Goal: Task Accomplishment & Management: Manage account settings

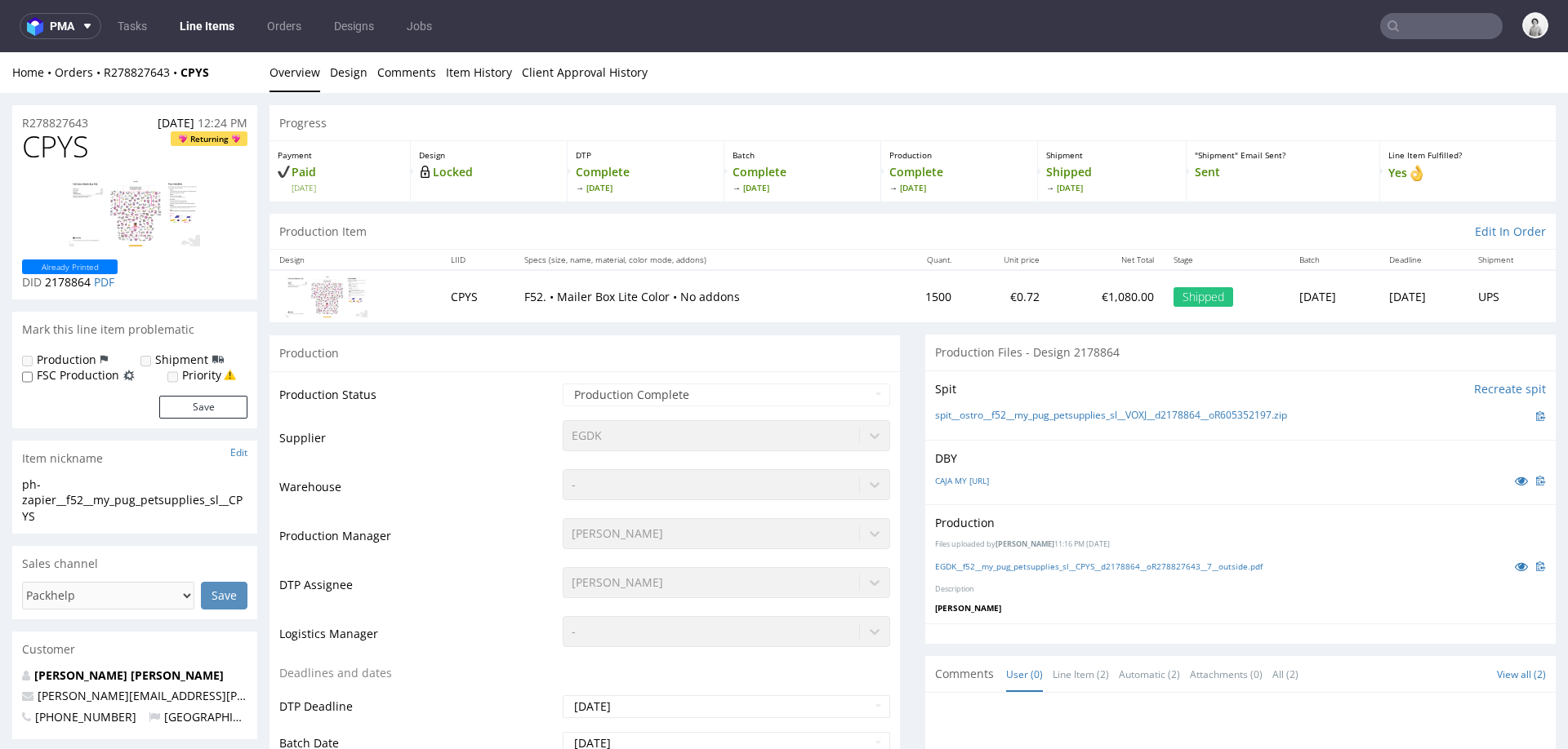
scroll to position [5, 0]
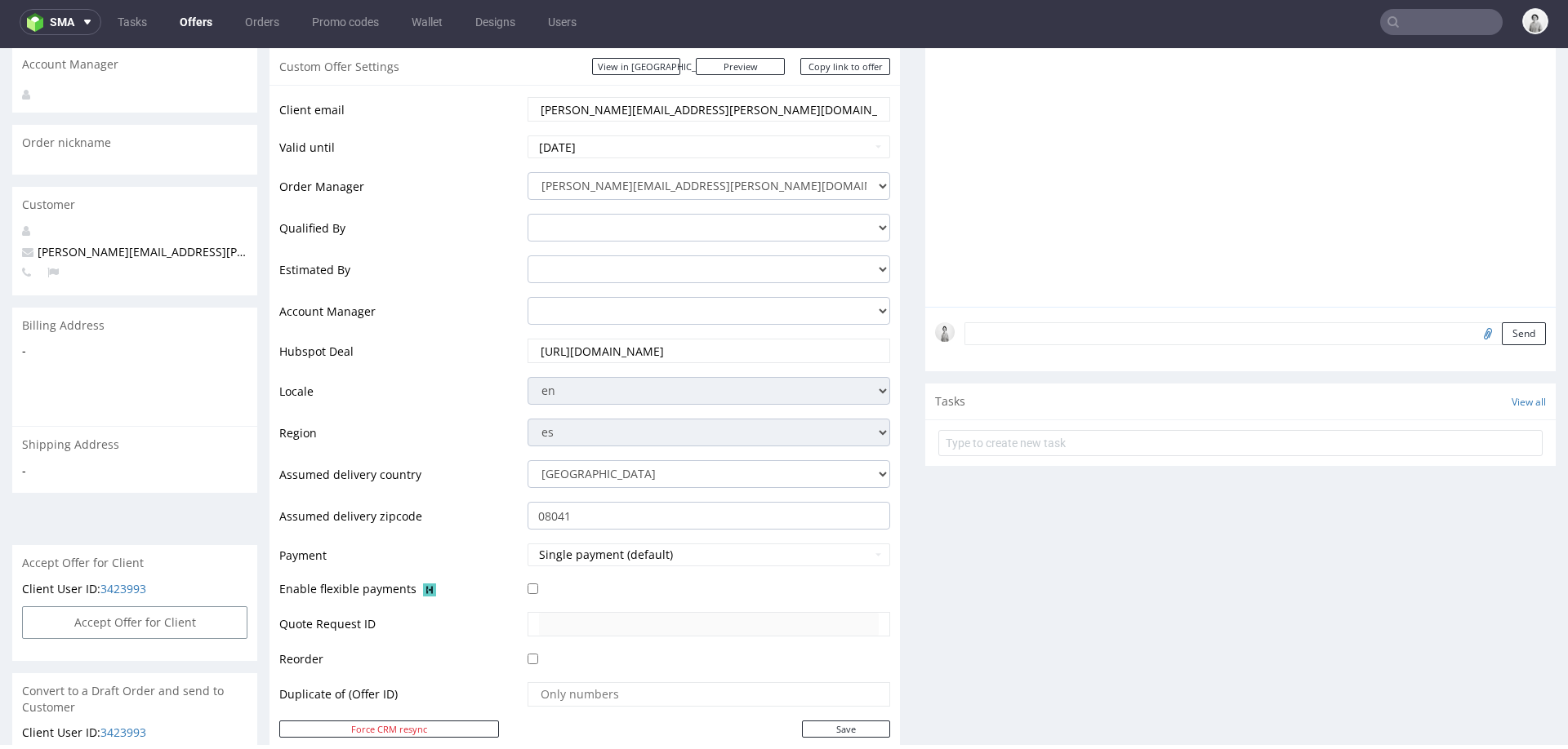
scroll to position [289, 0]
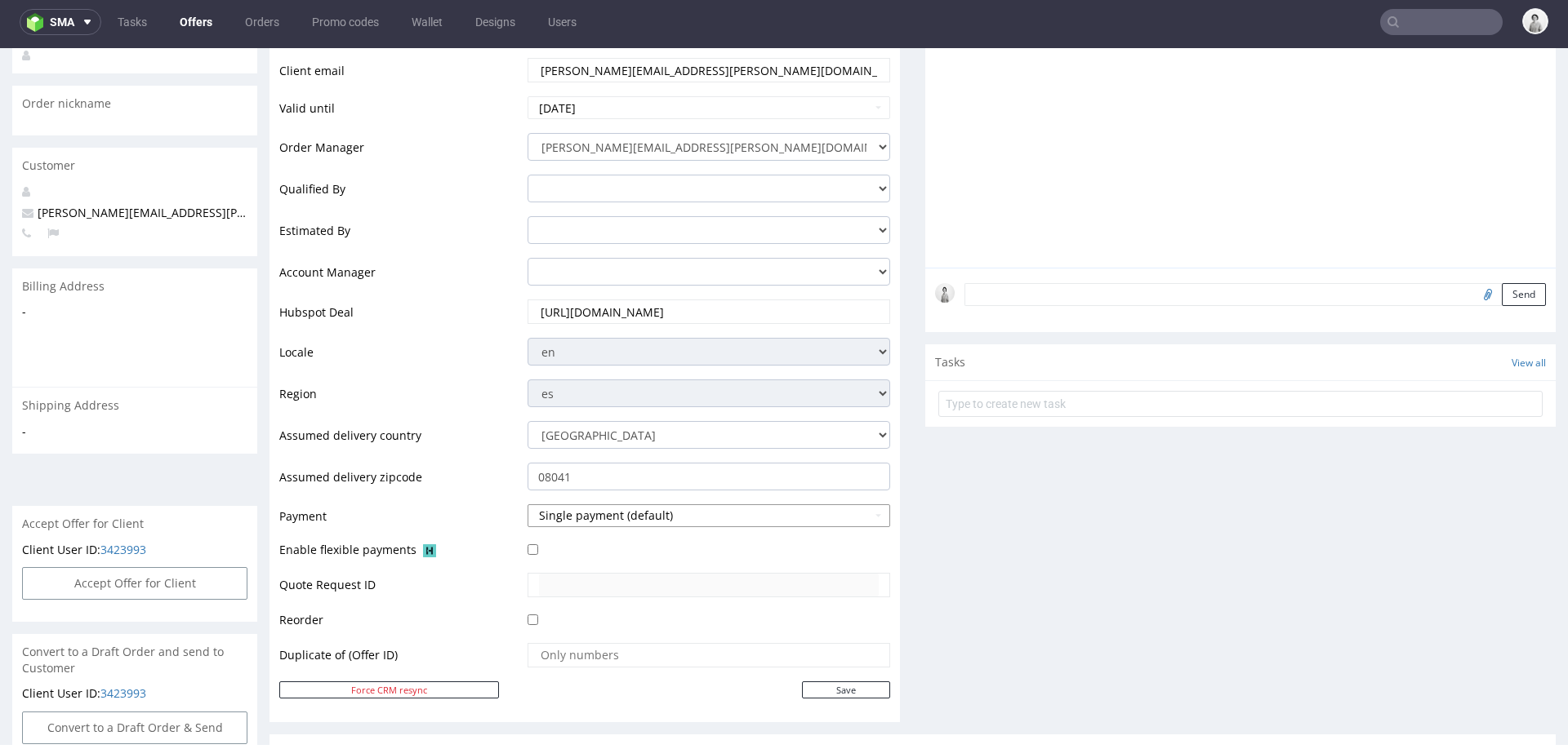
click at [571, 523] on button "Single payment (default)" at bounding box center [709, 516] width 363 height 23
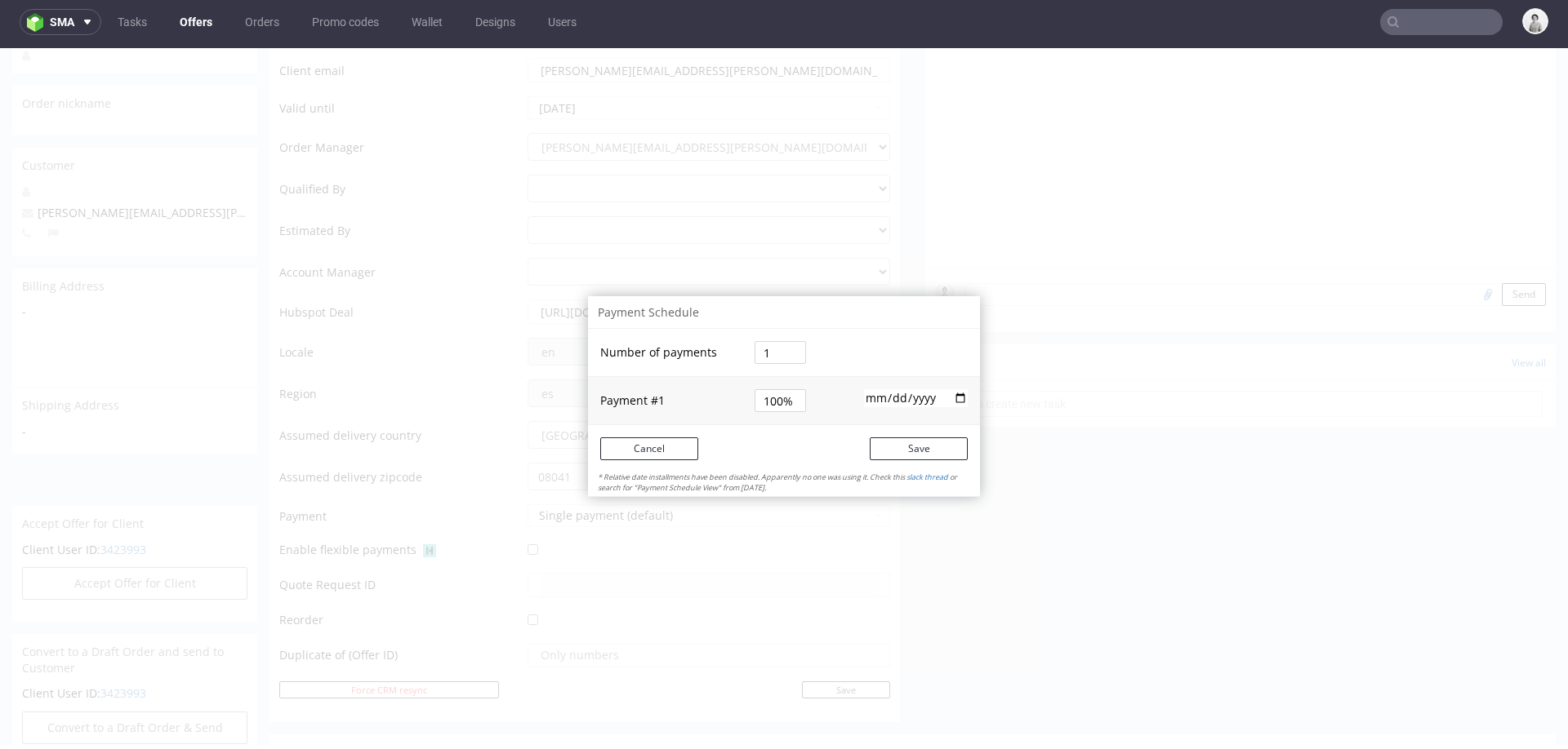
click at [760, 357] on input "1" at bounding box center [780, 352] width 52 height 23
type input "2"
click at [721, 438] on form "Number of payments 2 Payment # 1 100% 2025-10-15 Cancel Save" at bounding box center [783, 400] width 392 height 144
type input "50%"
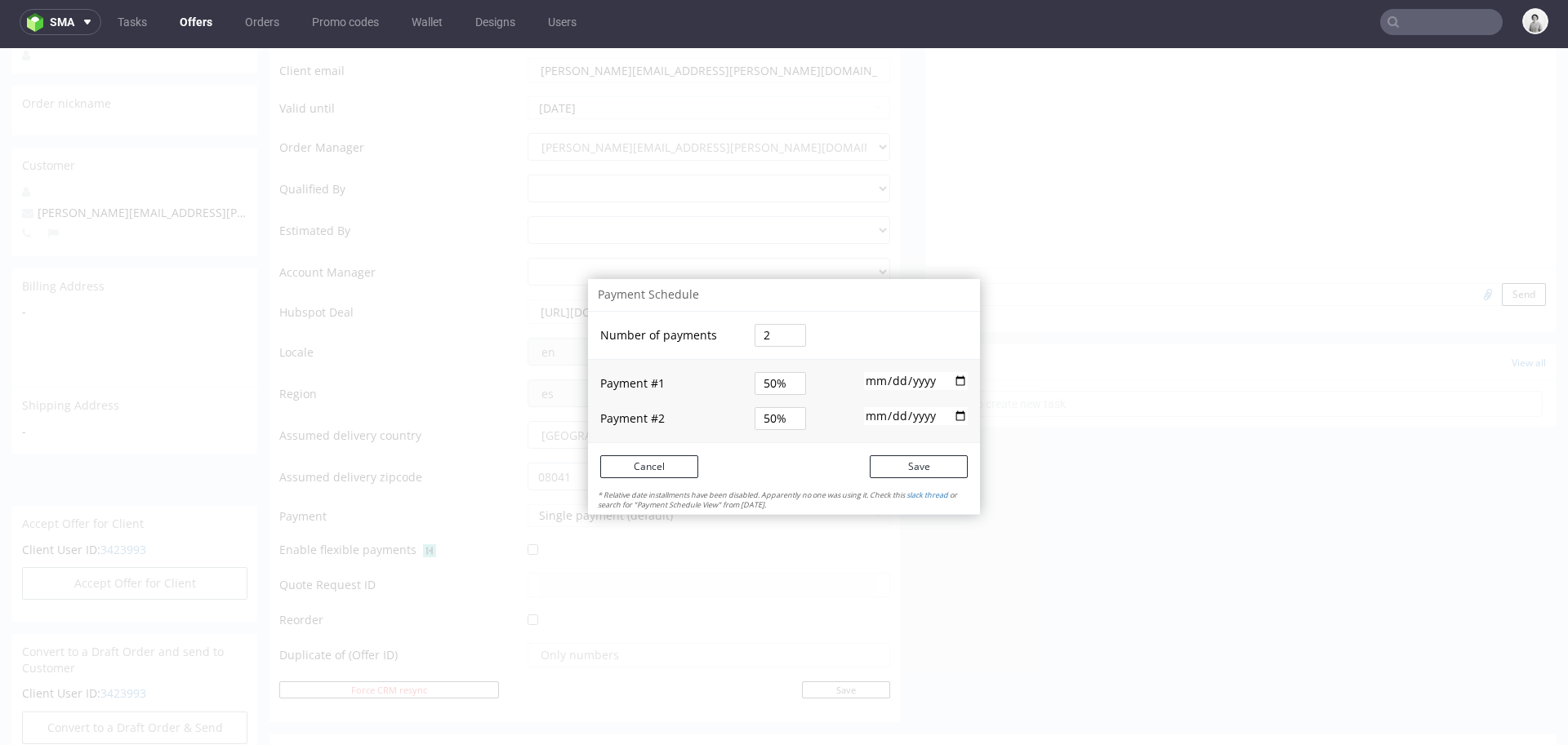
click at [948, 379] on input "2025-10-15" at bounding box center [916, 381] width 103 height 18
type input "2025-10-16"
click at [949, 414] on input "date" at bounding box center [916, 415] width 103 height 18
type input "2025-11-14"
click at [886, 462] on button "Save" at bounding box center [918, 467] width 98 height 23
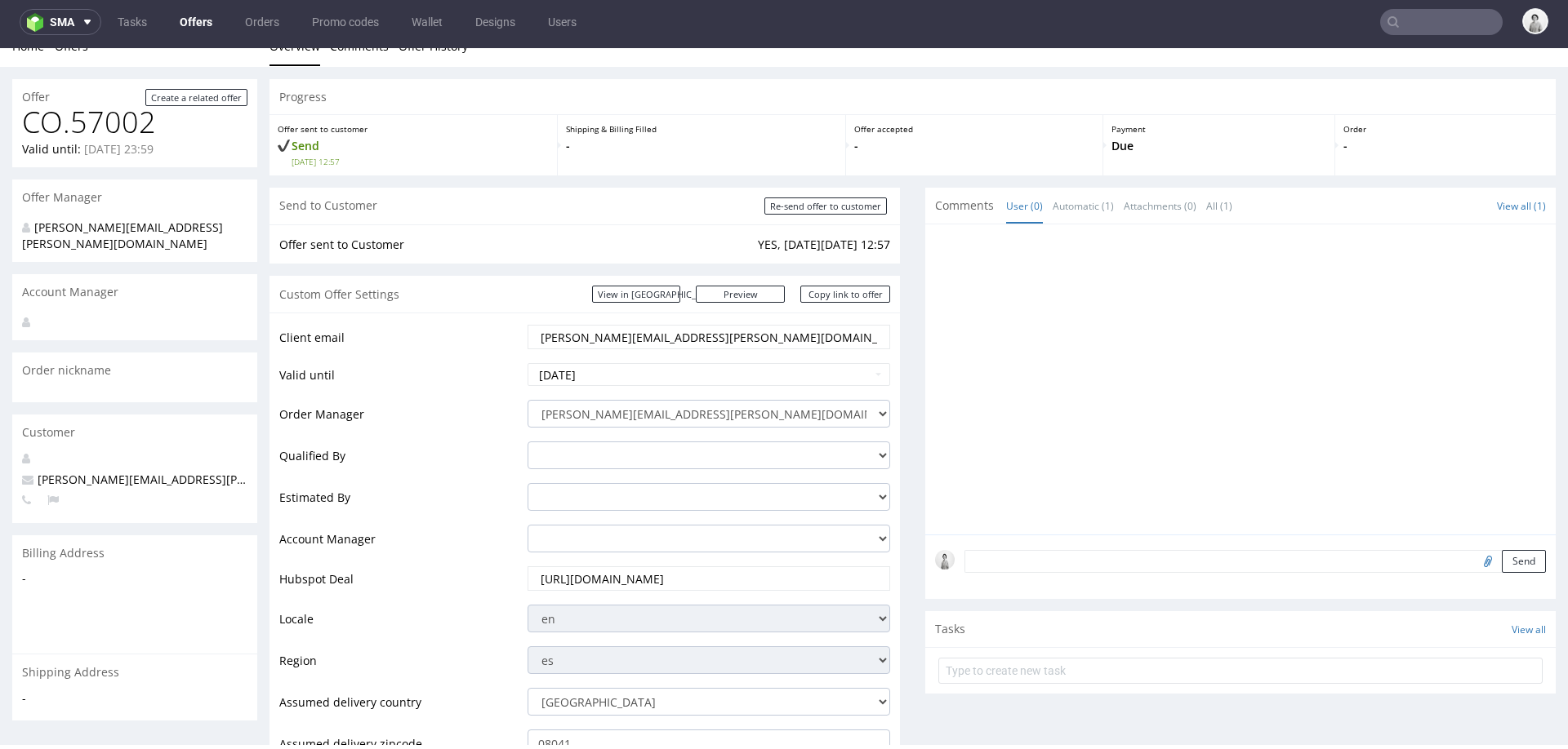
scroll to position [0, 0]
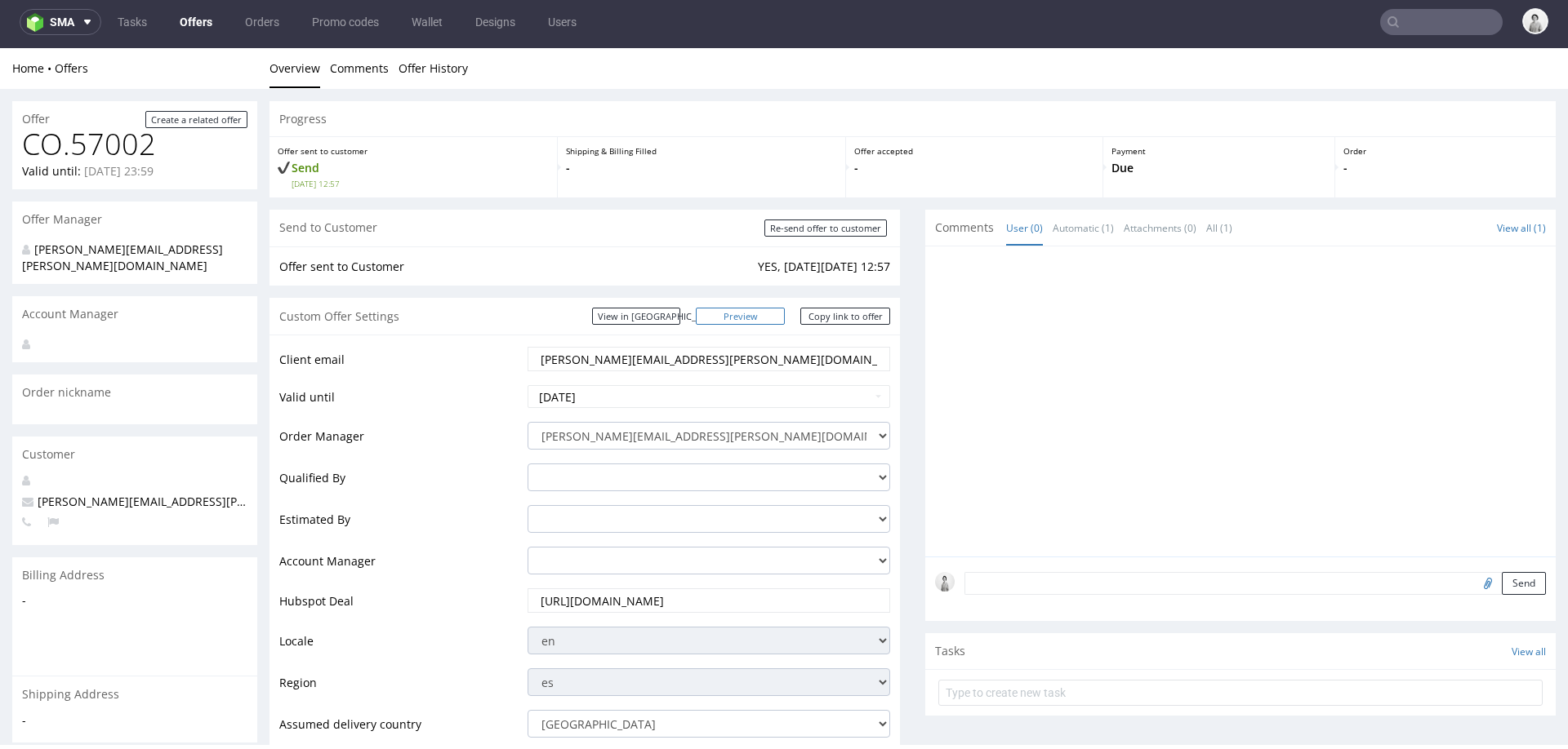
click at [771, 316] on link "Preview" at bounding box center [741, 316] width 90 height 17
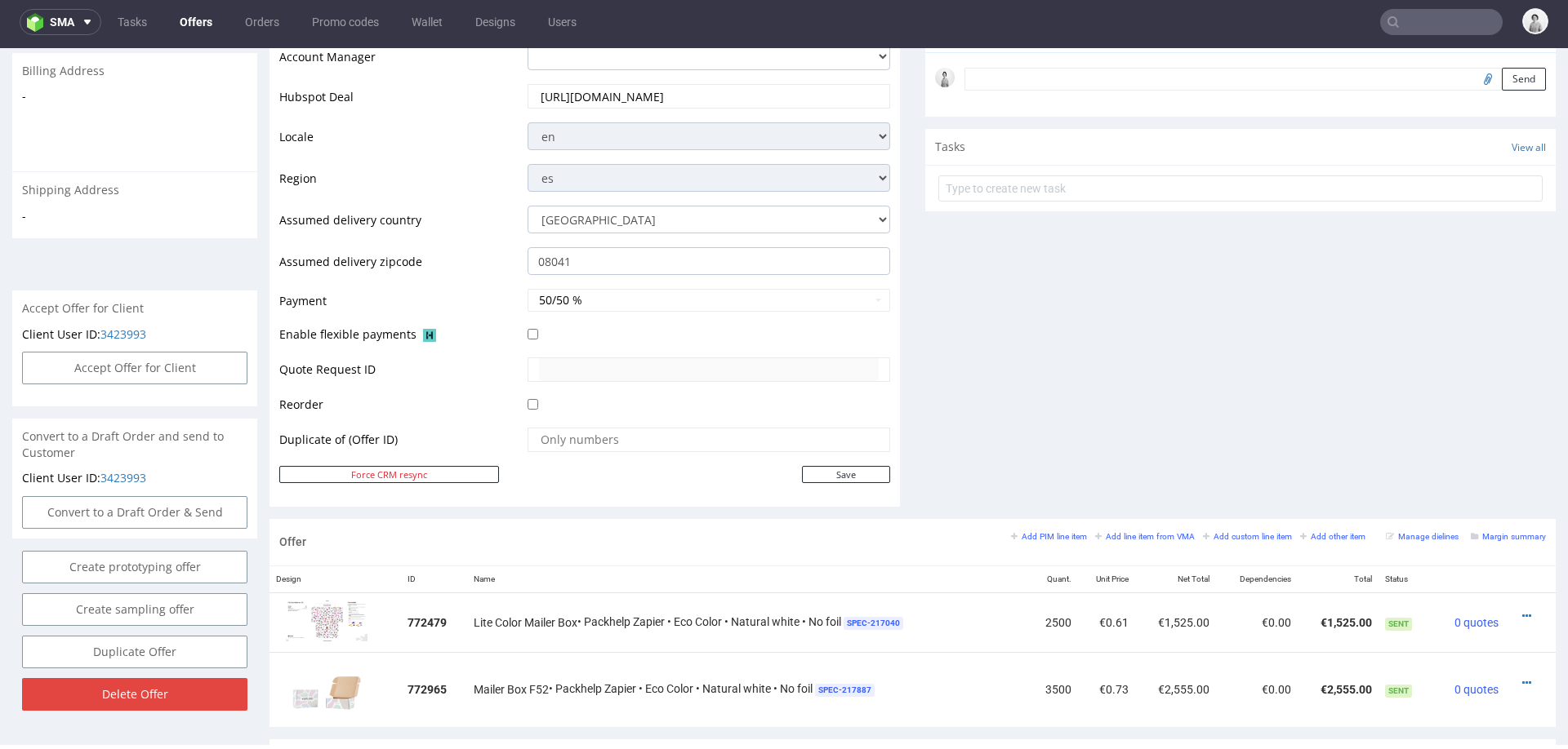
scroll to position [493, 0]
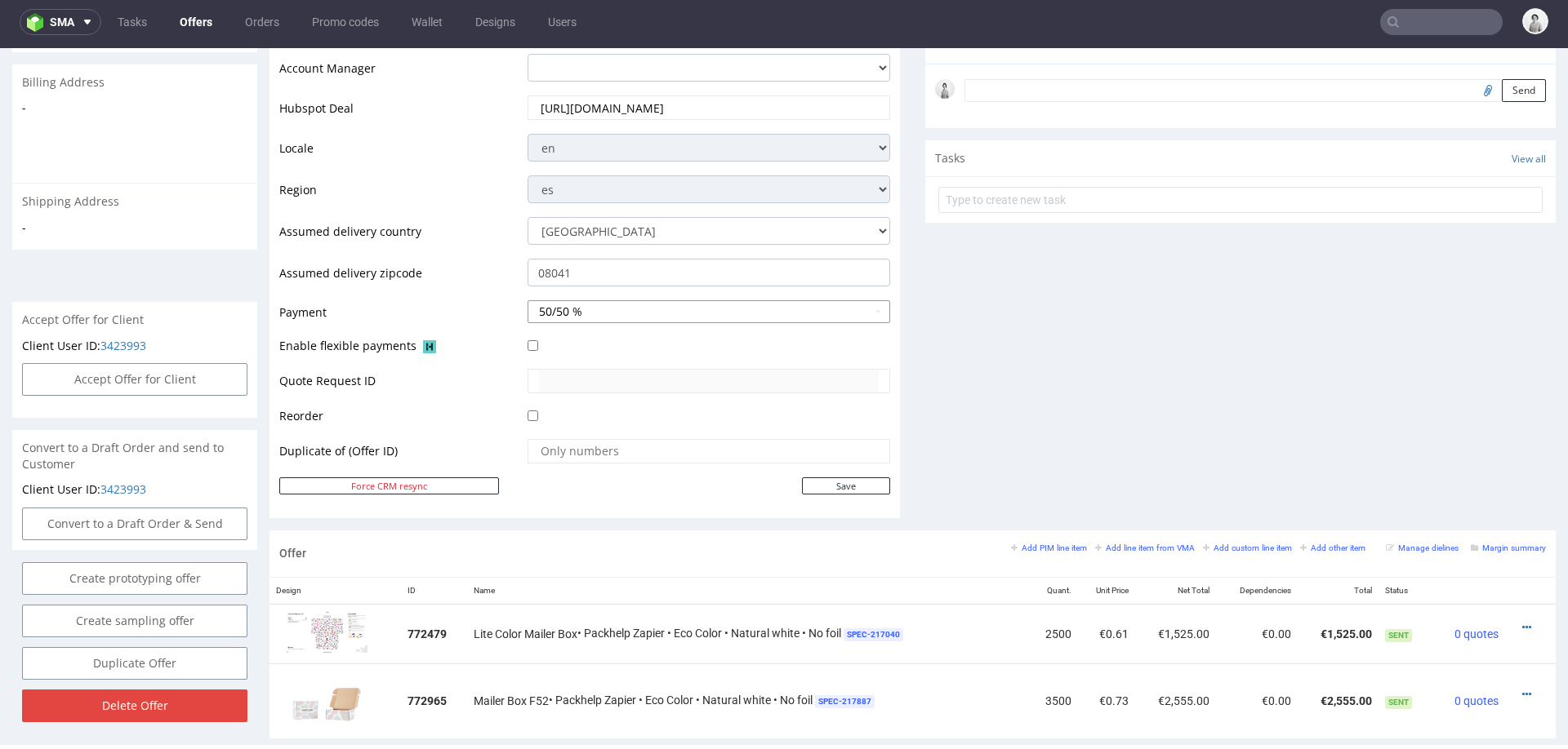
click at [707, 304] on button "50/50 %" at bounding box center [709, 312] width 363 height 23
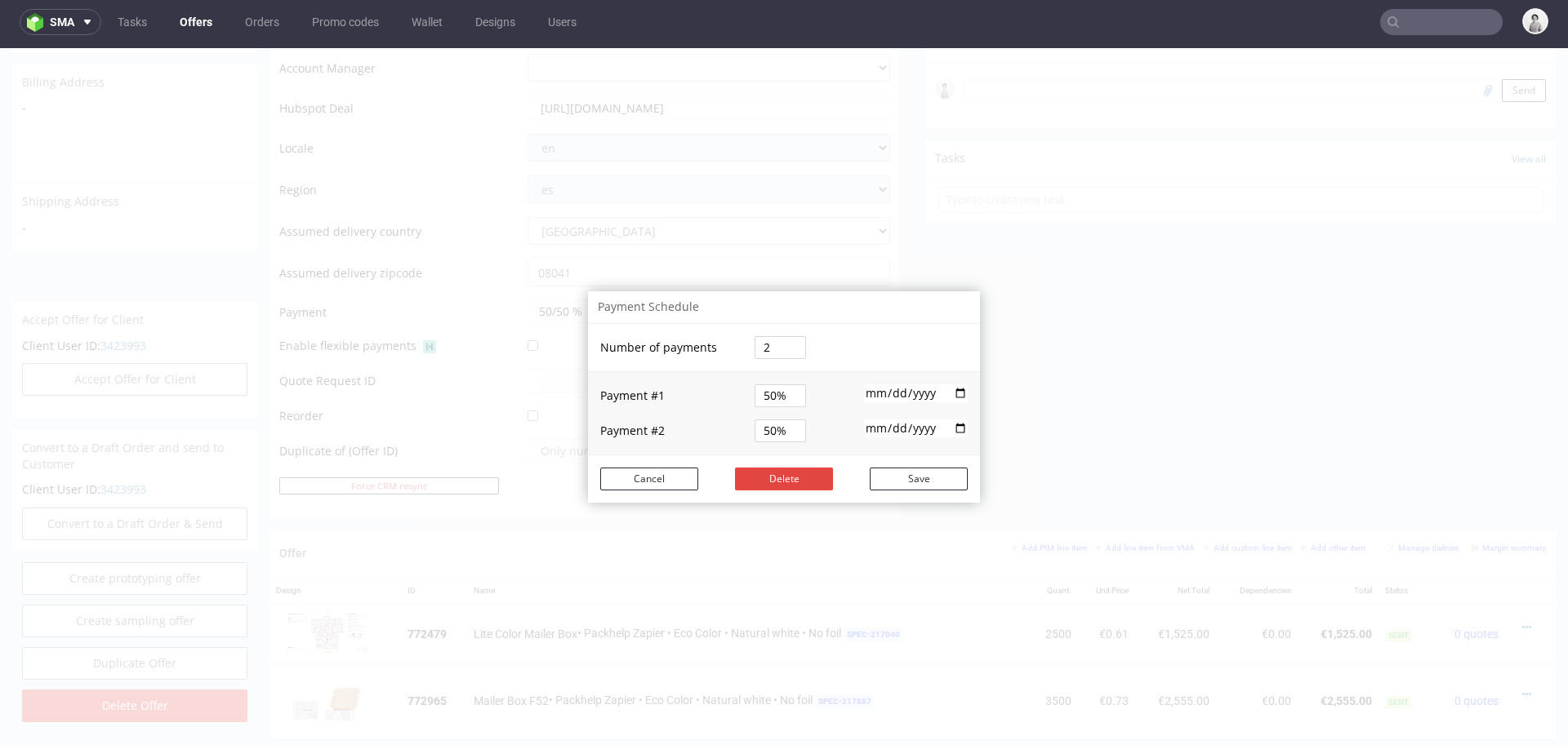
click at [950, 391] on input "2025-10-16" at bounding box center [916, 393] width 103 height 18
type input "2025-10-15"
click at [910, 477] on button "Save" at bounding box center [918, 479] width 98 height 23
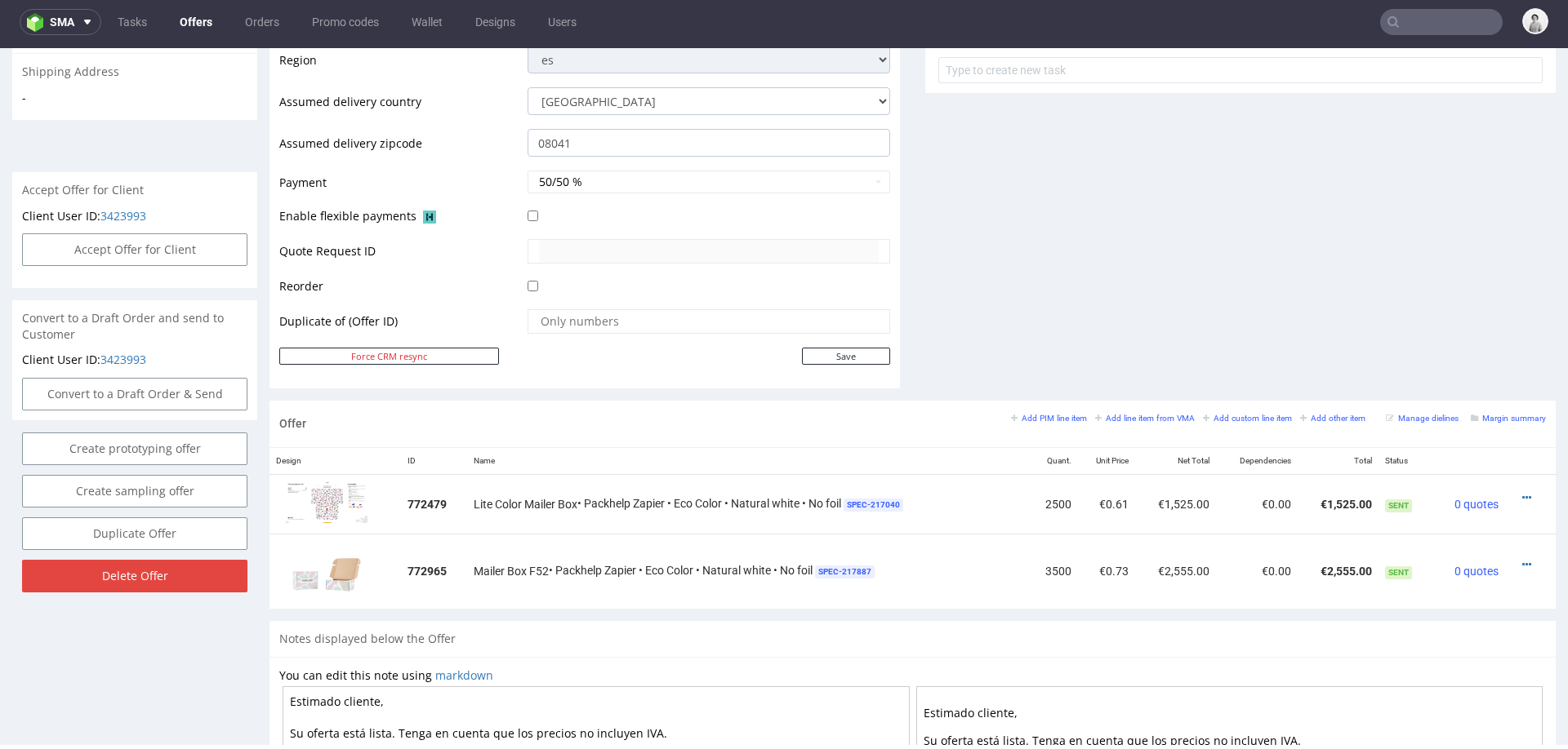
scroll to position [627, 0]
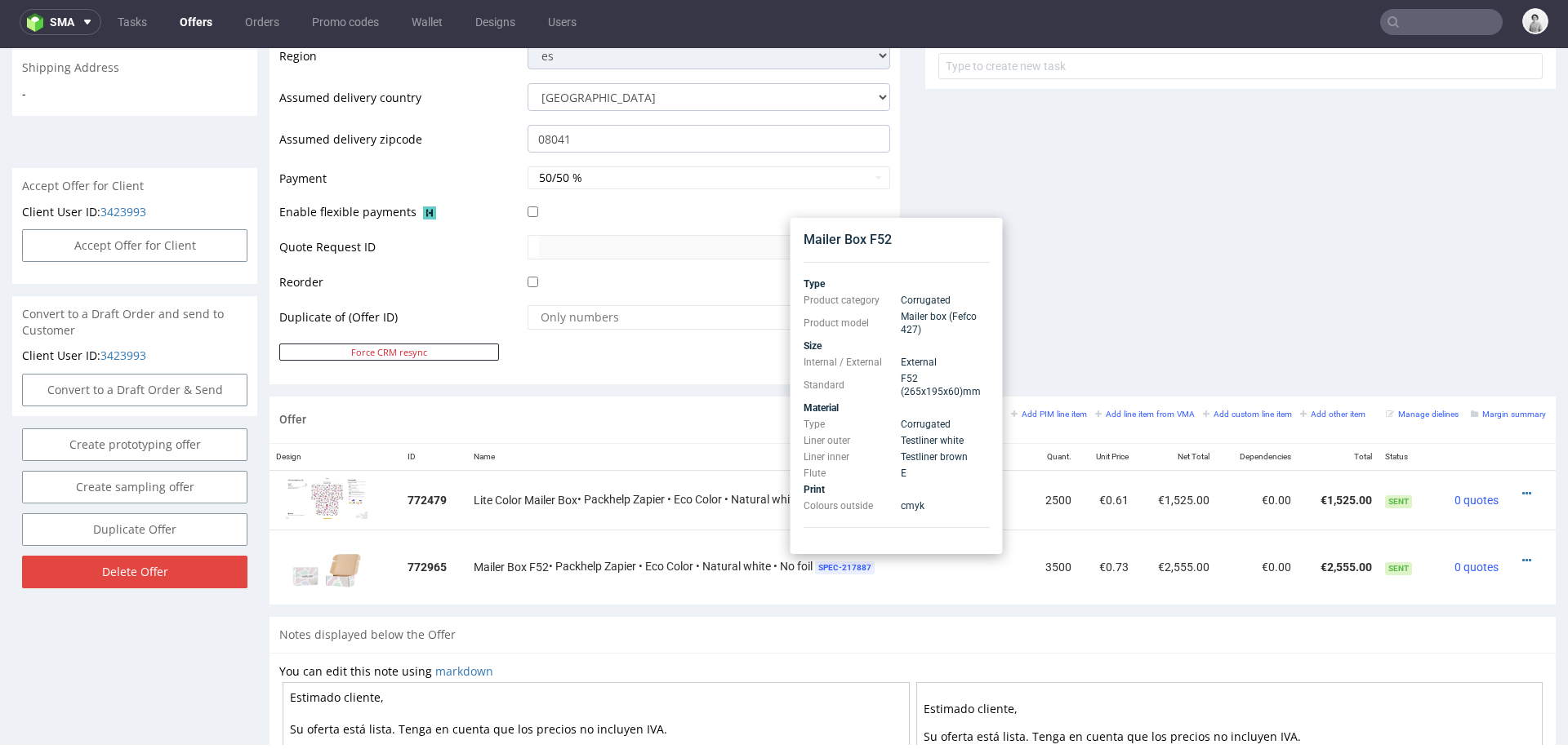
click at [855, 605] on div "Offer Add PIM line item Add line item from VMA Add custom line item Add other i…" at bounding box center [913, 507] width 1286 height 221
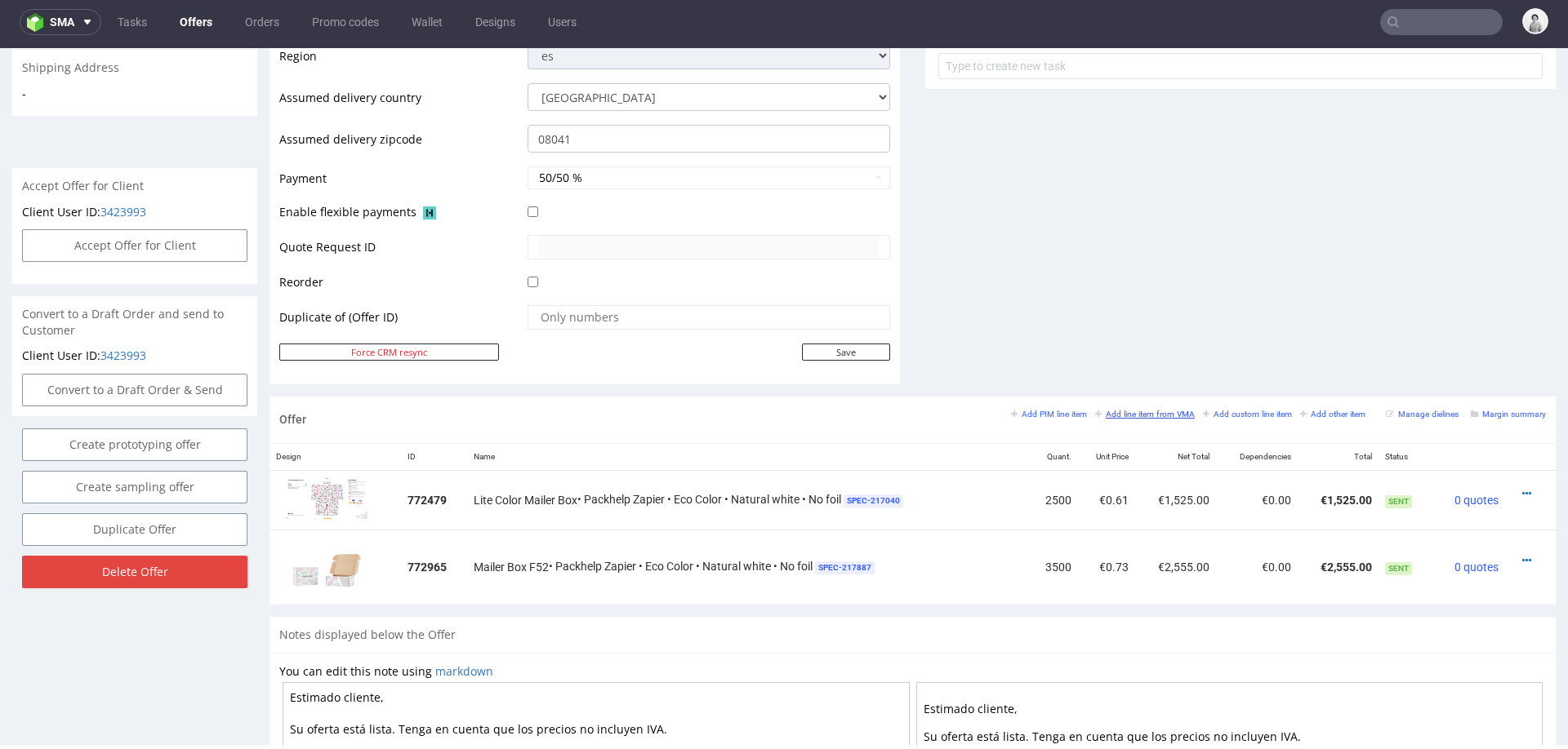
click at [1138, 410] on small "Add line item from VMA" at bounding box center [1145, 414] width 100 height 9
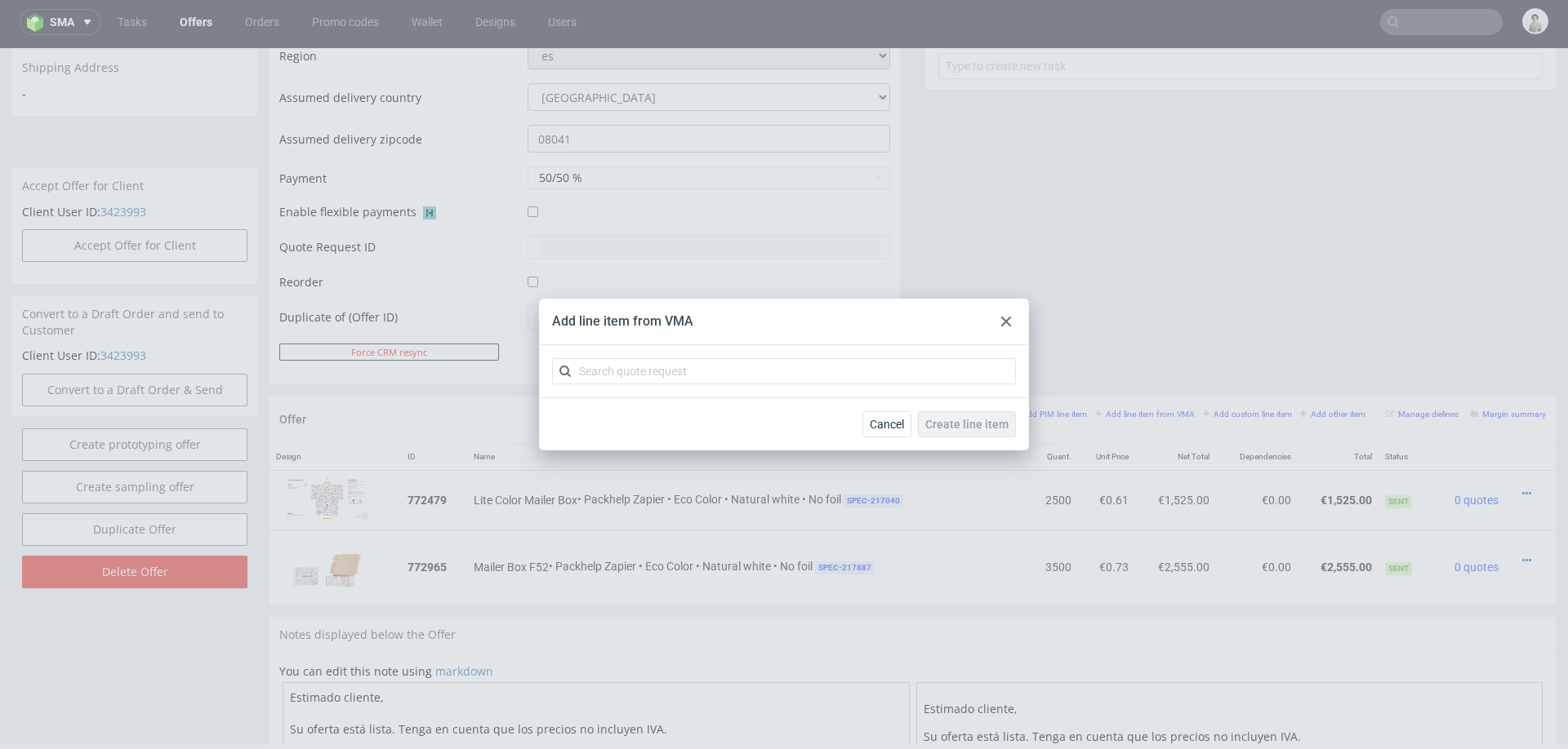
click at [1006, 320] on use at bounding box center [1006, 321] width 9 height 9
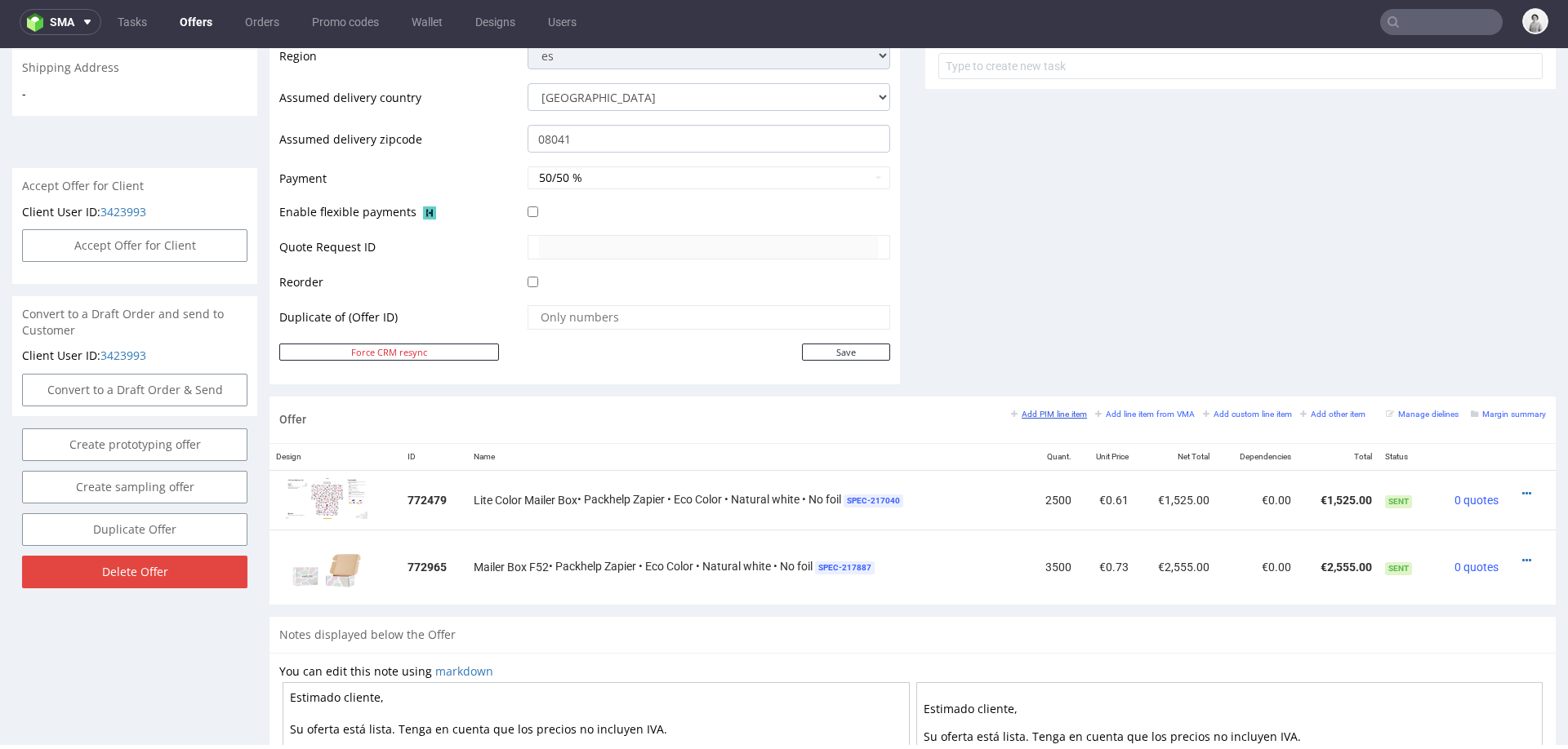
click at [1015, 413] on small "Add PIM line item" at bounding box center [1048, 414] width 76 height 9
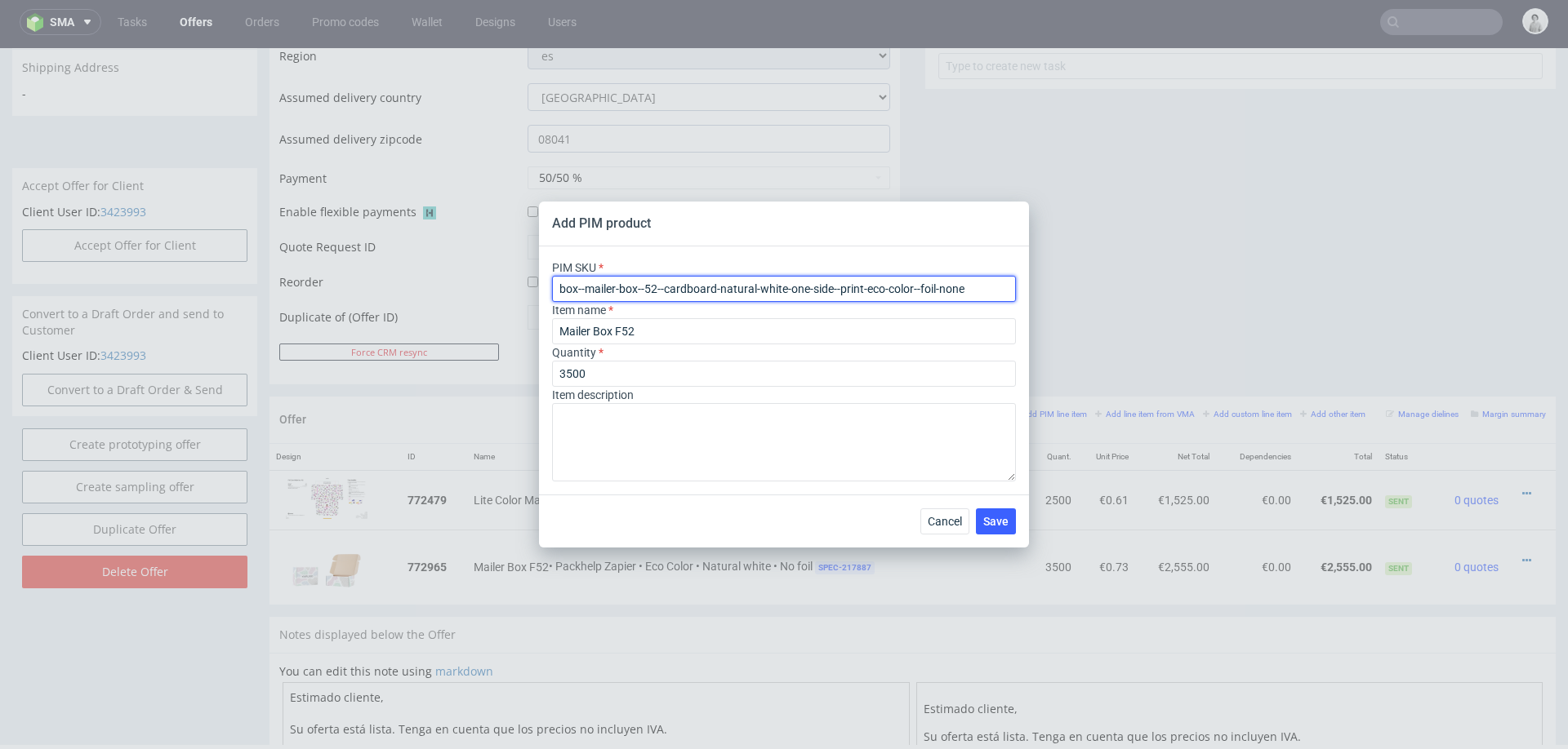
click at [809, 295] on input "box--mailer-box--52--cardboard-natural-white-one-side--print-eco-color--foil-no…" at bounding box center [783, 289] width 463 height 26
paste input "text"
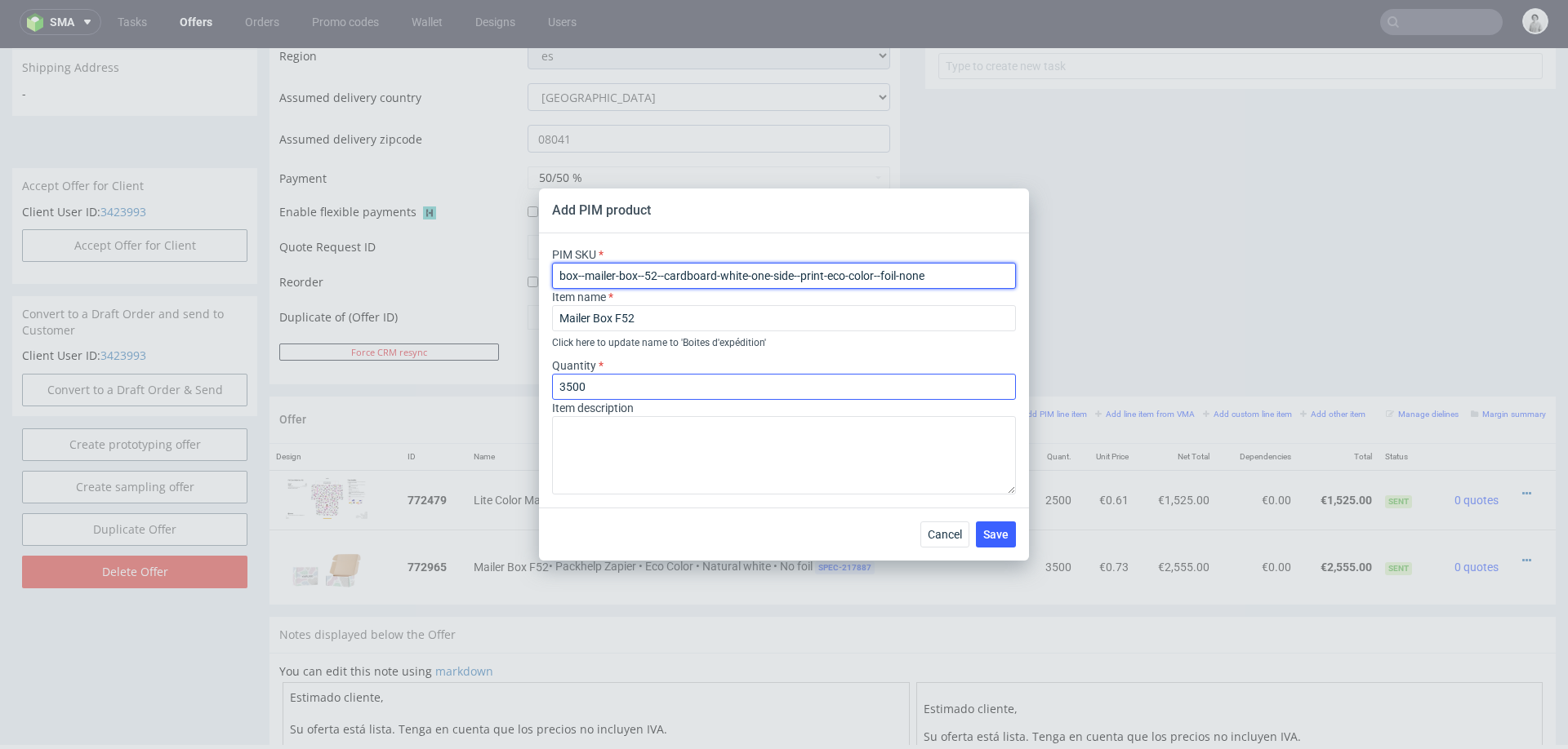
type input "box--mailer-box--52--cardboard-white-one-side--print-eco-color--foil-none"
click at [643, 377] on input "3500" at bounding box center [783, 387] width 463 height 26
type input "6000"
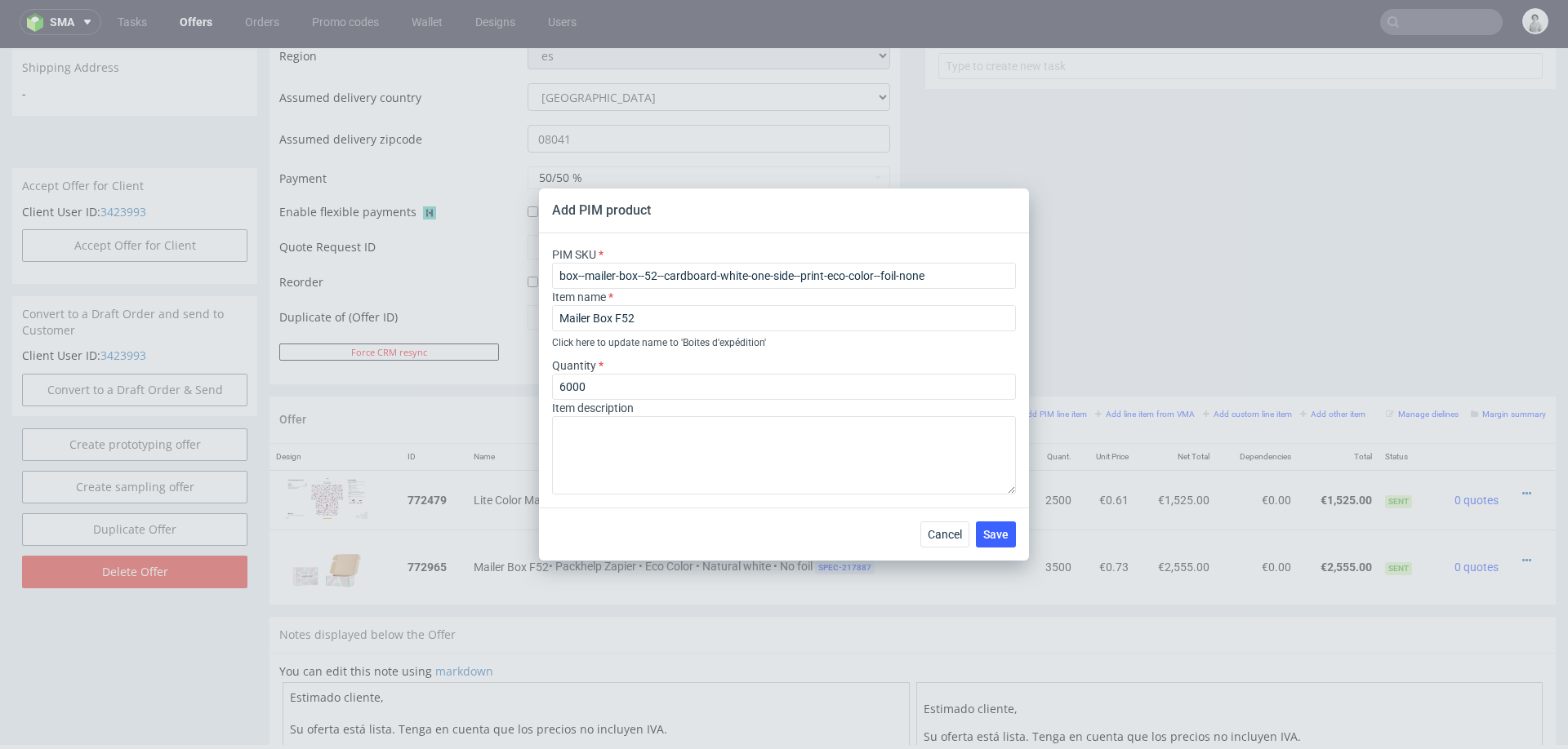
click at [726, 523] on div "Cancel Save" at bounding box center [783, 534] width 490 height 53
click at [834, 457] on textarea at bounding box center [783, 455] width 463 height 78
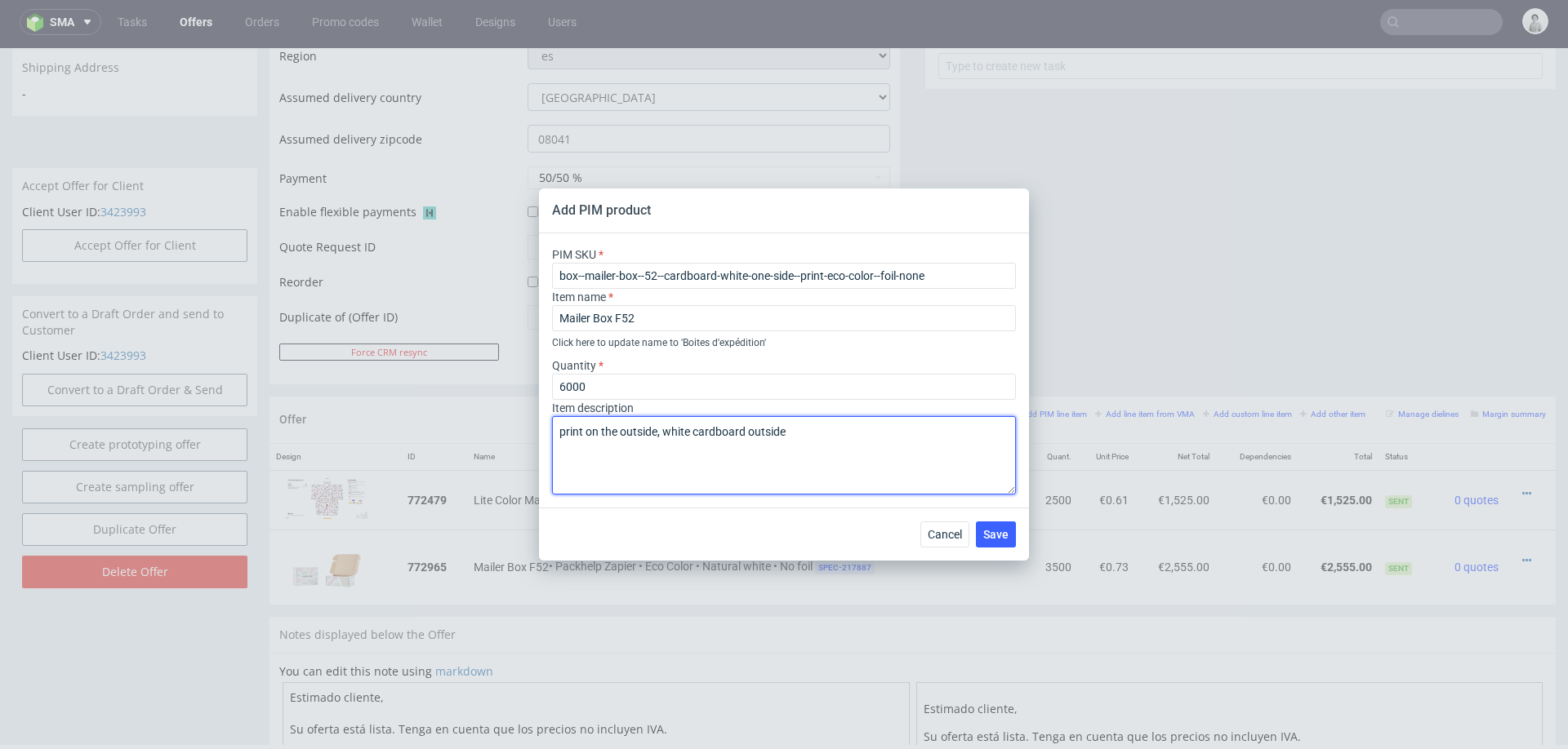
click at [704, 434] on textarea "print on the outside, white cardboard outside" at bounding box center [783, 455] width 463 height 78
click at [687, 429] on textarea "print on the outside, white cardboard outside" at bounding box center [783, 455] width 463 height 78
type textarea "print on the outside, white corrugated cardboard outside"
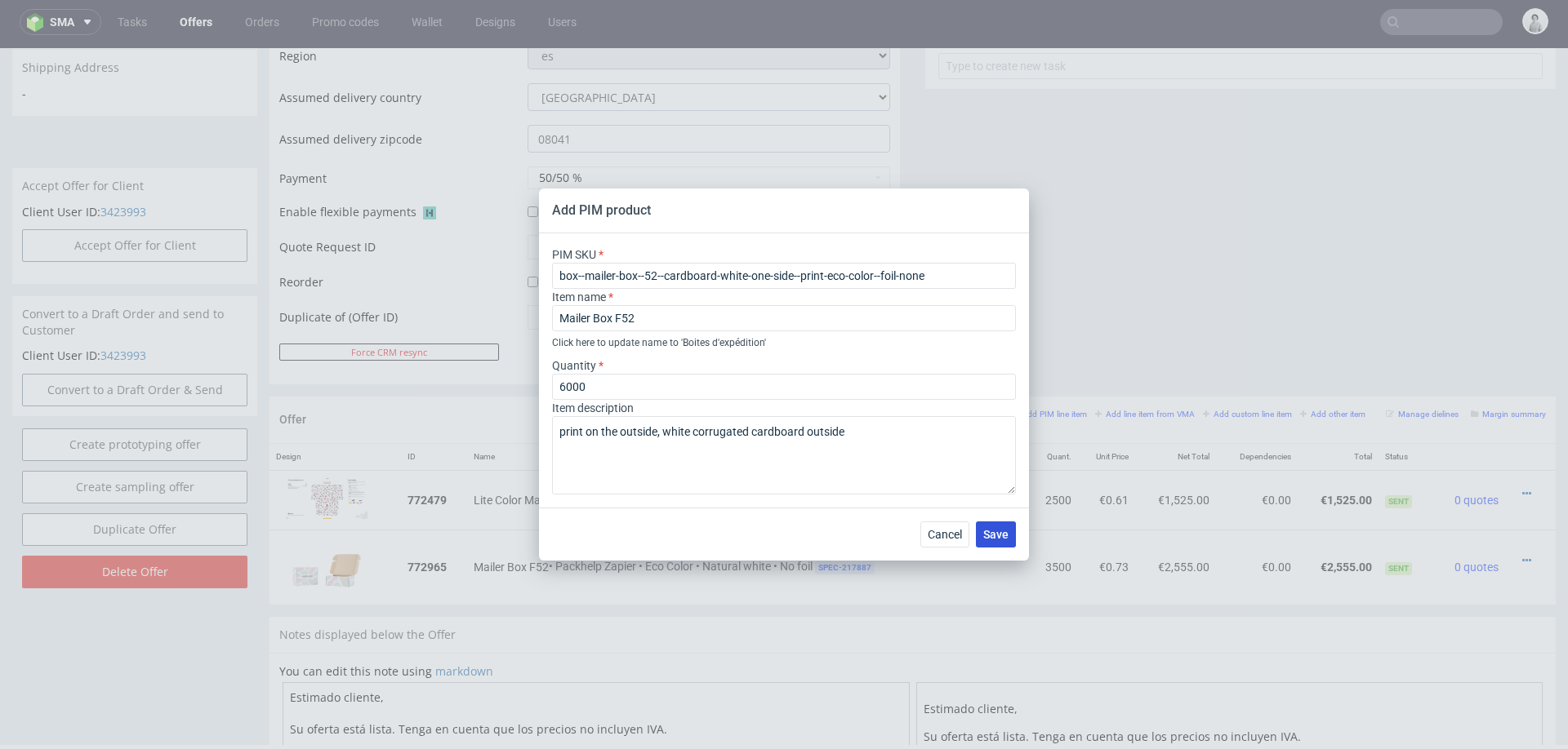
click at [996, 533] on span "Save" at bounding box center [996, 535] width 25 height 11
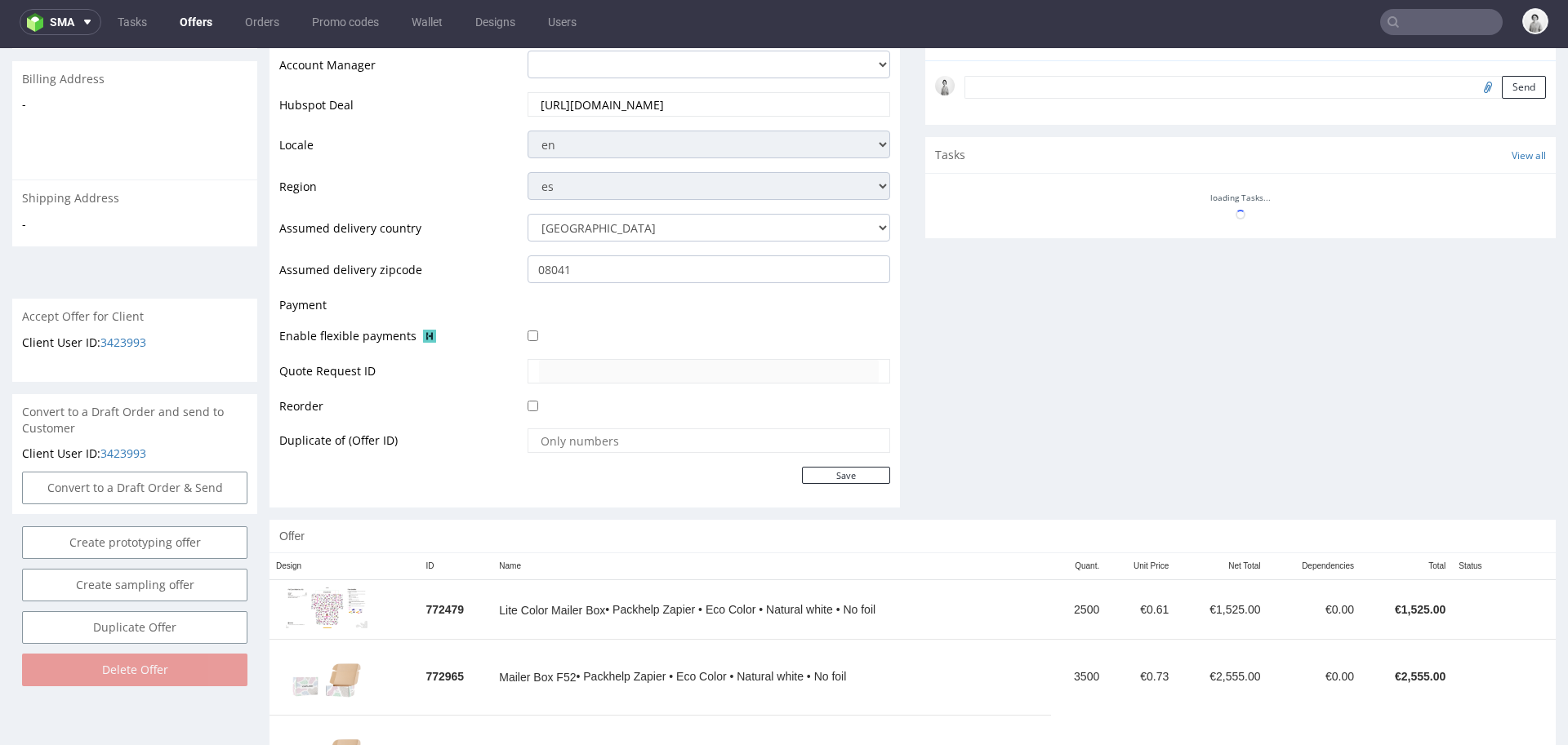
scroll to position [572, 0]
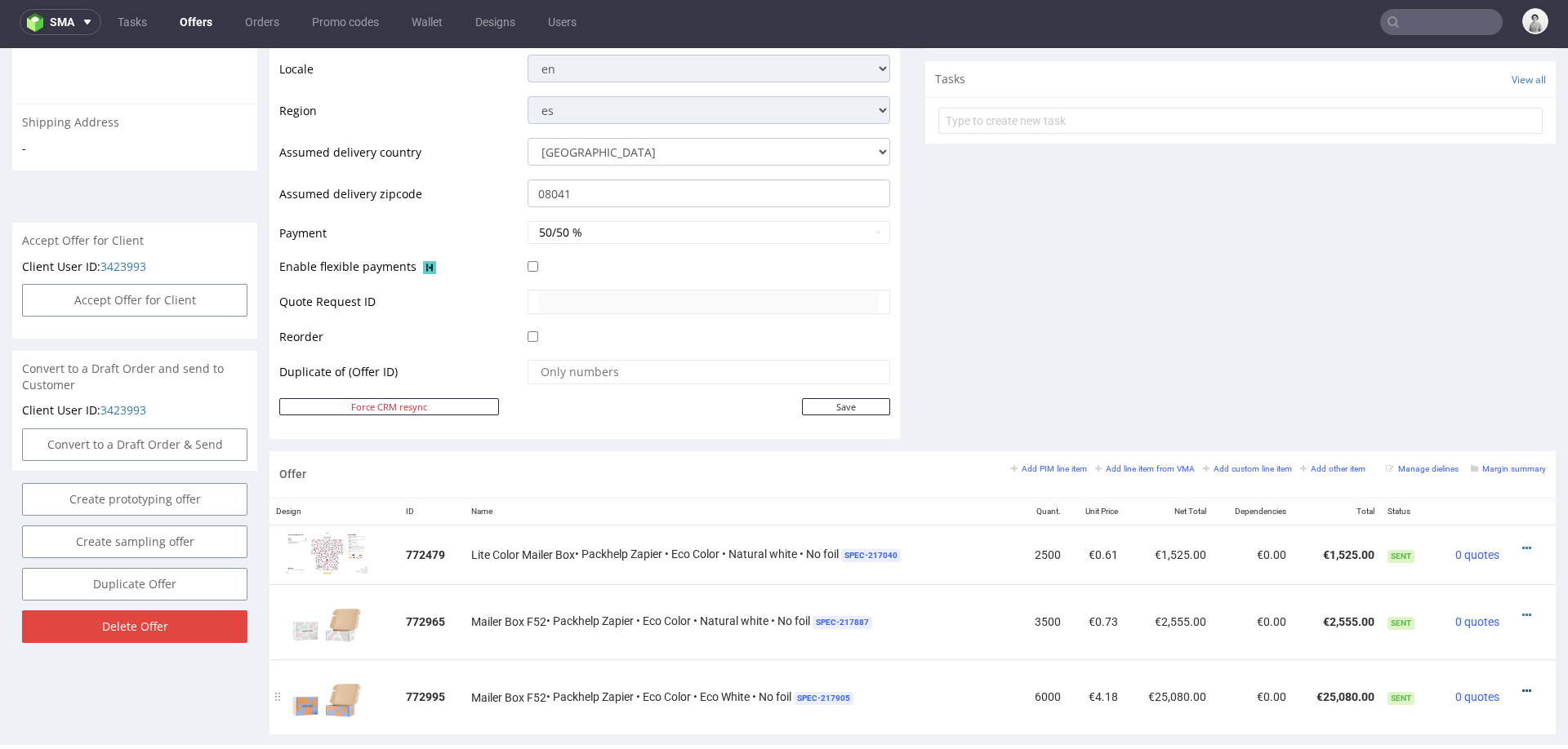
click at [1522, 686] on icon at bounding box center [1527, 692] width 9 height 11
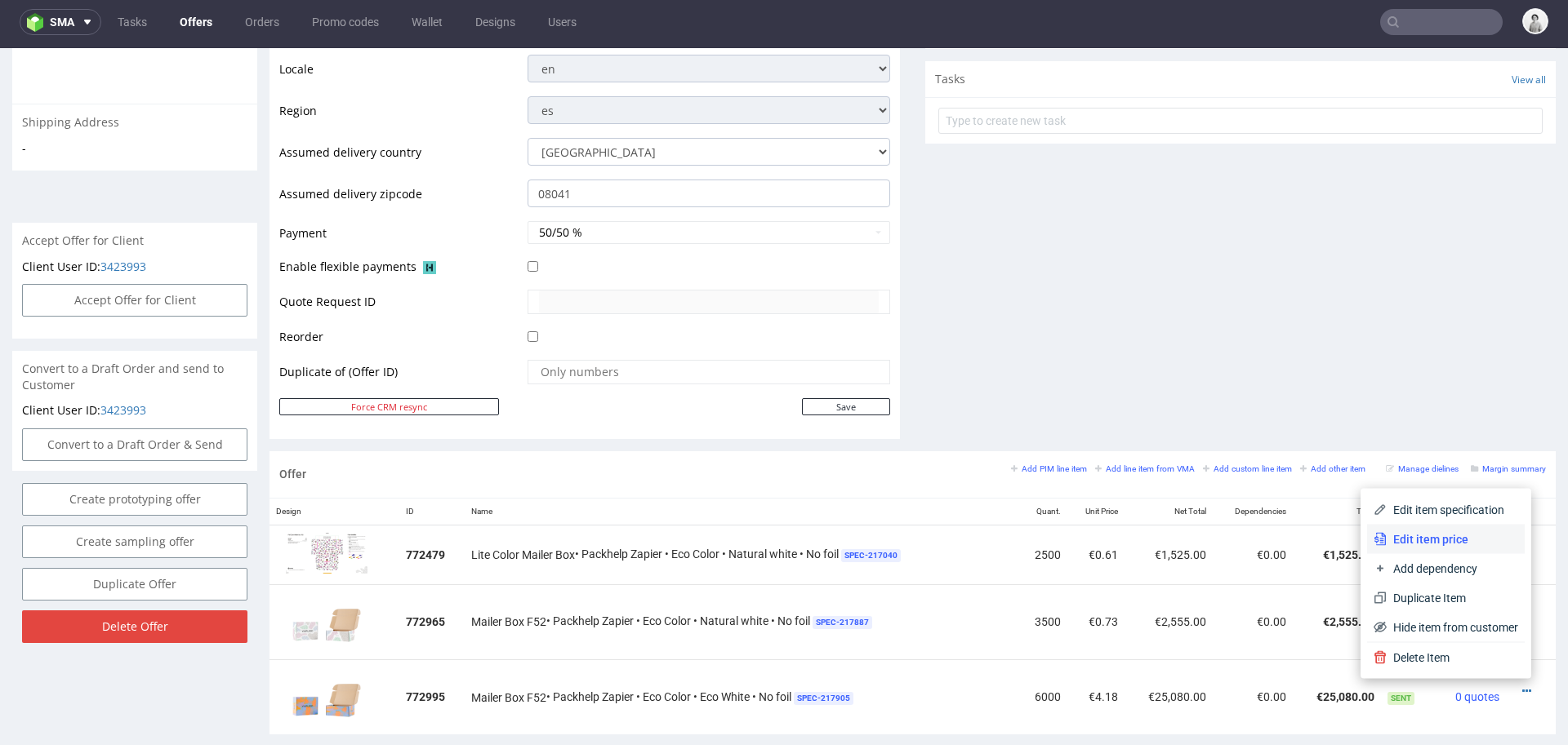
click at [1406, 538] on span "Edit item price" at bounding box center [1452, 538] width 132 height 16
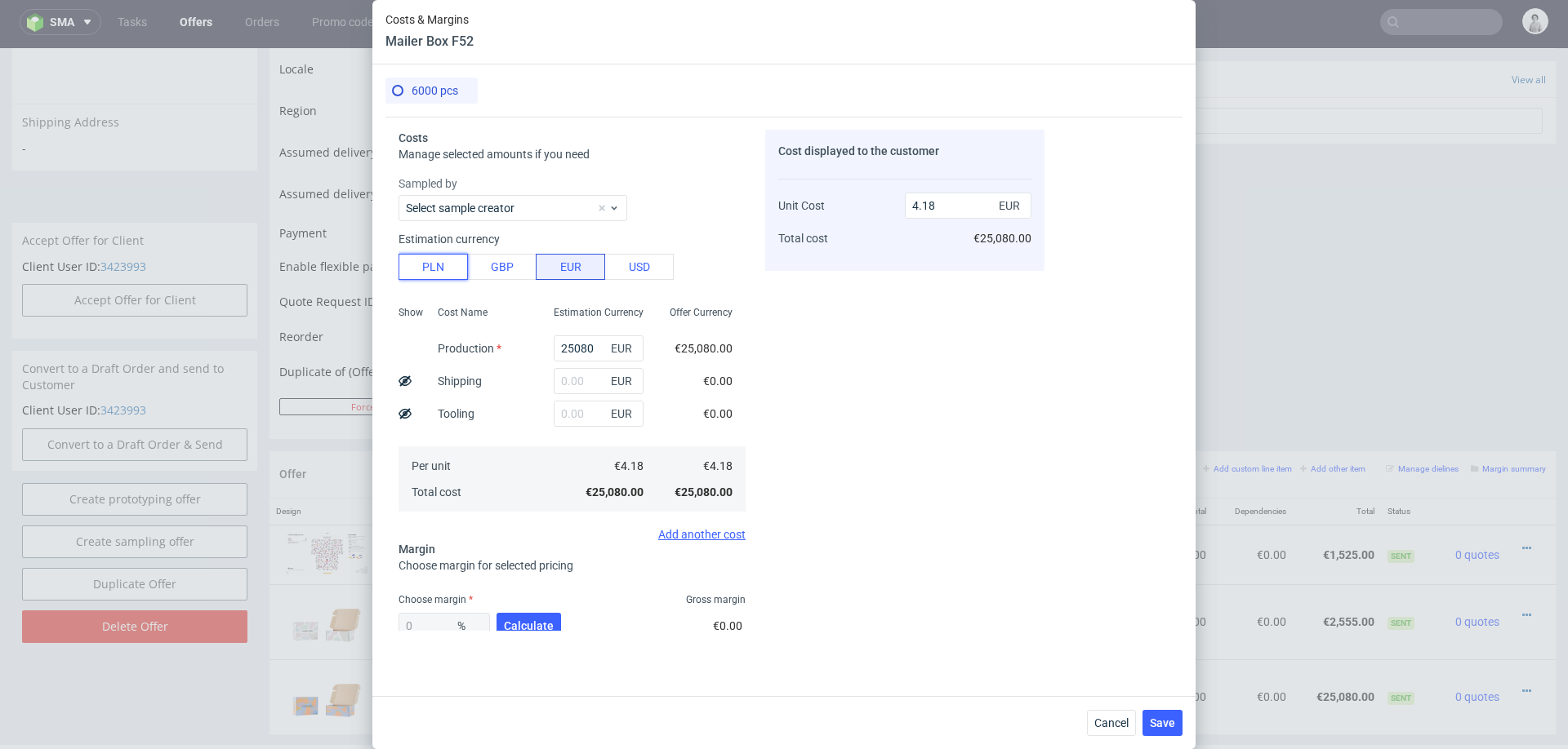
click at [427, 263] on button "PLN" at bounding box center [433, 267] width 70 height 26
type input "0.98"
click at [576, 343] on input "25080" at bounding box center [599, 349] width 90 height 26
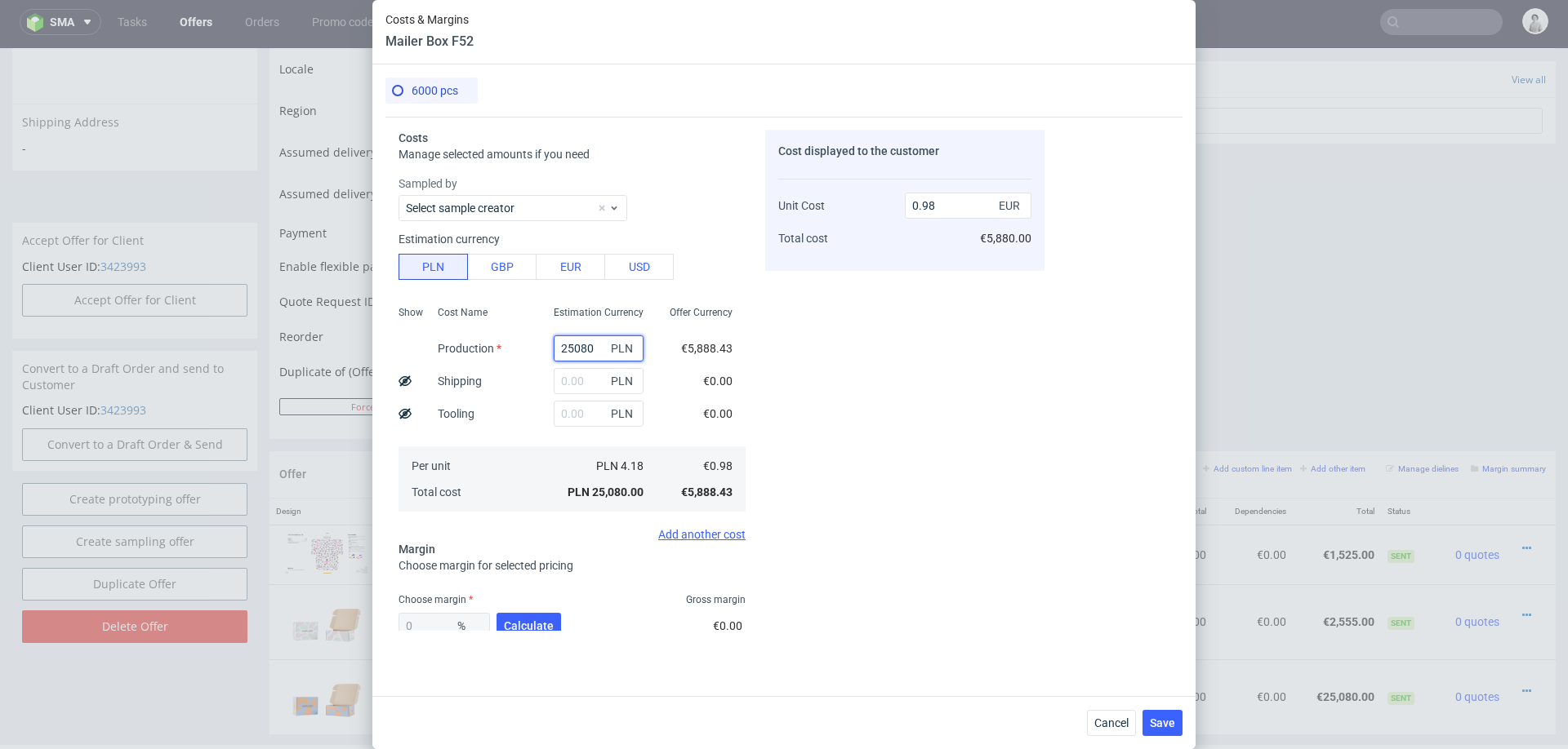
click at [578, 353] on input "25080" at bounding box center [599, 349] width 90 height 26
type input "250120080"
type input "9787.44"
type input "80"
type input "0"
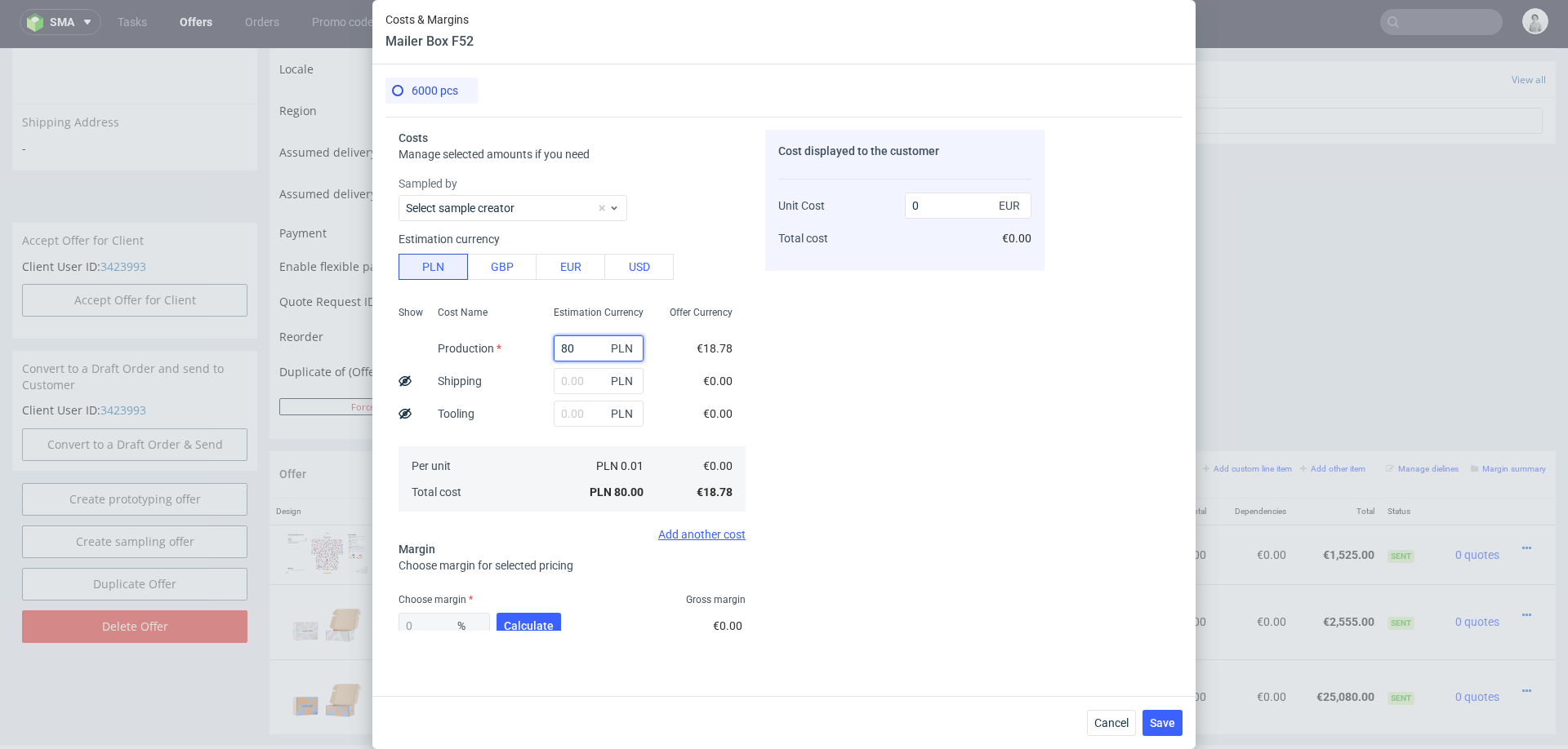
type input "0"
type input "12000"
type input "0.47"
type input "12000"
click at [527, 616] on button "Calculate" at bounding box center [528, 626] width 65 height 26
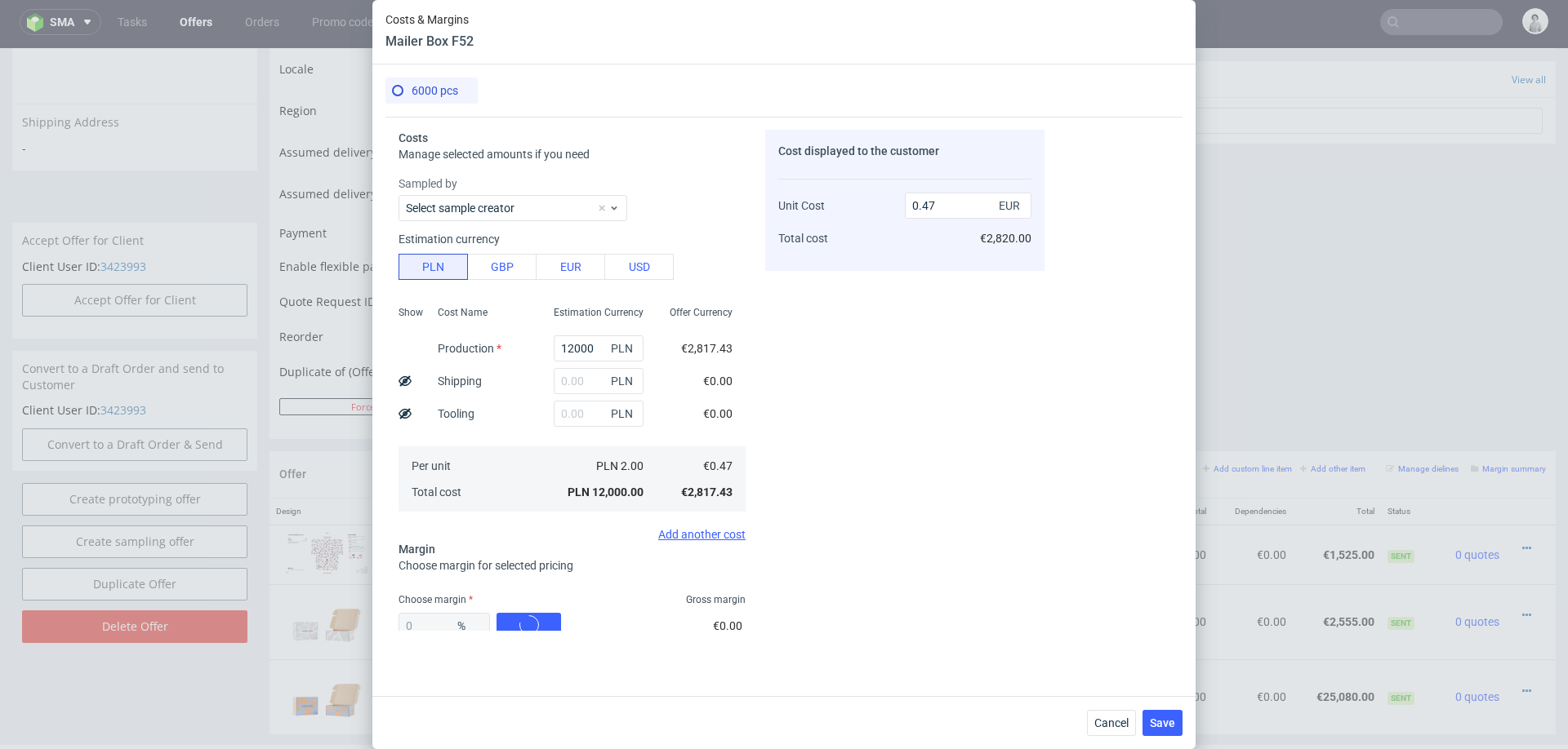
type input "32.46"
type input "0.7"
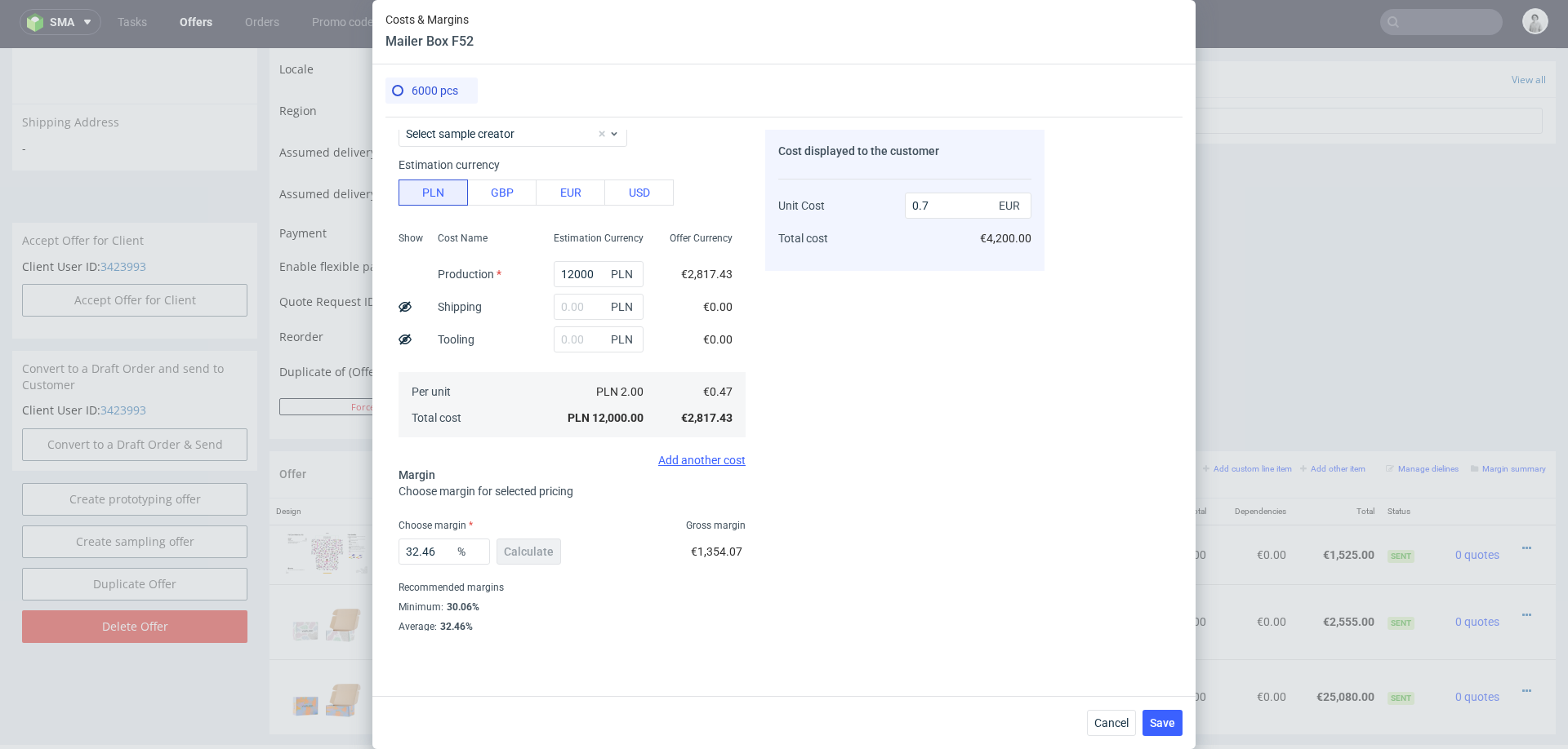
scroll to position [96, 0]
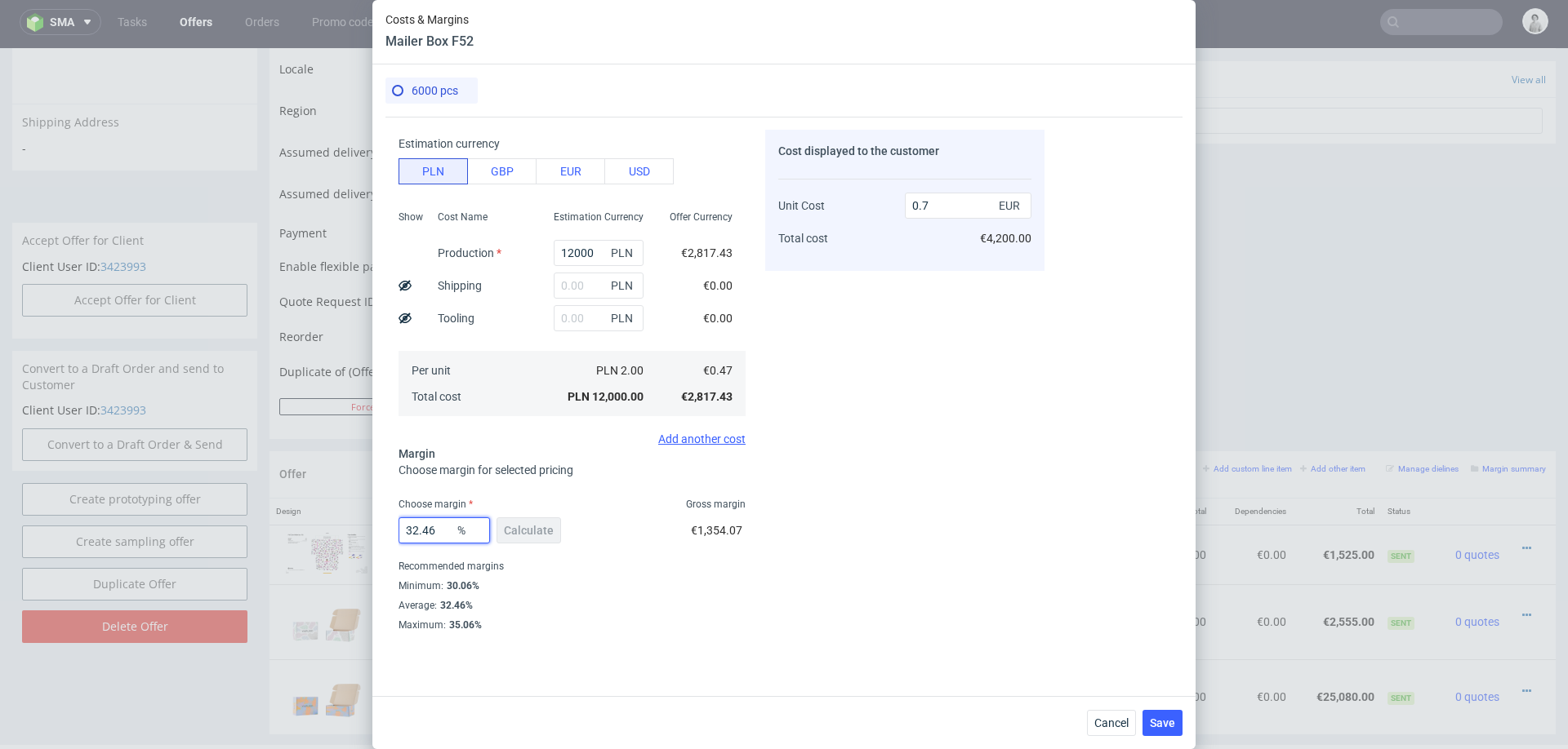
click at [434, 527] on input "32.46" at bounding box center [444, 531] width 91 height 26
type input "30"
type input "0.67"
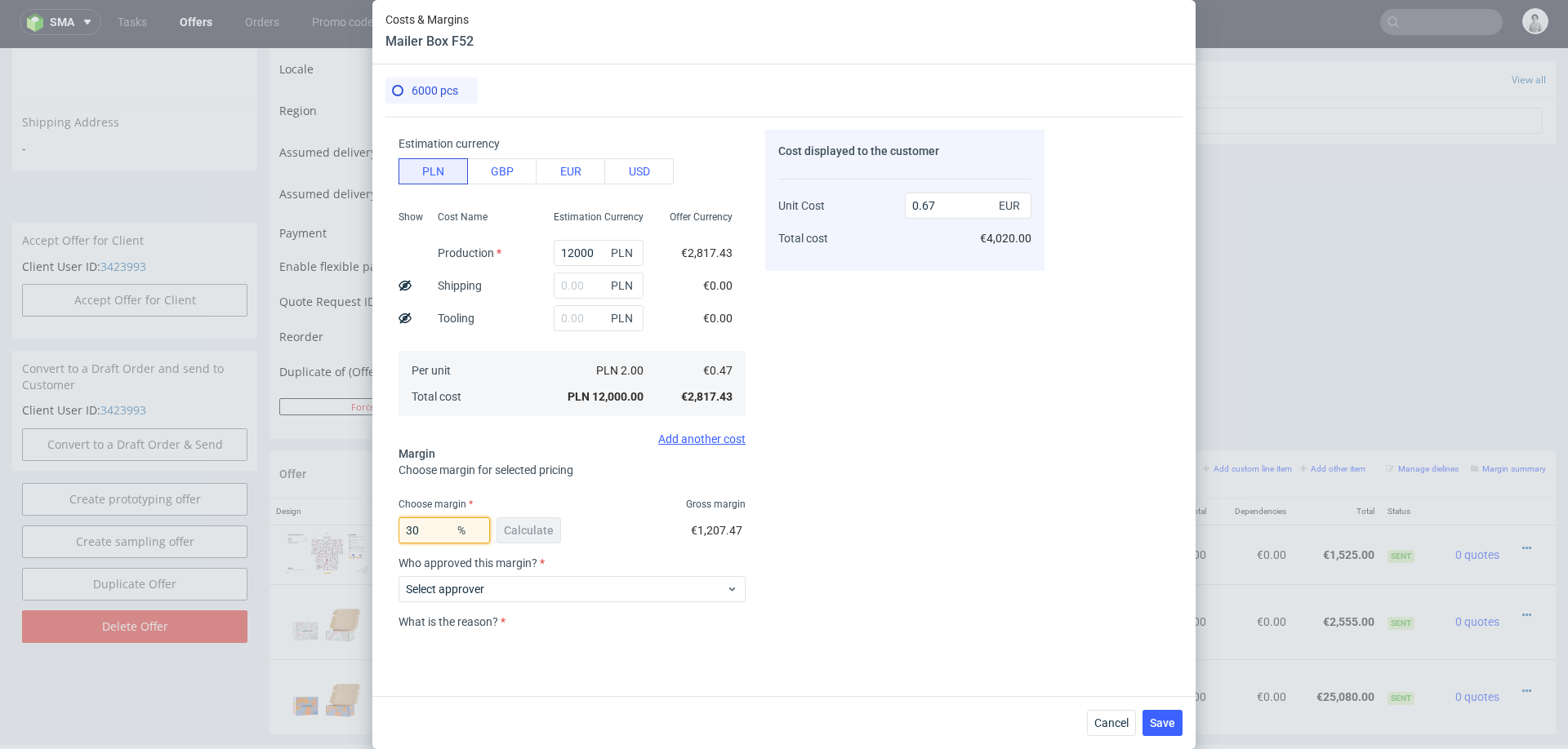
type input "300"
type input "-0.23"
type input "300025"
type input "0"
type input "3"
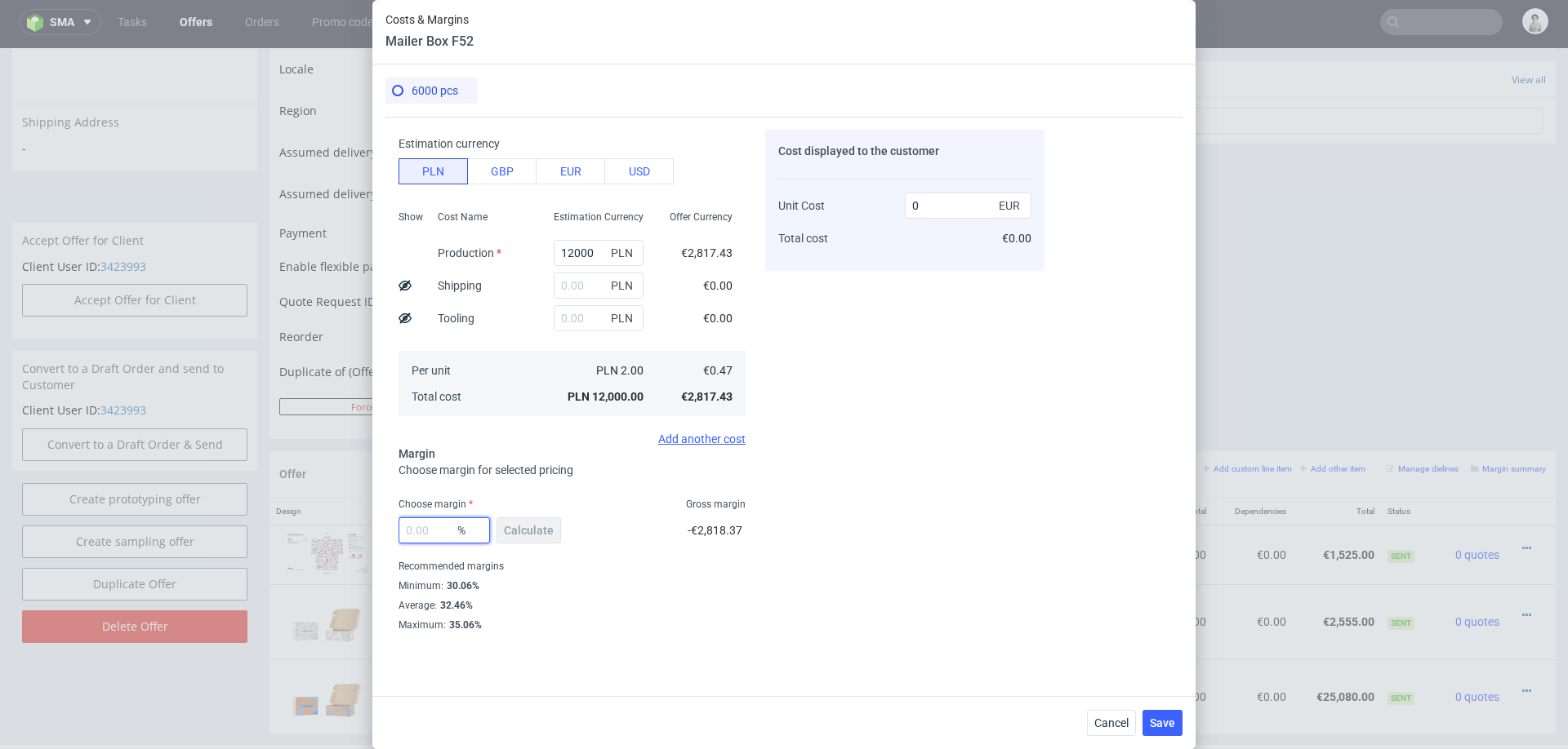
type input "0"
type input "0.47"
type input "25"
type input "0.63"
type input "22"
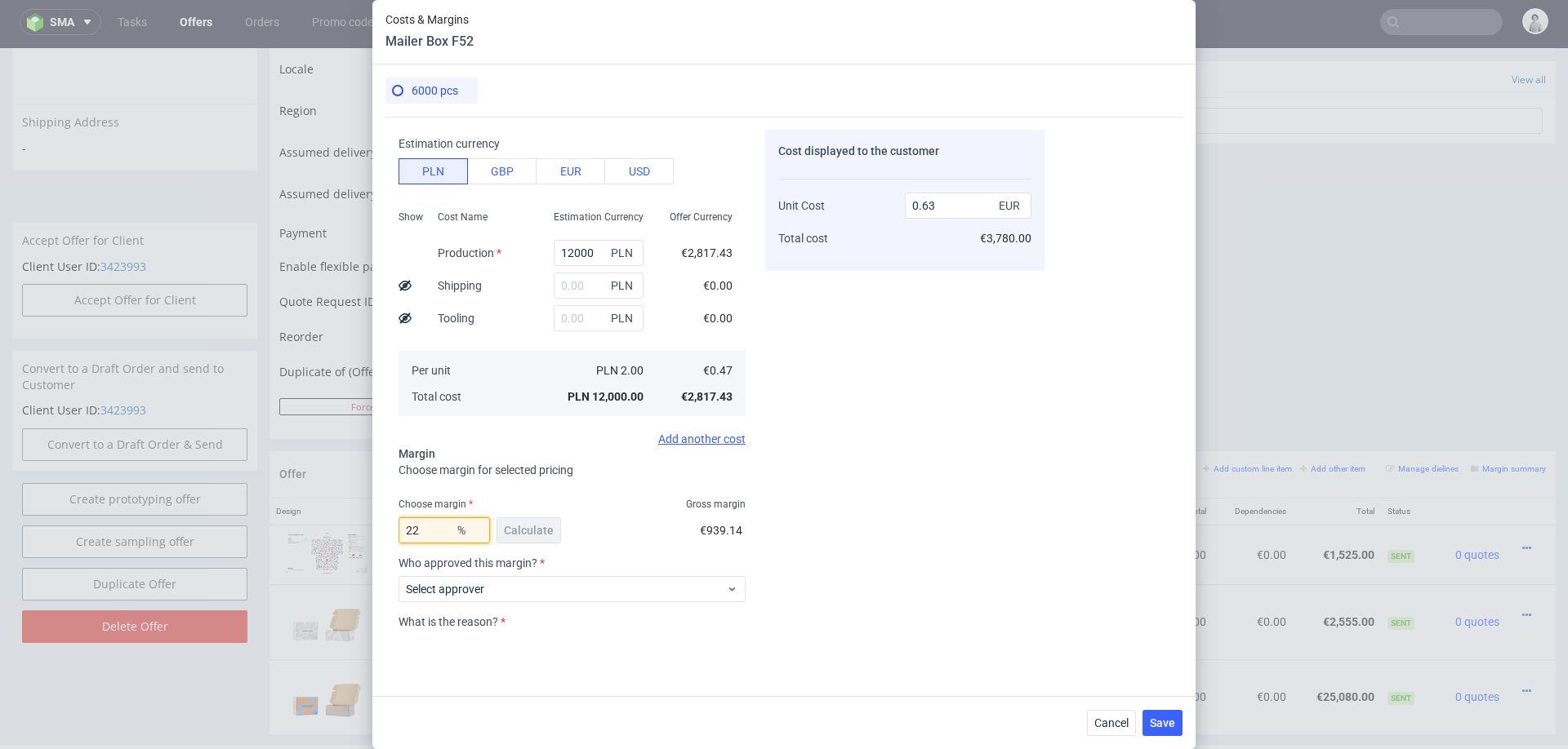
type input "0.6"
type input "22"
click at [861, 526] on div "Cost displayed to the customer Unit Cost Total cost 0.6 EUR €3,600.00" at bounding box center [904, 380] width 279 height 501
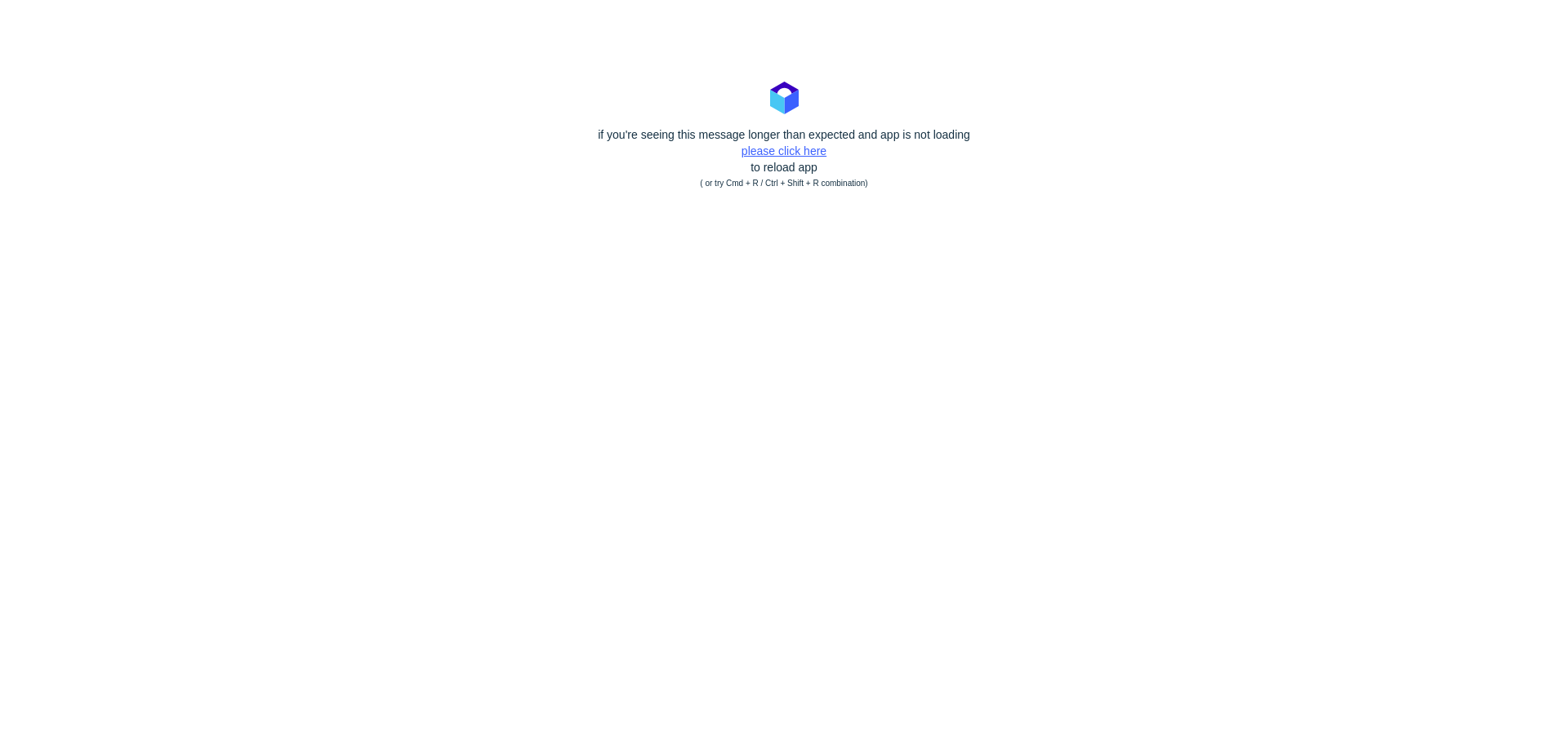
click at [806, 153] on link "please click here" at bounding box center [784, 151] width 85 height 13
click at [805, 149] on link "please click here" at bounding box center [784, 151] width 85 height 13
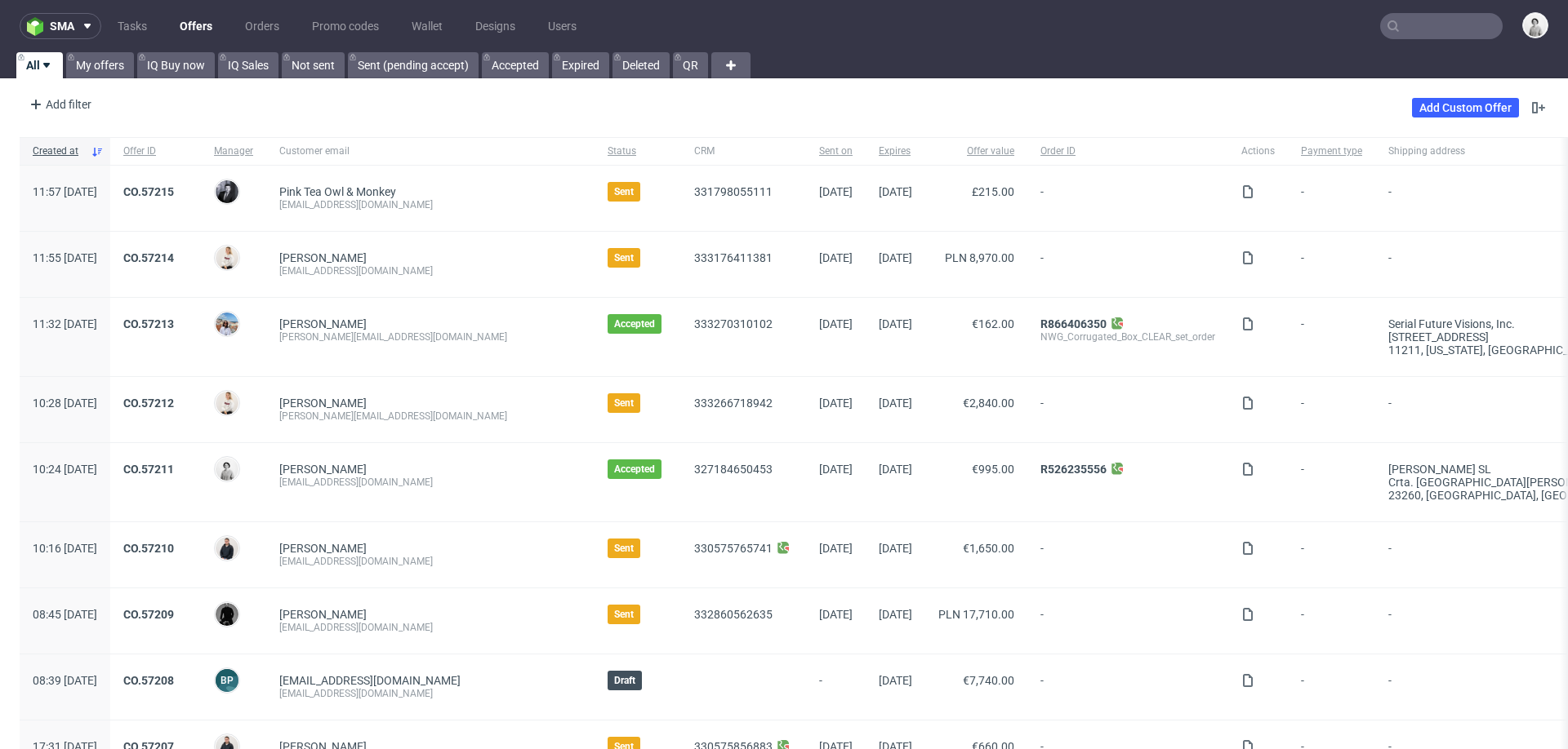
click at [1421, 32] on input "text" at bounding box center [1441, 26] width 122 height 26
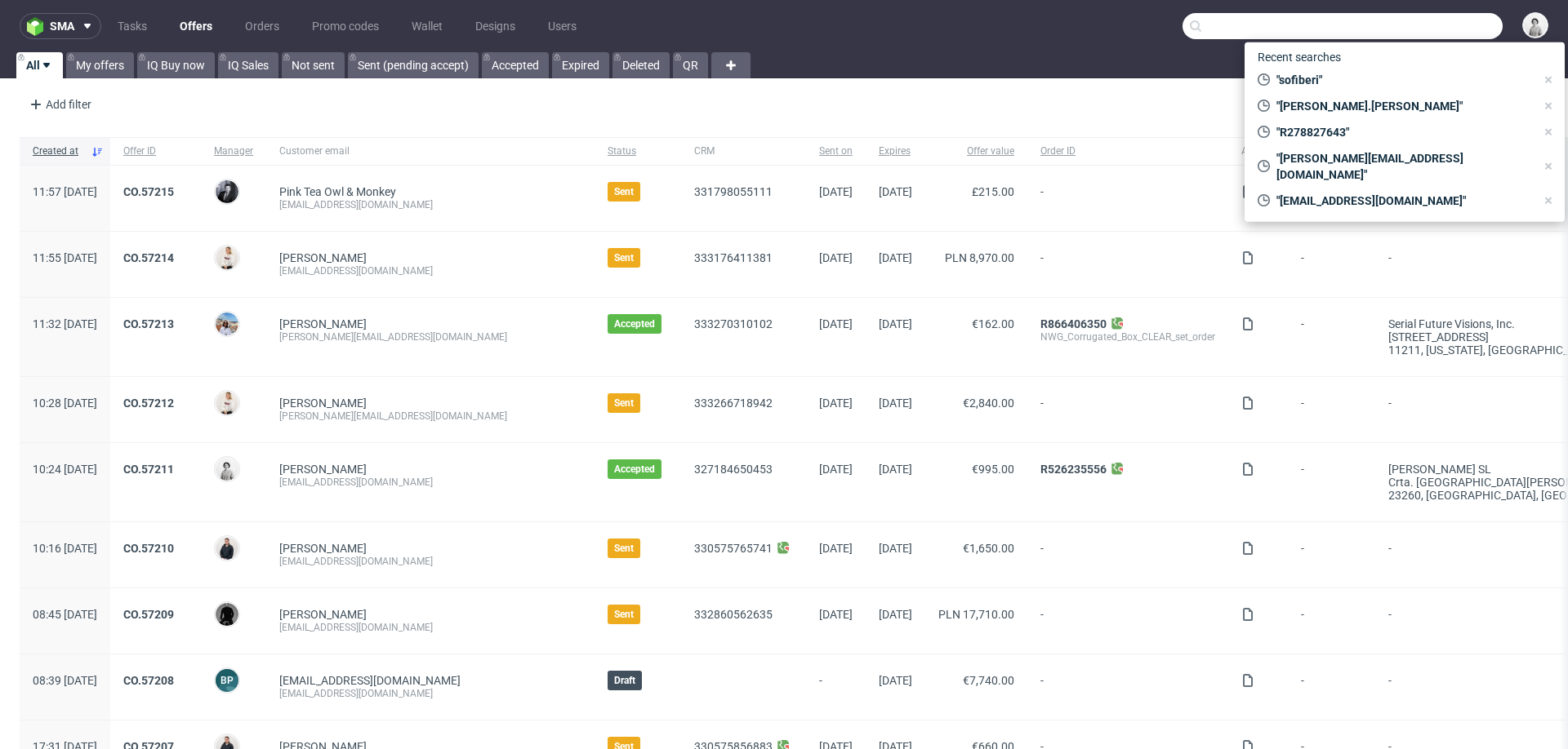
paste input "R278827643"
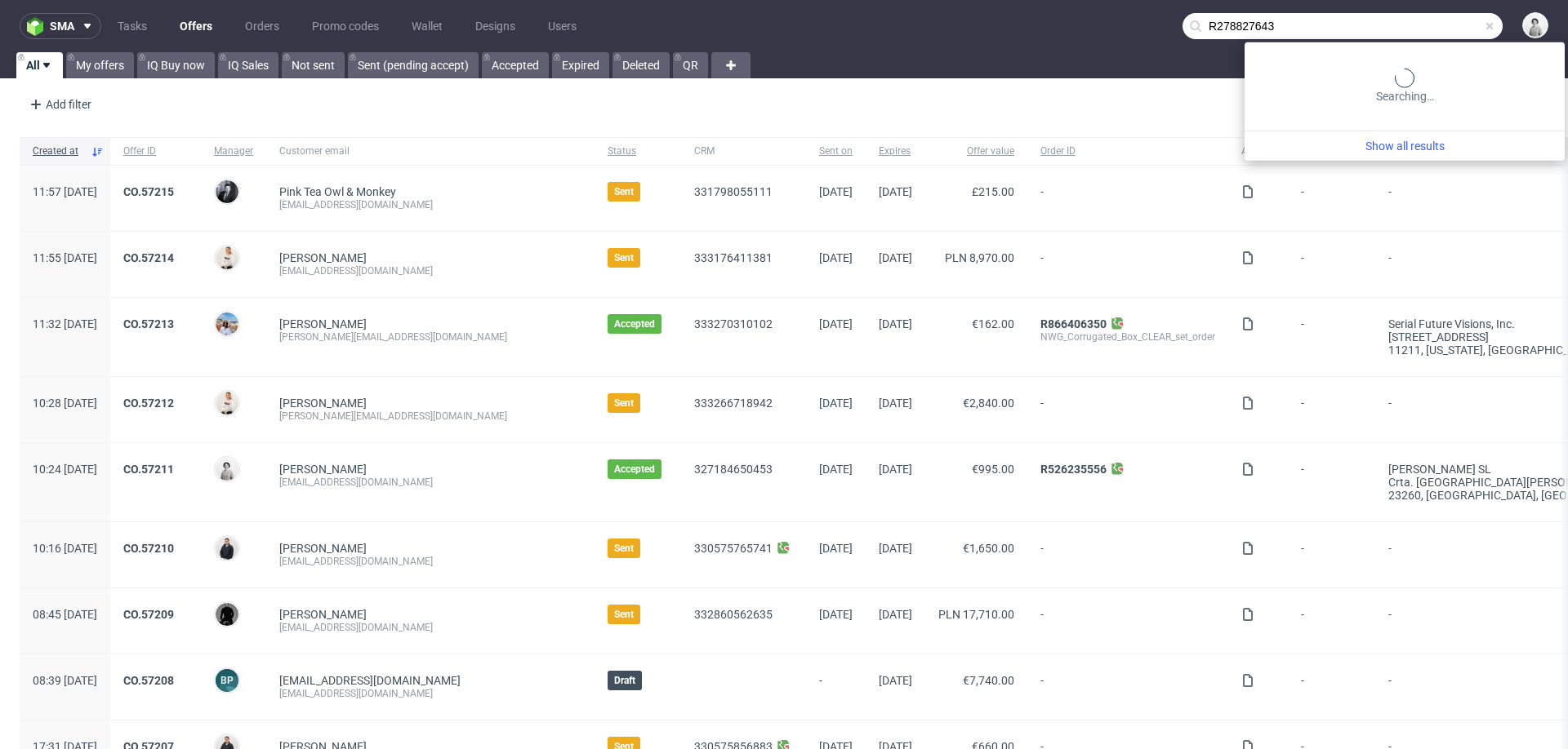
type input "R278827643"
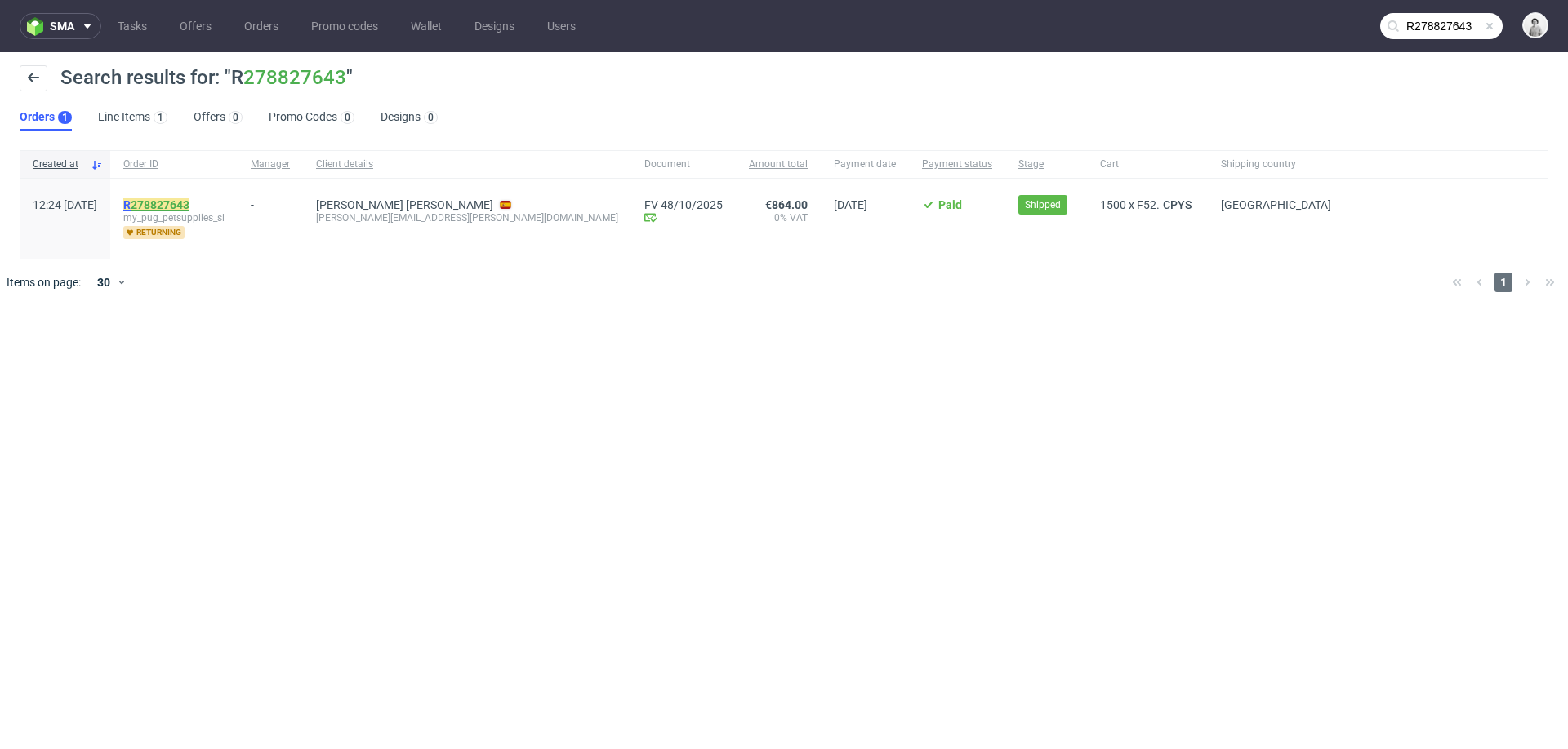
click at [184, 200] on link "278827643" at bounding box center [160, 205] width 59 height 13
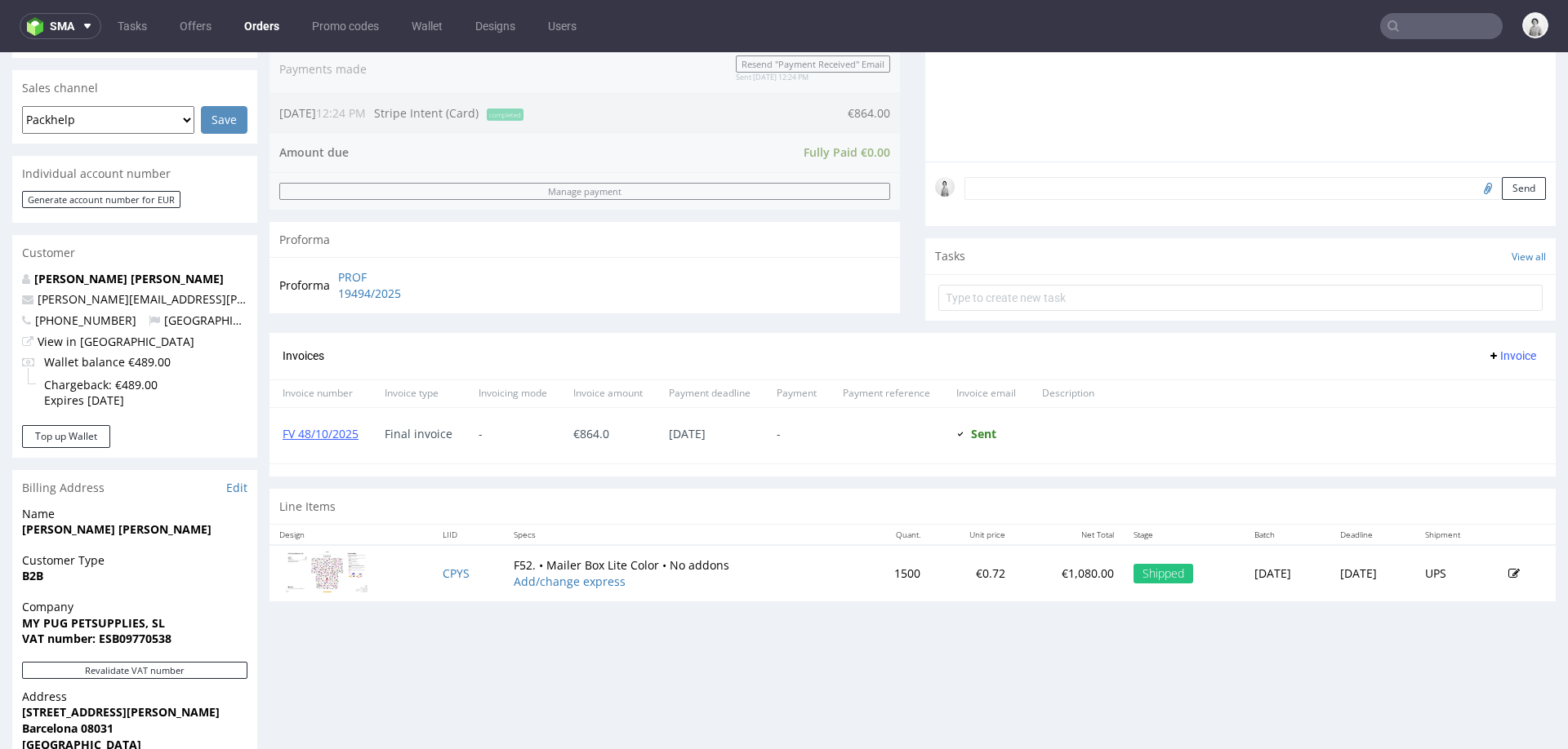
scroll to position [431, 0]
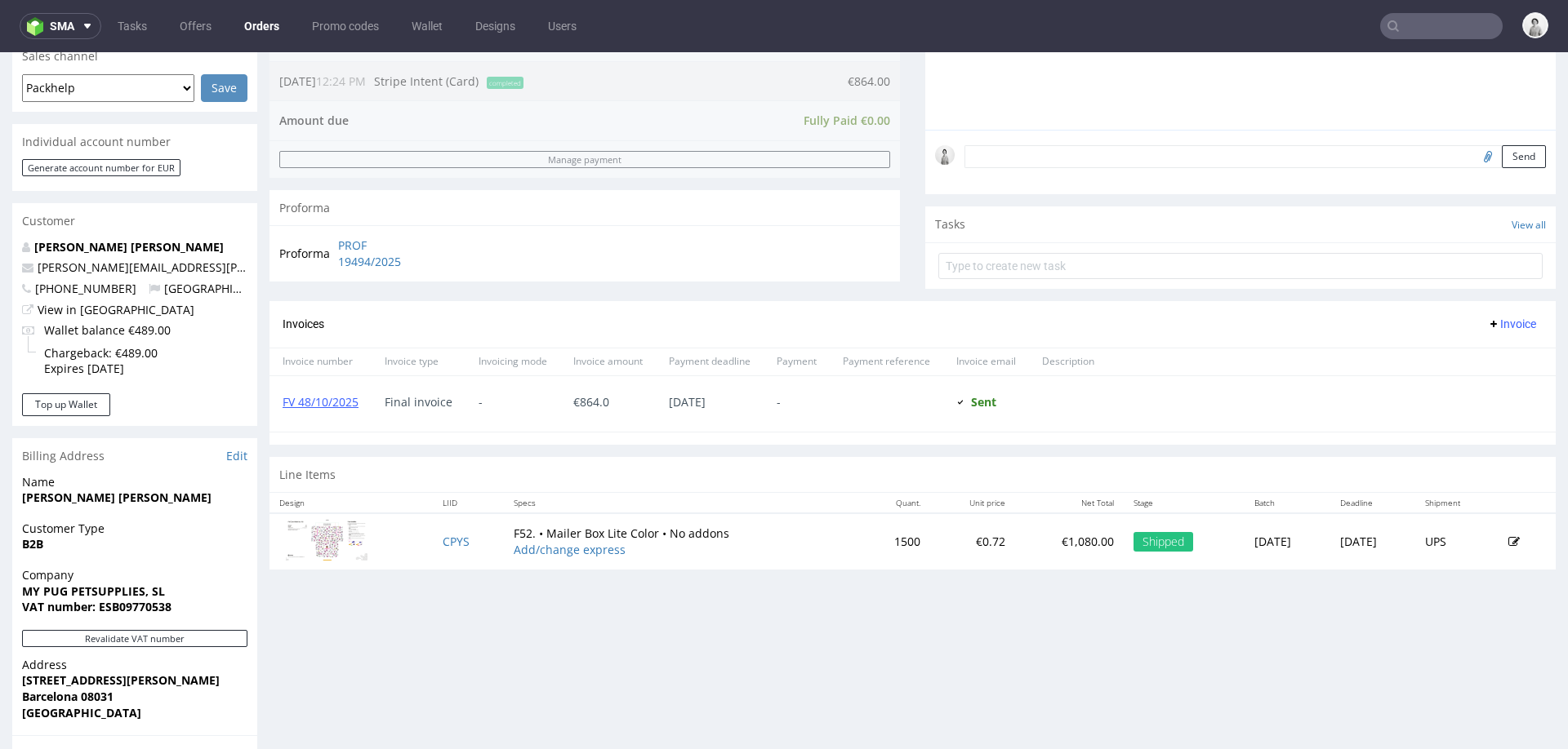
click at [326, 549] on img at bounding box center [326, 539] width 82 height 41
drag, startPoint x: 177, startPoint y: 264, endPoint x: 28, endPoint y: 265, distance: 149.0
click at [28, 265] on p "[PERSON_NAME][EMAIL_ADDRESS][PERSON_NAME][DOMAIN_NAME]" at bounding box center [134, 267] width 226 height 16
copy span "[PERSON_NAME][EMAIL_ADDRESS][PERSON_NAME][DOMAIN_NAME]"
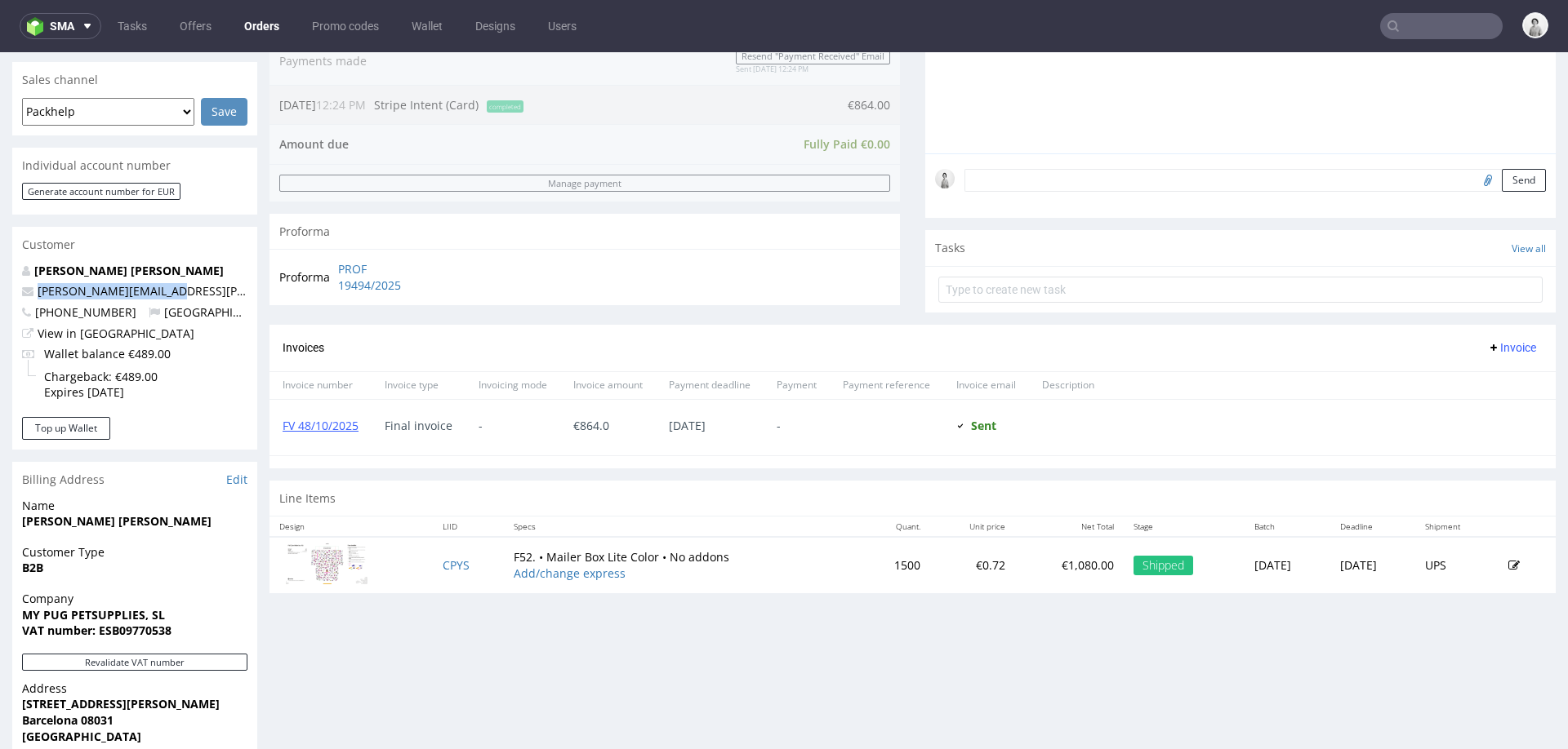
scroll to position [417, 0]
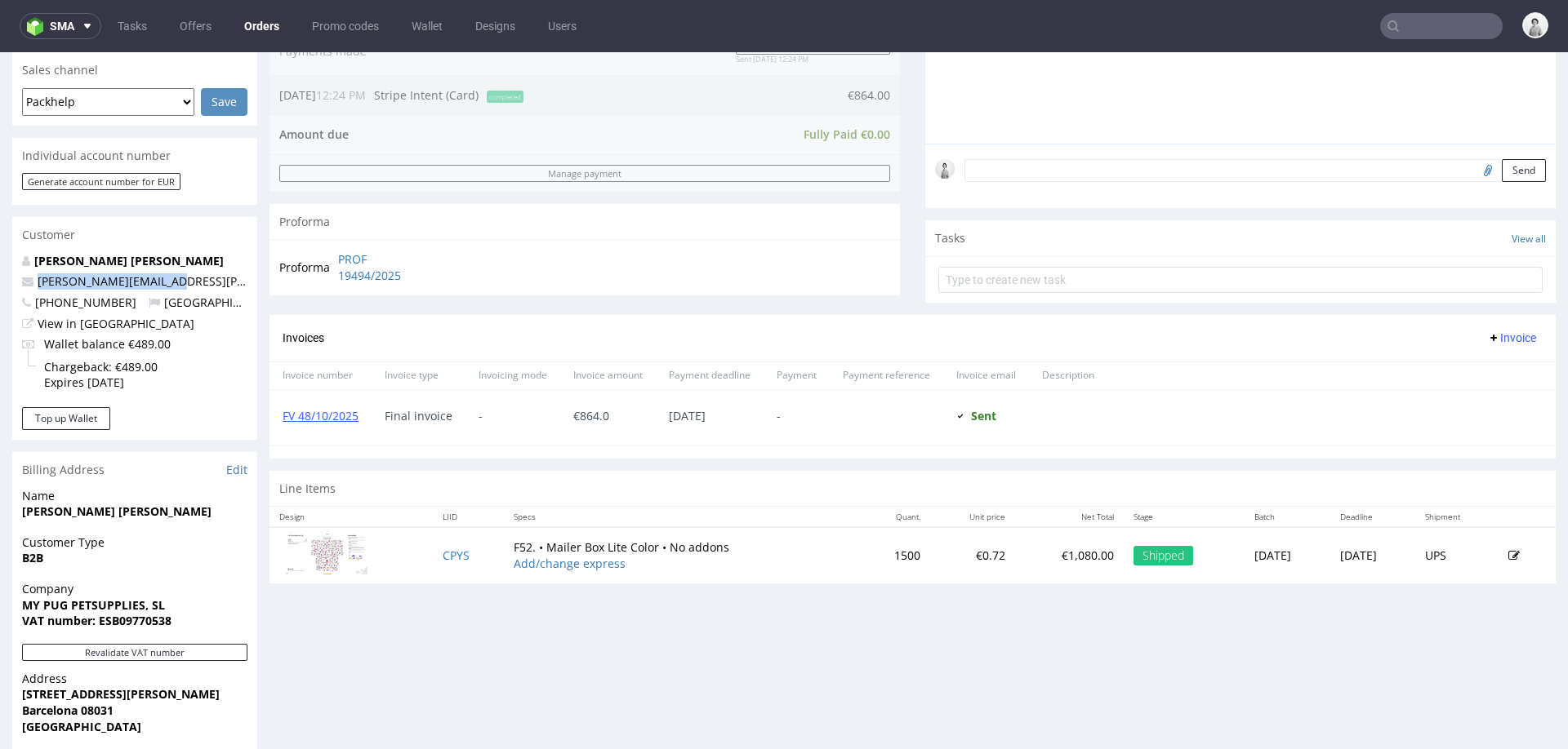
click at [336, 550] on img at bounding box center [326, 554] width 82 height 41
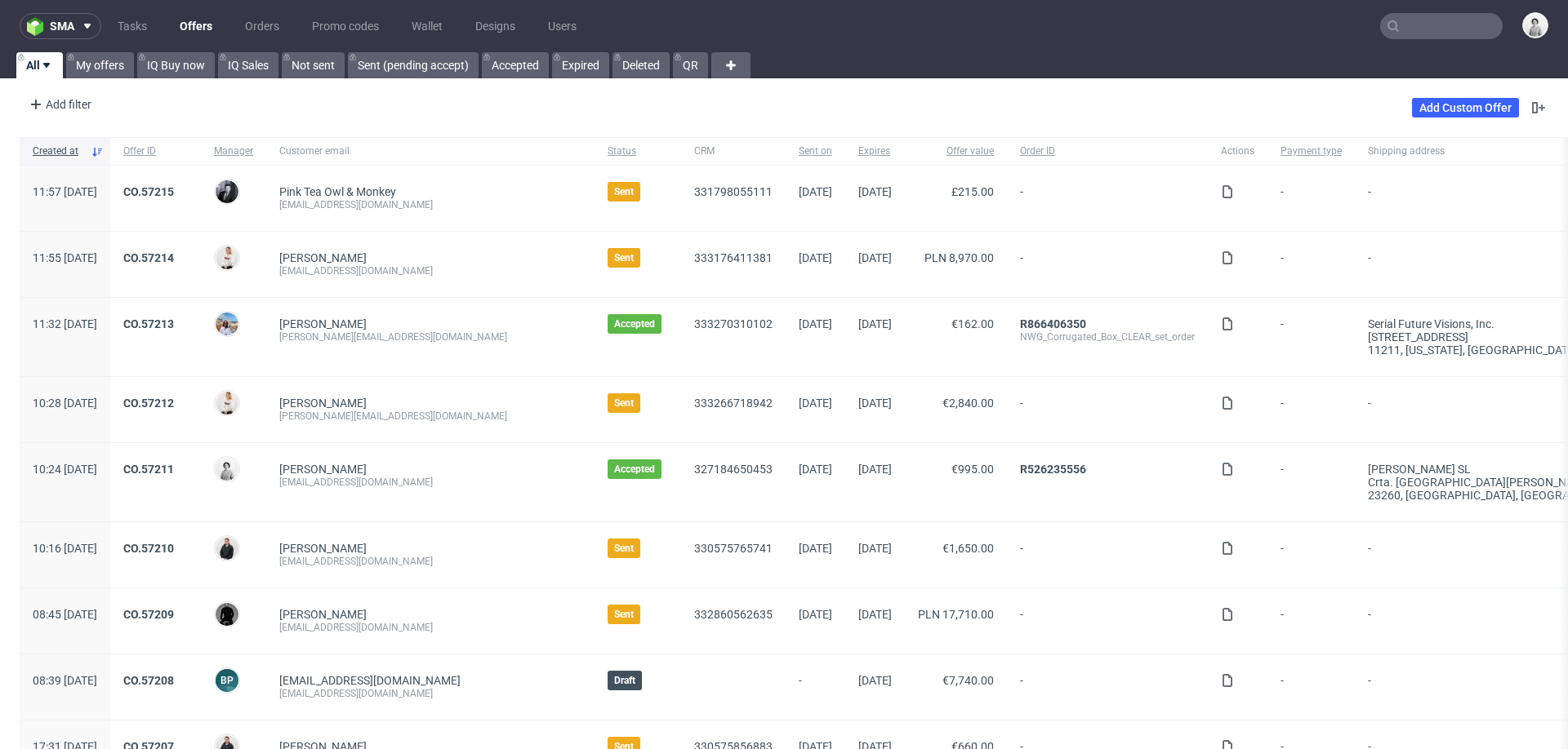
click at [1442, 22] on input "text" at bounding box center [1441, 26] width 122 height 26
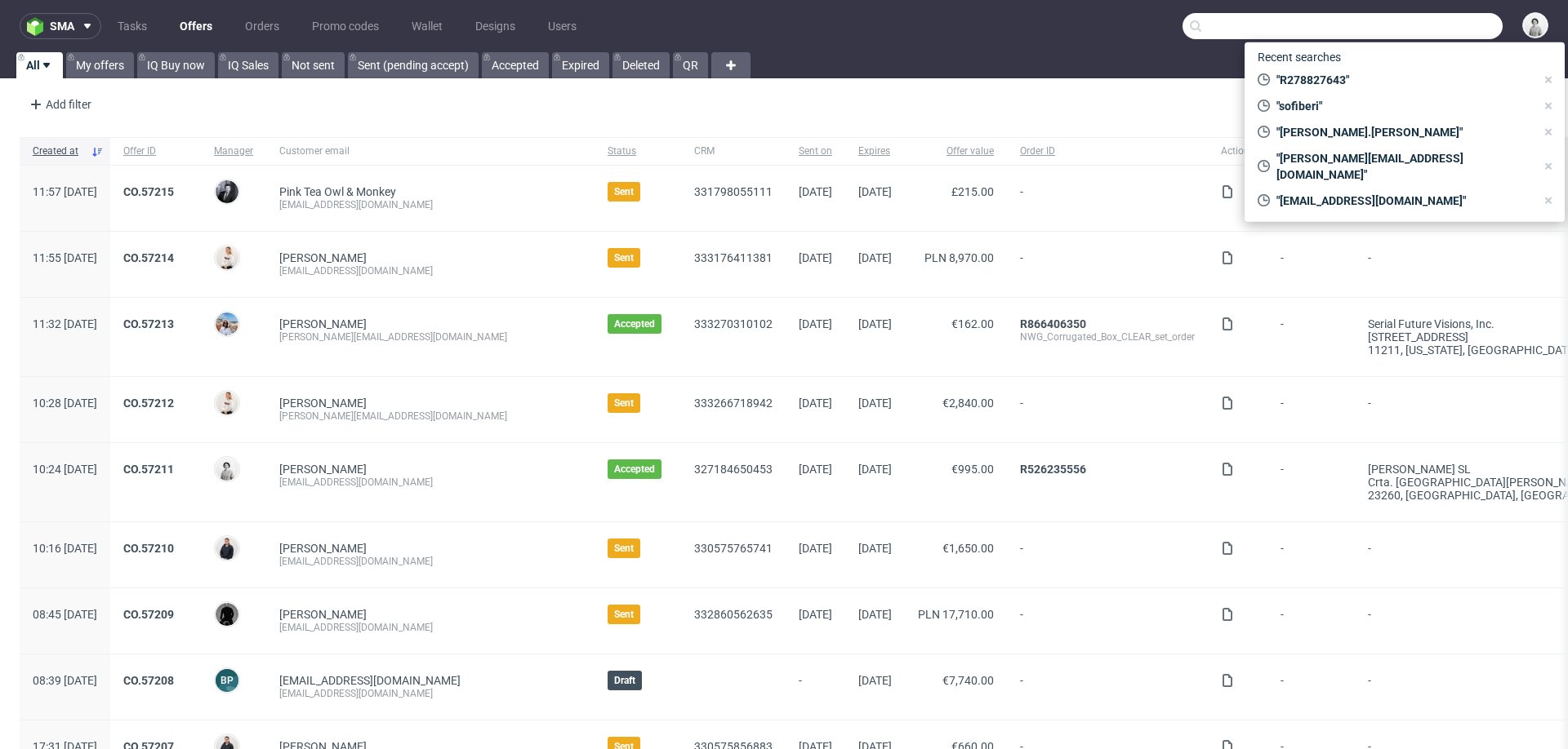
paste input "[PERSON_NAME][EMAIL_ADDRESS][PERSON_NAME][DOMAIN_NAME]"
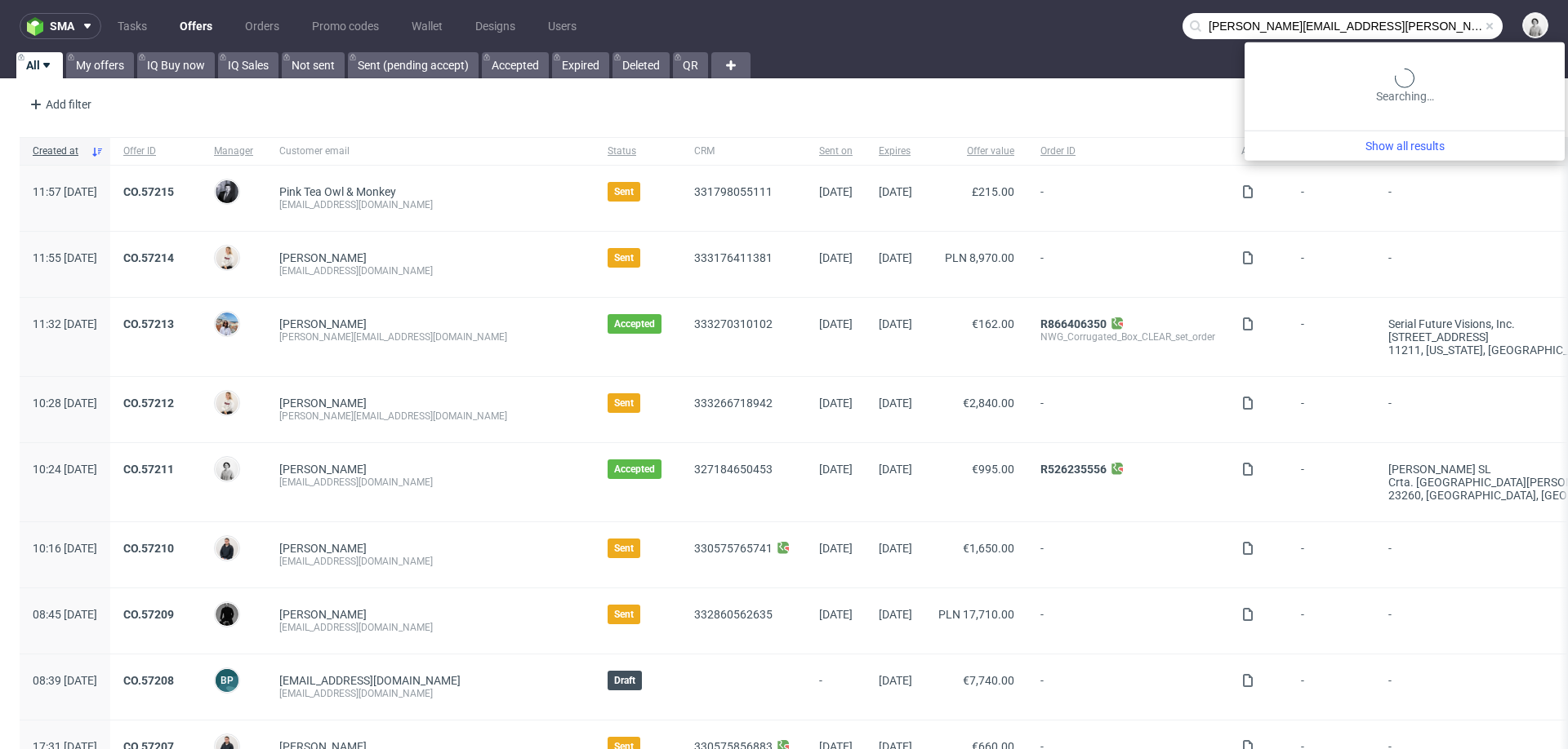
type input "[PERSON_NAME][EMAIL_ADDRESS][PERSON_NAME][DOMAIN_NAME]"
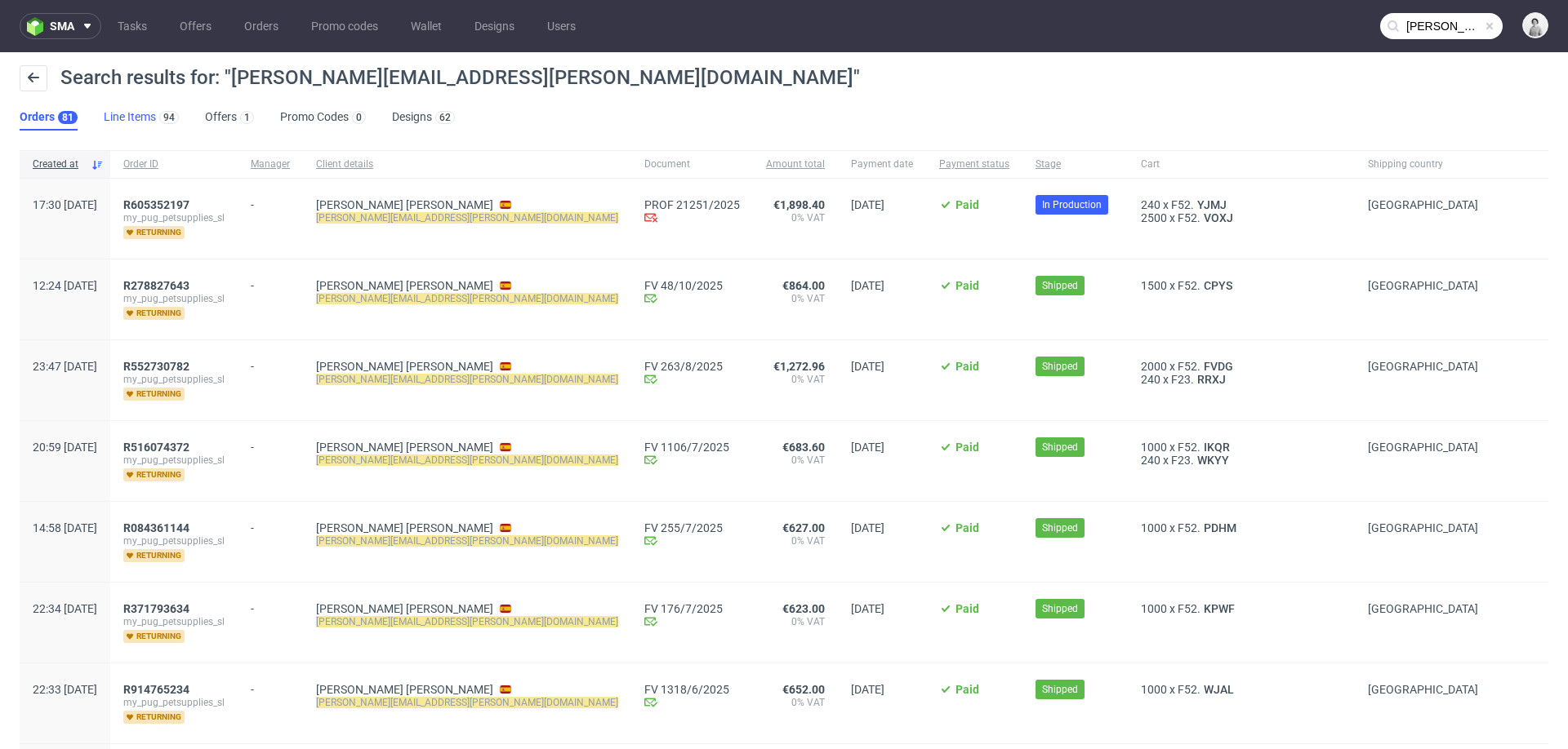
click at [137, 116] on link "Line Items 94" at bounding box center [141, 117] width 75 height 26
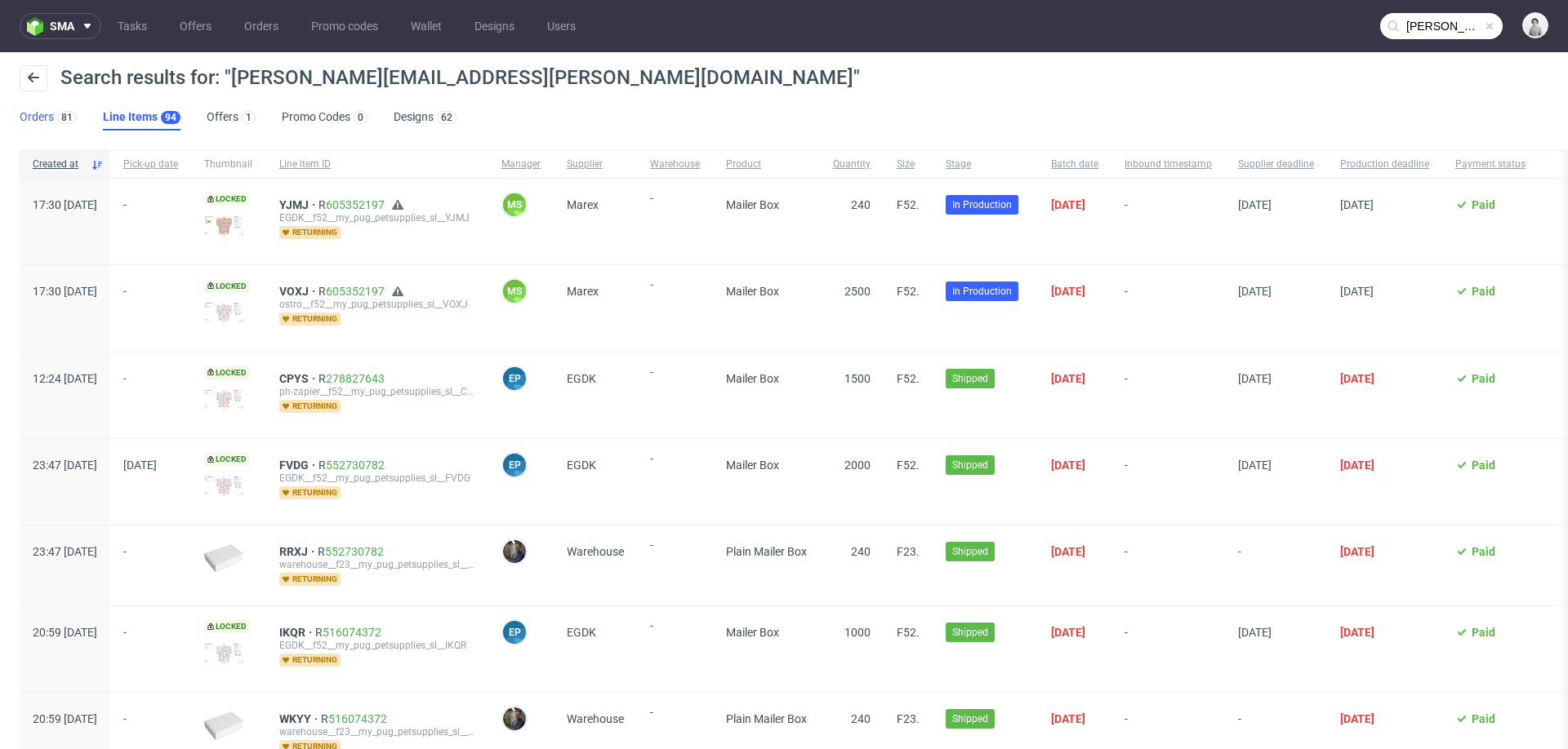
click at [38, 120] on link "Orders 81" at bounding box center [48, 117] width 57 height 26
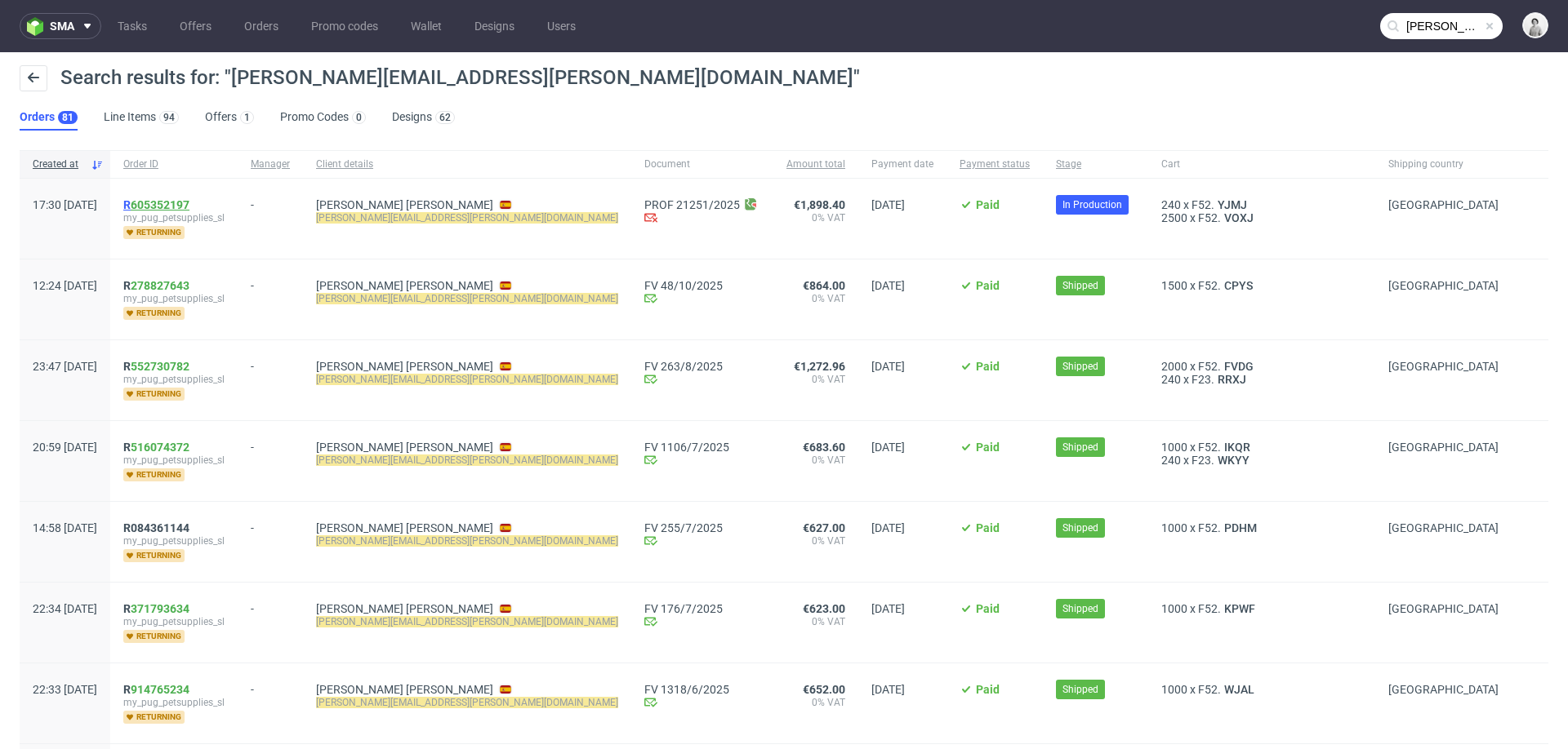
click at [190, 204] on link "605352197" at bounding box center [160, 205] width 59 height 13
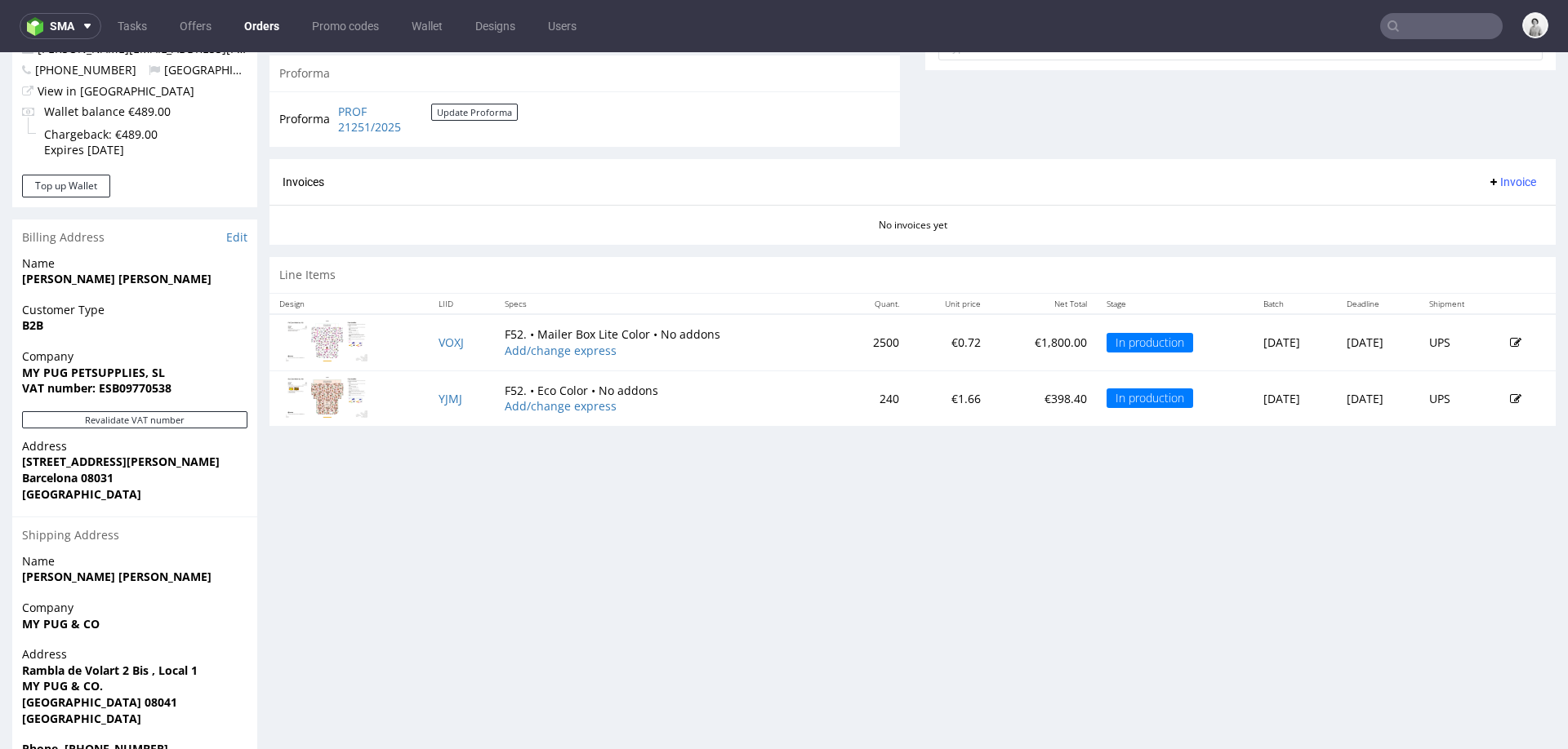
scroll to position [651, 0]
drag, startPoint x: 523, startPoint y: 330, endPoint x: 651, endPoint y: 318, distance: 128.6
click at [651, 320] on td "F52. • Mailer Box Lite Color • No addons Add/change express" at bounding box center [667, 341] width 347 height 56
click at [321, 325] on img at bounding box center [326, 339] width 82 height 41
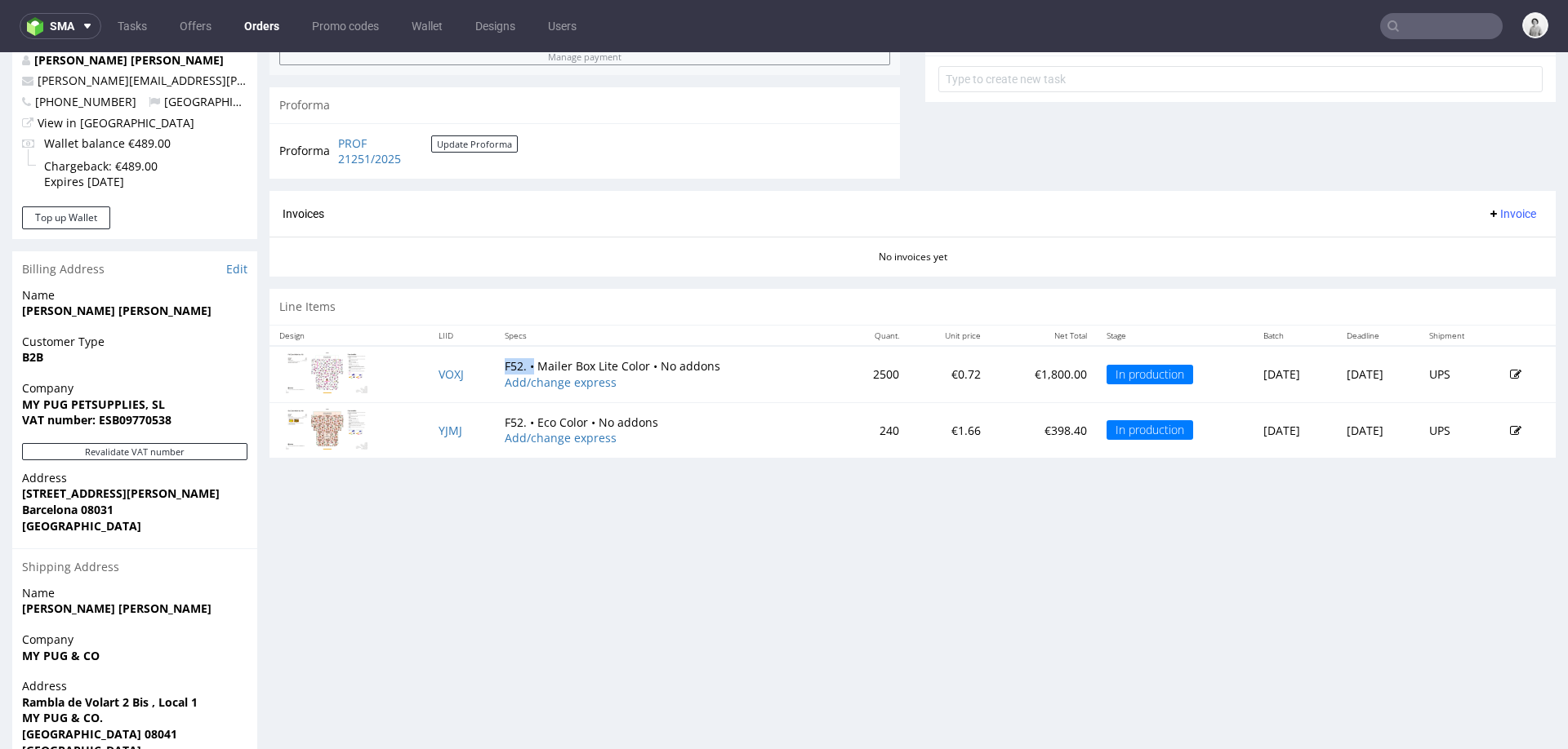
scroll to position [616, 0]
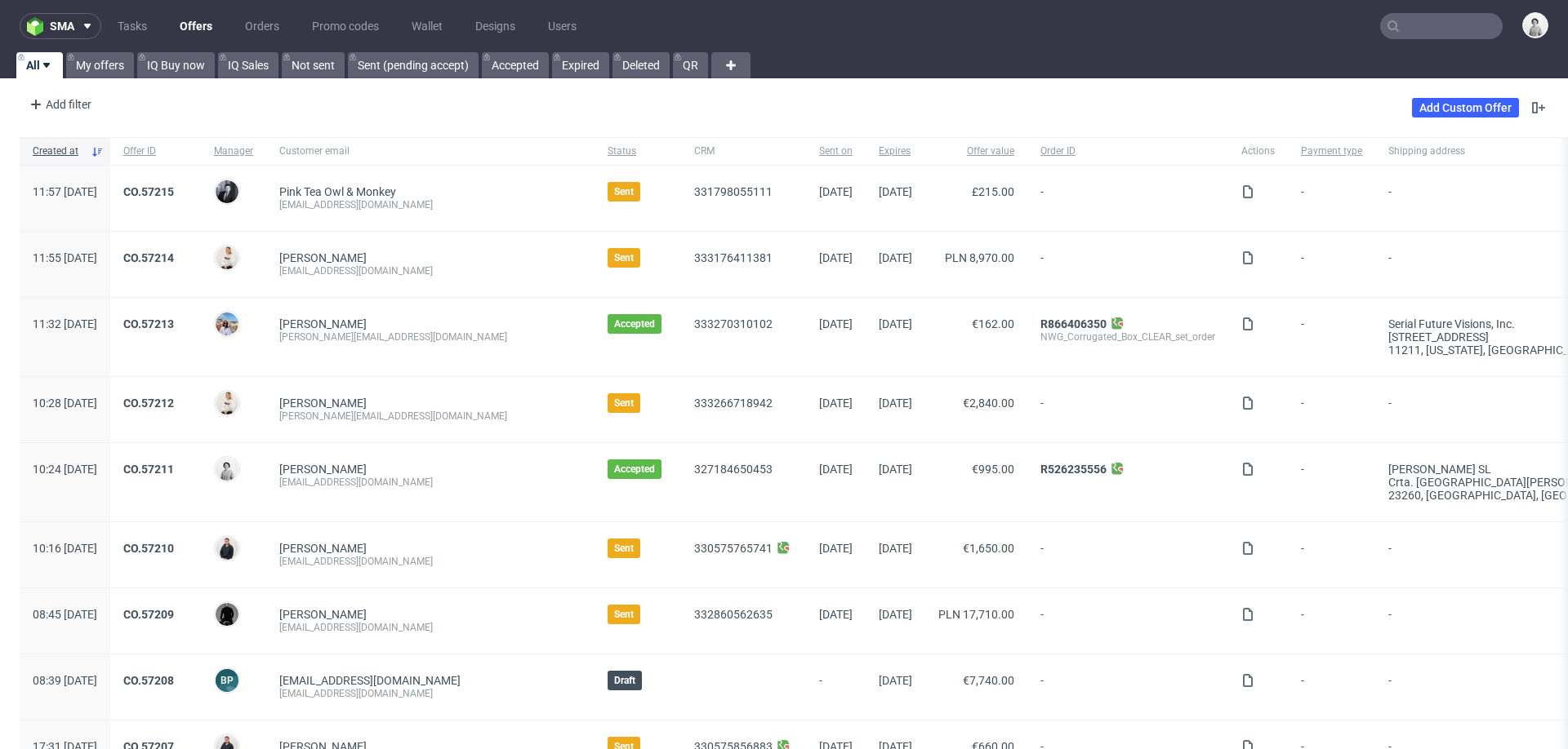
click at [1413, 16] on input "text" at bounding box center [1441, 26] width 122 height 26
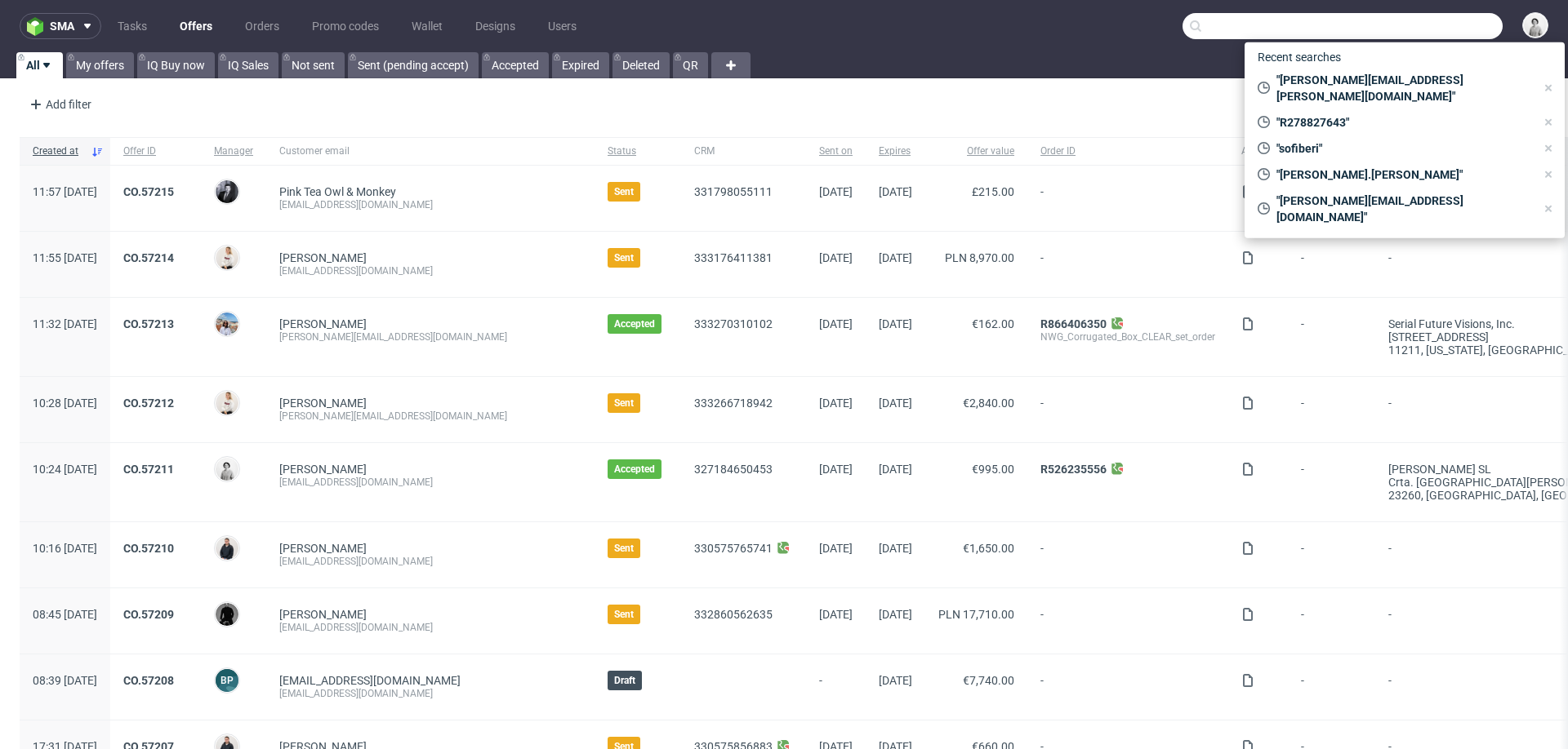
paste input "[PERSON_NAME][EMAIL_ADDRESS][PERSON_NAME][DOMAIN_NAME]"
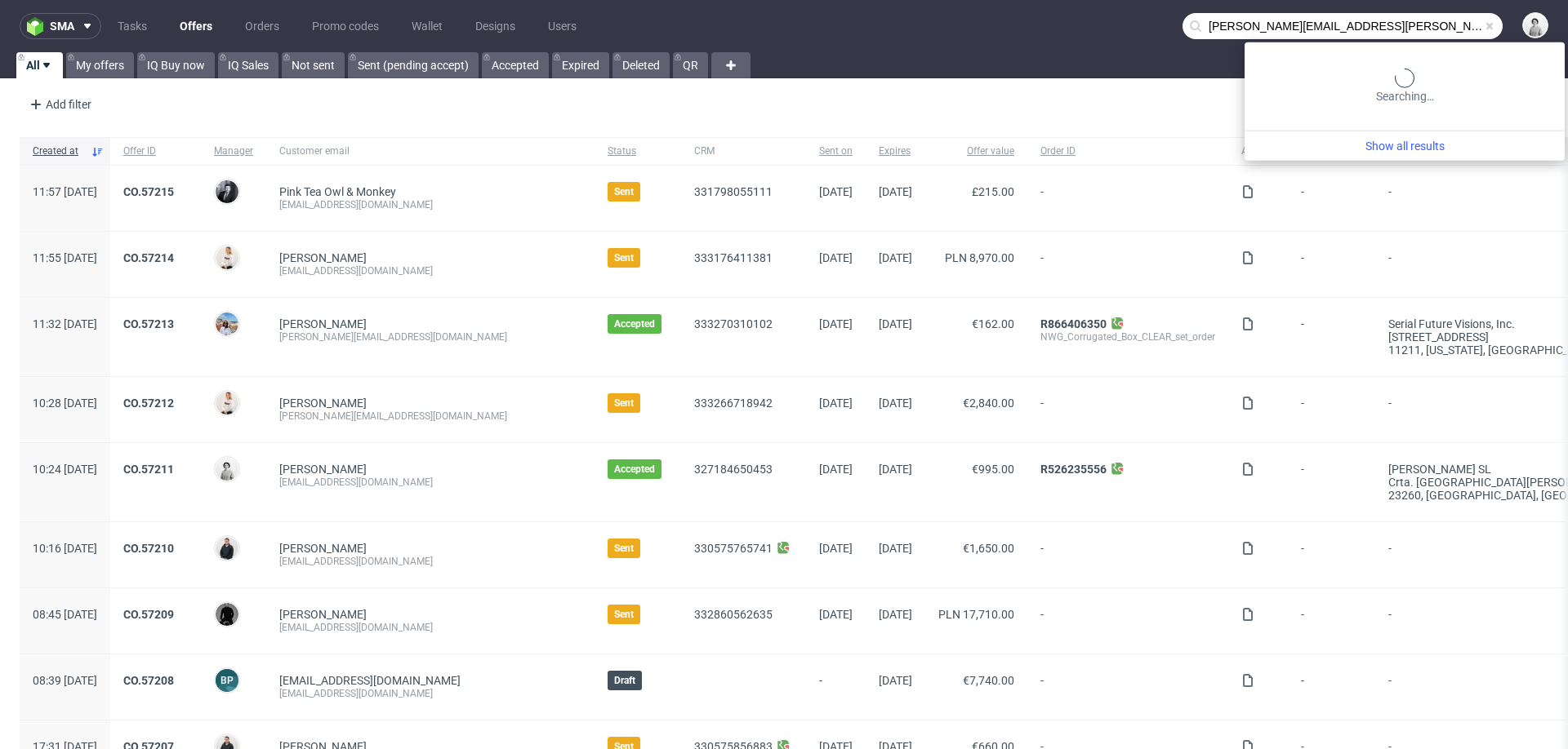
type input "[PERSON_NAME][EMAIL_ADDRESS][PERSON_NAME][DOMAIN_NAME]"
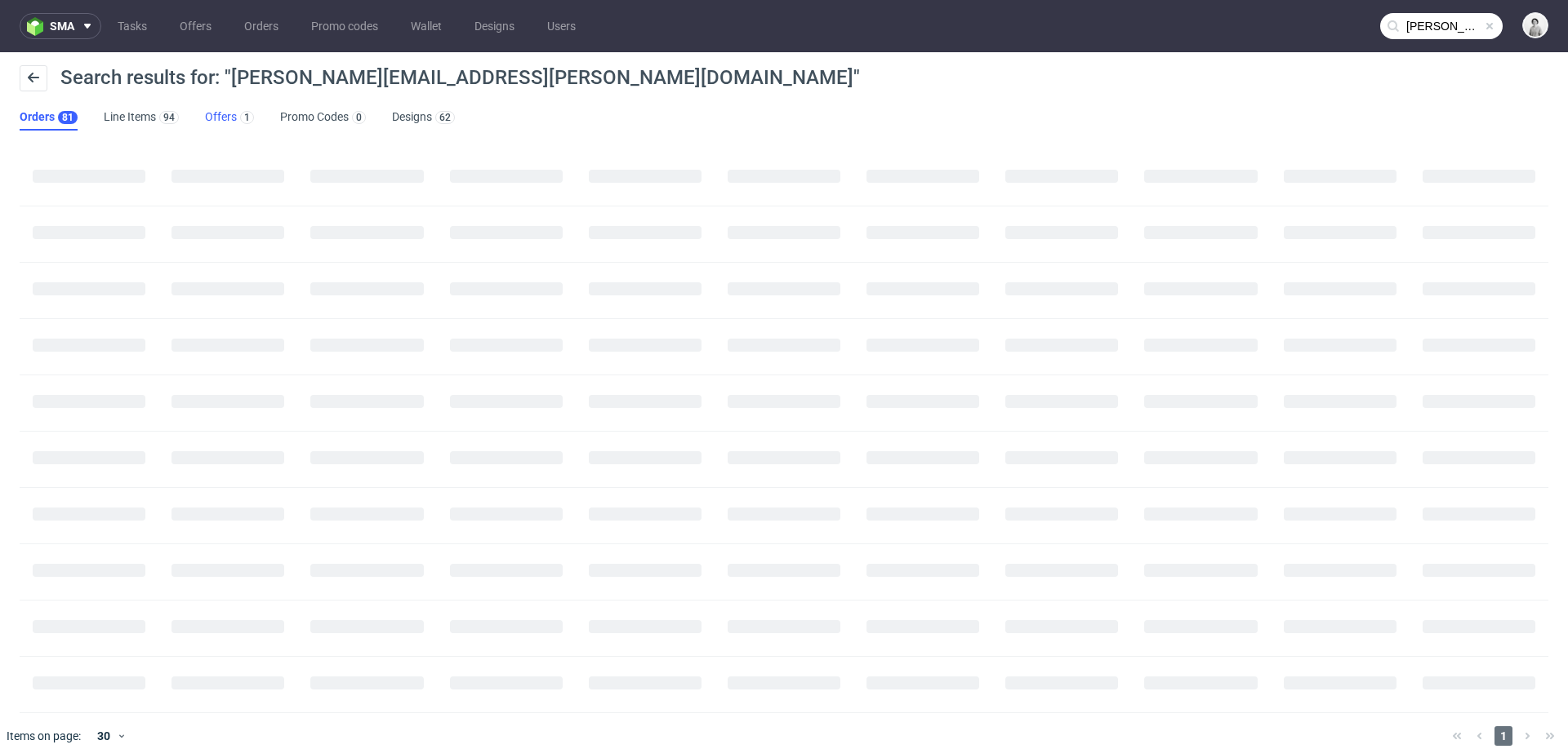
click at [218, 113] on link "Offers 1" at bounding box center [229, 117] width 49 height 26
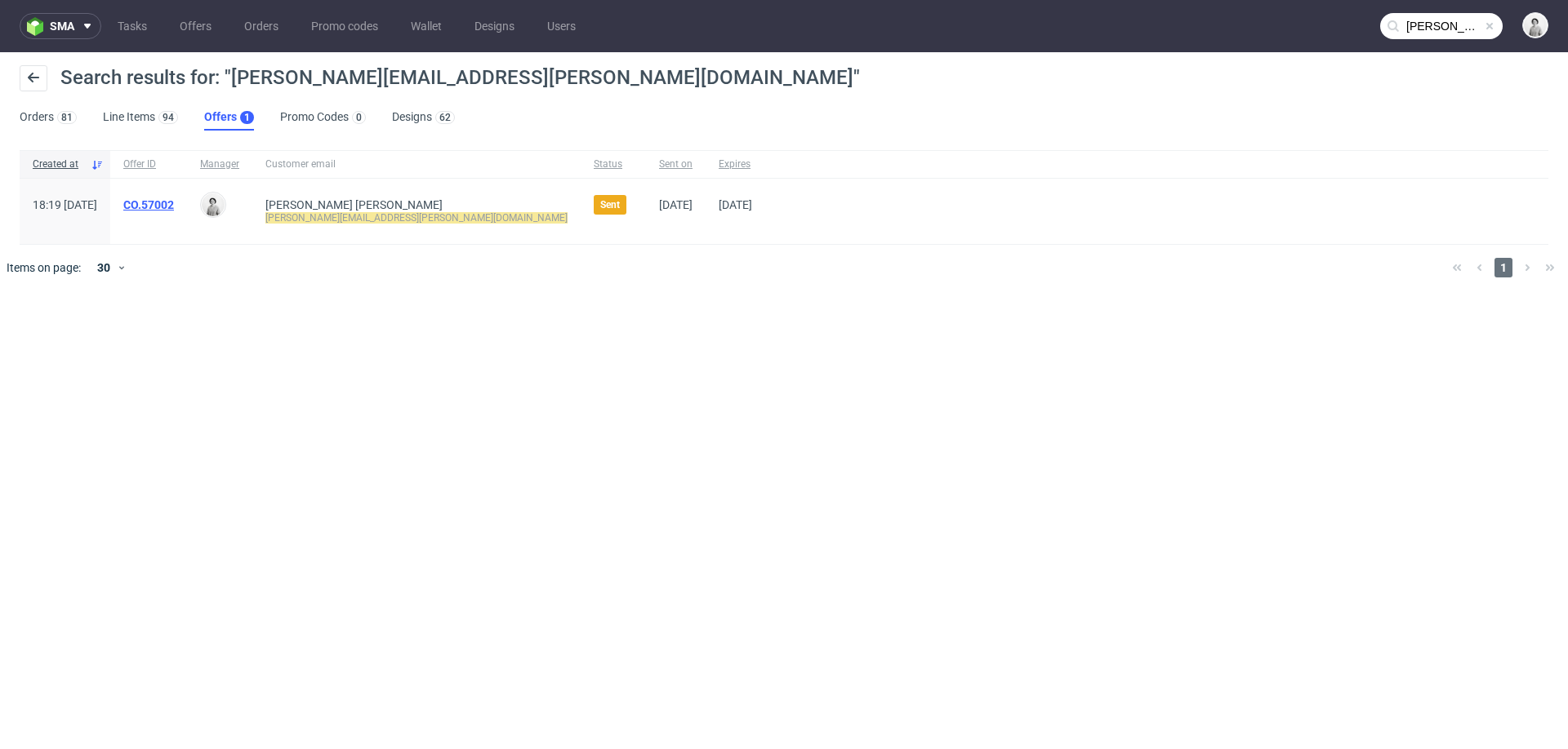
click at [174, 207] on link "CO.57002" at bounding box center [149, 205] width 51 height 13
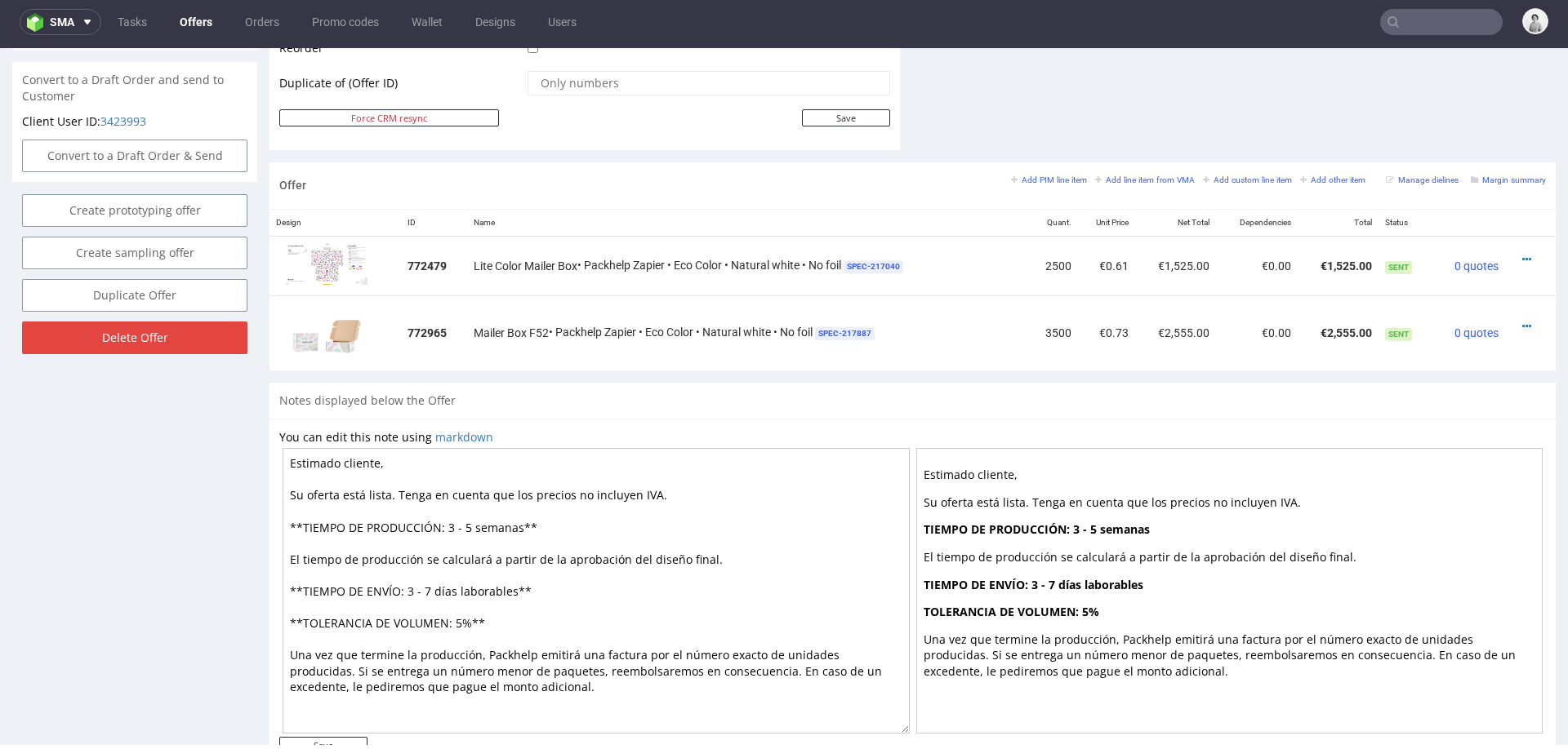
scroll to position [833, 0]
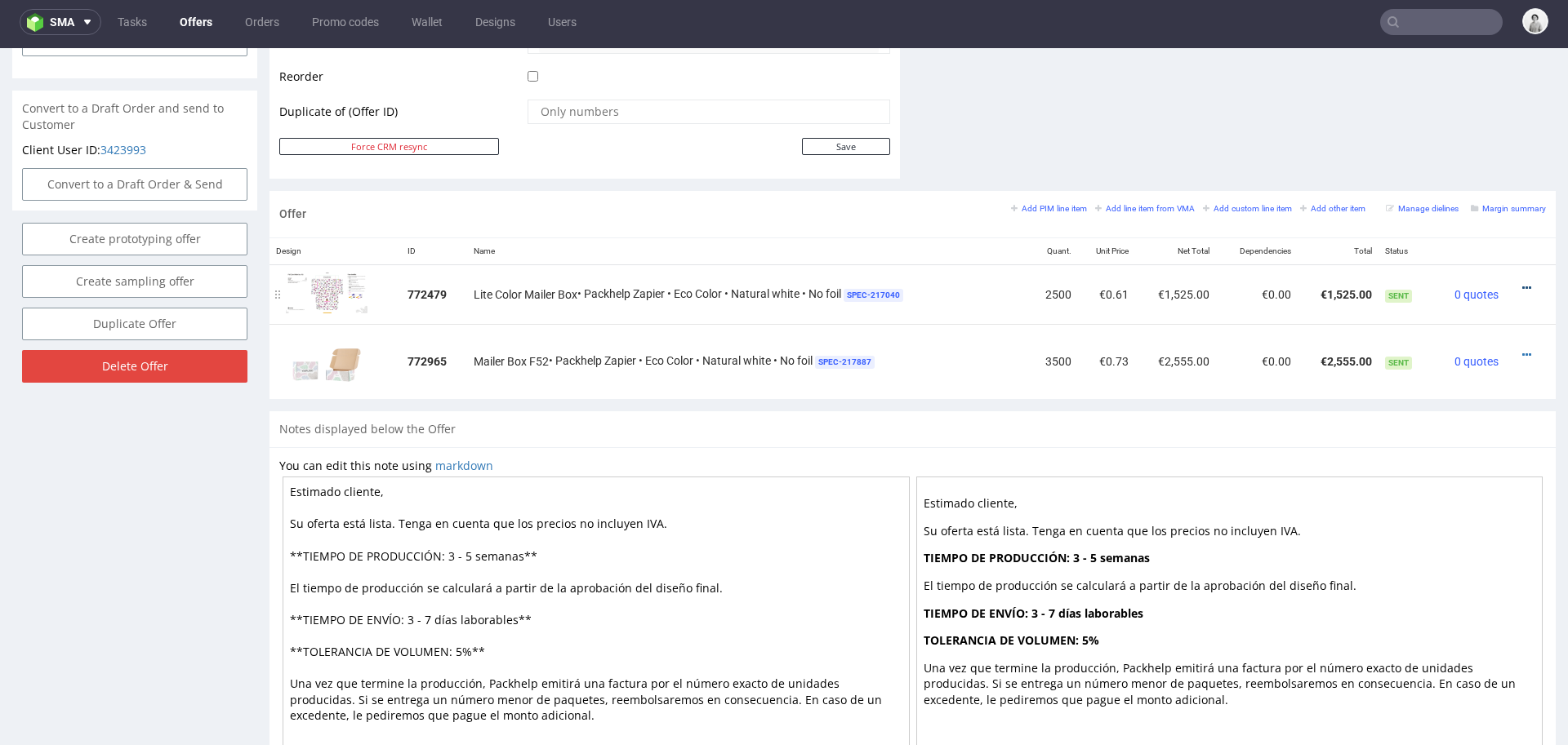
click at [1522, 283] on icon at bounding box center [1527, 289] width 9 height 11
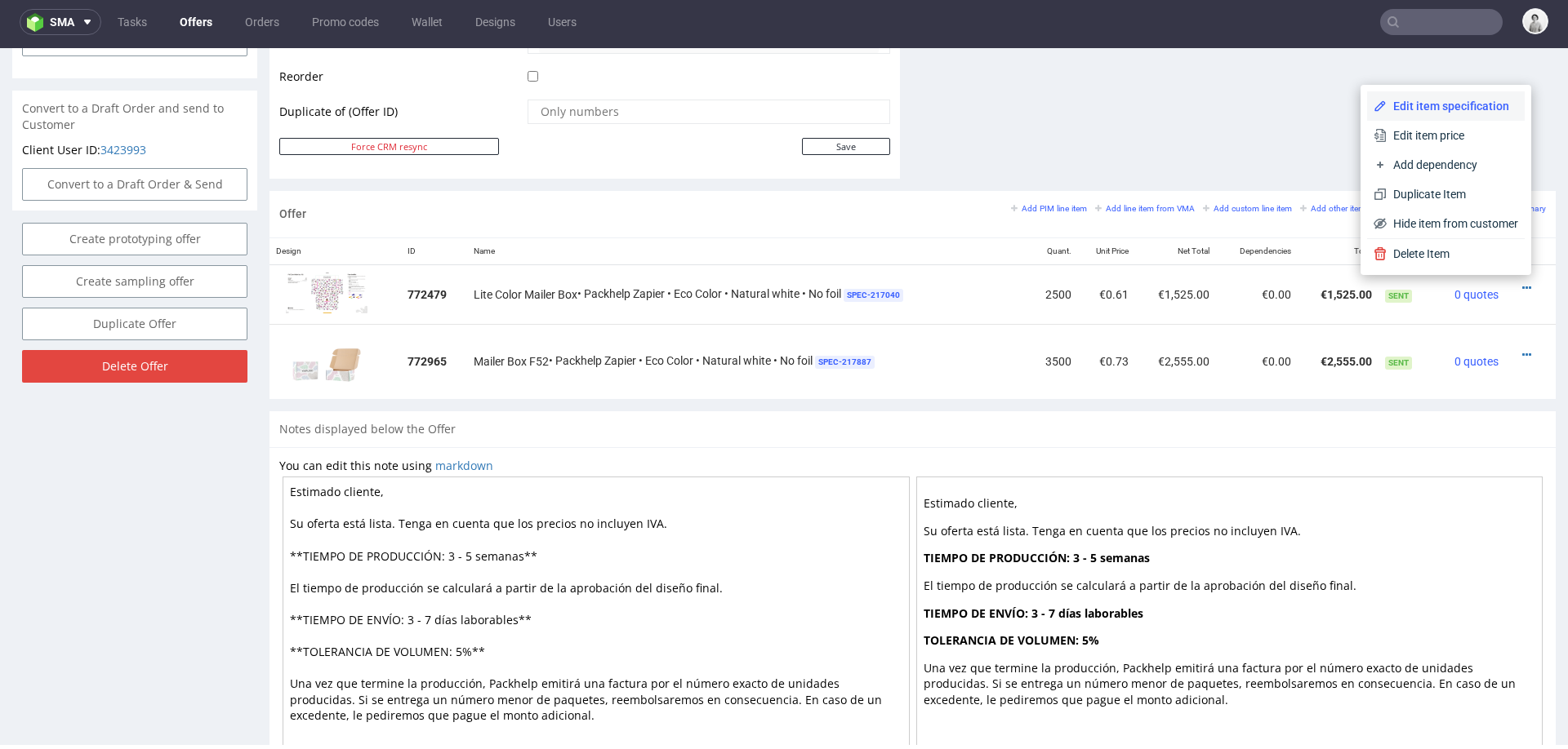
click at [1425, 100] on span "Edit item specification" at bounding box center [1452, 105] width 132 height 16
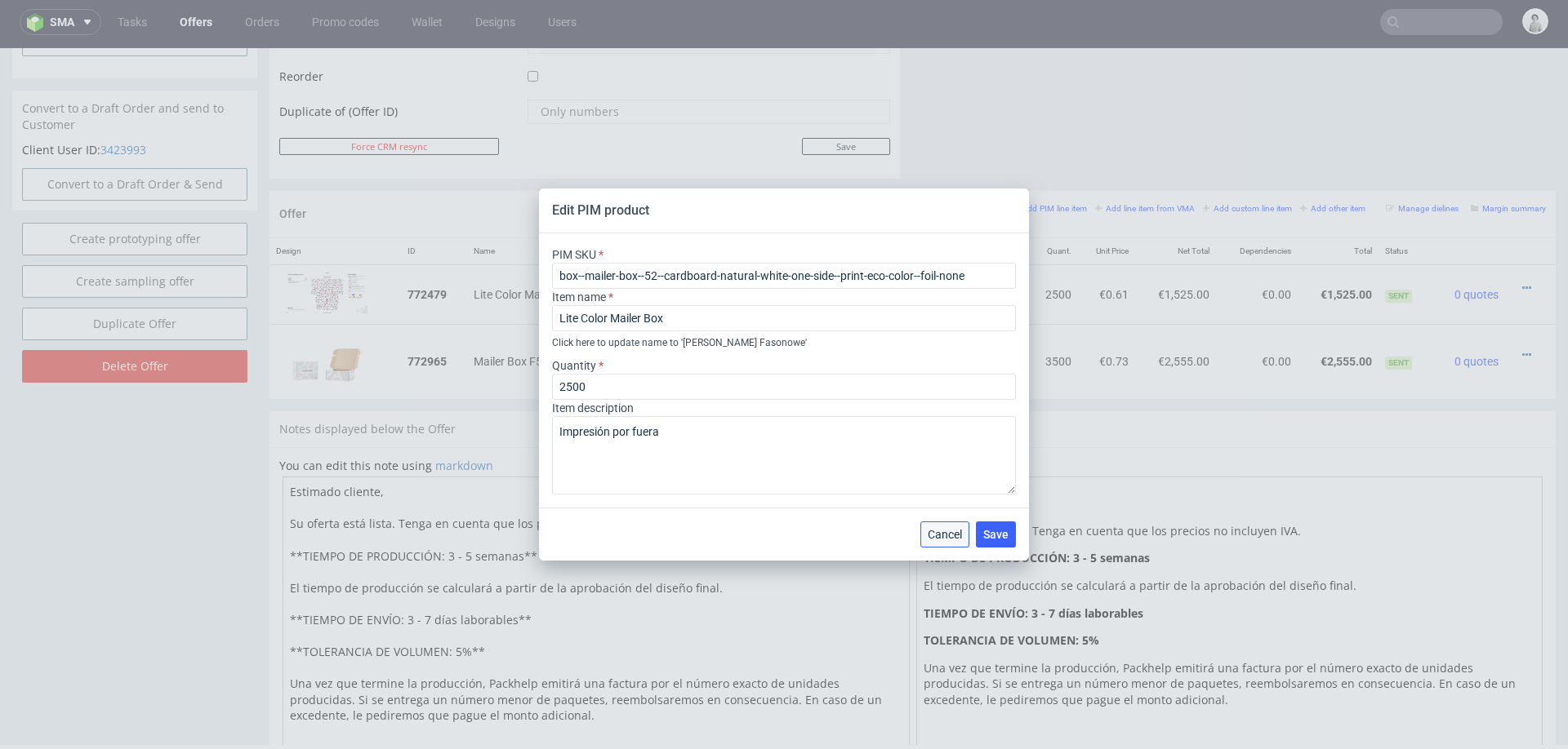
click at [950, 537] on span "Cancel" at bounding box center [945, 535] width 34 height 11
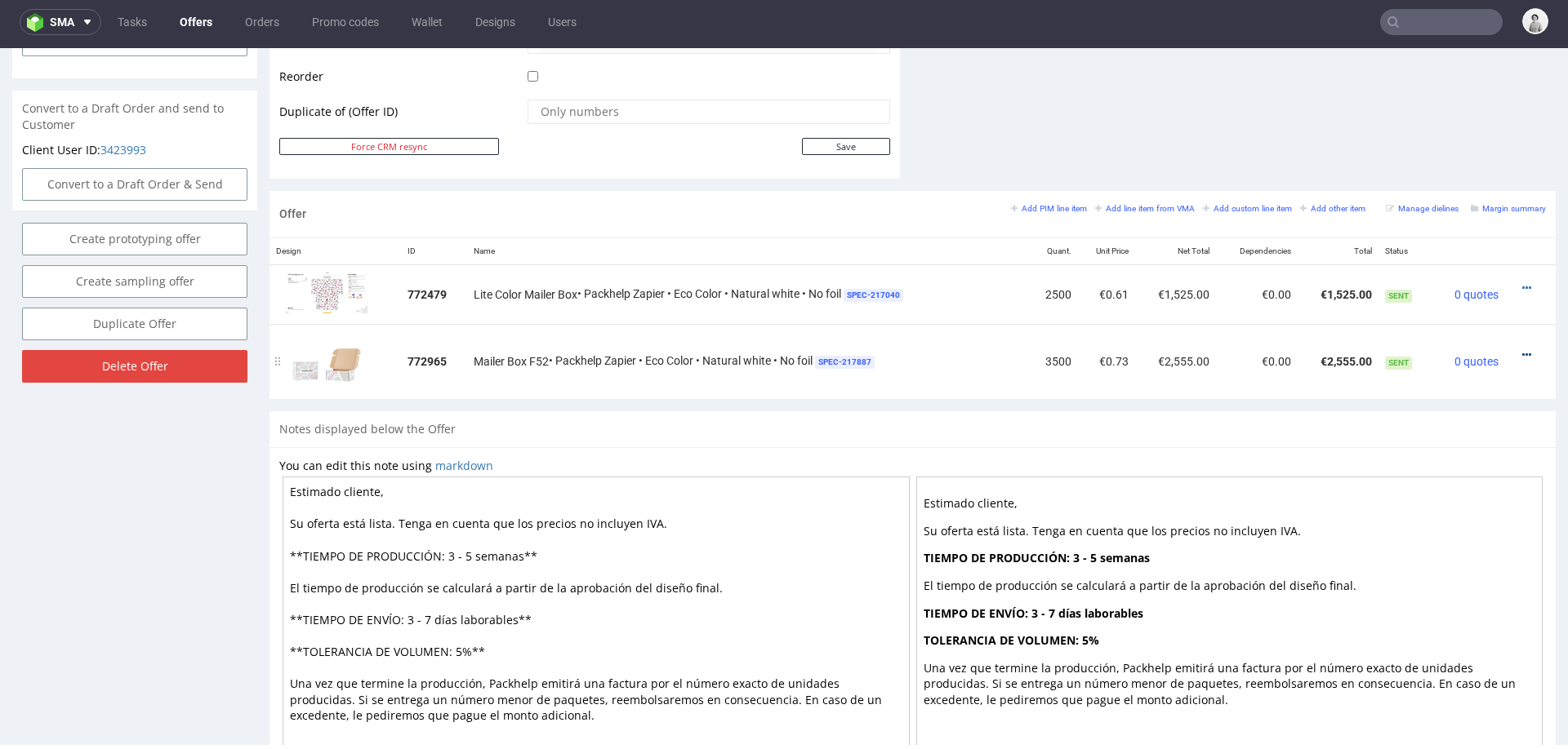
click at [1522, 351] on icon at bounding box center [1527, 355] width 9 height 11
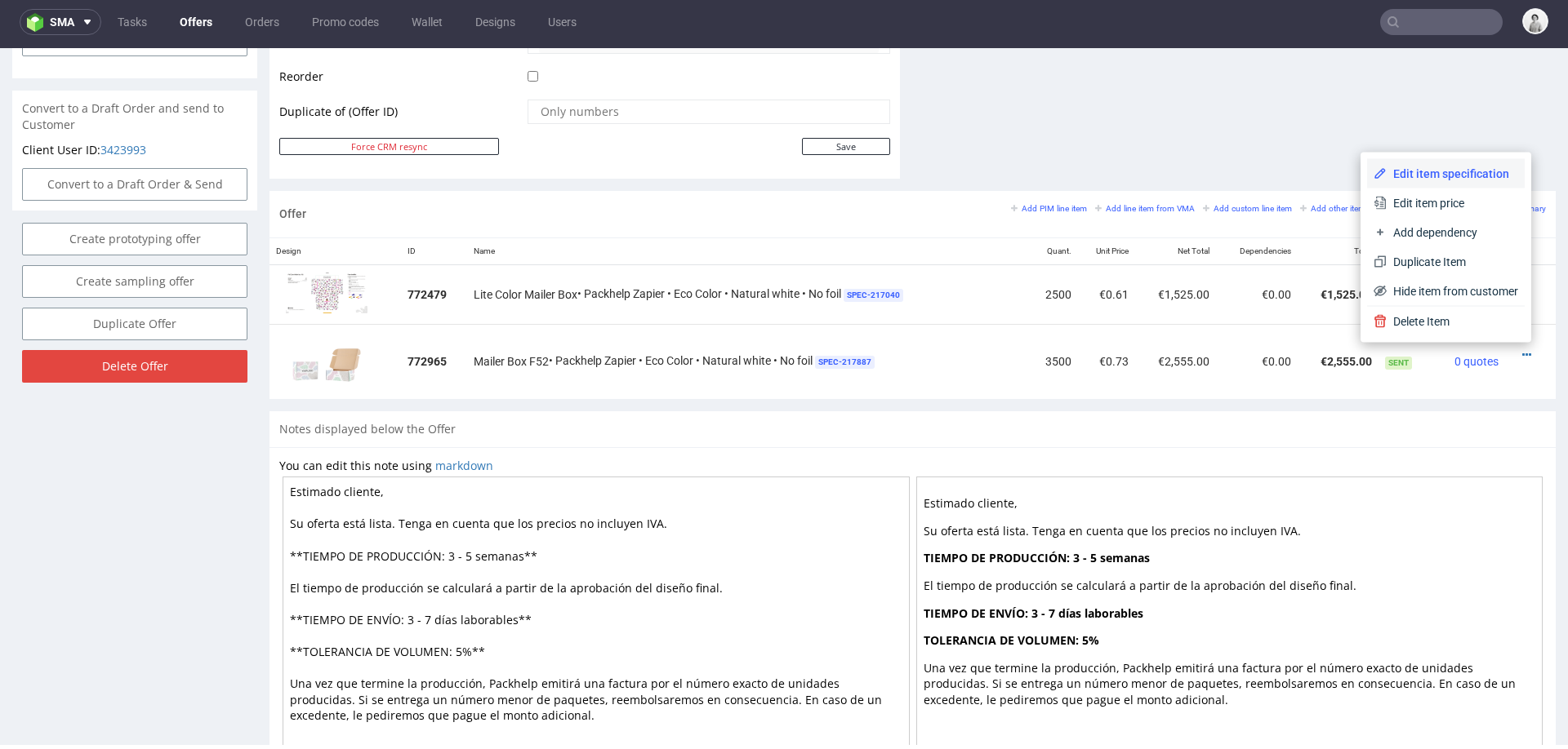
click at [1466, 167] on span "Edit item specification" at bounding box center [1452, 173] width 132 height 16
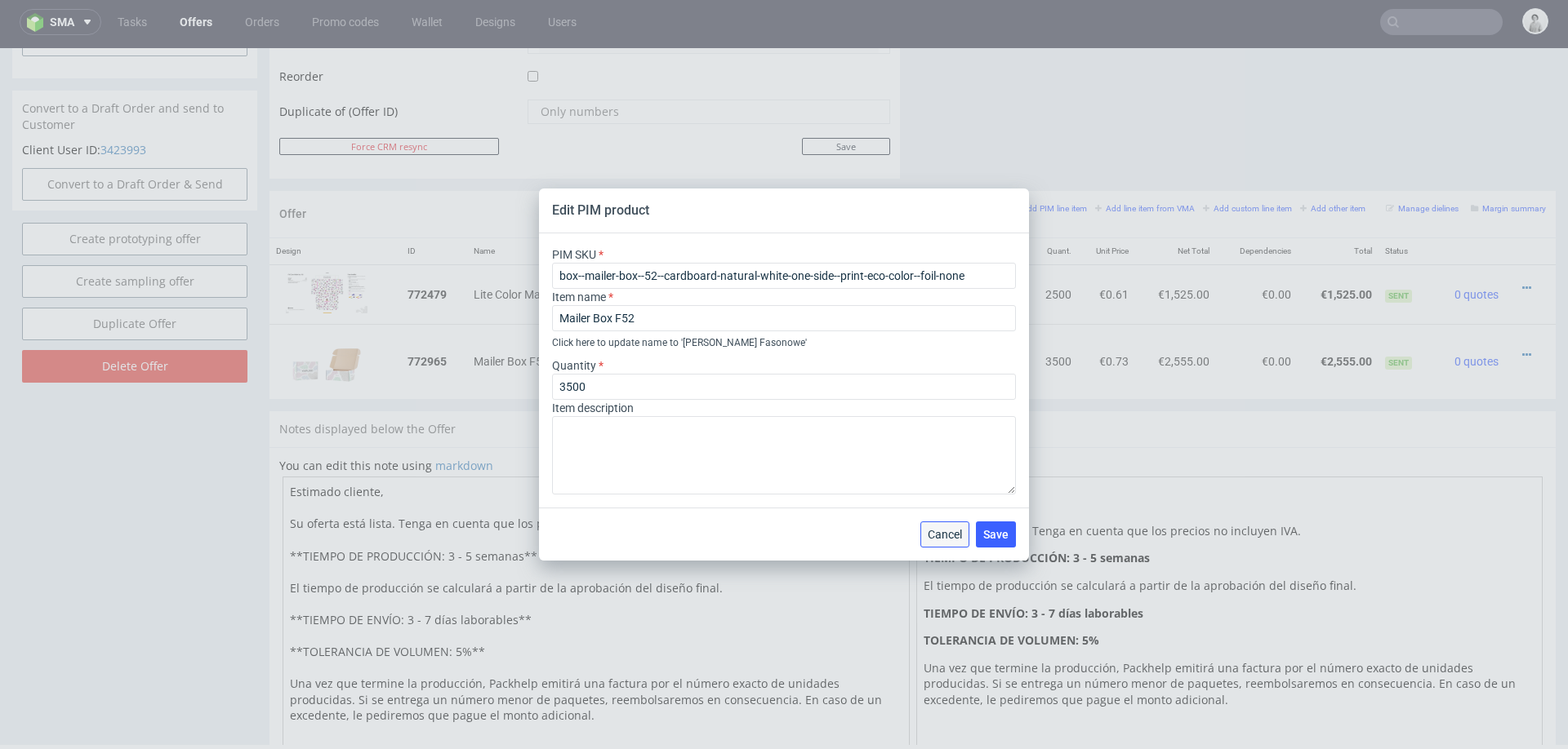
click at [951, 531] on span "Cancel" at bounding box center [945, 535] width 34 height 11
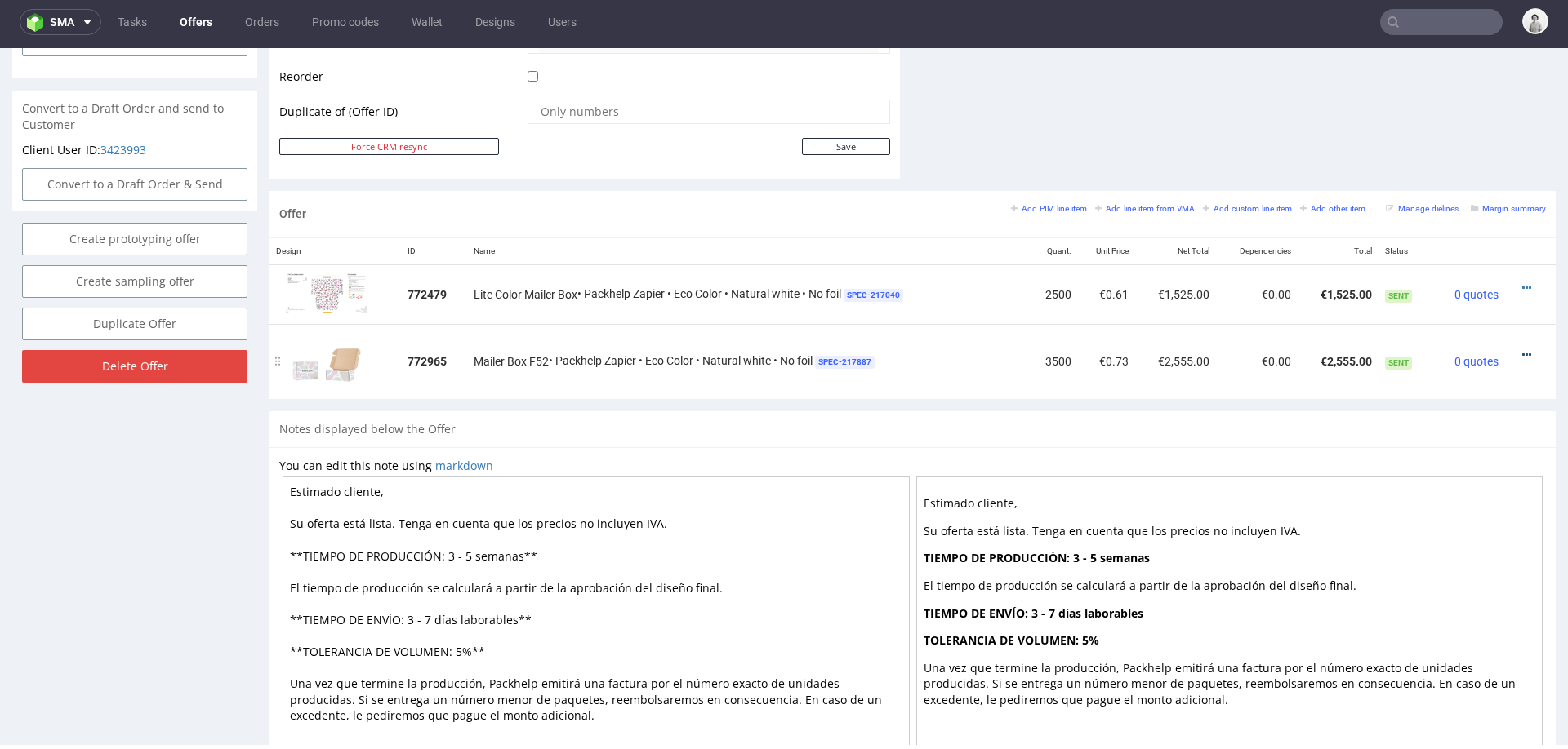
click at [1522, 351] on icon at bounding box center [1527, 355] width 9 height 11
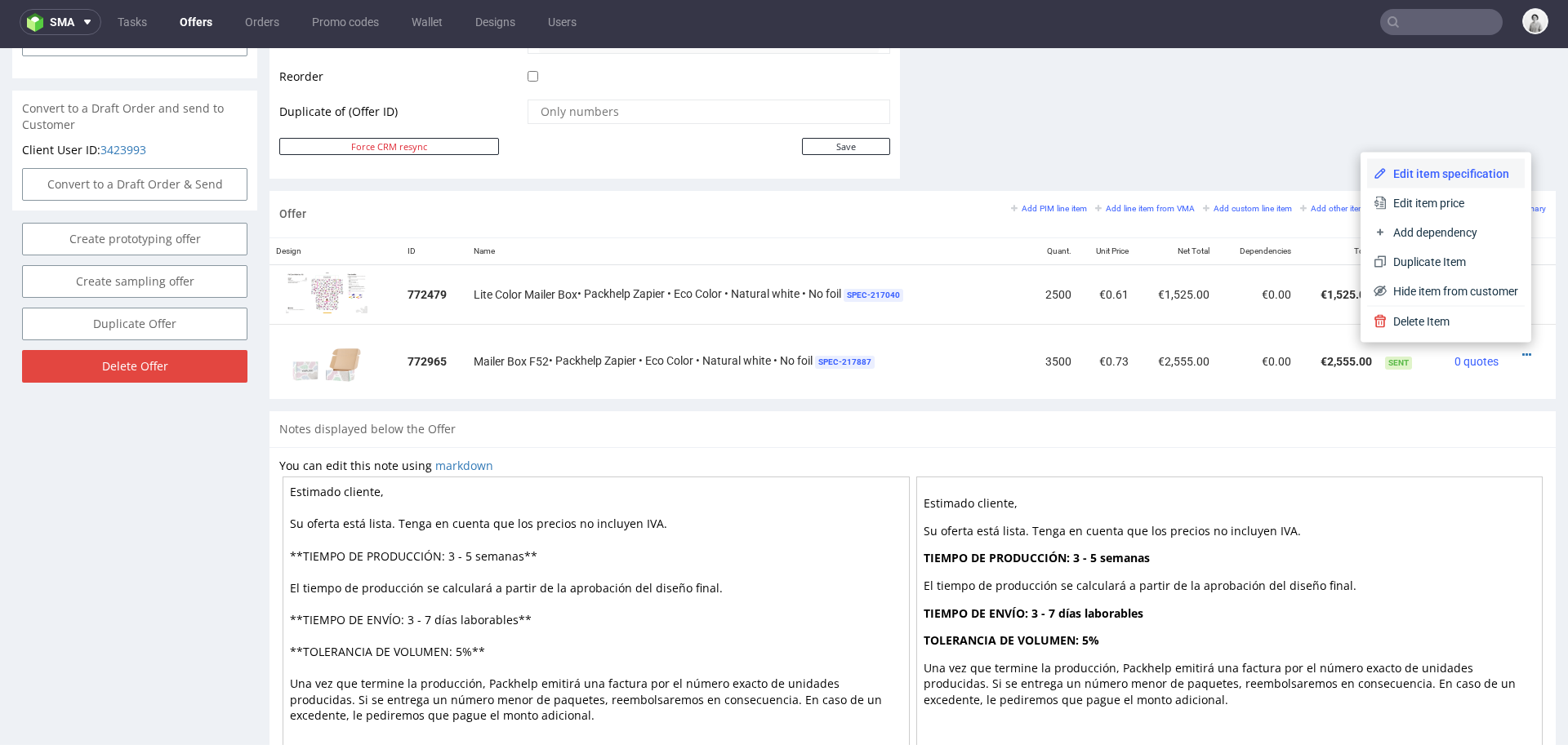
click at [1465, 166] on span "Edit item specification" at bounding box center [1452, 173] width 132 height 16
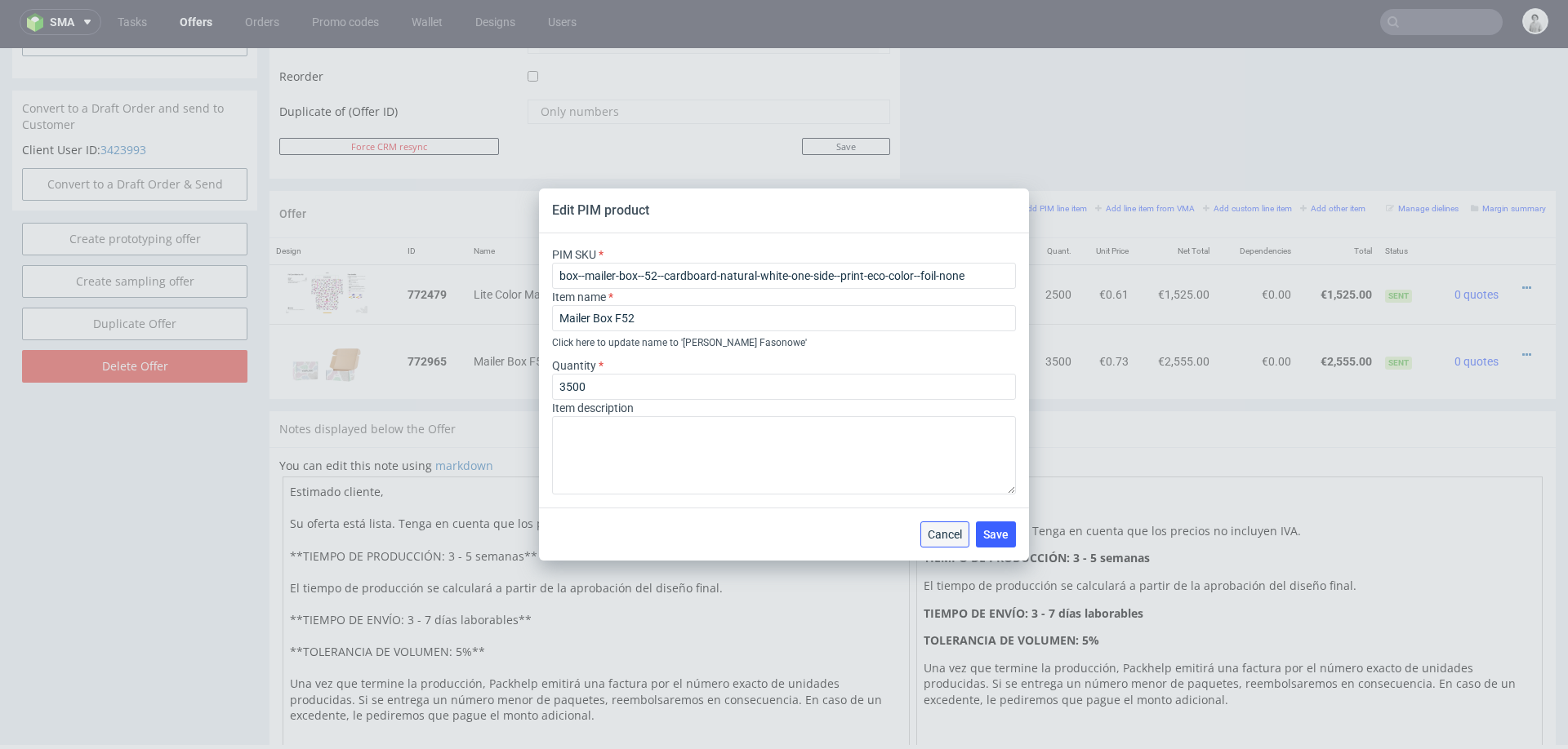
click at [955, 531] on span "Cancel" at bounding box center [945, 535] width 34 height 11
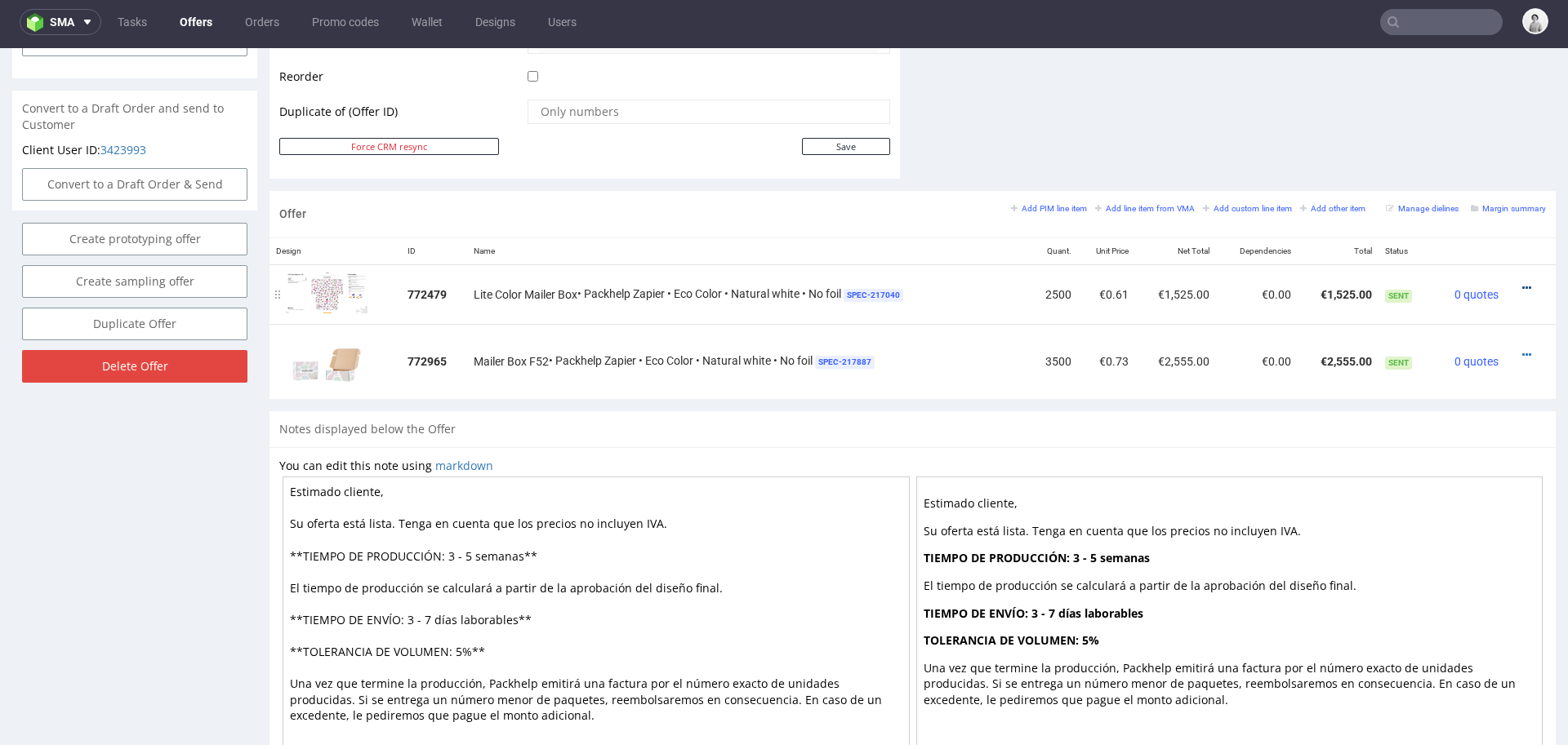
click at [1522, 283] on icon at bounding box center [1527, 289] width 9 height 11
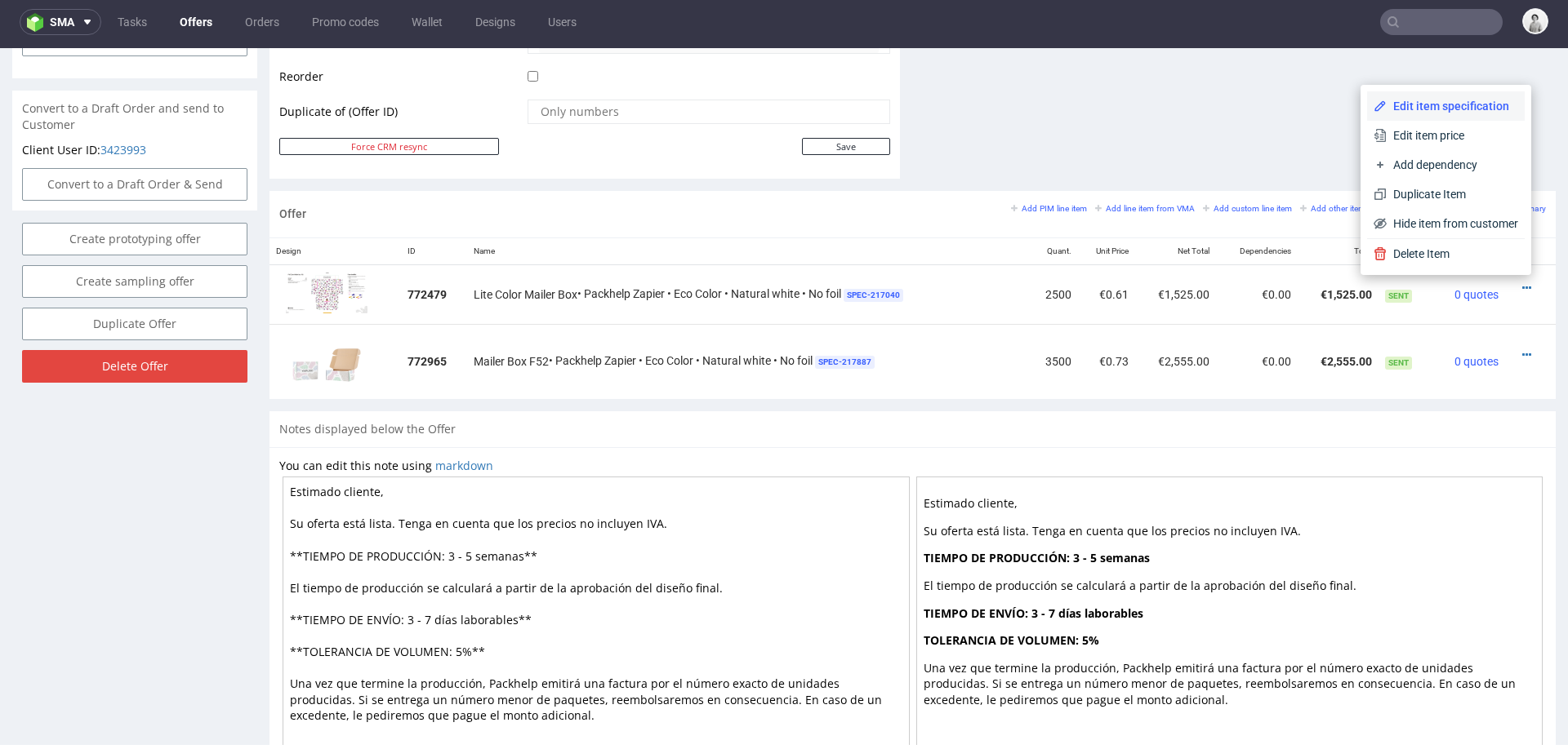
click at [1456, 102] on span "Edit item specification" at bounding box center [1452, 105] width 132 height 16
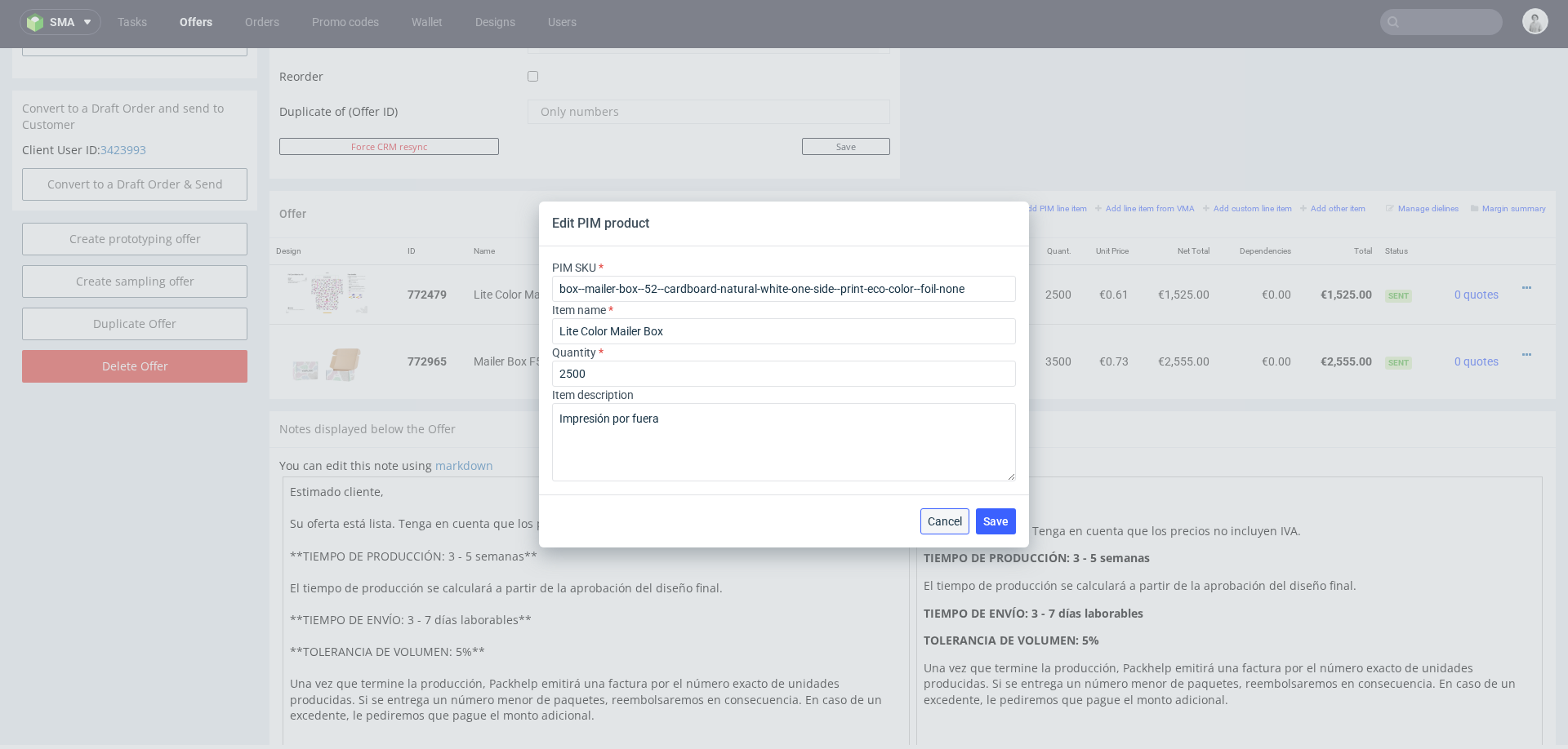
click at [938, 516] on span "Cancel" at bounding box center [945, 522] width 34 height 11
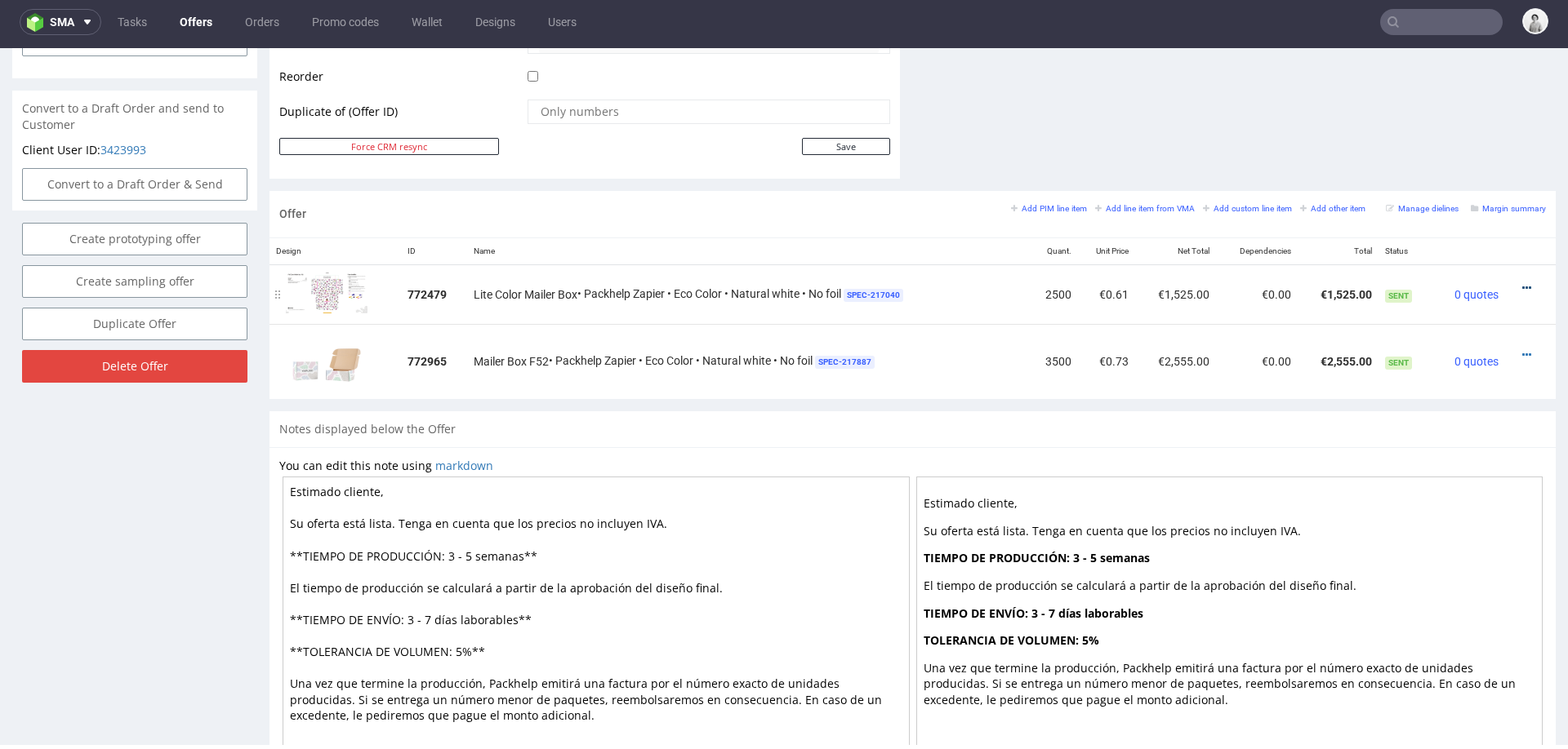
click at [1522, 283] on icon at bounding box center [1527, 289] width 9 height 11
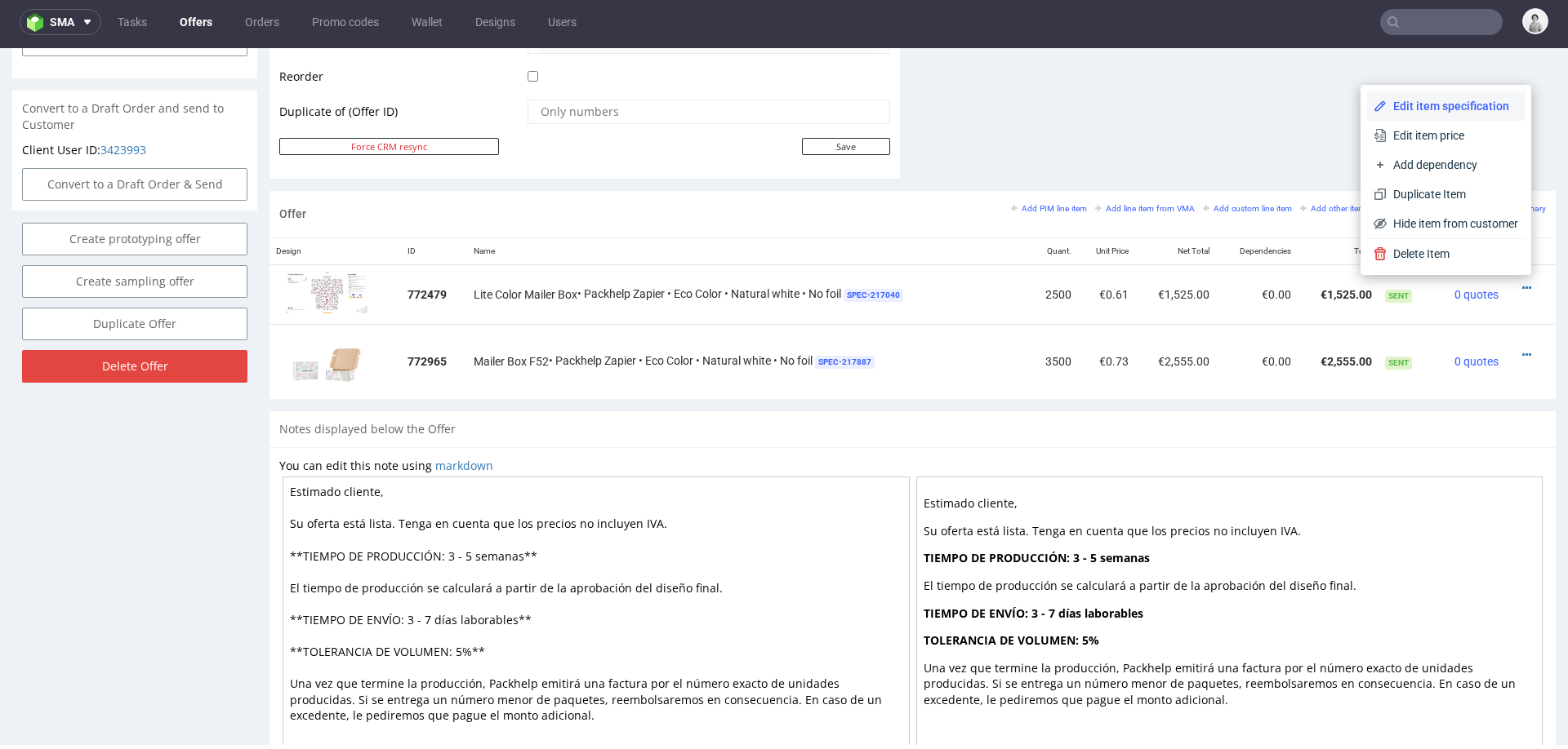
click at [1408, 109] on span "Edit item specification" at bounding box center [1452, 105] width 132 height 16
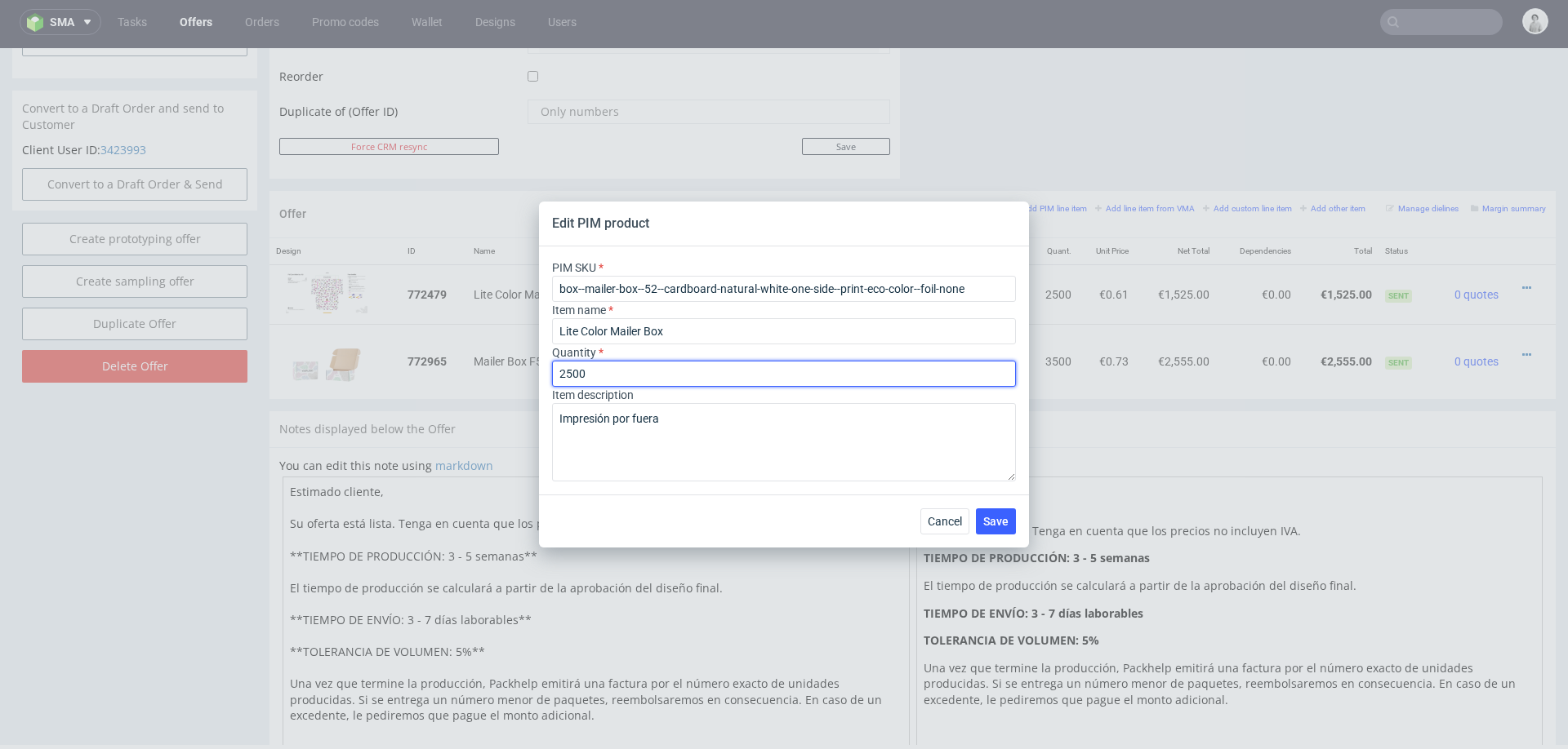
click at [612, 372] on input "2500" at bounding box center [783, 374] width 463 height 26
type input "6000"
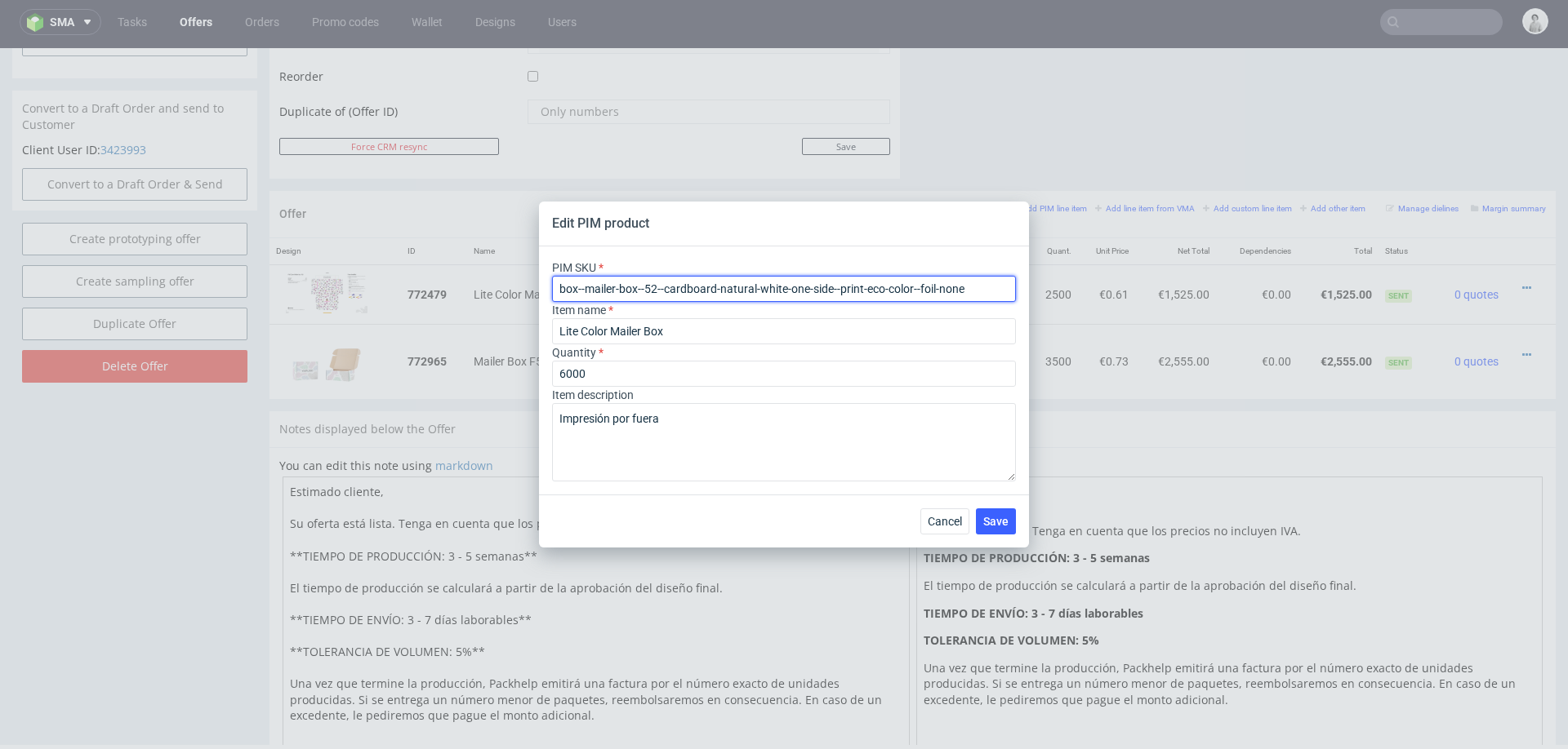
click at [717, 293] on input "box--mailer-box--52--cardboard-natural-white-one-side--print-eco-color--foil-no…" at bounding box center [783, 289] width 463 height 26
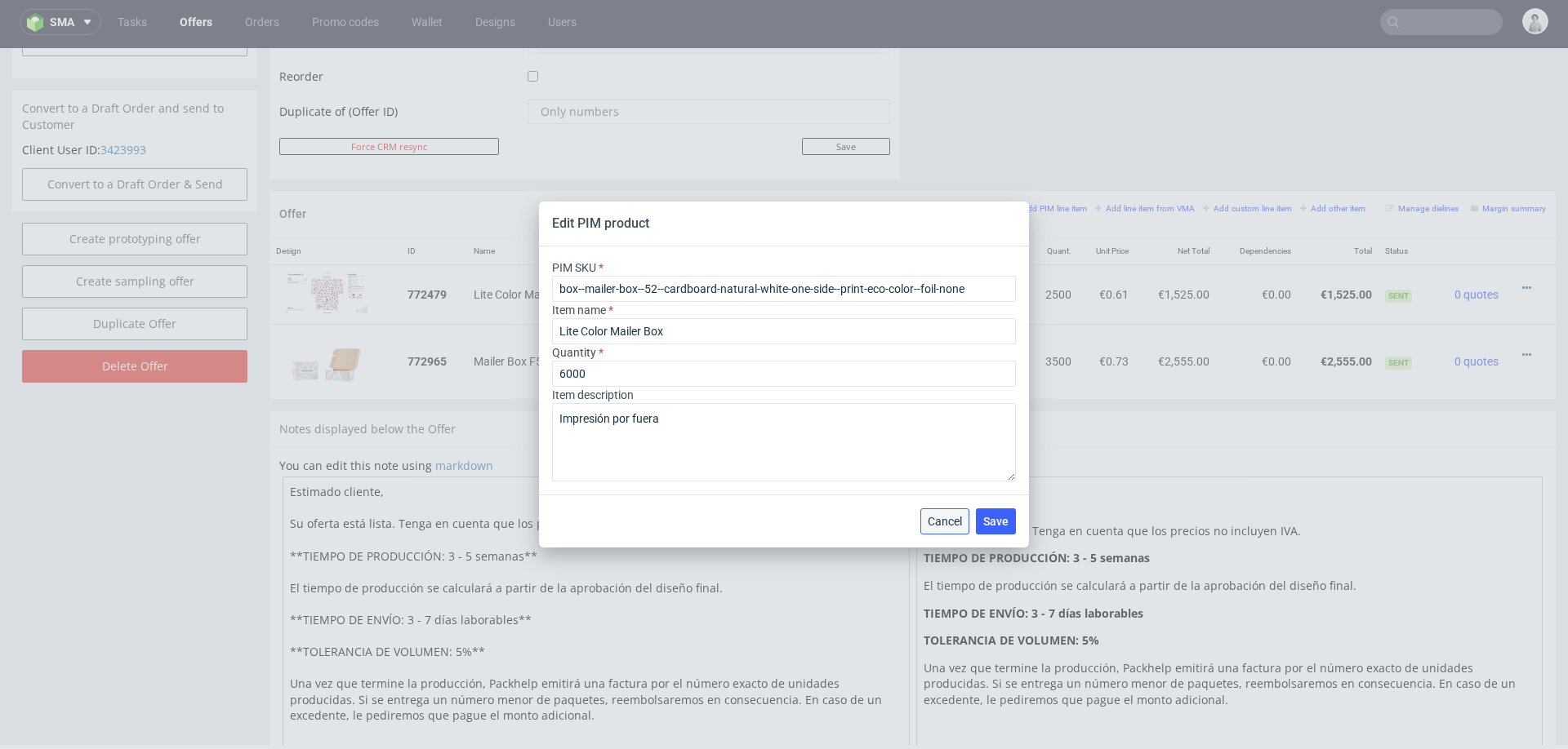
click at [940, 528] on button "Cancel" at bounding box center [945, 522] width 49 height 26
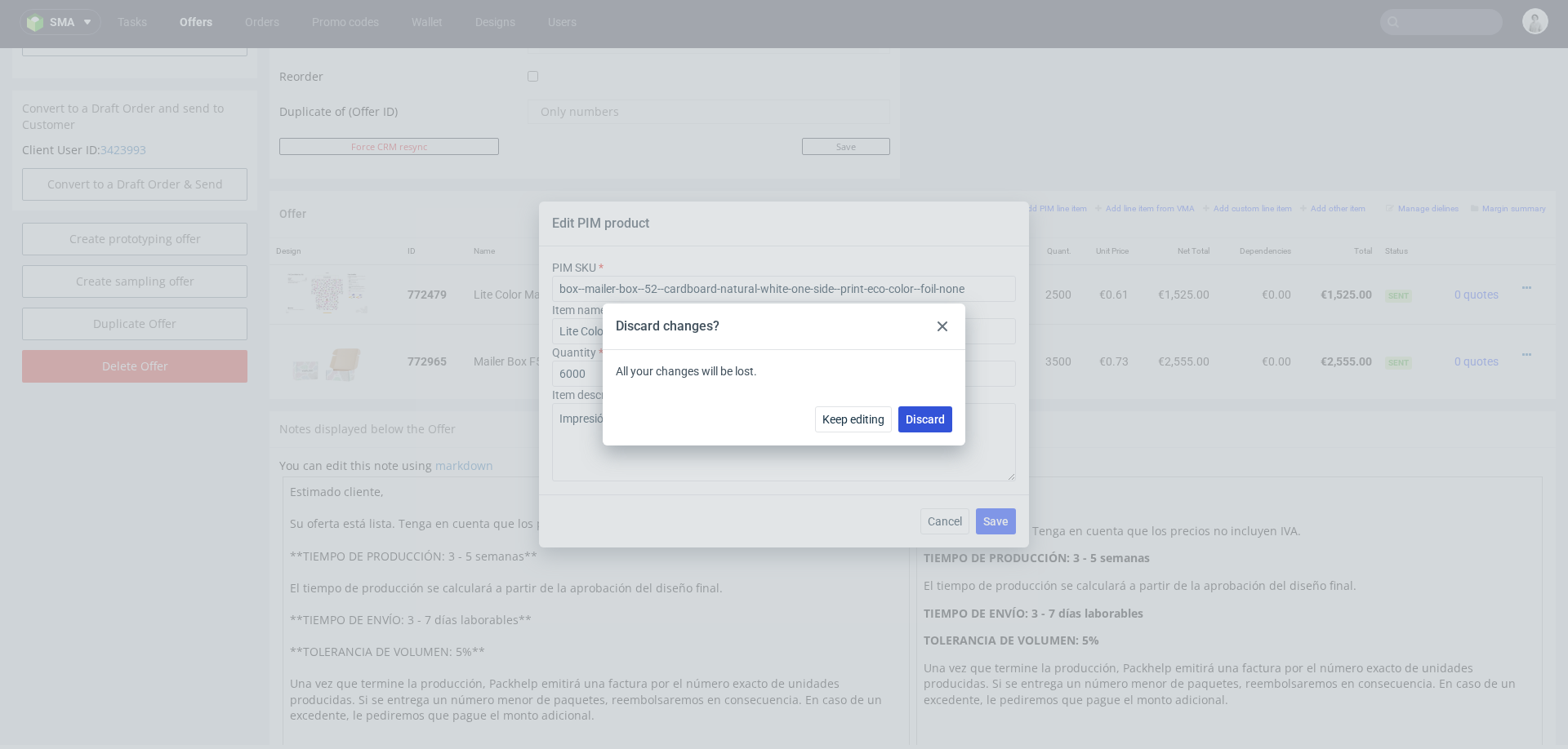
click at [928, 420] on span "Discard" at bounding box center [925, 419] width 39 height 11
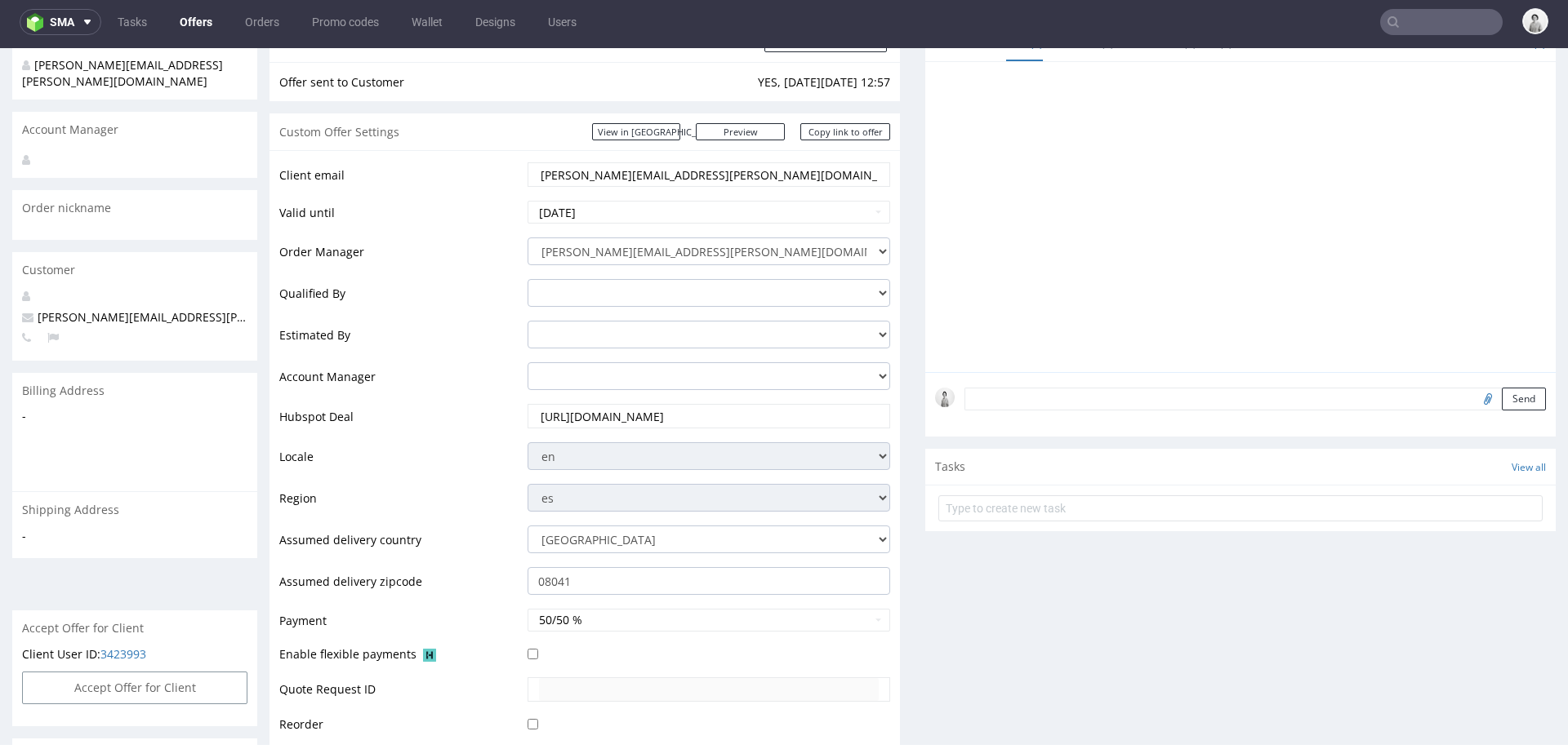
scroll to position [135, 0]
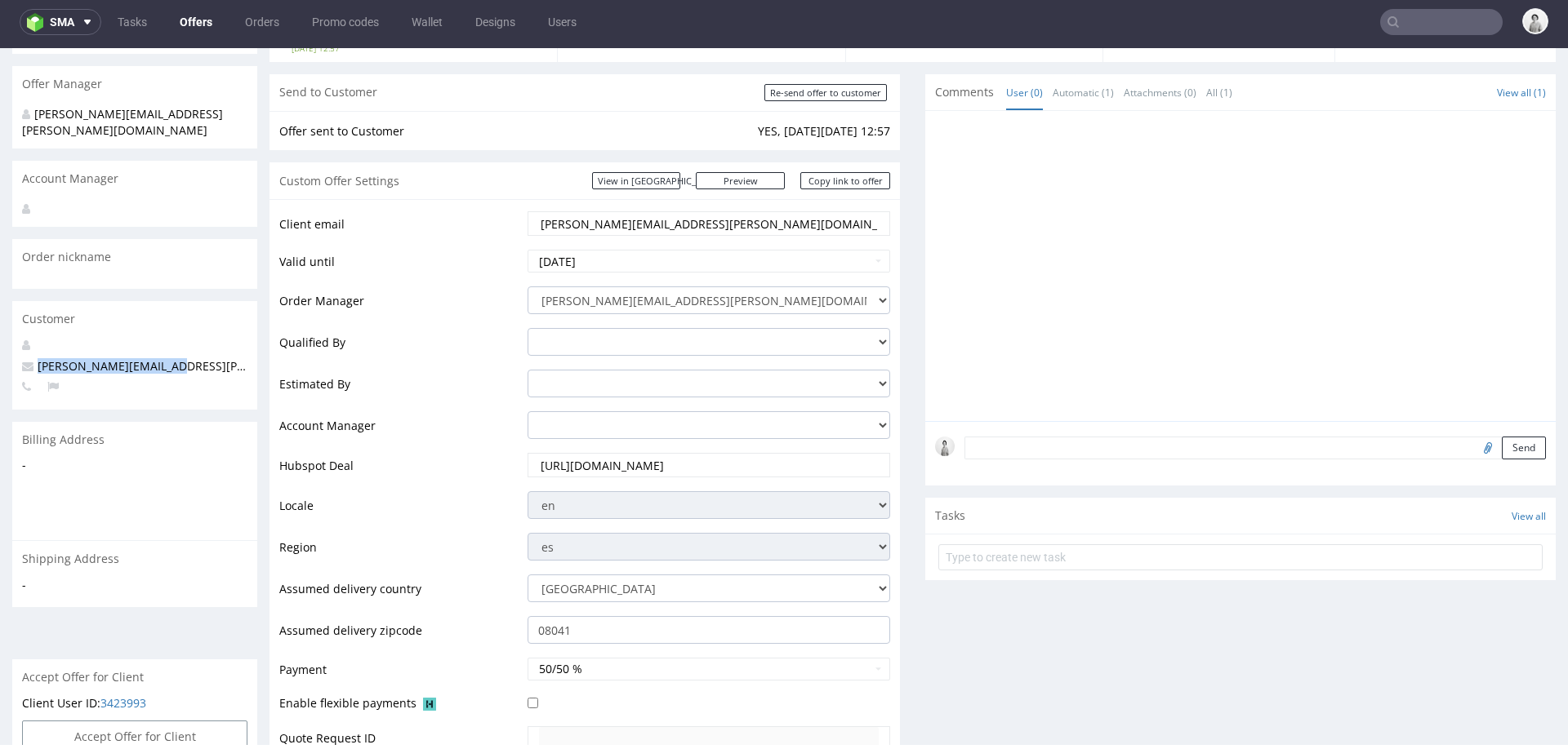
drag, startPoint x: 173, startPoint y: 351, endPoint x: 38, endPoint y: 349, distance: 135.0
click at [37, 358] on p "brian.rampat@gmail.com" at bounding box center [134, 366] width 226 height 16
copy span "brian.rampat@gmail.com"
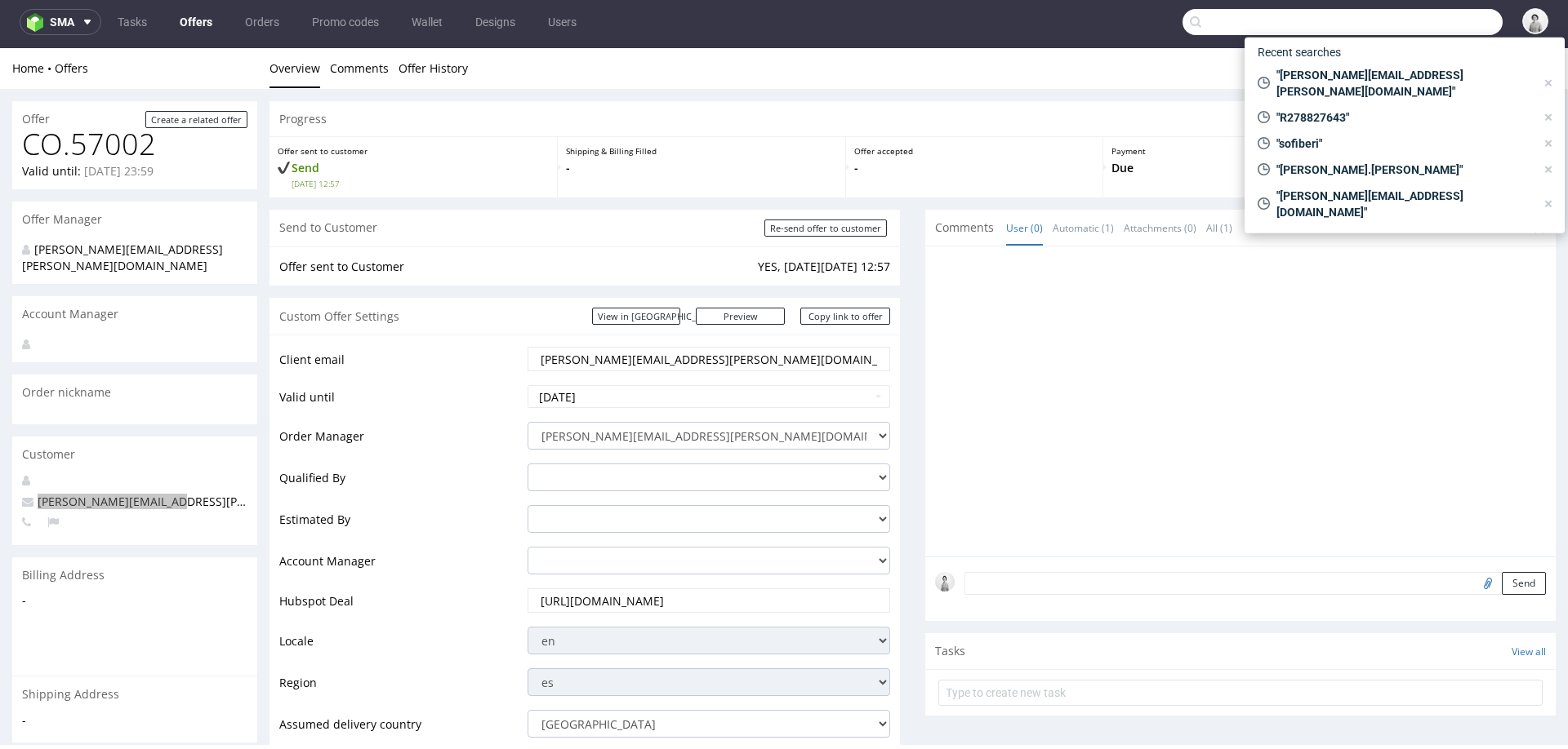
click at [1427, 18] on input "text" at bounding box center [1342, 23] width 320 height 26
paste input "brian.rampat@gmail.com"
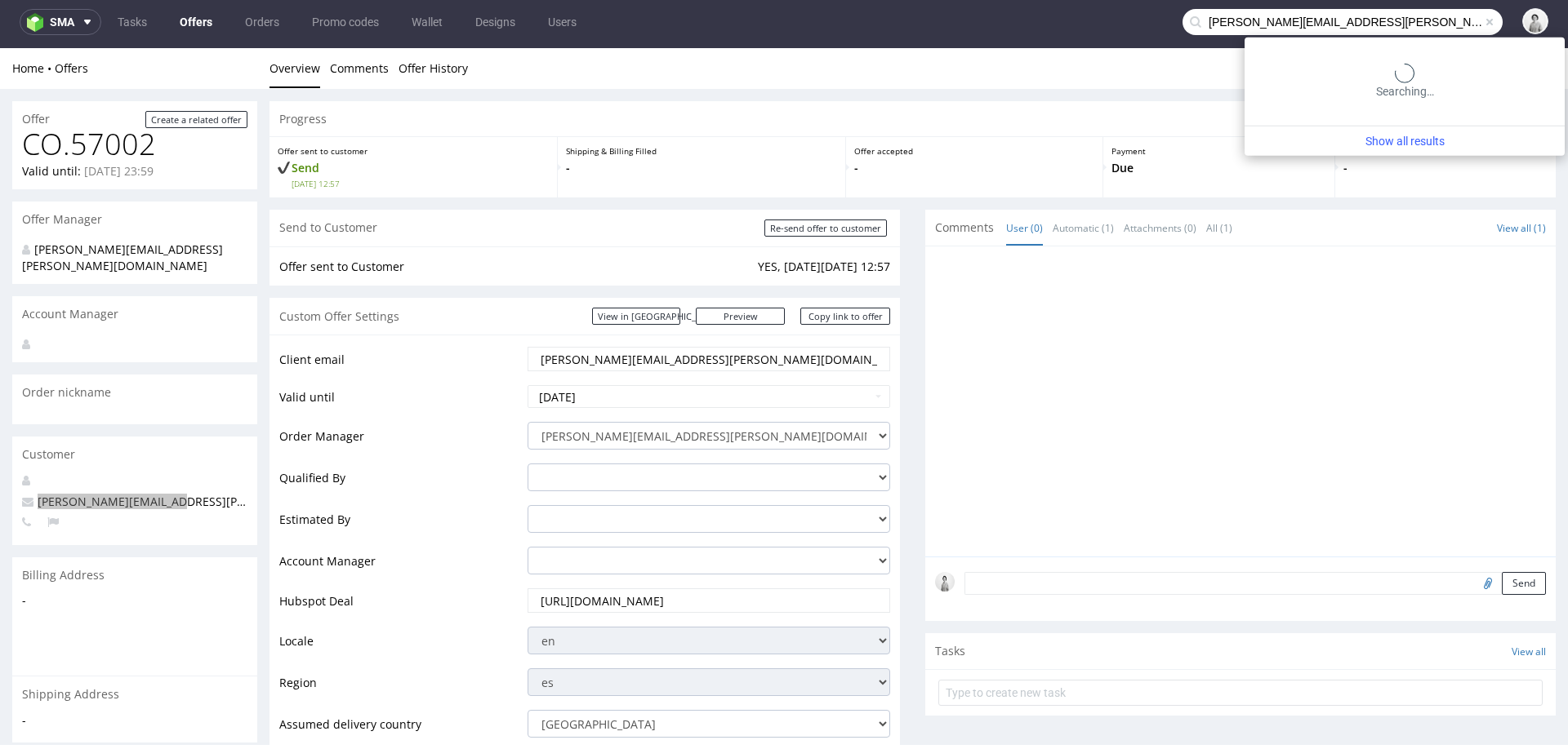
type input "brian.rampat@gmail.com"
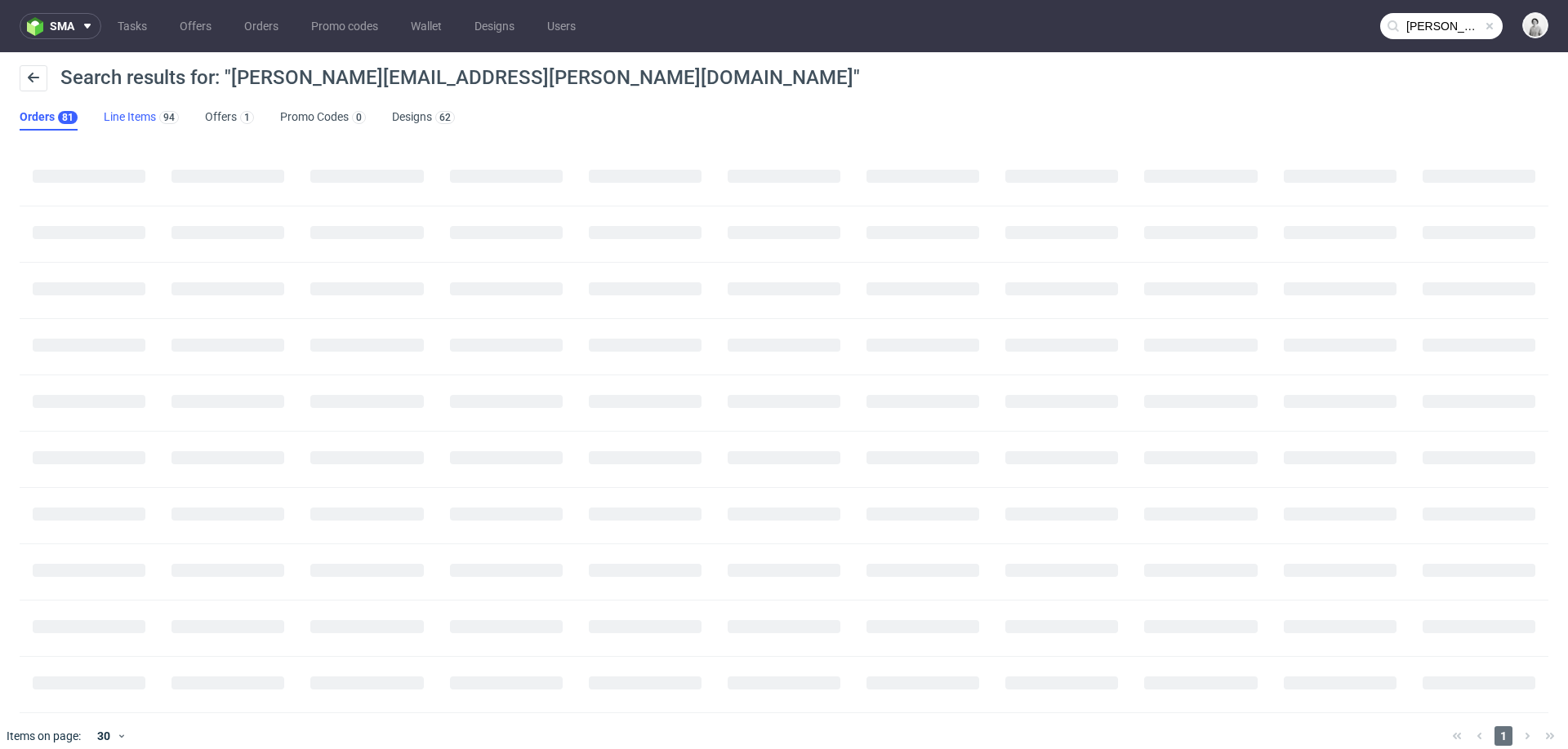
click at [121, 118] on link "Line Items 94" at bounding box center [141, 117] width 75 height 26
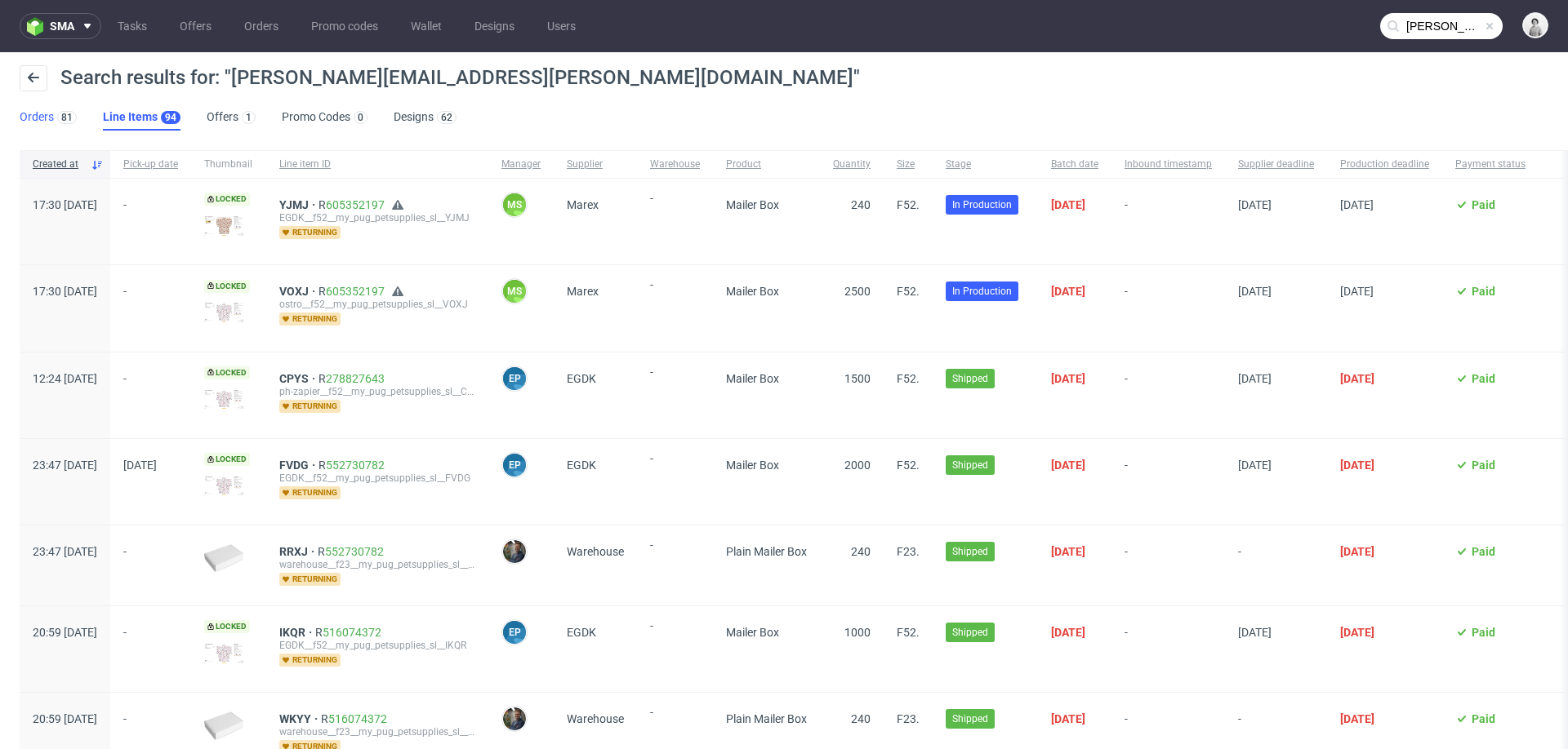
click at [39, 112] on link "Orders 81" at bounding box center [48, 117] width 57 height 26
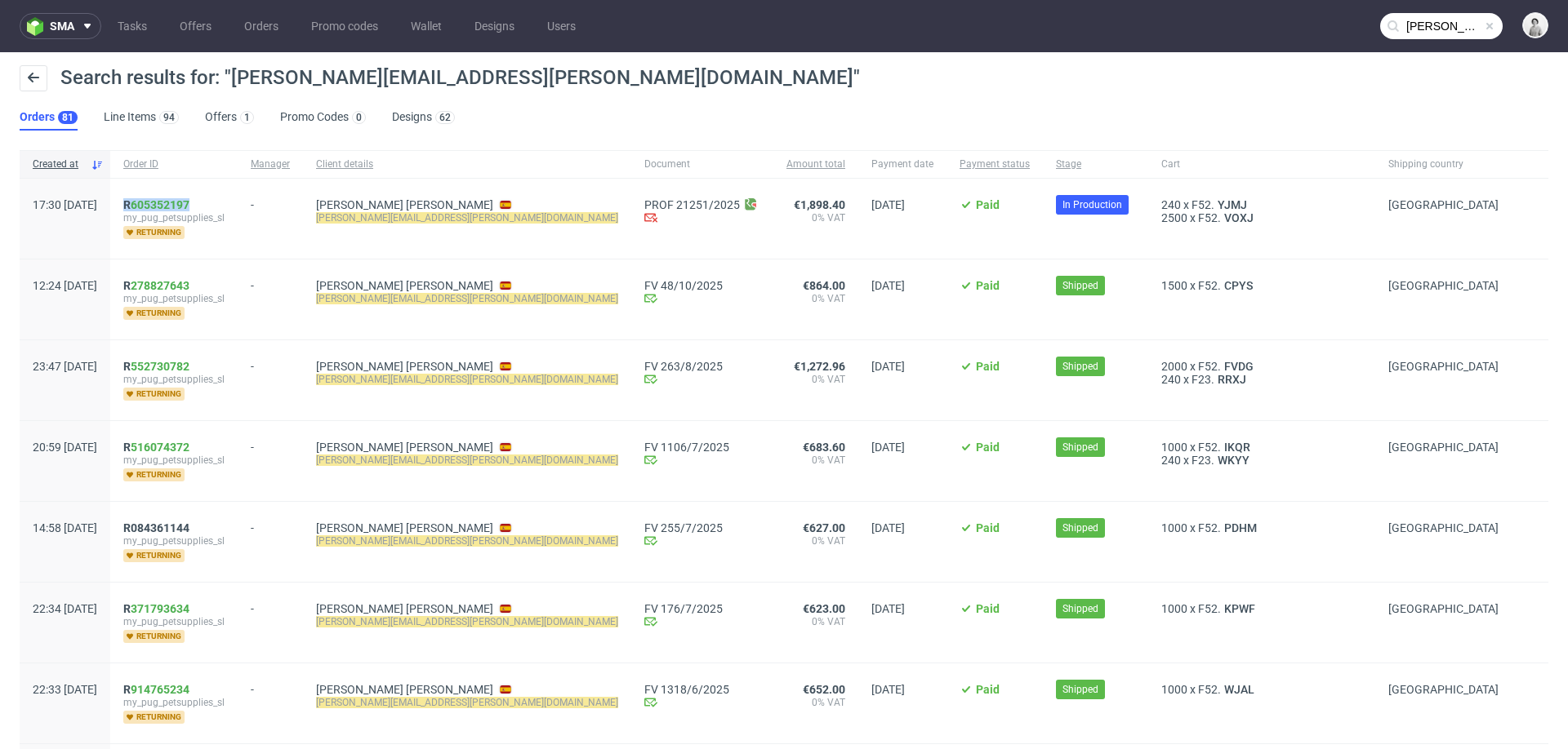
drag, startPoint x: 251, startPoint y: 202, endPoint x: 171, endPoint y: 202, distance: 80.0
click at [171, 202] on div "R 605352197 my_pug_petsupplies_sl returning" at bounding box center [173, 218] width 127 height 80
copy span "R 605352197"
click at [190, 203] on link "605352197" at bounding box center [160, 205] width 59 height 13
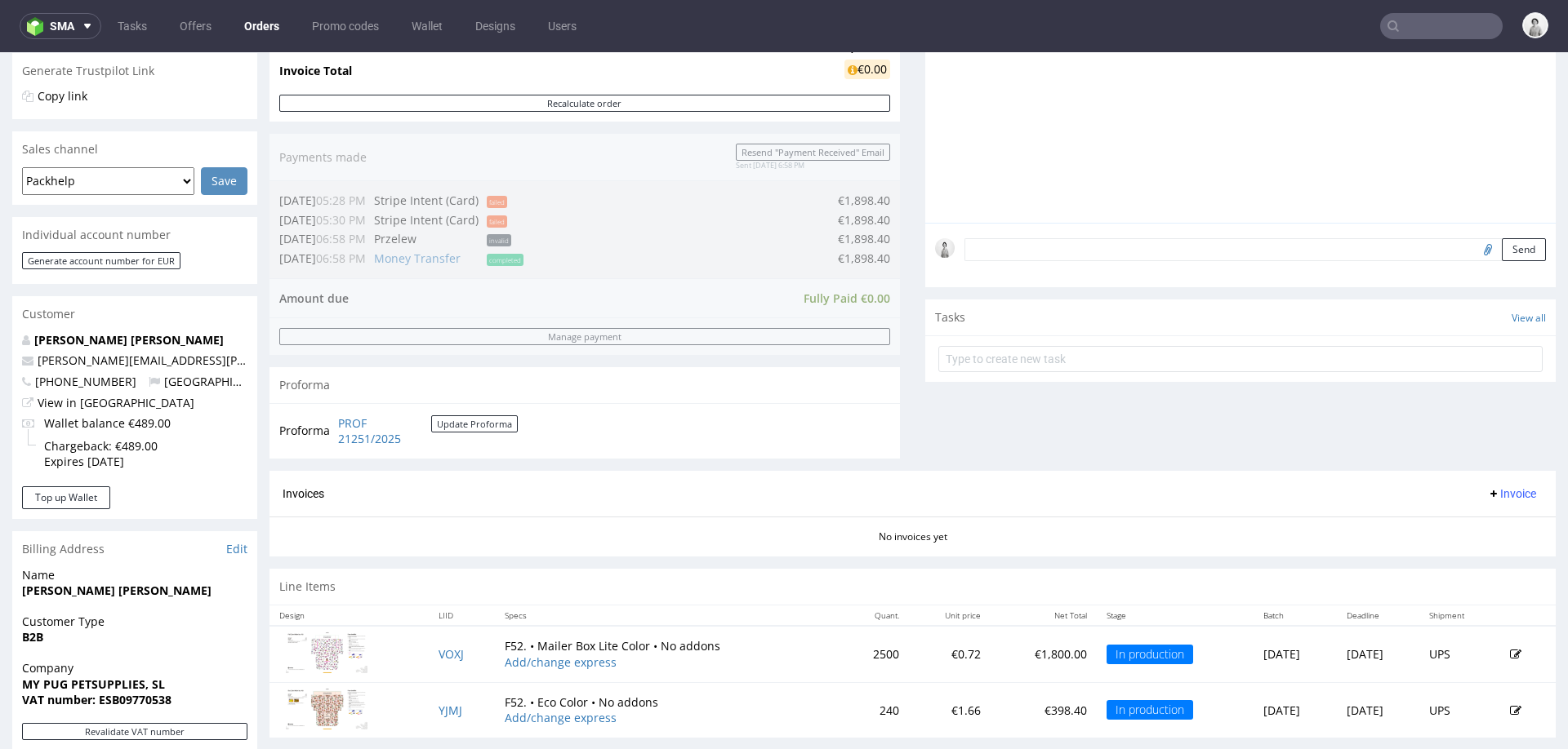
scroll to position [526, 0]
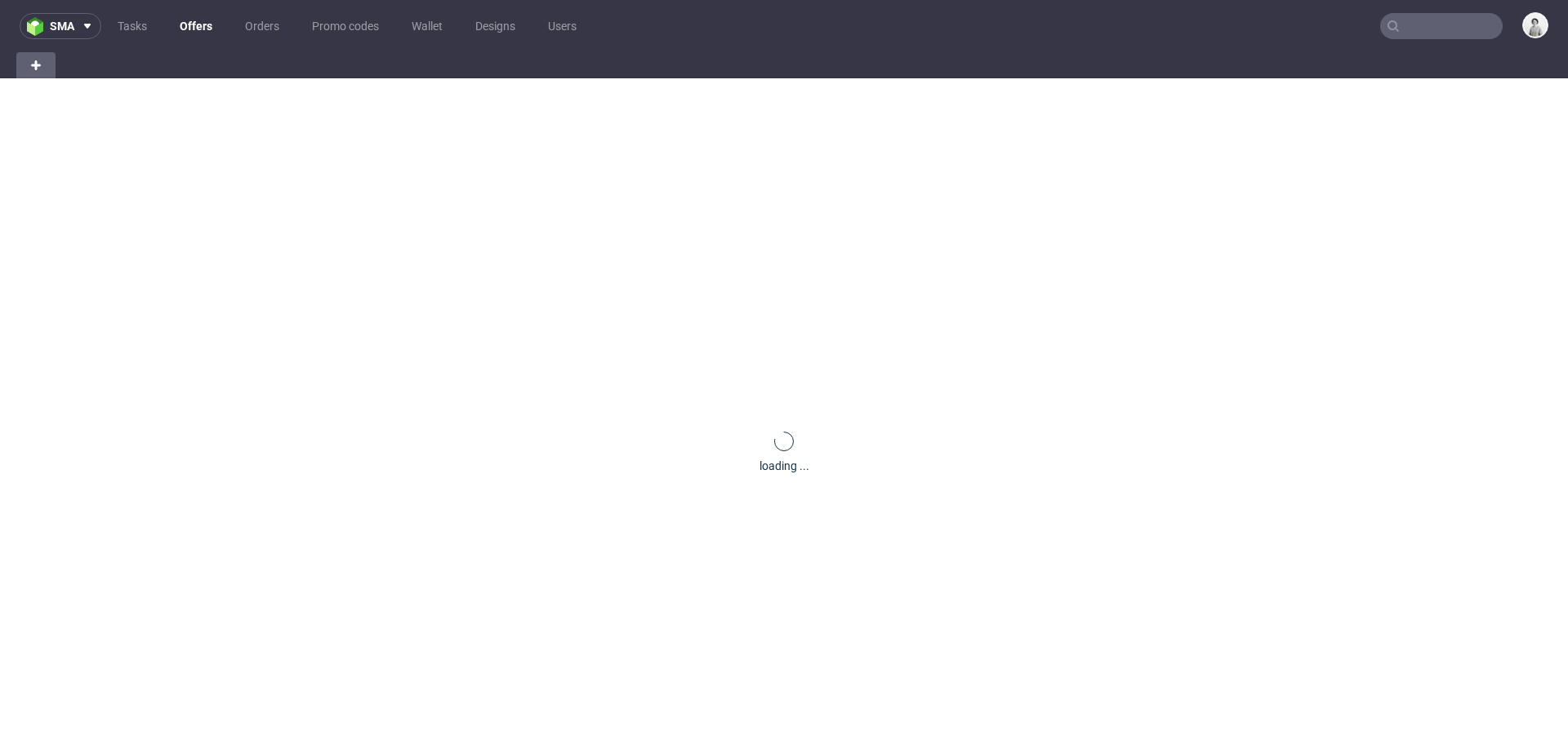
click at [1435, 21] on input "text" at bounding box center [1441, 26] width 122 height 26
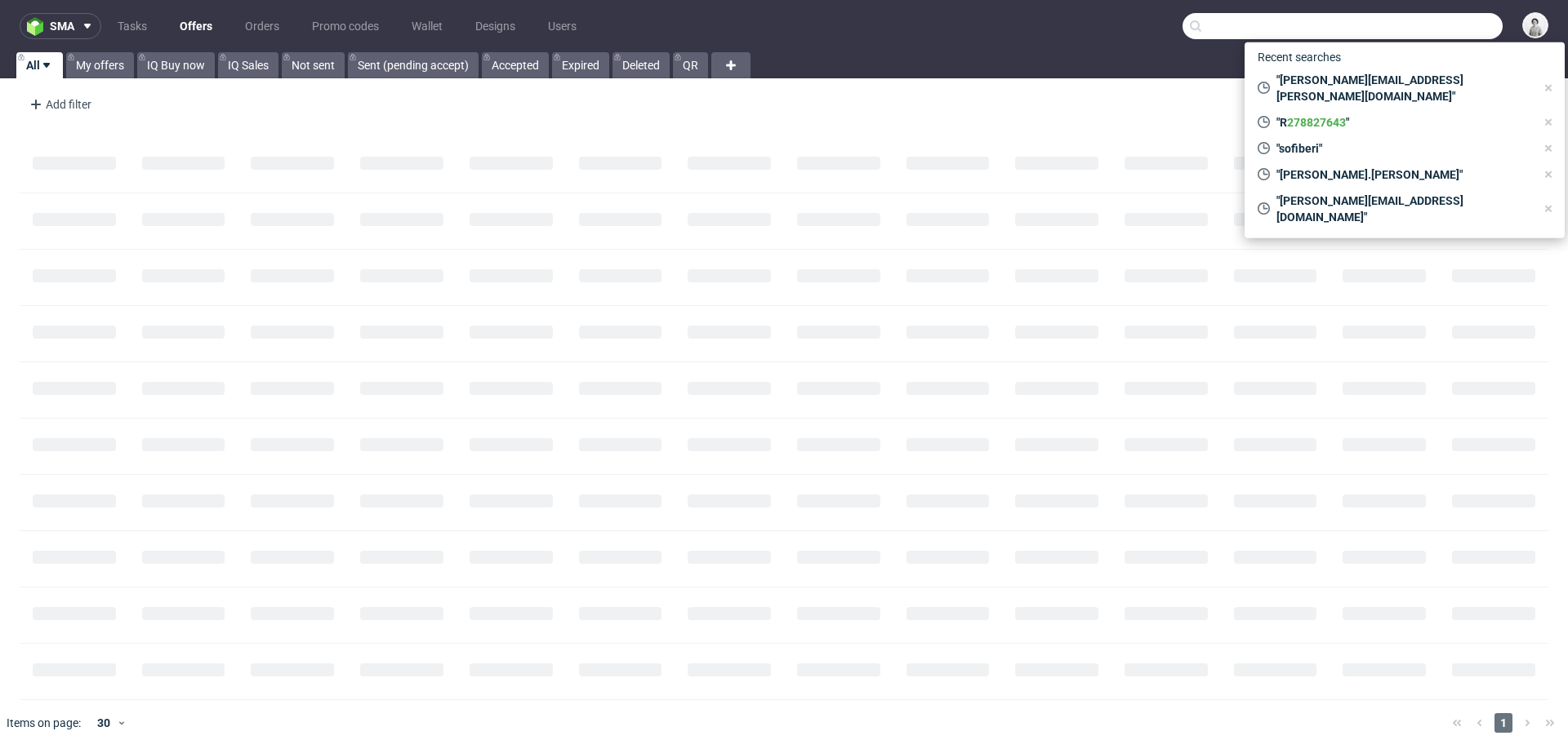
paste input "[PERSON_NAME][EMAIL_ADDRESS][DOMAIN_NAME]"
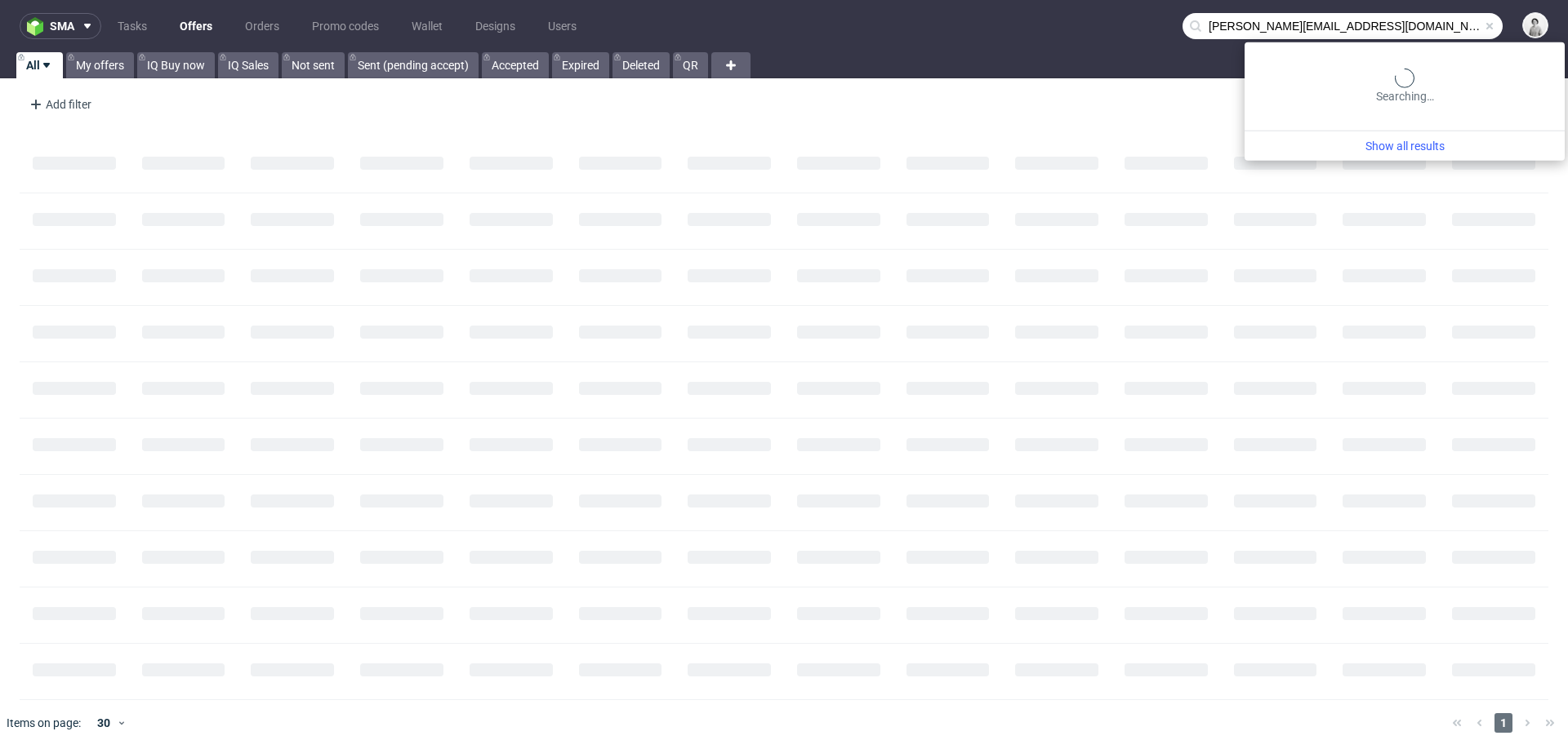
type input "[PERSON_NAME][EMAIL_ADDRESS][DOMAIN_NAME]"
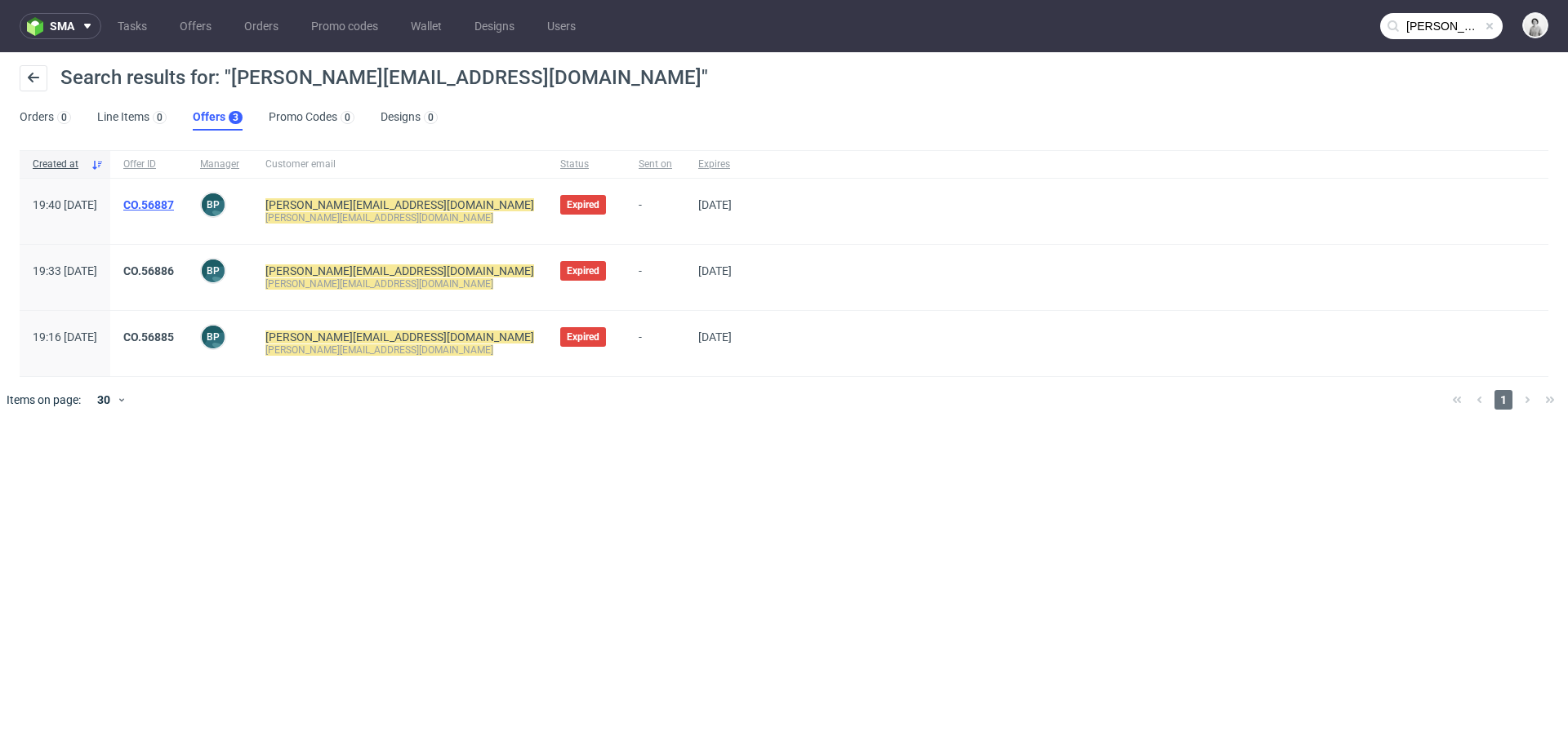
click at [174, 205] on link "CO.56887" at bounding box center [149, 205] width 51 height 13
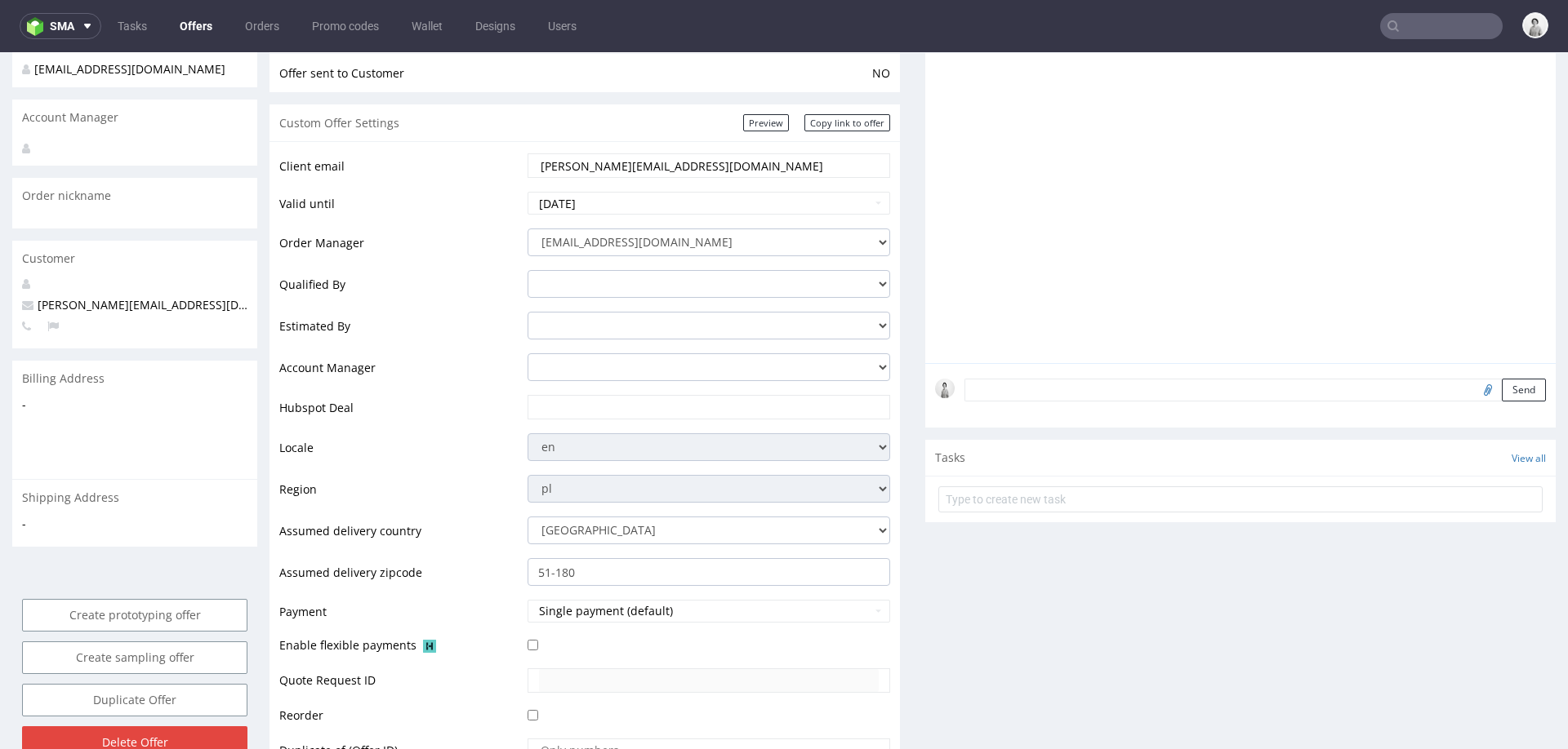
scroll to position [245, 0]
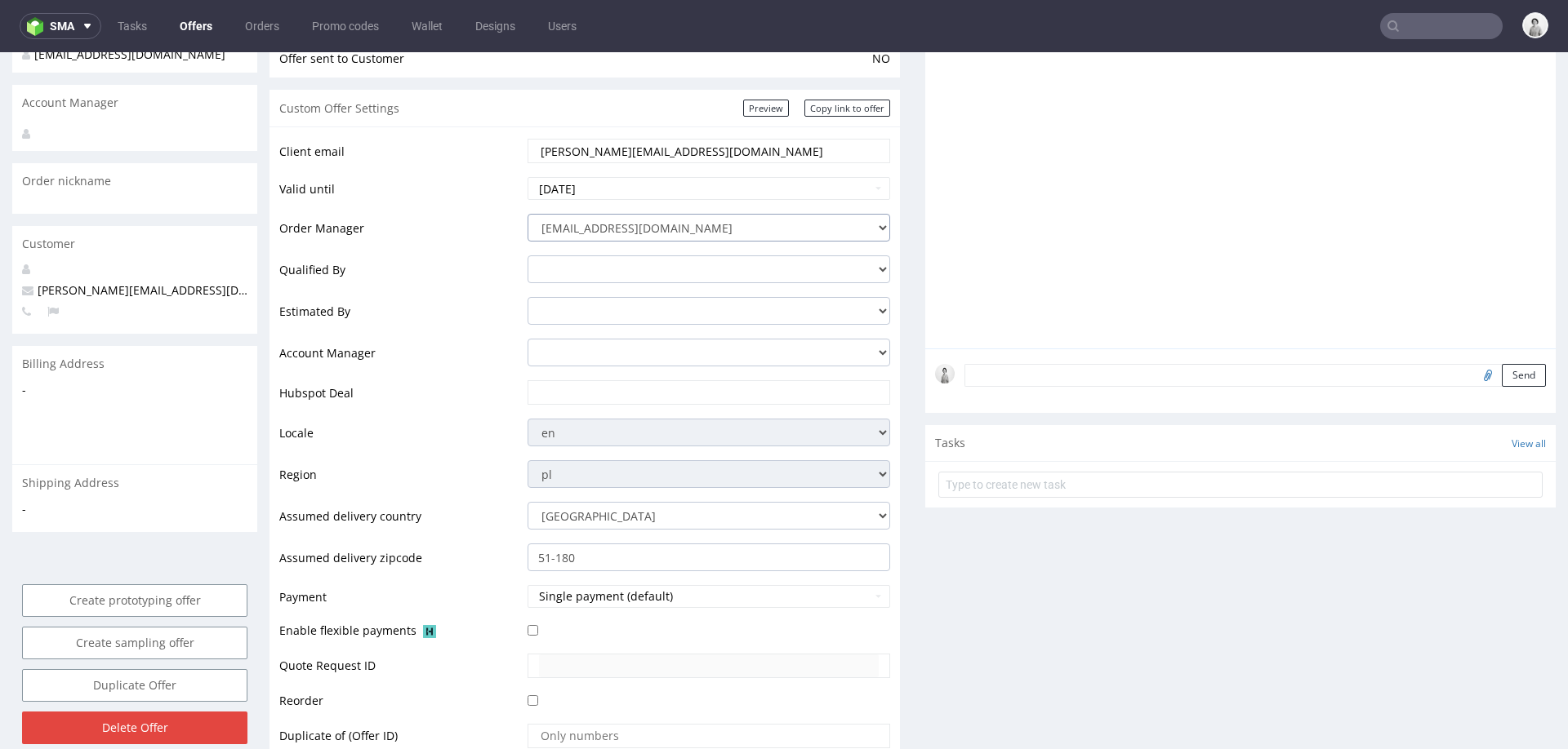
click at [598, 227] on select "[EMAIL_ADDRESS][DOMAIN_NAME] [PERSON_NAME][DOMAIN_NAME][EMAIL_ADDRESS][PERSON_N…" at bounding box center [709, 228] width 363 height 28
select select "20998342"
click at [527, 214] on select "[EMAIL_ADDRESS][DOMAIN_NAME] [PERSON_NAME][DOMAIN_NAME][EMAIL_ADDRESS][PERSON_N…" at bounding box center [709, 228] width 363 height 28
click at [565, 389] on input "text" at bounding box center [708, 393] width 339 height 23
paste input "[URL][DOMAIN_NAME]"
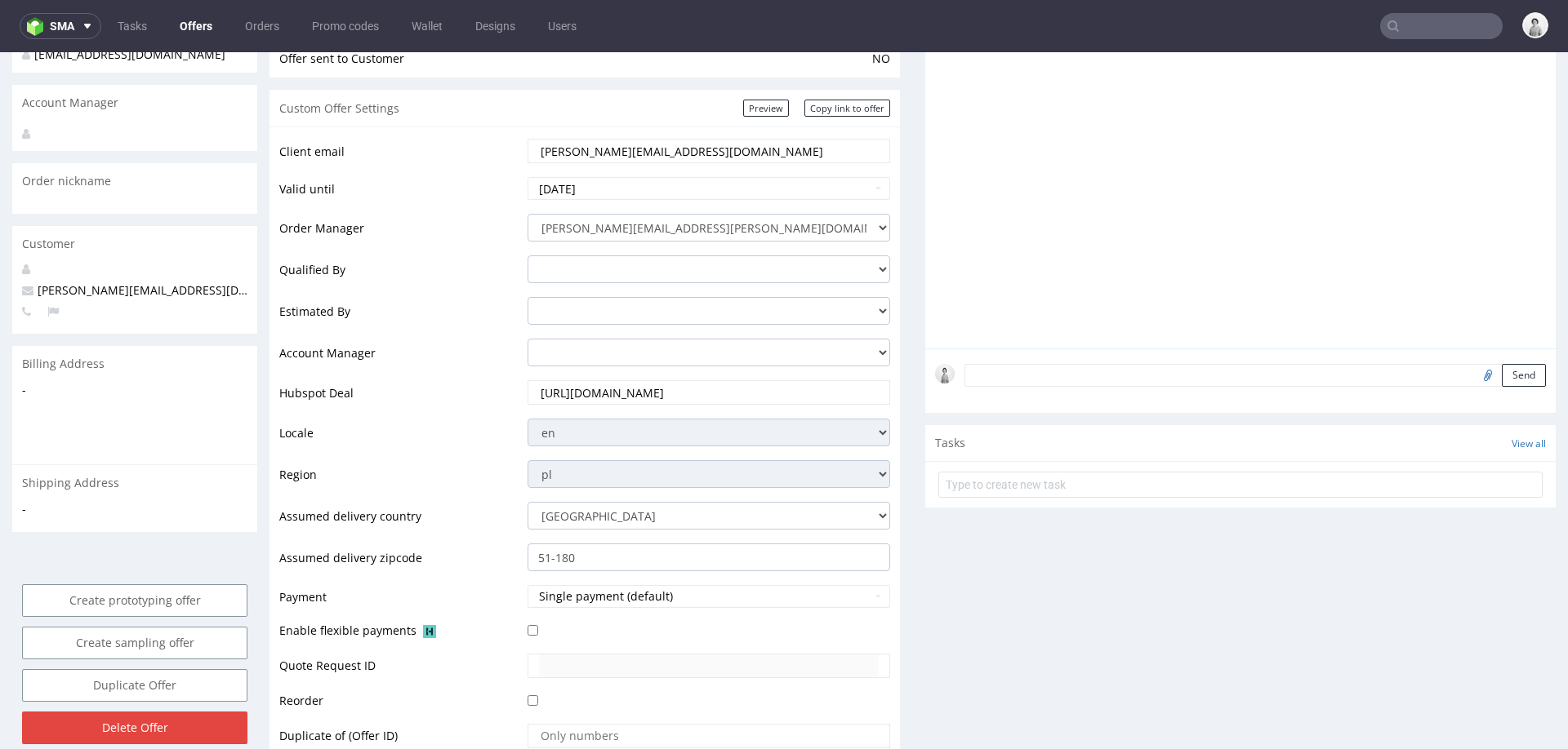
scroll to position [0, 75]
type input "[URL][DOMAIN_NAME]"
click at [464, 448] on td "Locale" at bounding box center [401, 438] width 244 height 41
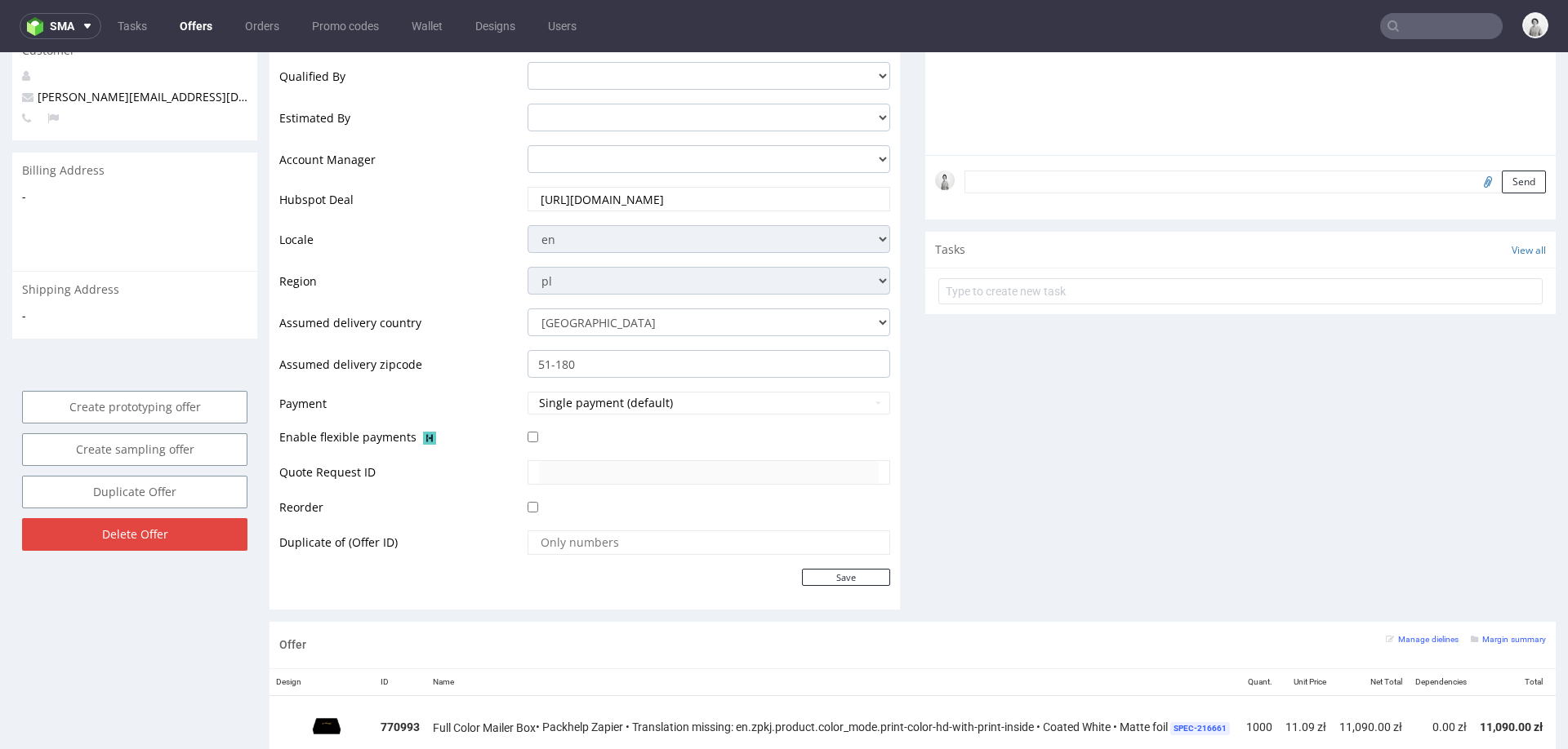
scroll to position [441, 0]
click at [844, 567] on input "Save" at bounding box center [846, 575] width 88 height 17
type input "In progress..."
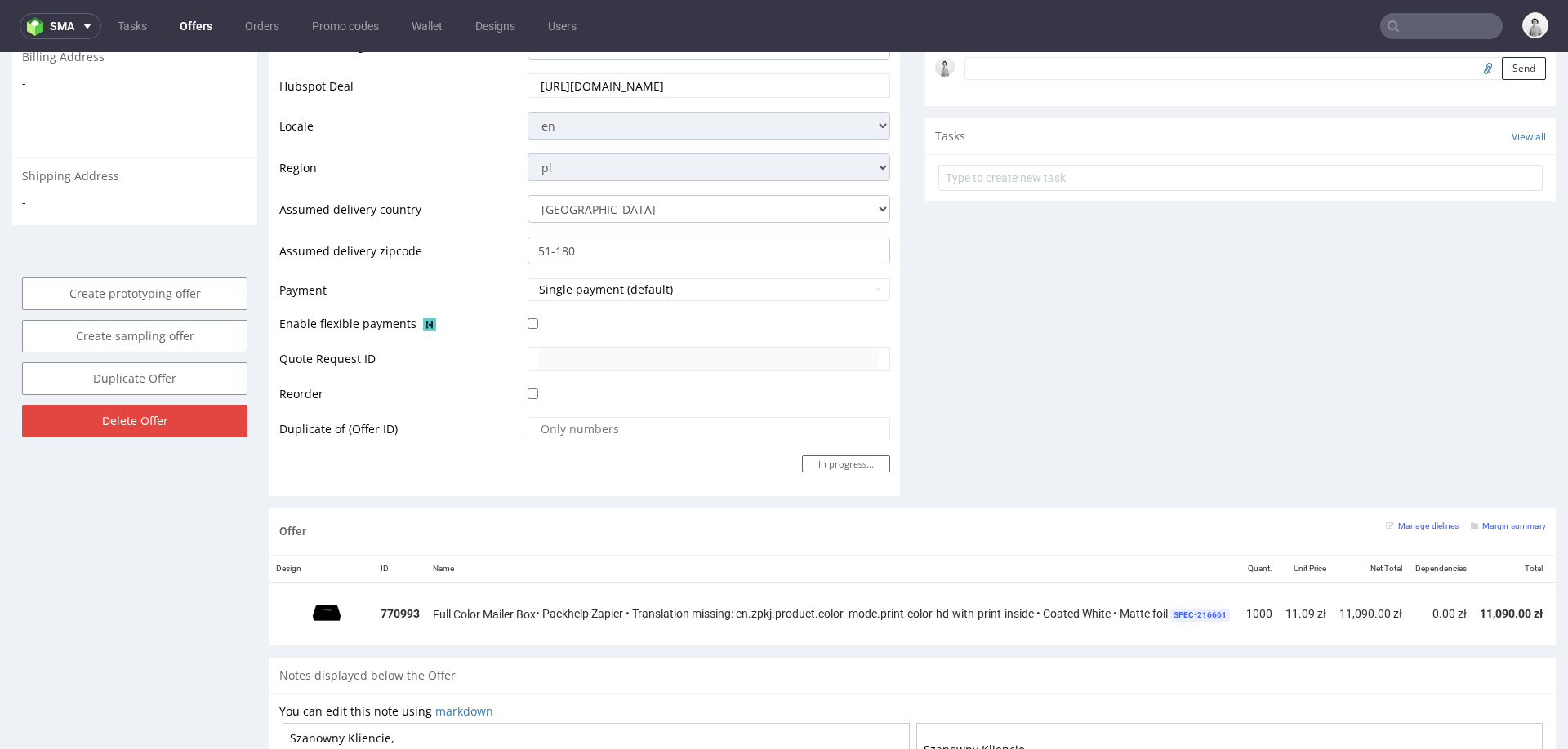
scroll to position [578, 0]
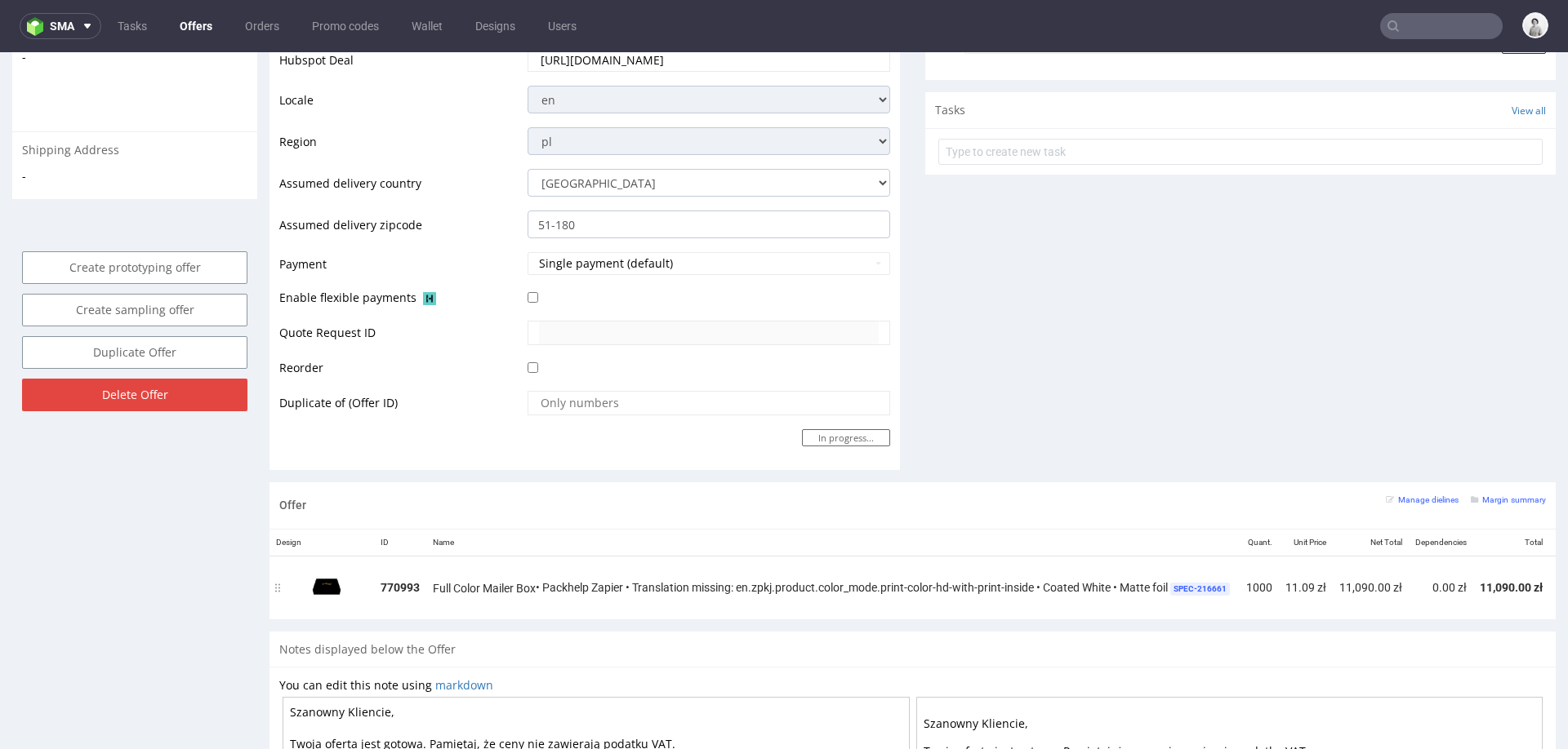
click at [325, 585] on img at bounding box center [326, 585] width 82 height 46
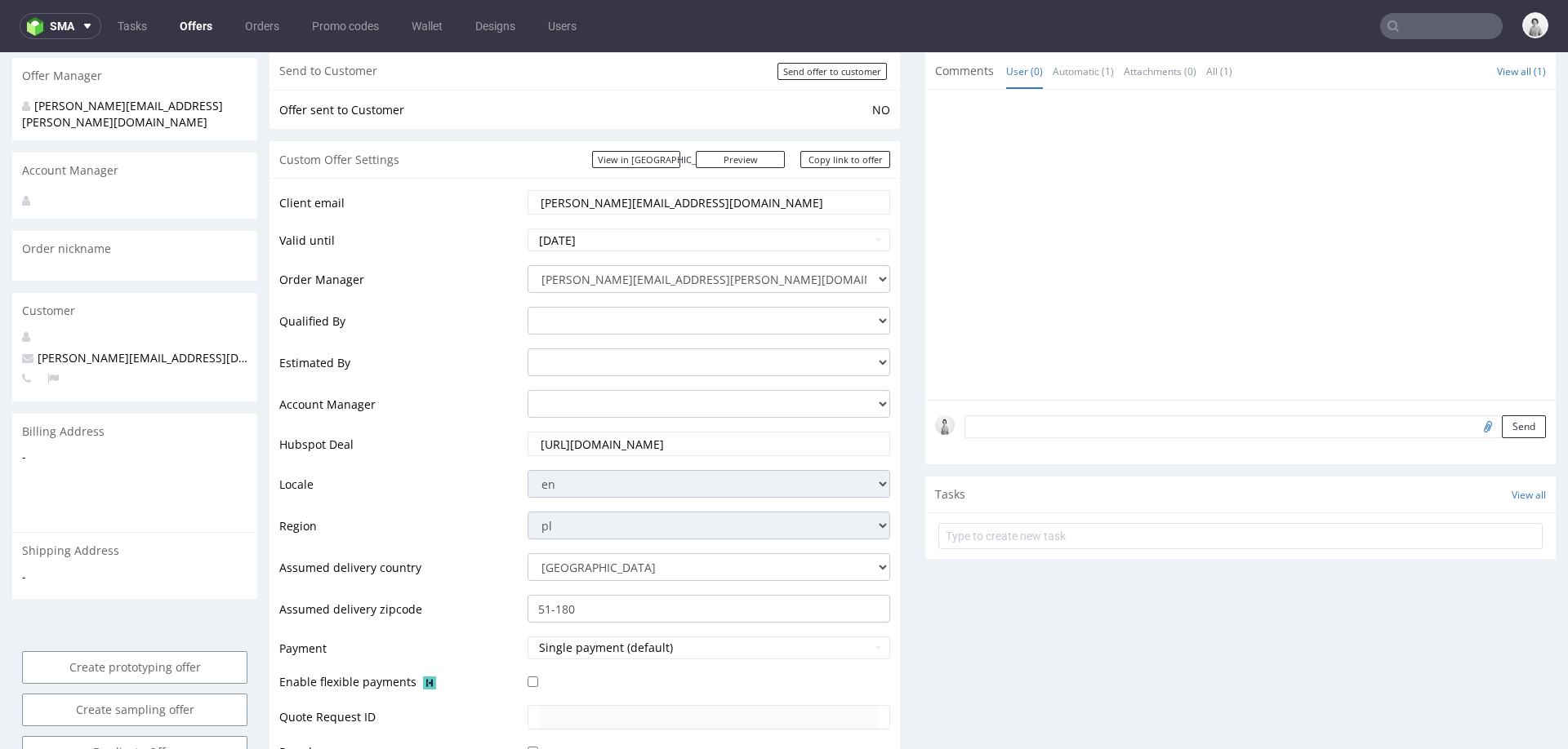
scroll to position [172, 0]
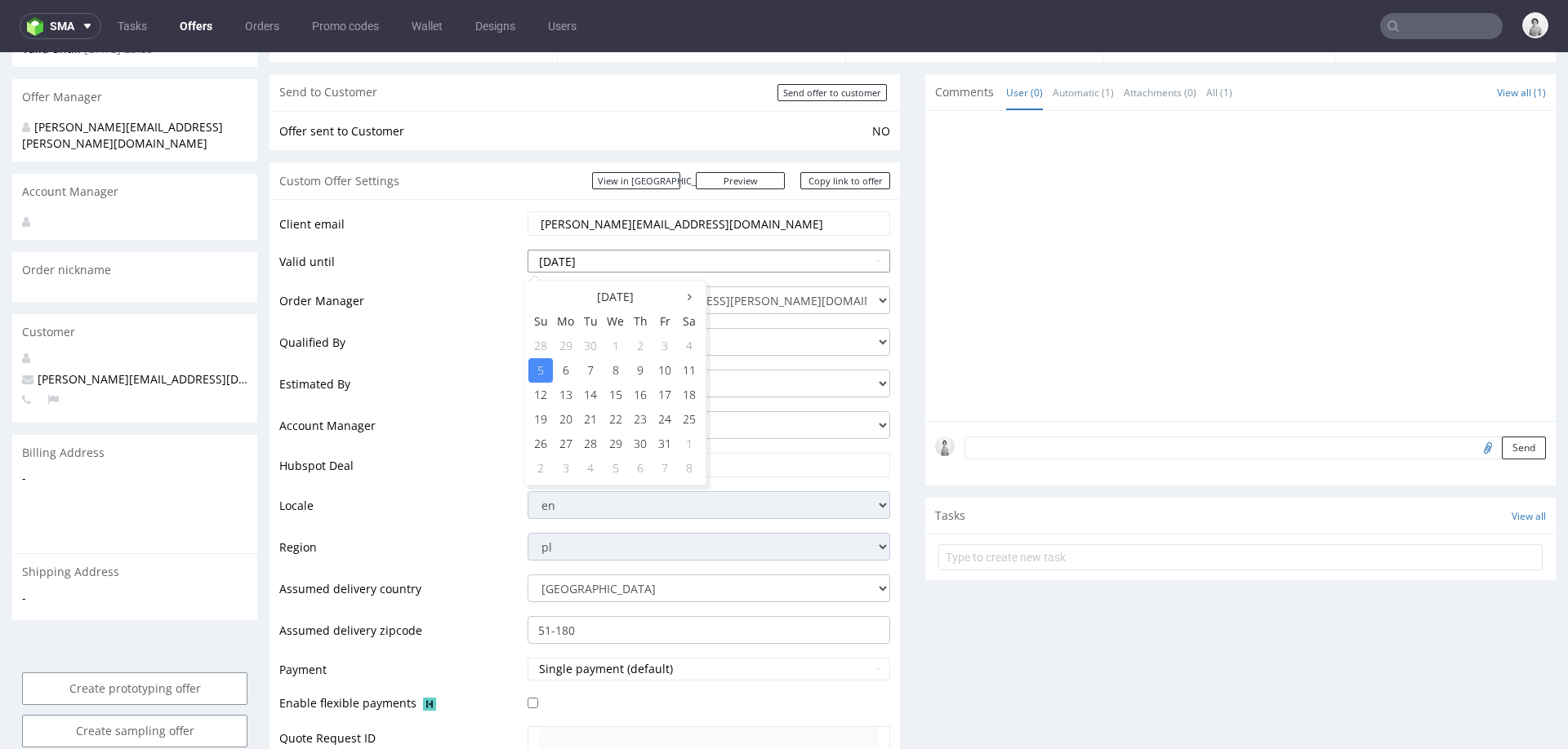
click at [664, 260] on input "[DATE]" at bounding box center [709, 261] width 363 height 23
click at [545, 415] on td "19" at bounding box center [541, 419] width 24 height 24
click at [620, 268] on input "[DATE]" at bounding box center [709, 261] width 363 height 23
click at [569, 437] on td "27" at bounding box center [565, 444] width 25 height 24
type input "[DATE]"
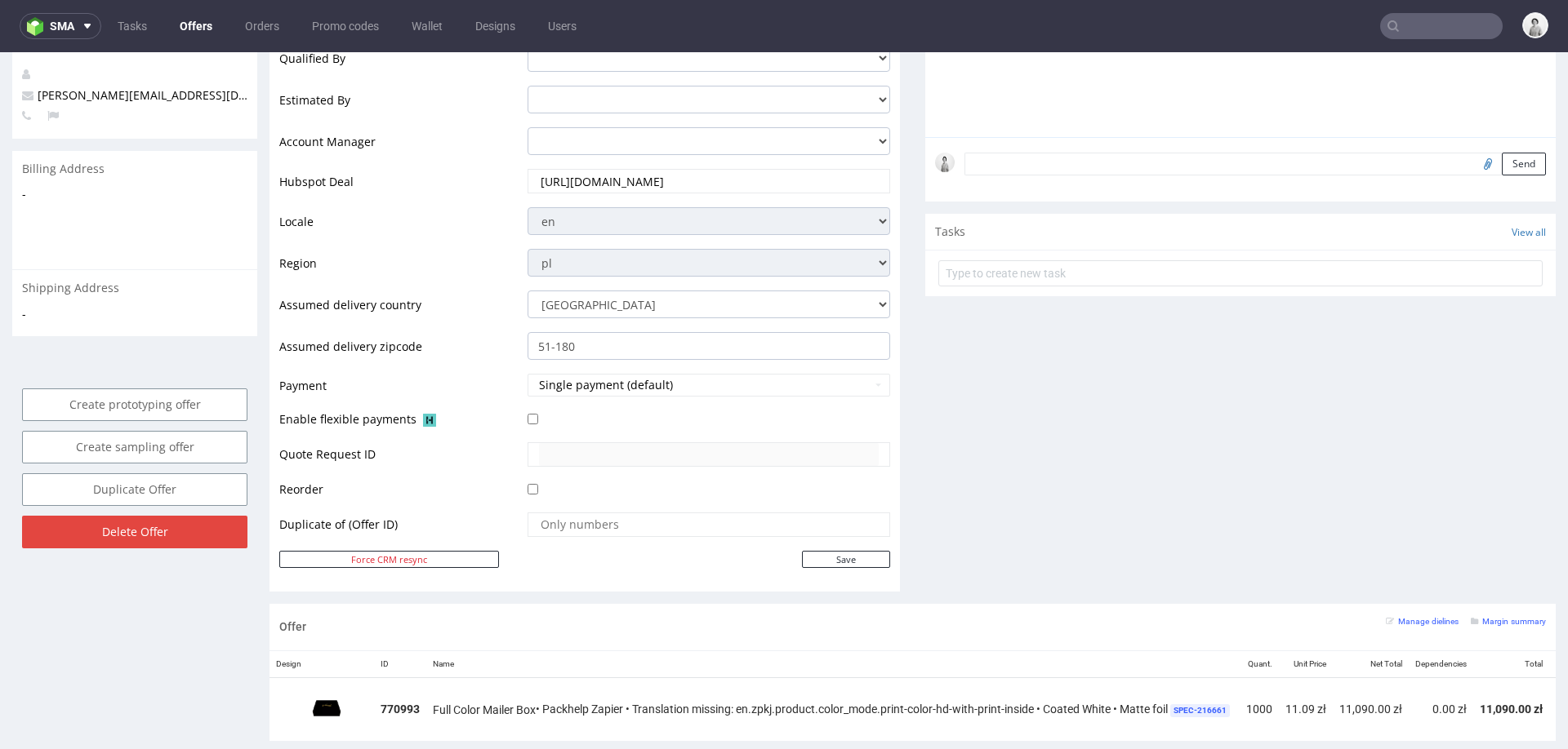
scroll to position [474, 0]
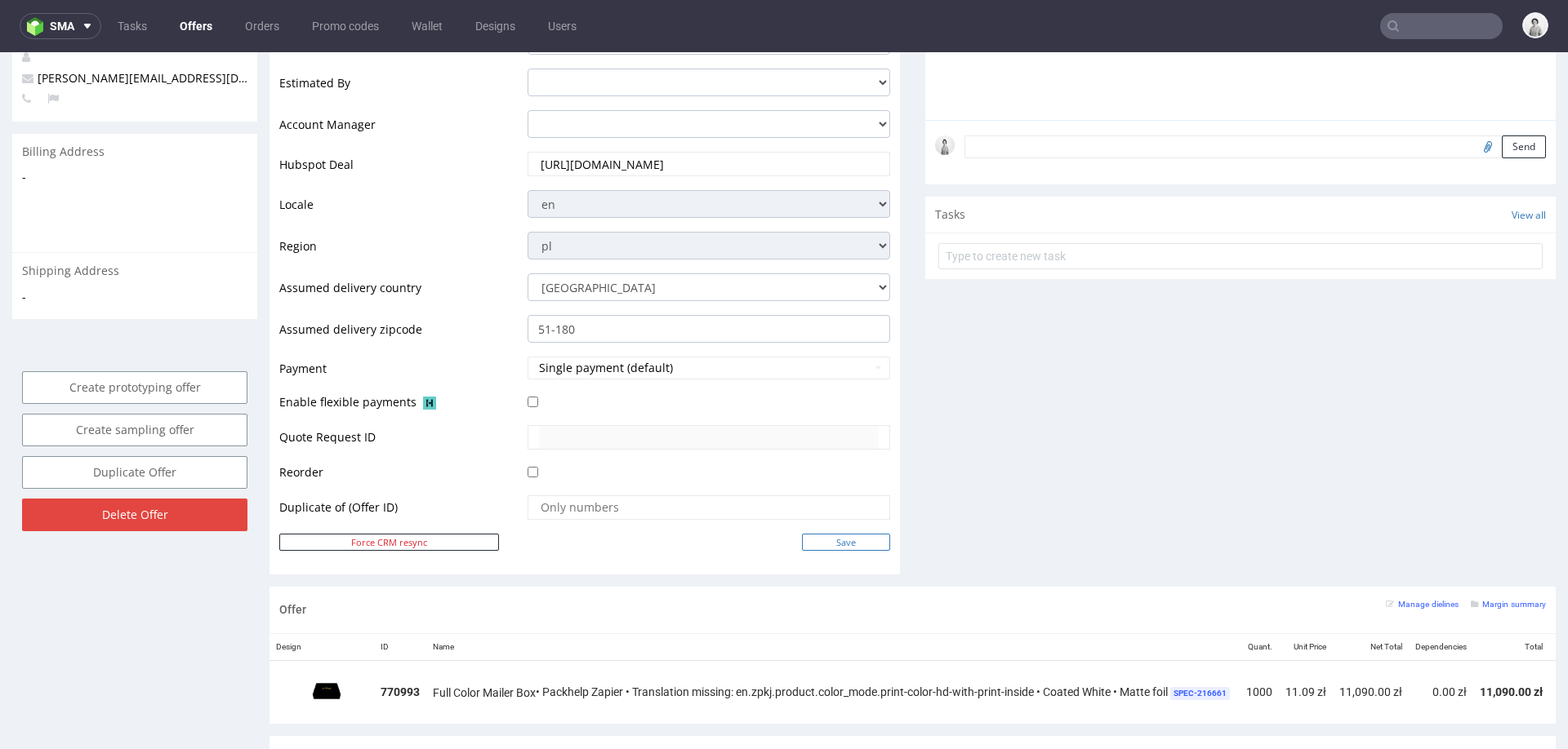
click at [815, 536] on input "Save" at bounding box center [846, 542] width 88 height 17
type input "In progress..."
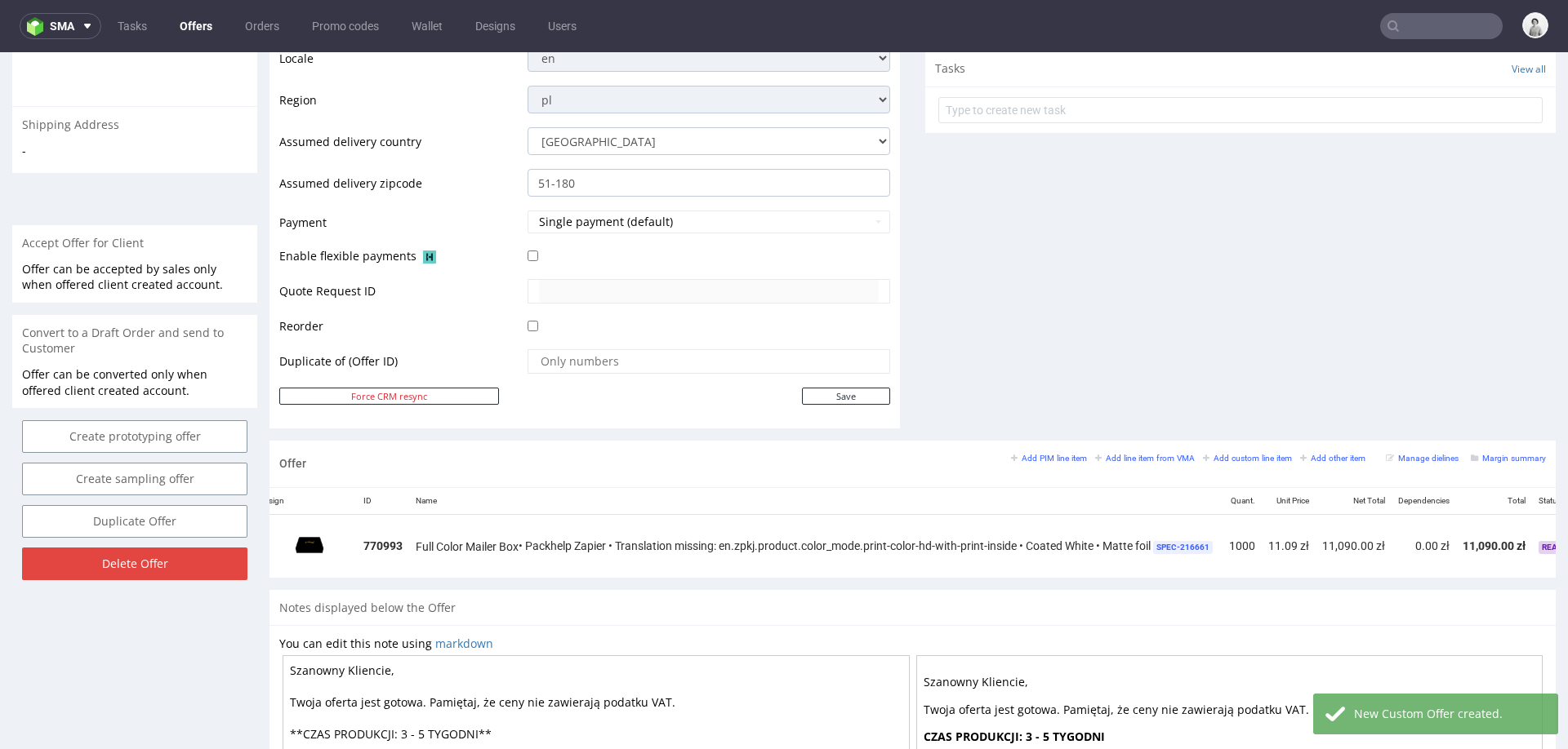
scroll to position [0, 0]
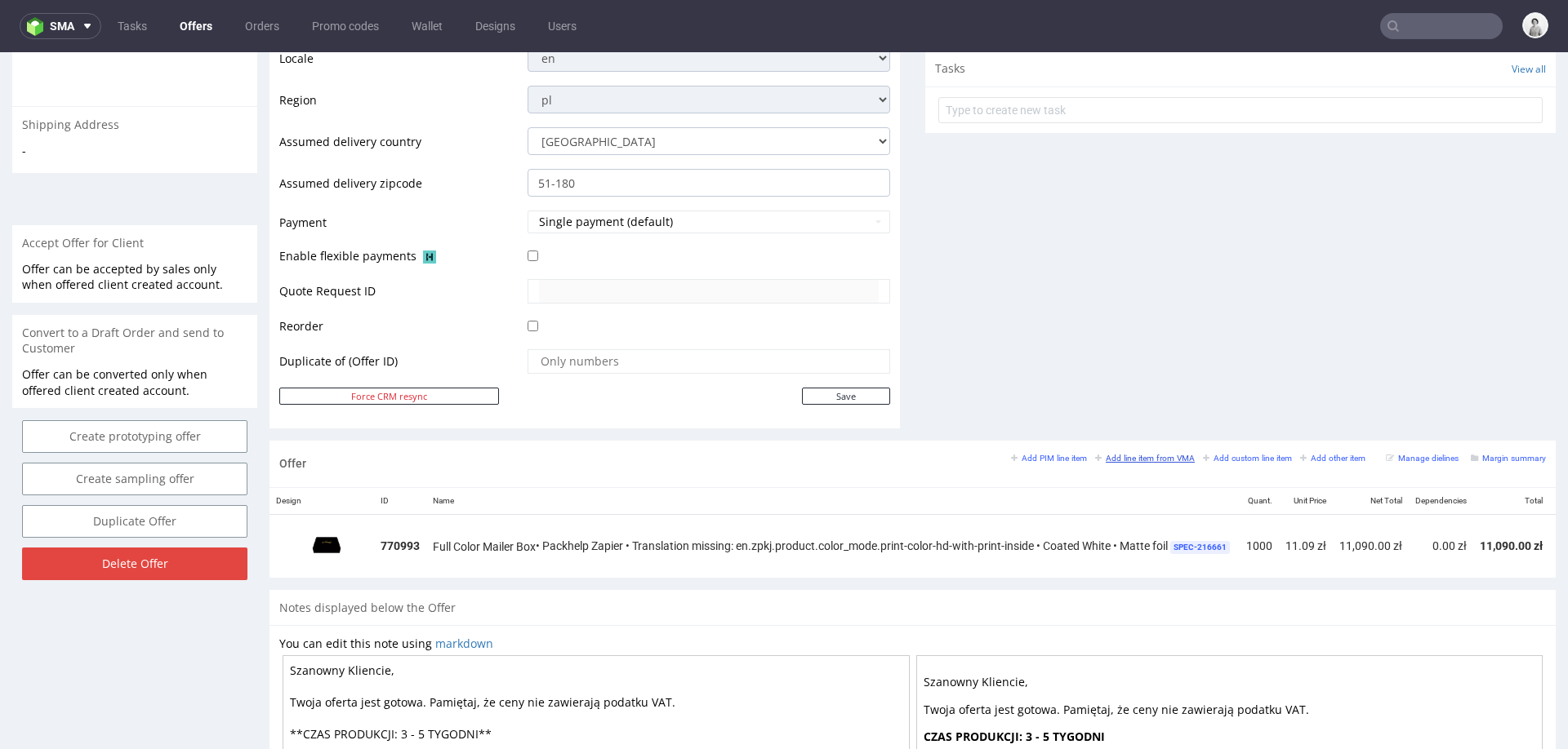
click at [1115, 454] on small "Add line item from VMA" at bounding box center [1145, 459] width 100 height 9
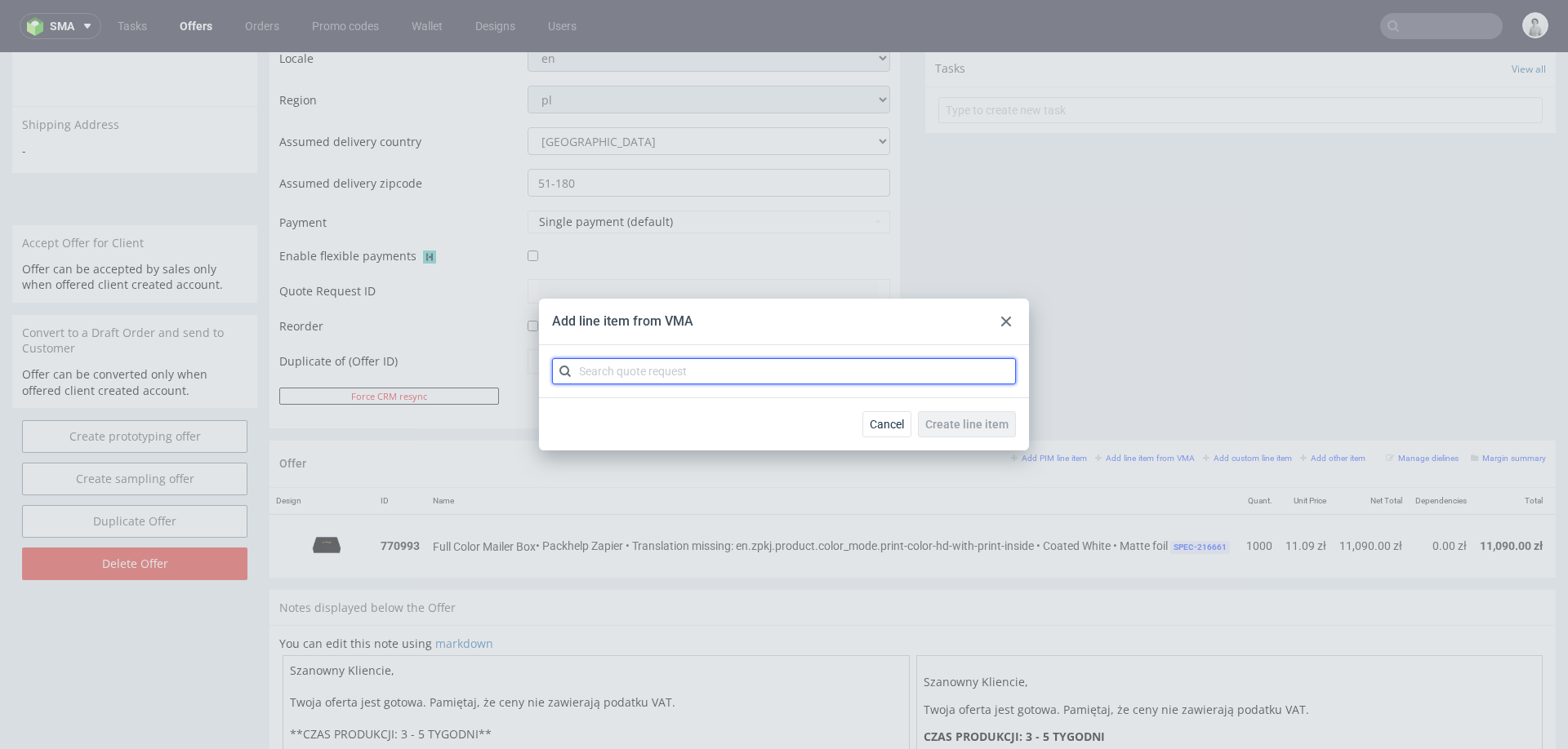
click at [885, 370] on input "text" at bounding box center [783, 371] width 463 height 26
paste input "CBRQ"
type input "CBRQ"
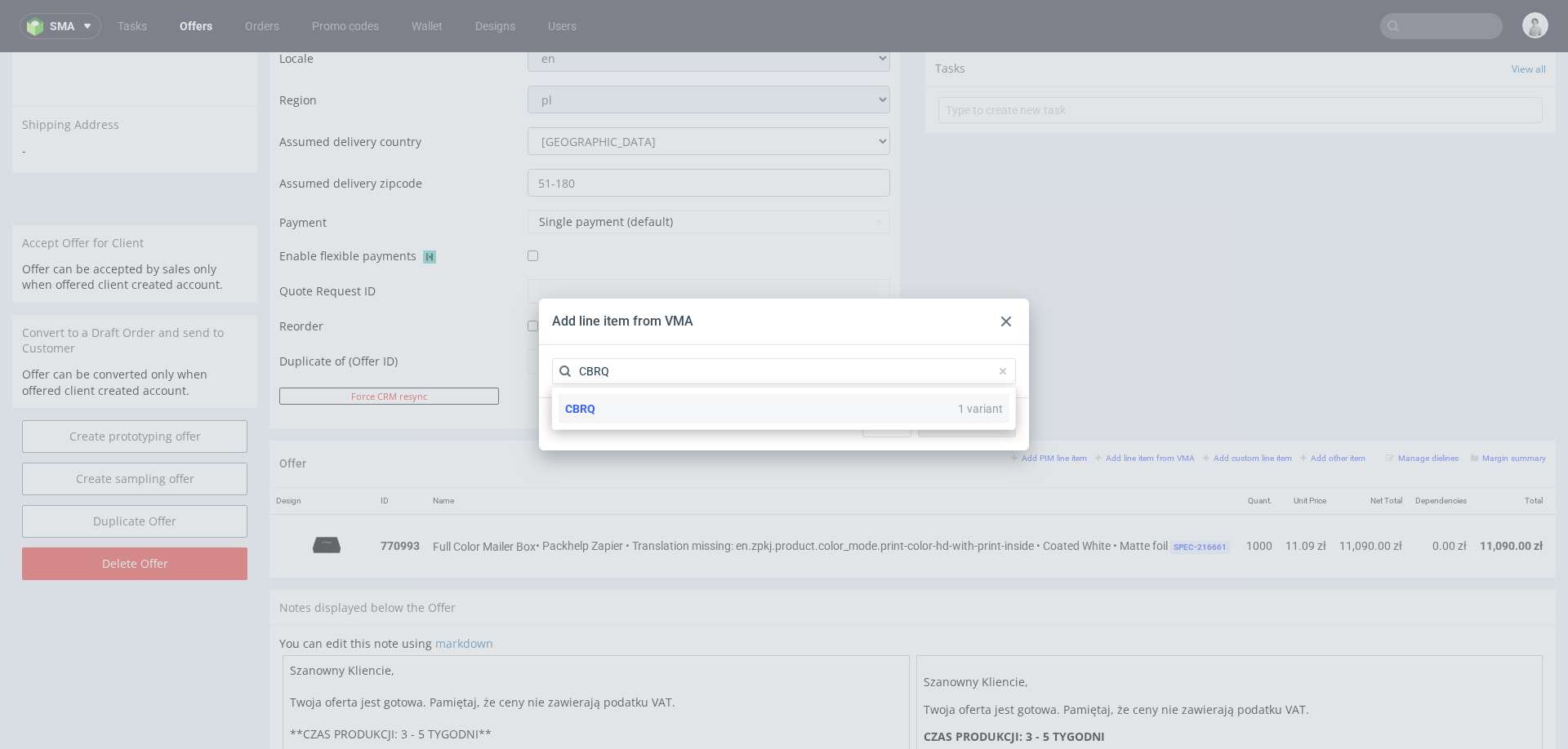
click at [696, 401] on div "CBRQ 1 variant" at bounding box center [783, 409] width 450 height 29
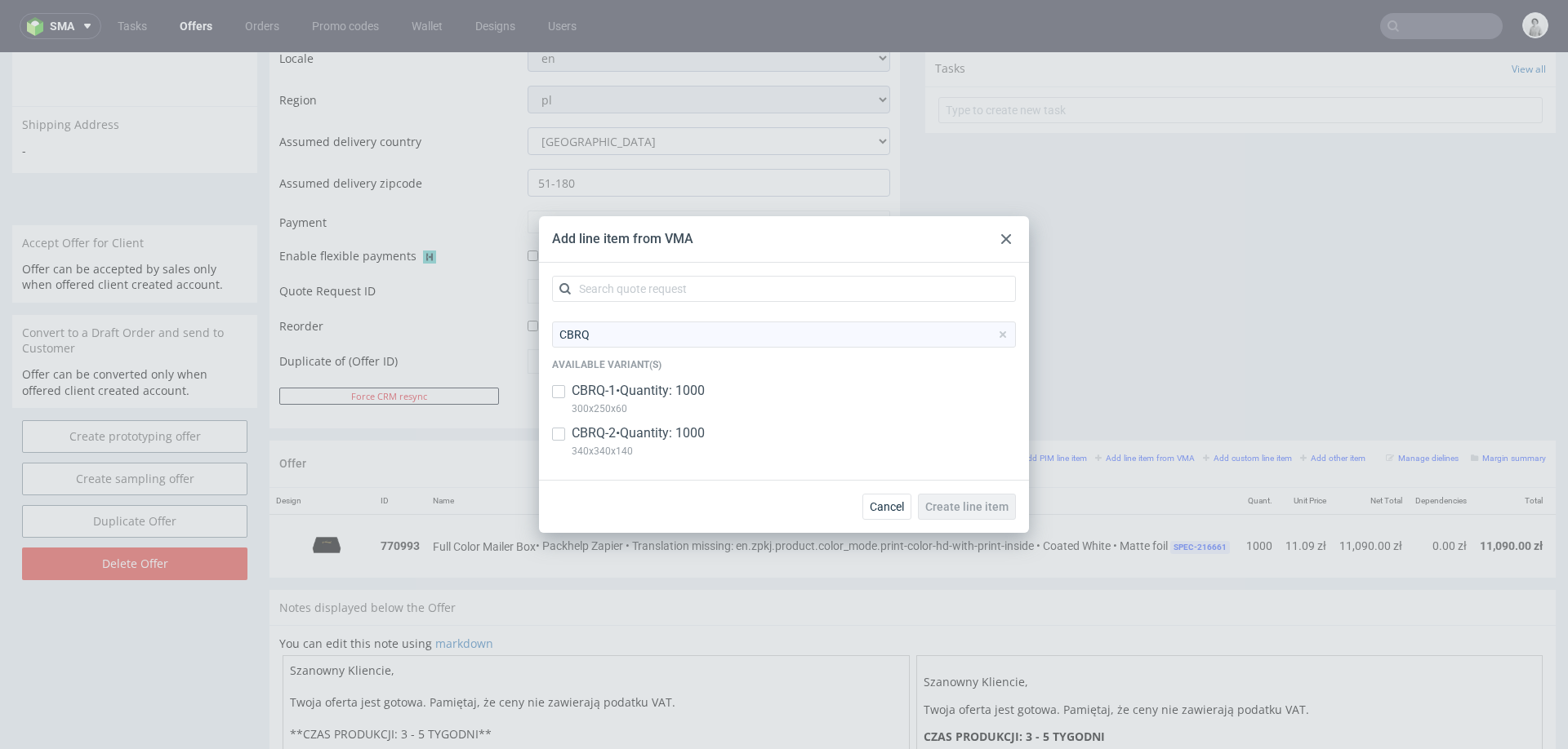
click at [673, 400] on p "300x250x60" at bounding box center [638, 409] width 133 height 18
checkbox input "true"
click at [663, 438] on p "CBRQ-2 • Quantity: 1000" at bounding box center [638, 433] width 133 height 18
checkbox input "true"
click at [934, 505] on span "Create line item" at bounding box center [966, 507] width 84 height 11
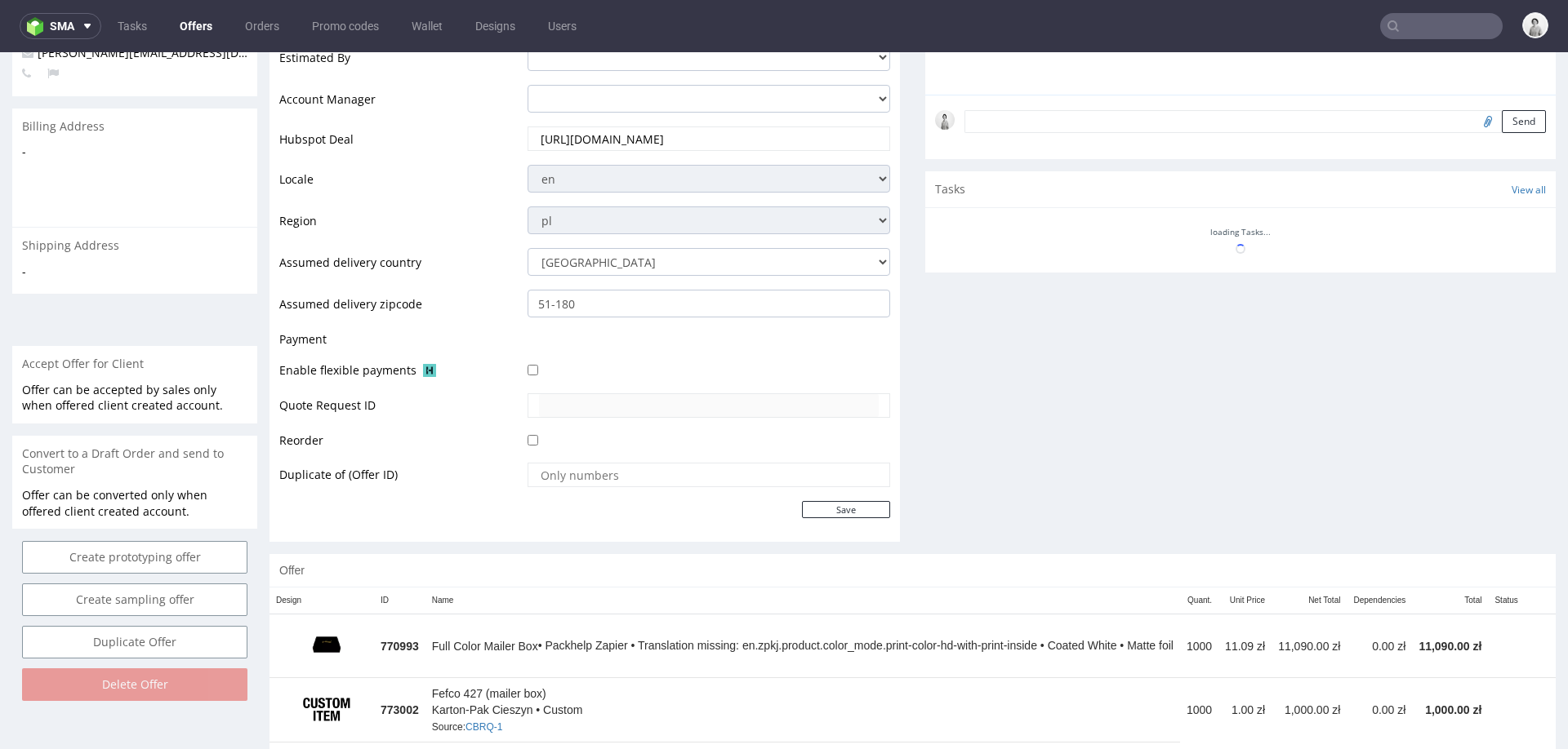
click at [633, 600] on th "Name" at bounding box center [803, 601] width 755 height 27
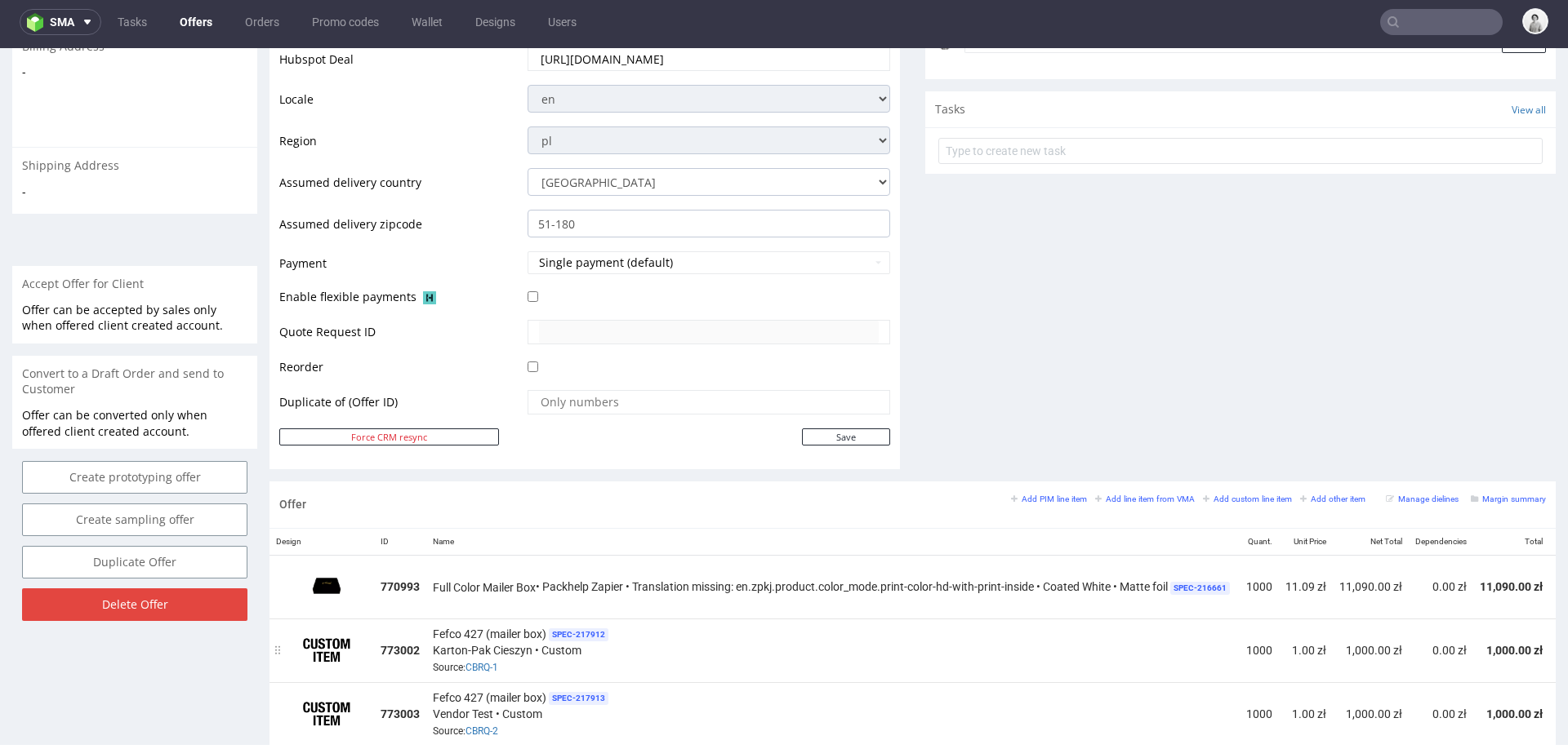
scroll to position [0, 165]
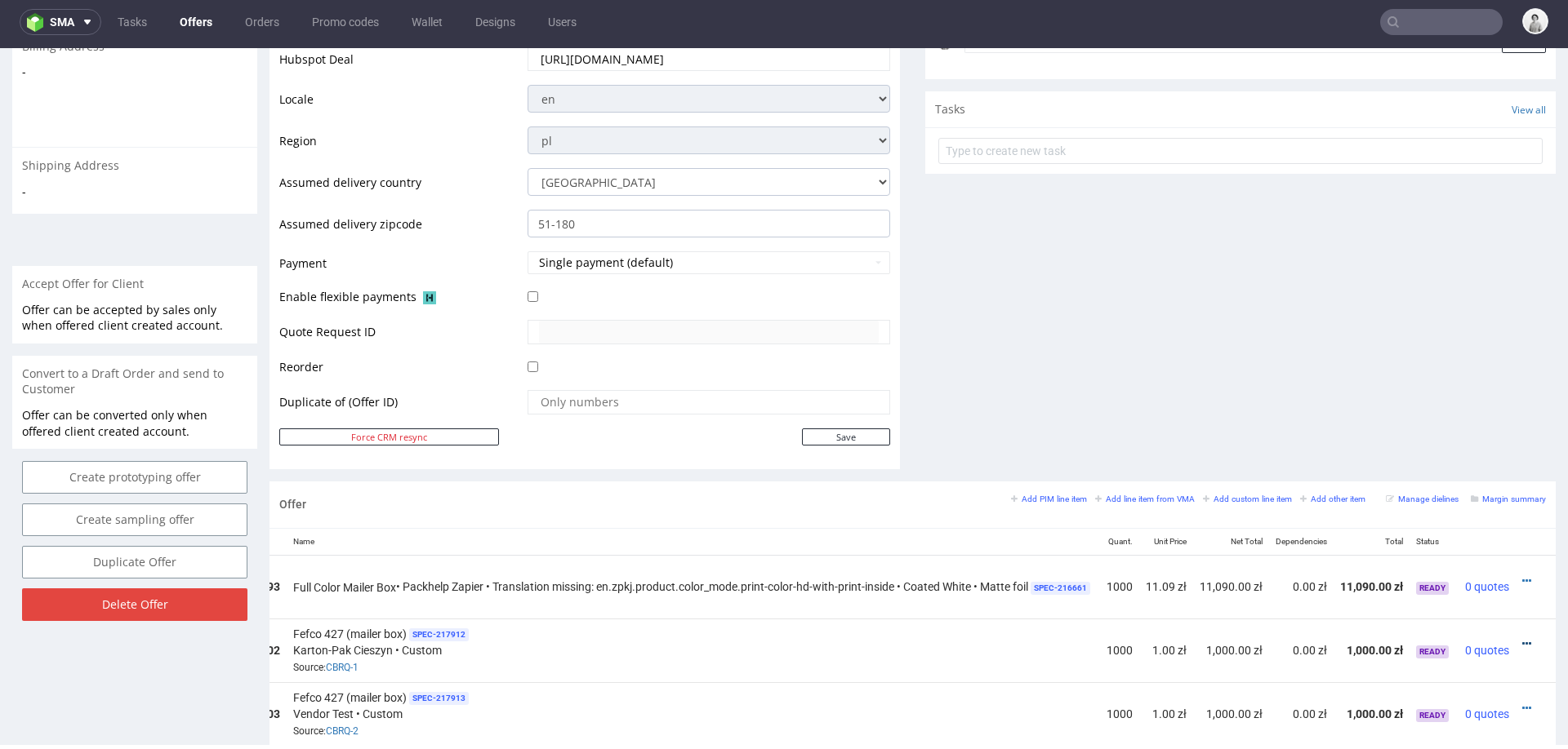
click at [1522, 642] on icon at bounding box center [1527, 644] width 9 height 11
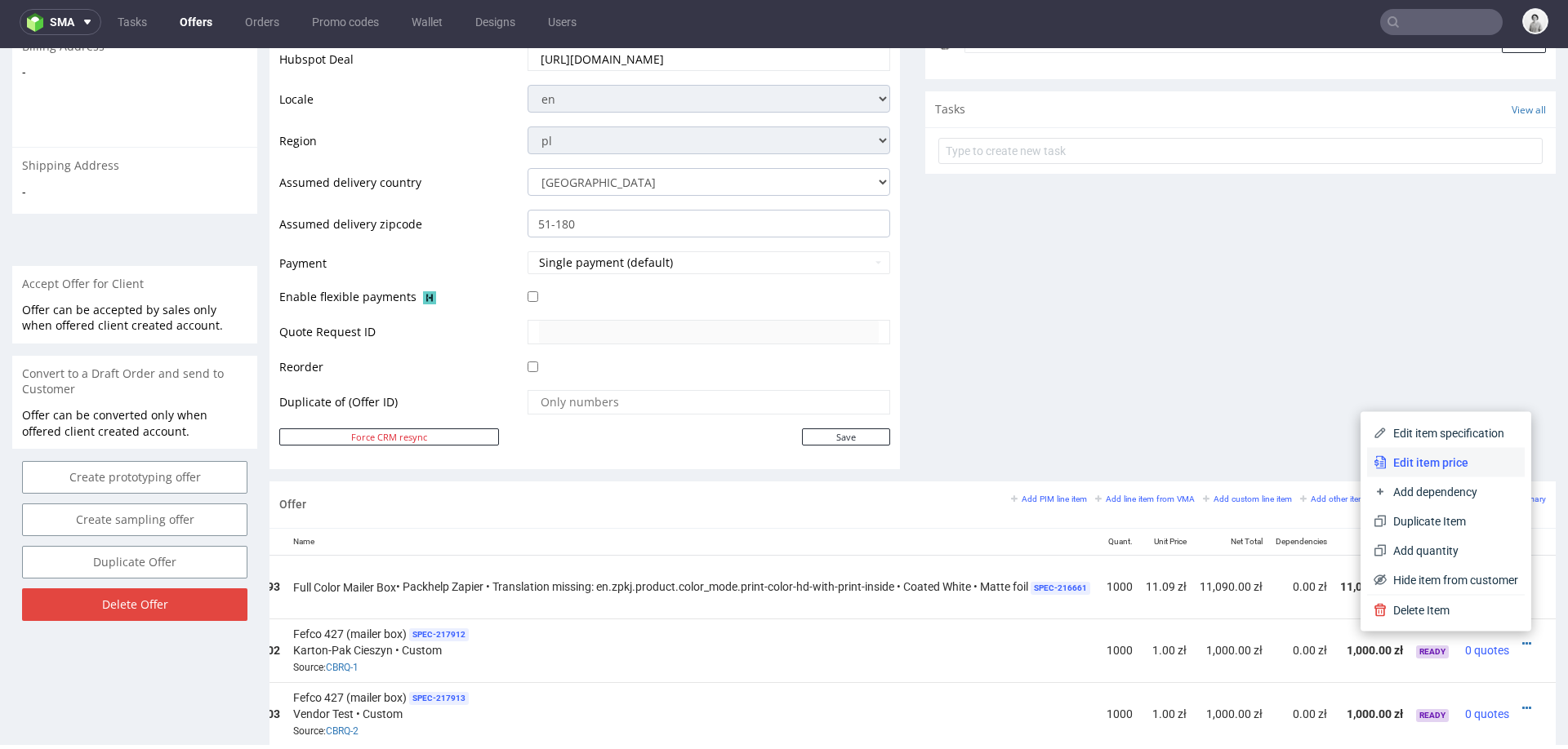
click at [1445, 455] on span "Edit item price" at bounding box center [1452, 462] width 132 height 16
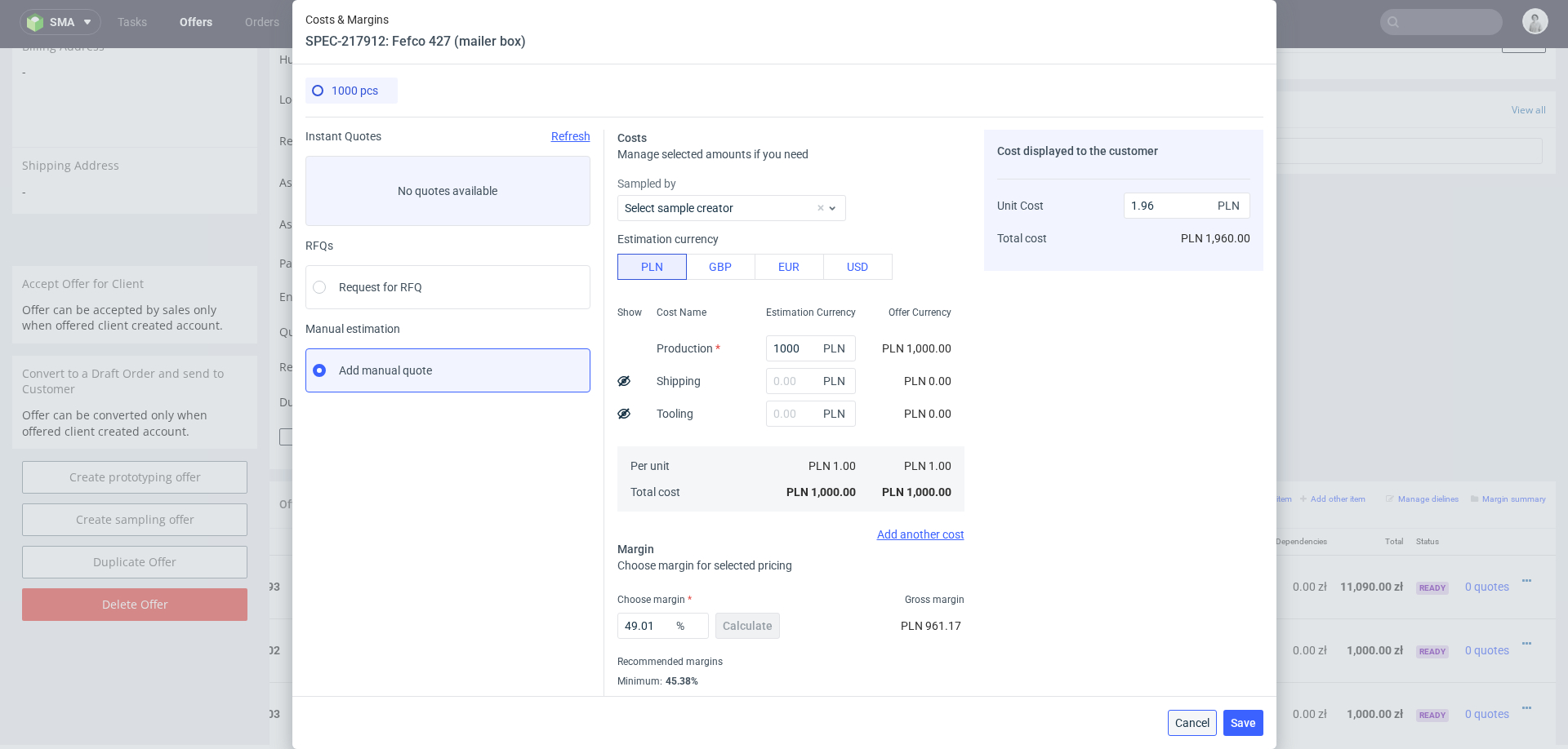
click at [1189, 727] on span "Cancel" at bounding box center [1192, 723] width 34 height 11
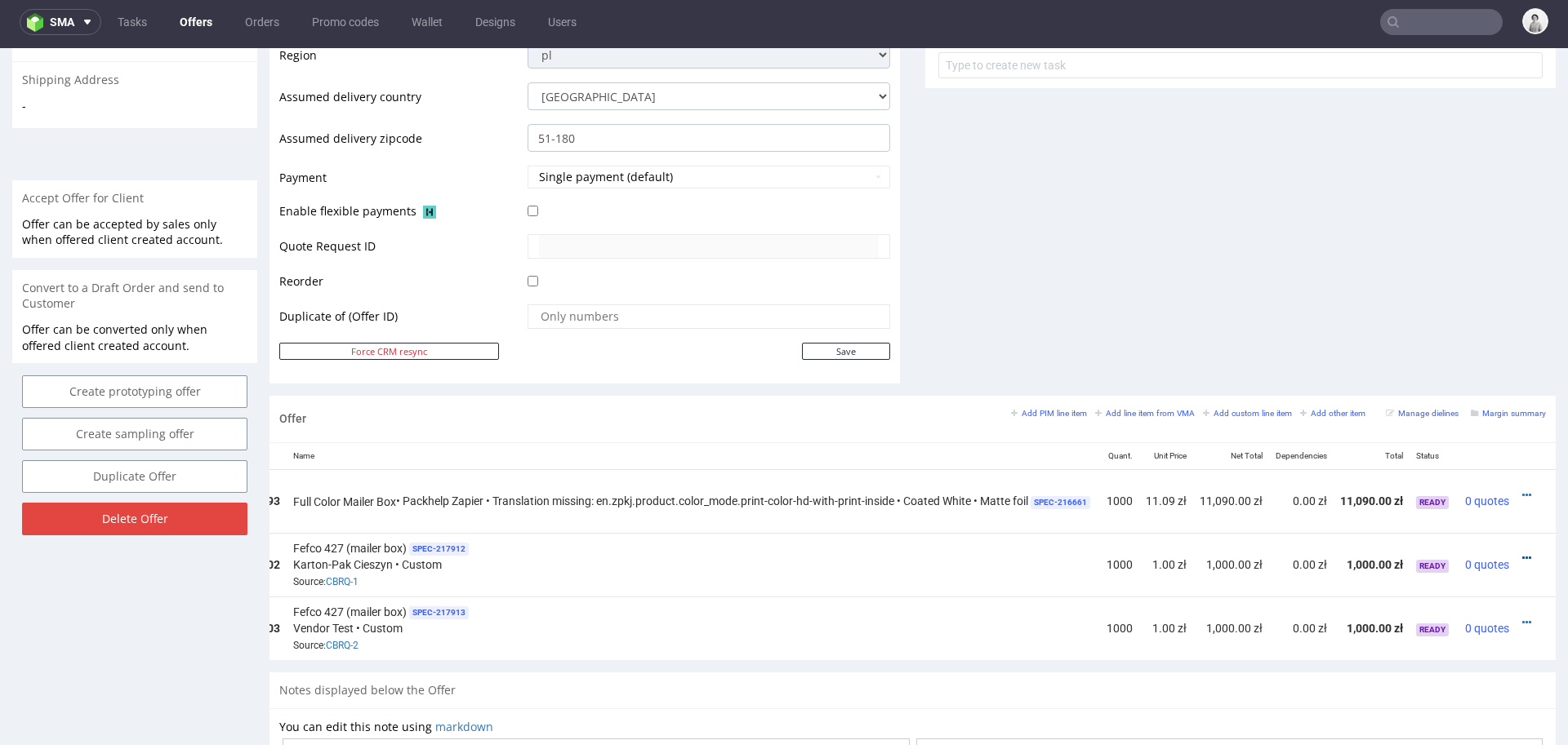
click at [1522, 553] on icon at bounding box center [1527, 558] width 9 height 11
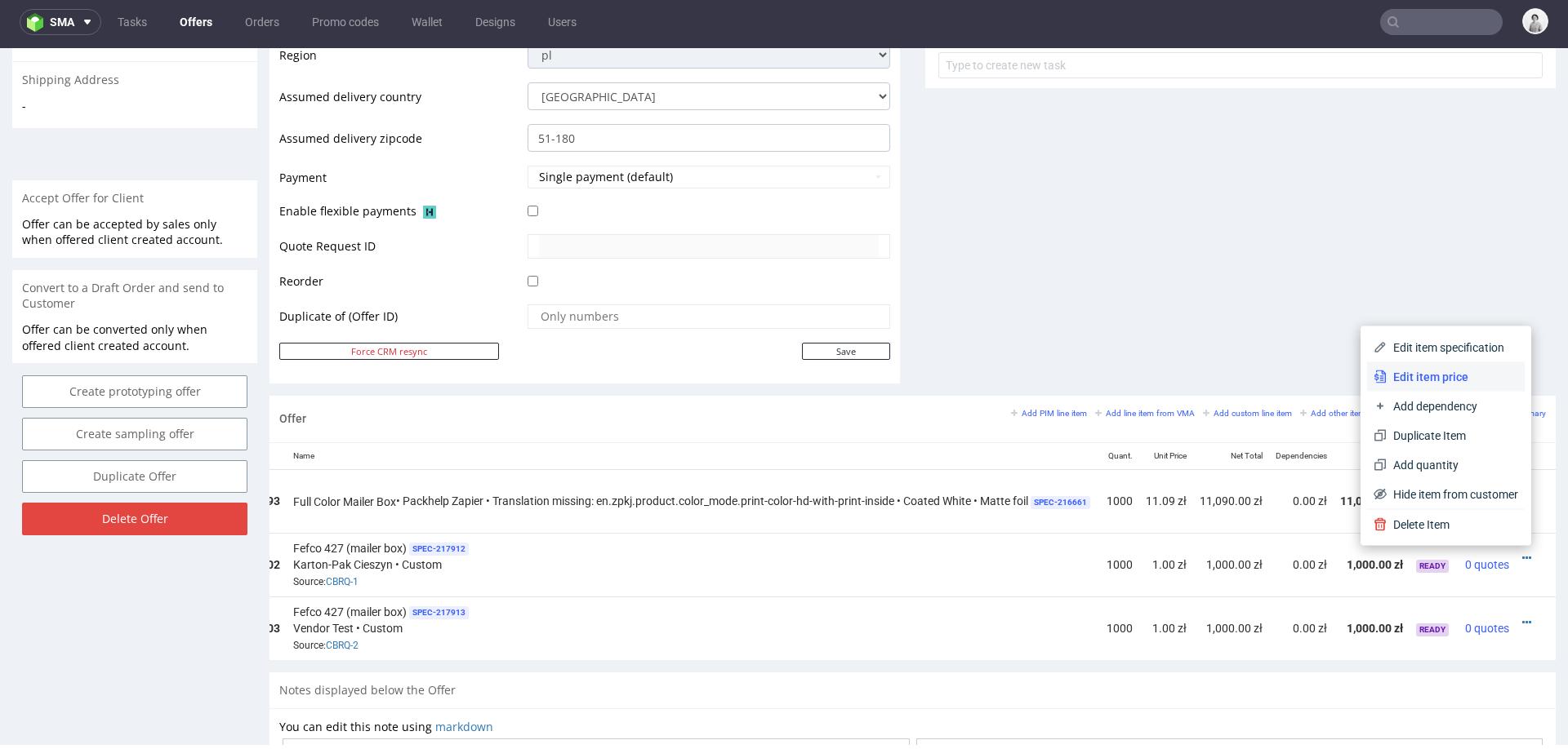
click at [1490, 375] on span "Edit item price" at bounding box center [1452, 377] width 132 height 16
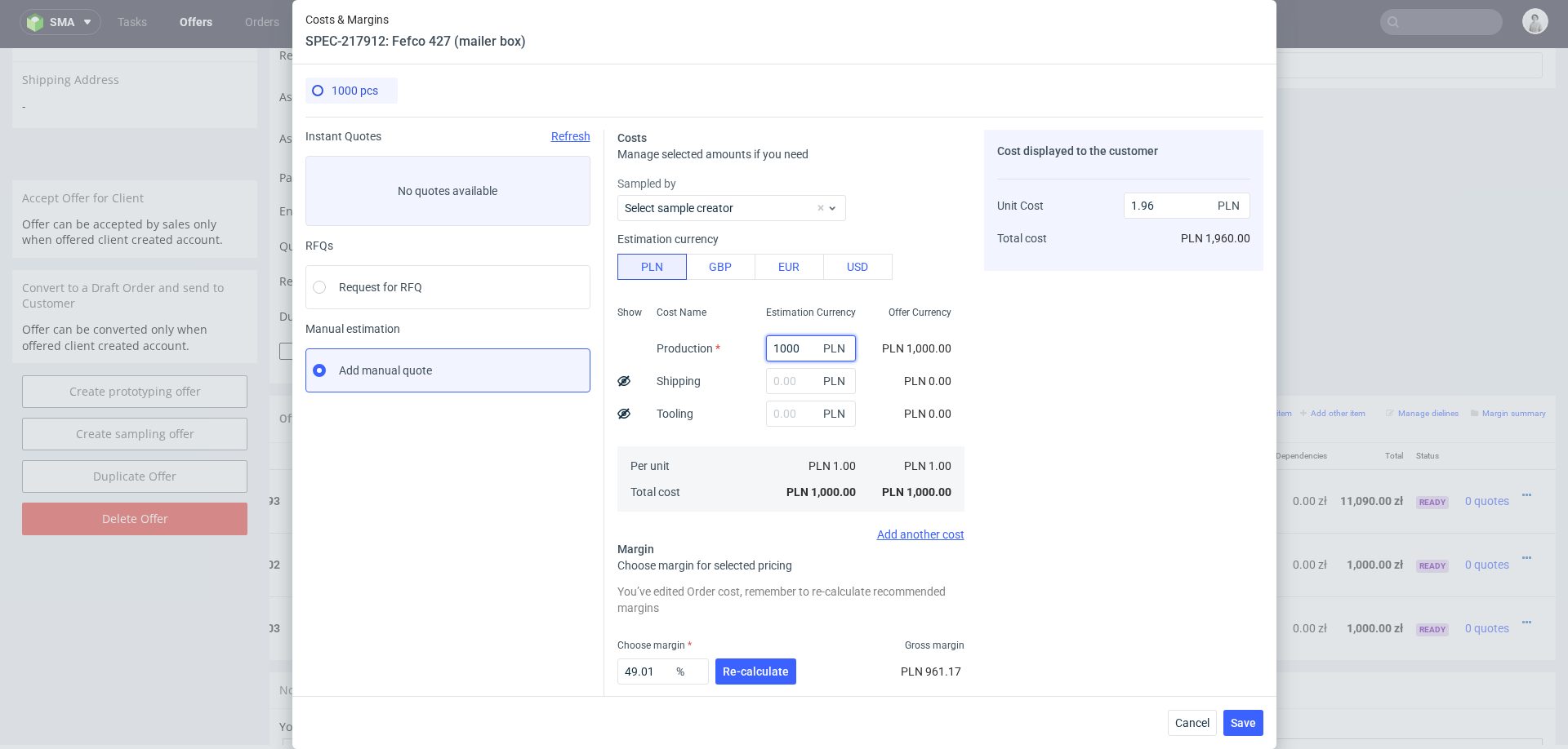
click at [801, 342] on input "1000" at bounding box center [811, 349] width 90 height 26
paste input "7240."
type input "7240"
type input "14.2"
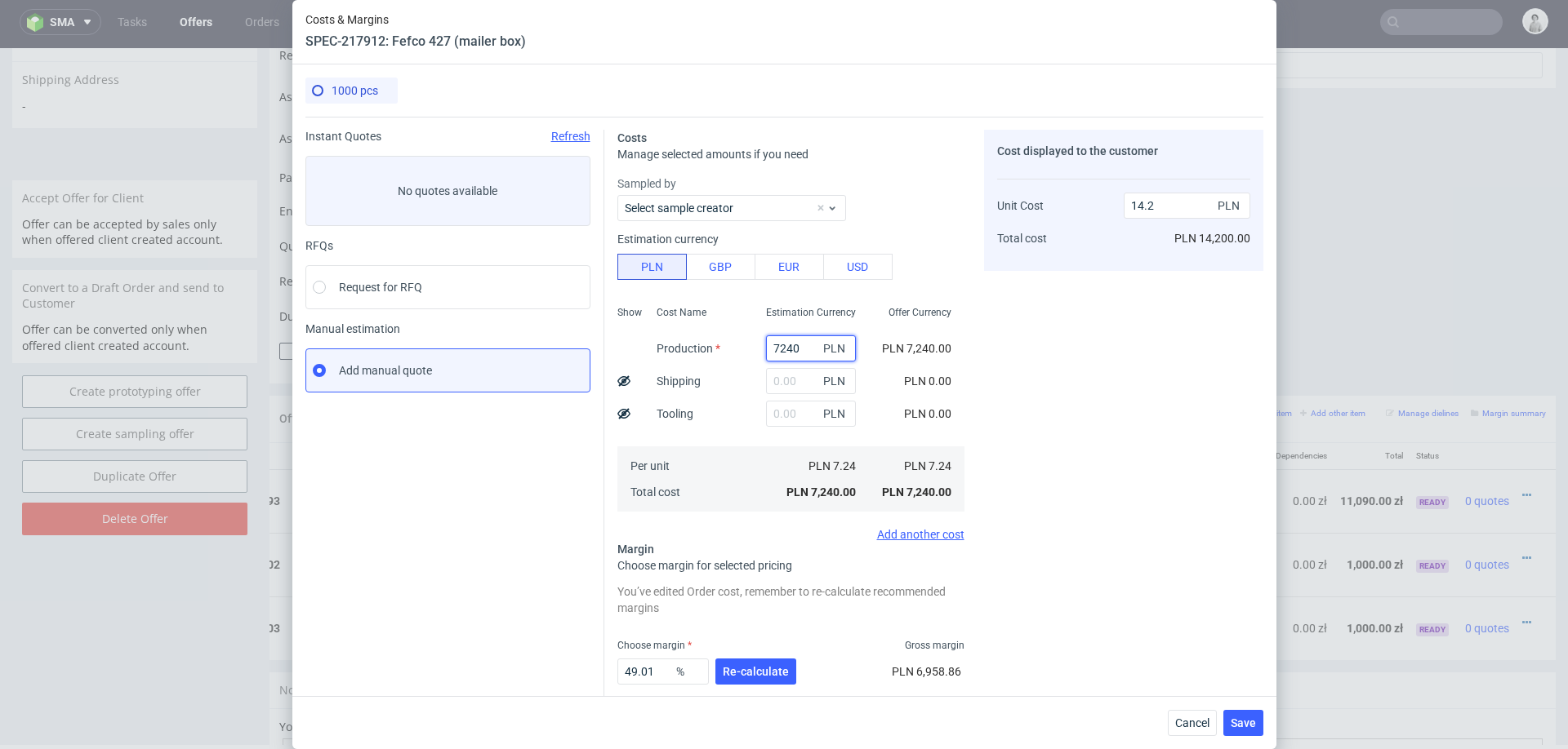
type input "7240"
click at [795, 388] on input "text" at bounding box center [811, 382] width 90 height 26
type input "200"
type input "14.59"
type input "200"
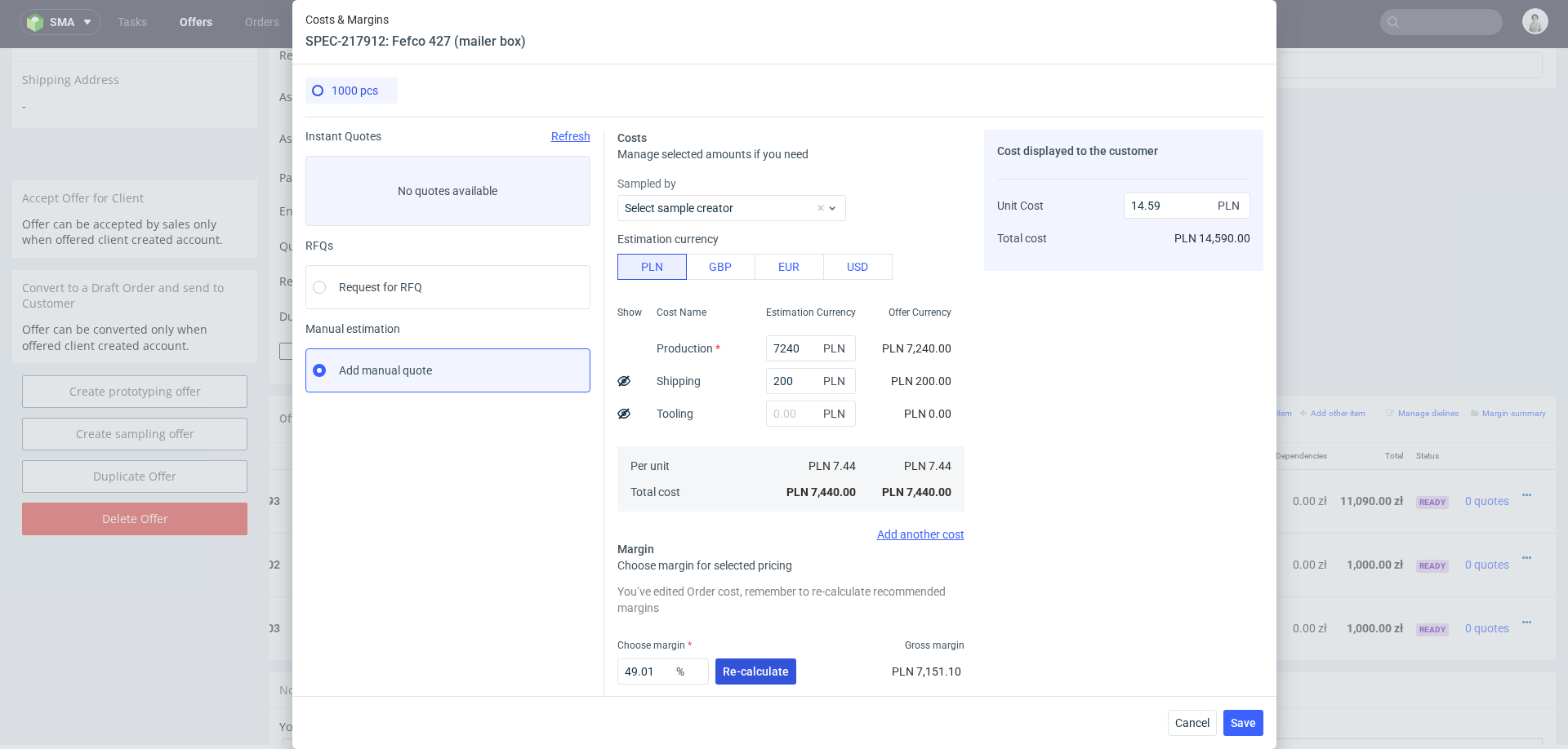
click at [743, 666] on span "Re-calculate" at bounding box center [756, 672] width 66 height 11
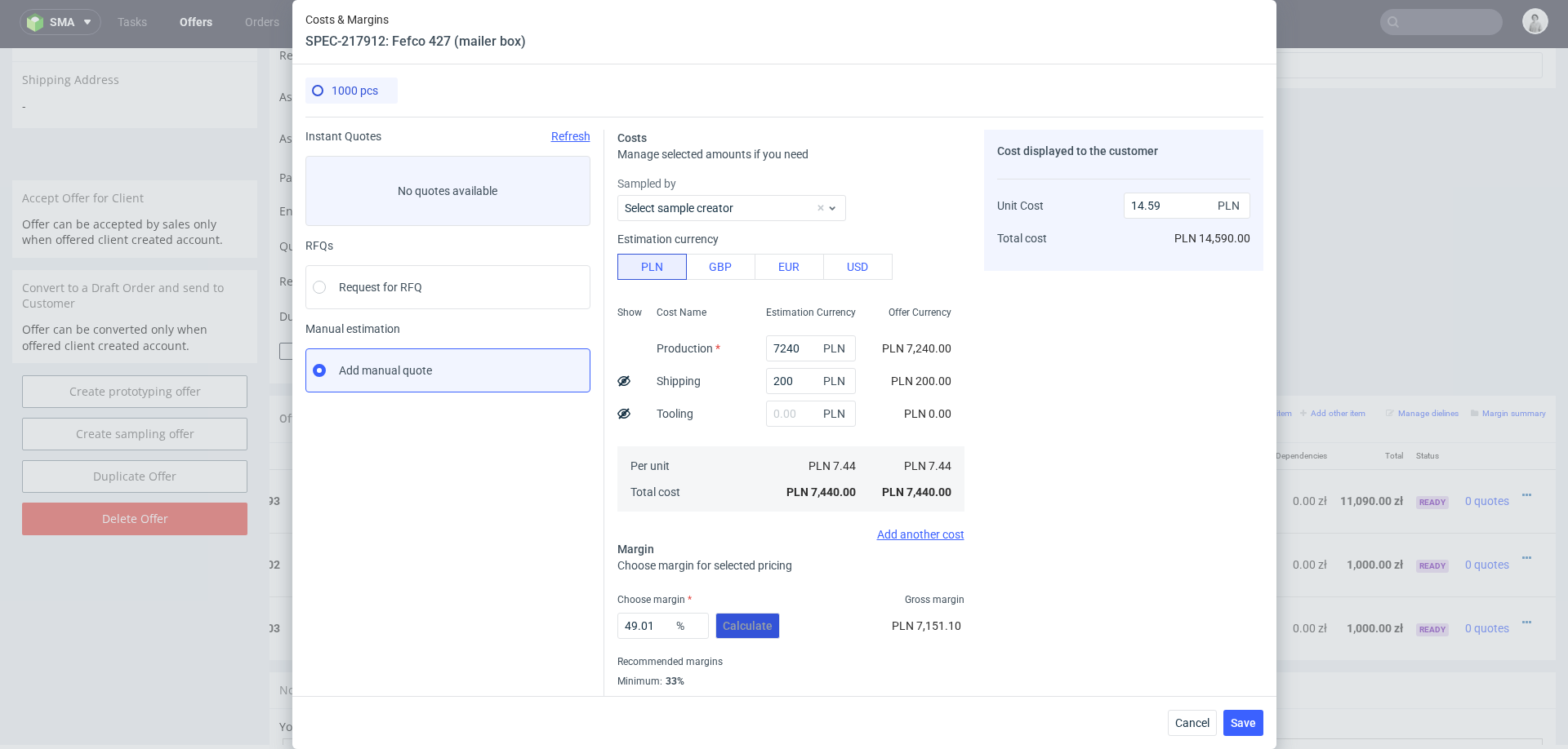
scroll to position [43, 0]
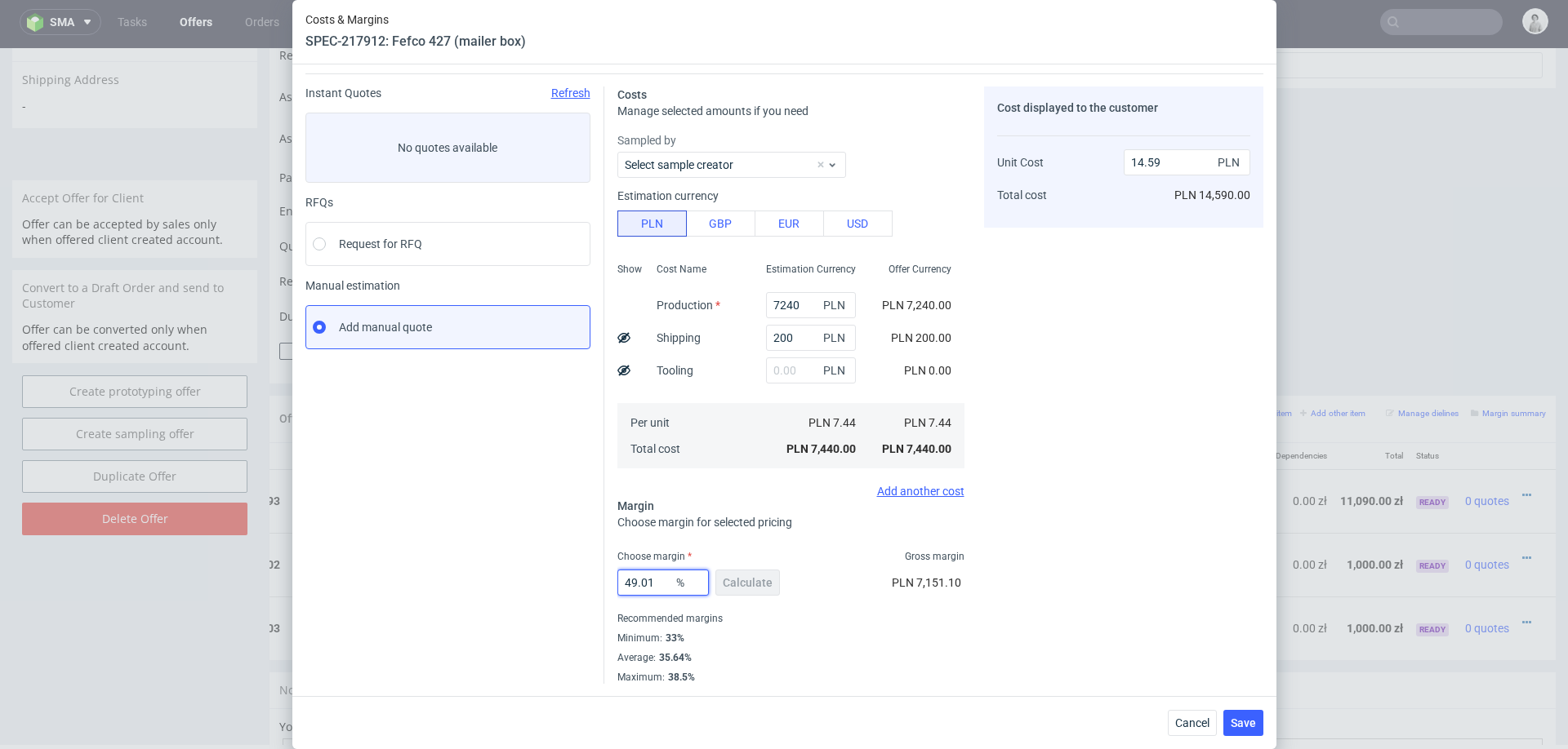
click at [649, 570] on input "49.01" at bounding box center [663, 583] width 91 height 26
type input "34"
type input "11.27"
type input "34"
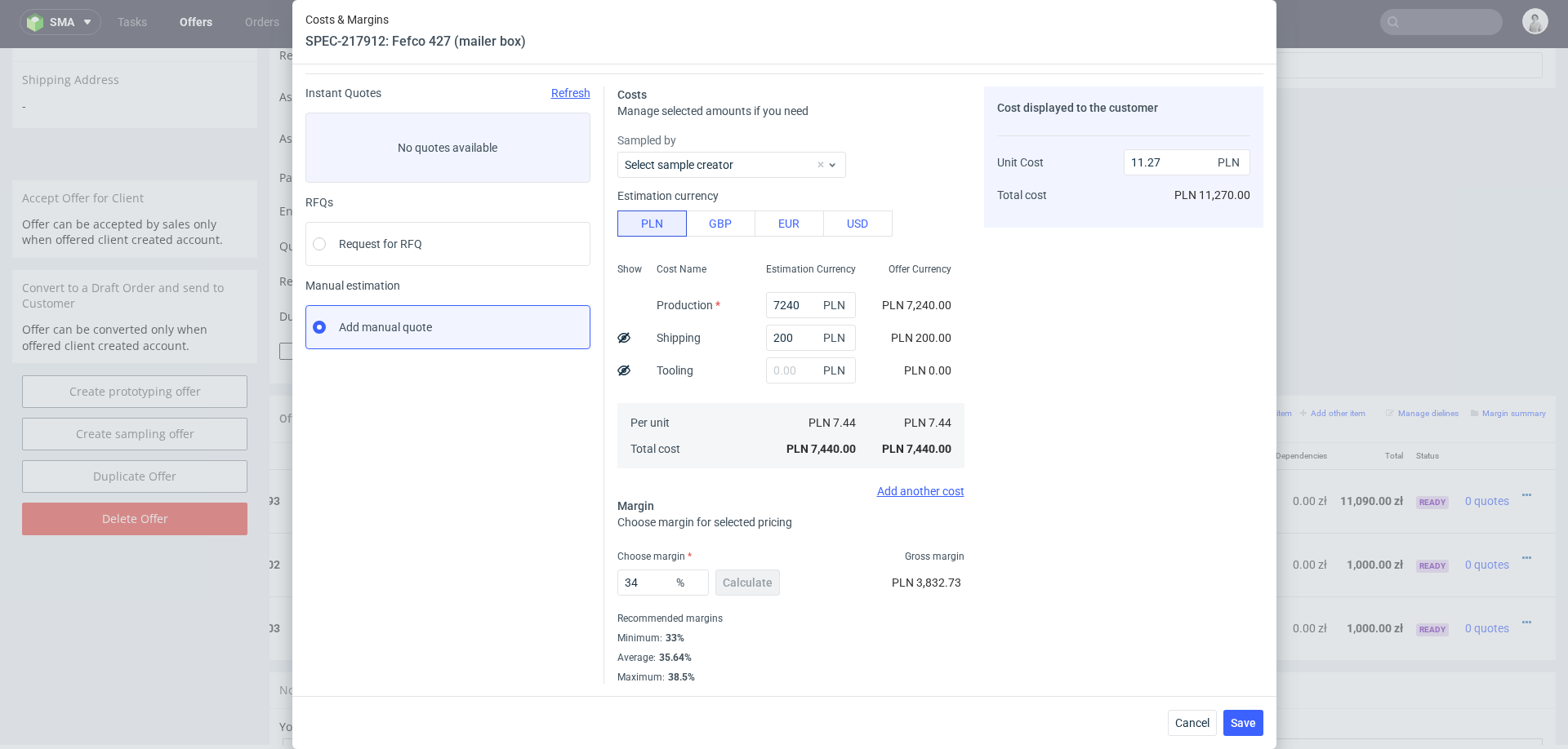
click at [1028, 593] on div "Cost displayed to the customer Unit Cost Total cost 11.27 PLN PLN 11,270.00" at bounding box center [1123, 385] width 279 height 598
click at [1241, 714] on button "Save" at bounding box center [1243, 724] width 40 height 26
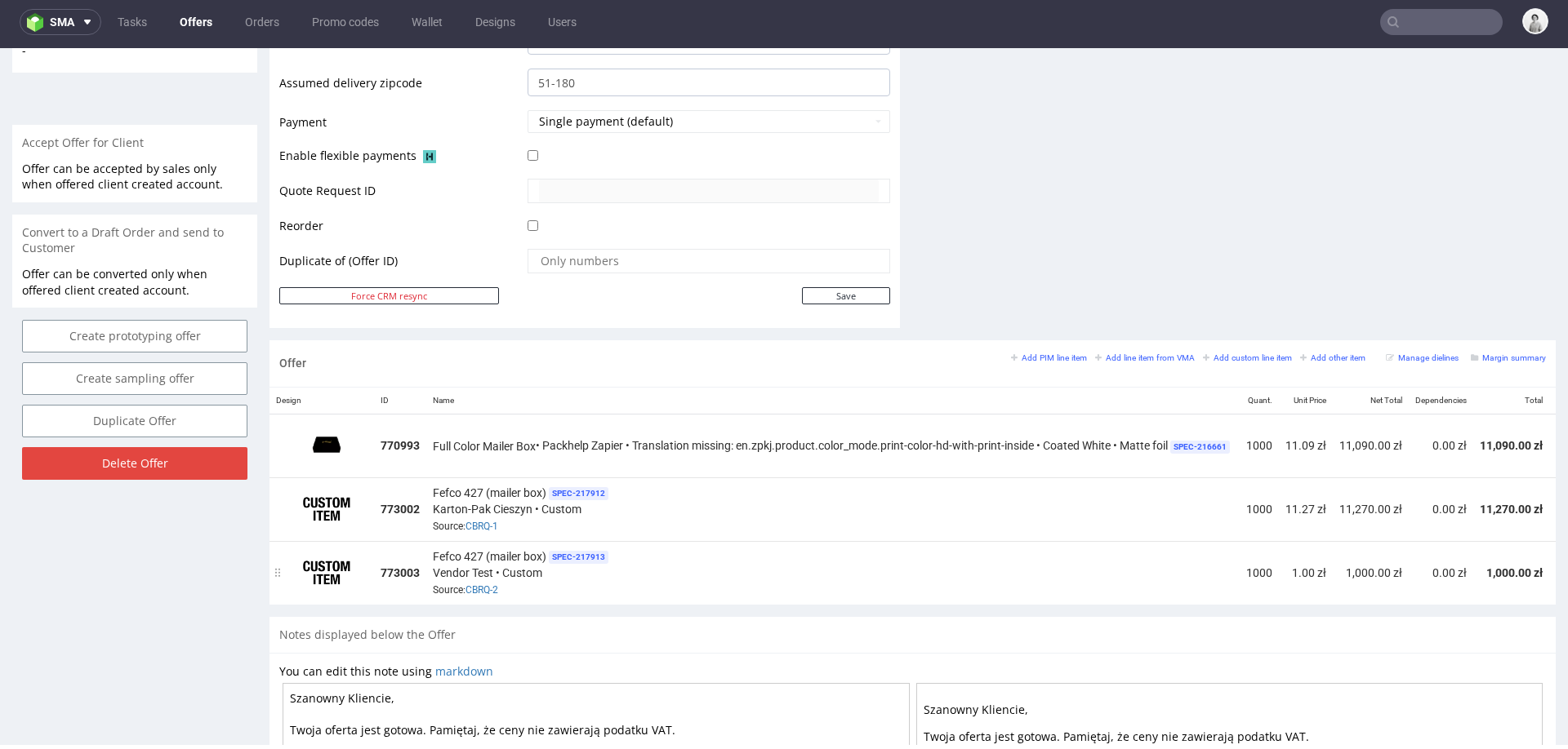
scroll to position [0, 165]
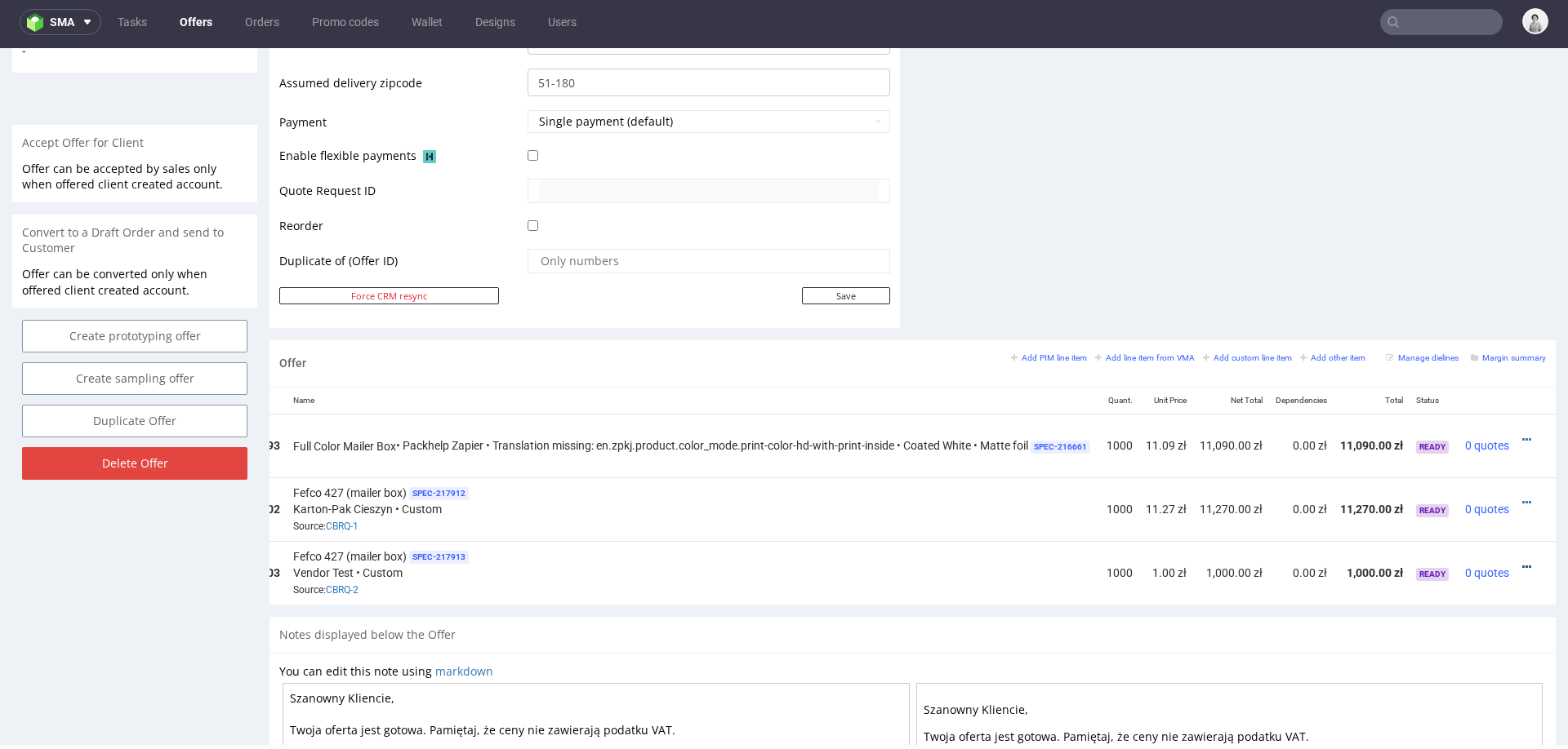
click at [1522, 562] on icon at bounding box center [1527, 568] width 9 height 11
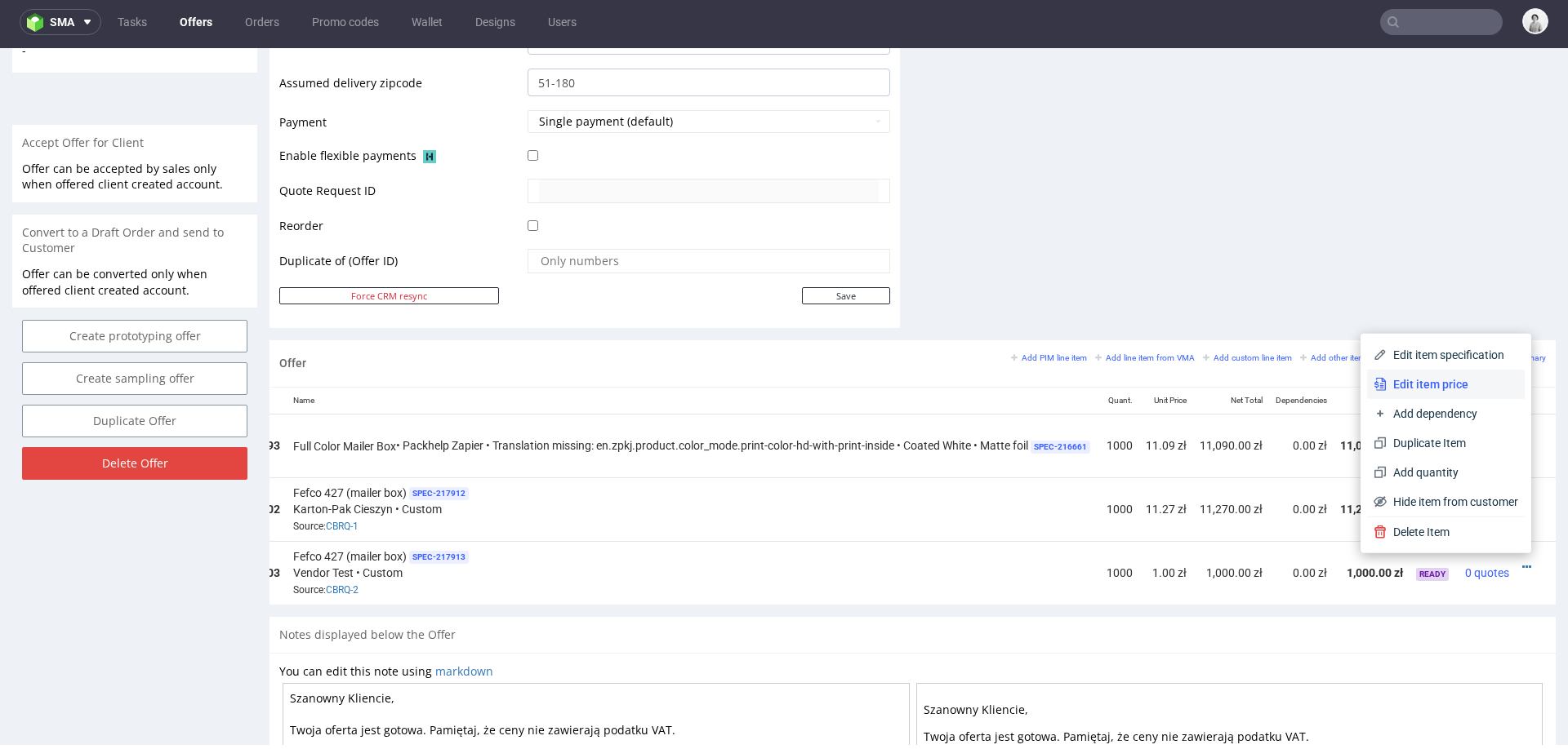
click at [1446, 383] on span "Edit item price" at bounding box center [1452, 383] width 132 height 16
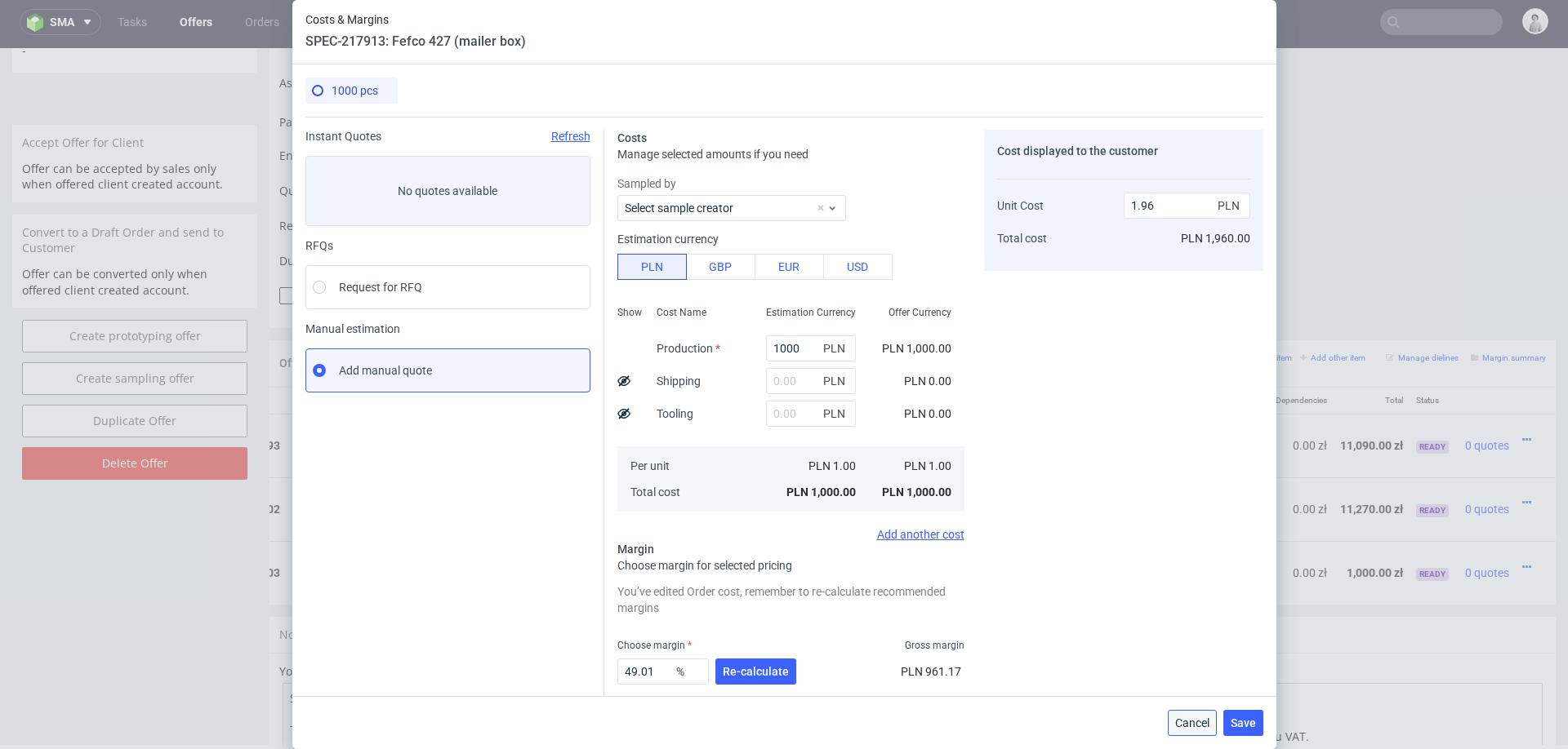
click at [1191, 724] on span "Cancel" at bounding box center [1192, 723] width 34 height 11
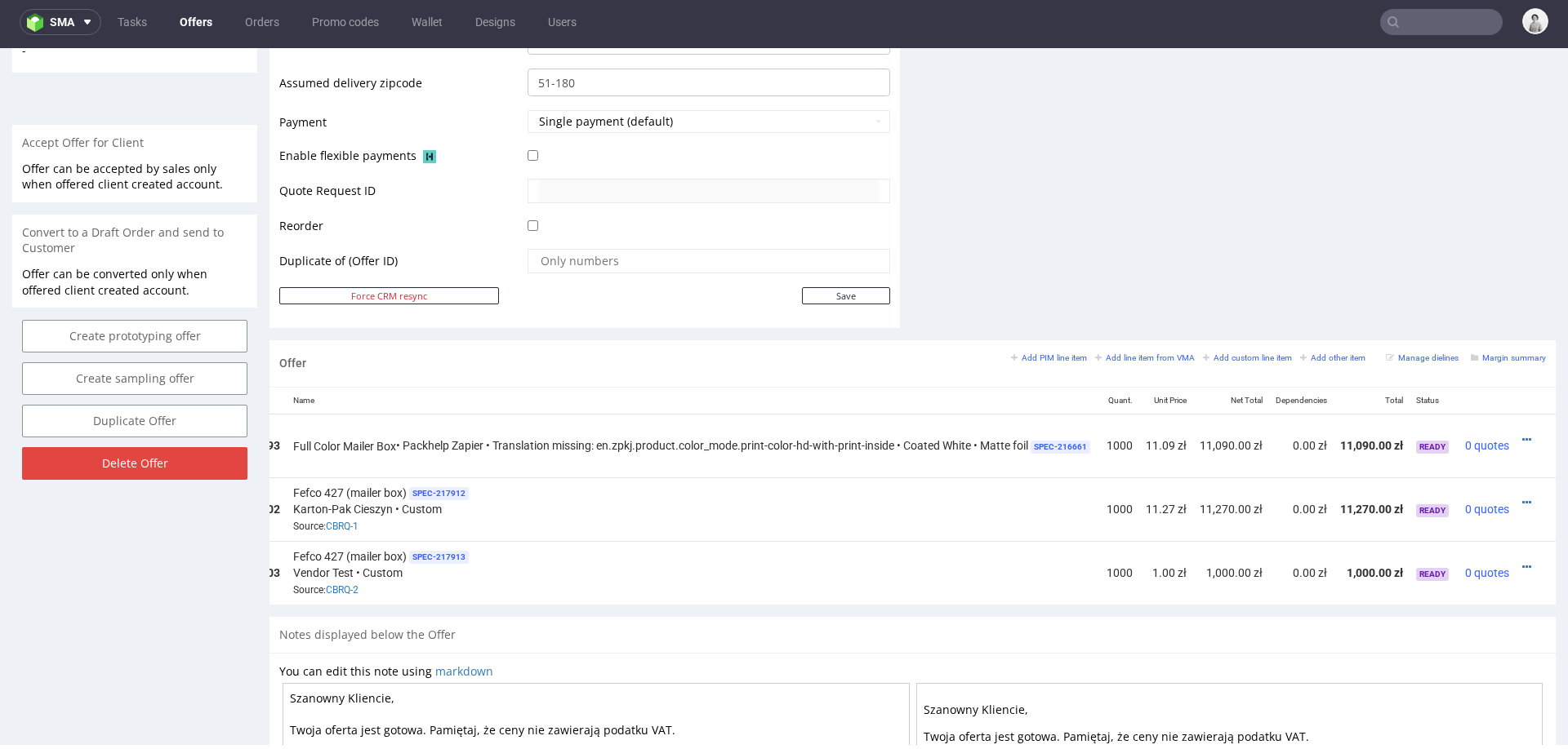
click at [1515, 558] on td at bounding box center [1535, 573] width 40 height 64
click at [1522, 562] on icon at bounding box center [1527, 568] width 9 height 11
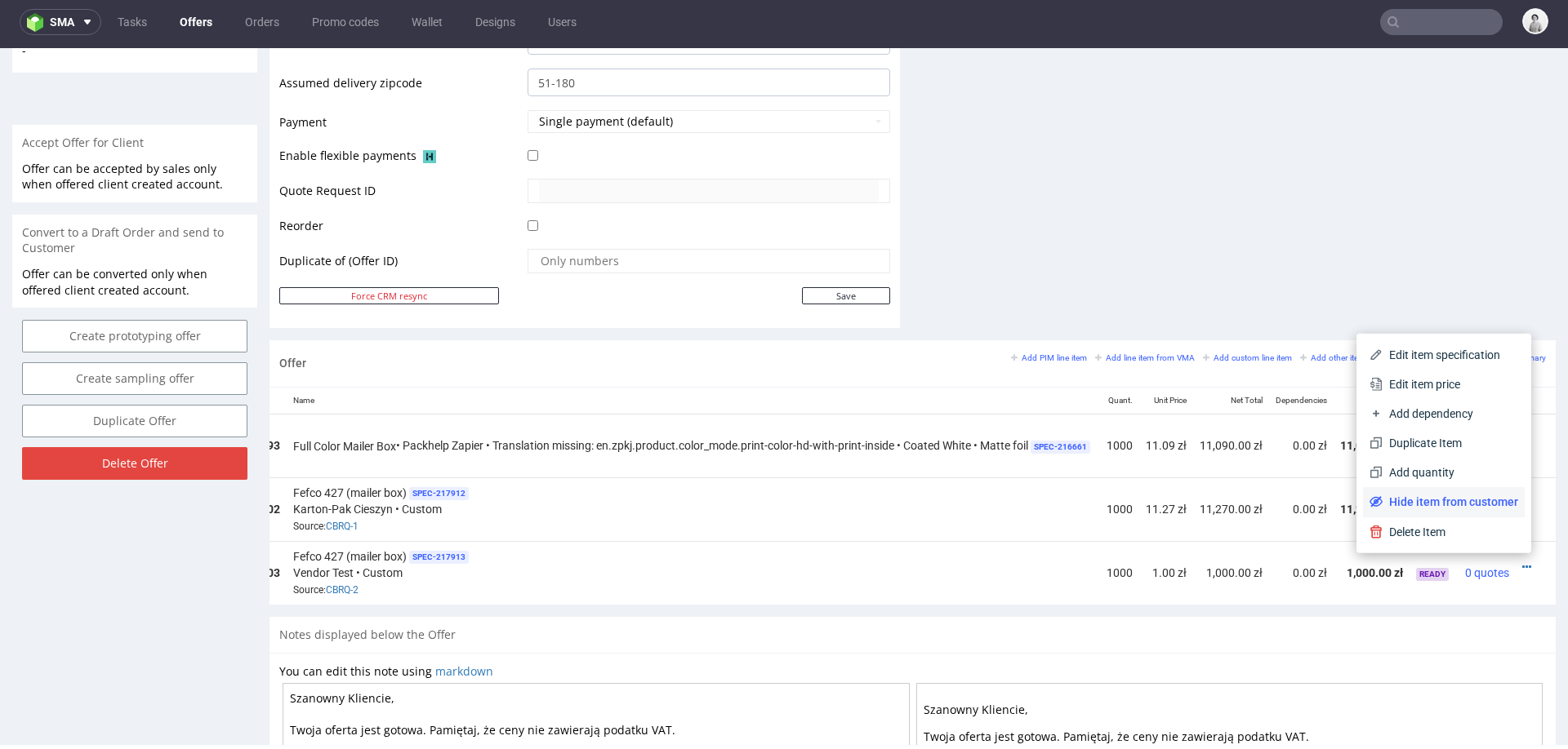
click at [1462, 510] on li "Hide item from customer" at bounding box center [1444, 502] width 162 height 29
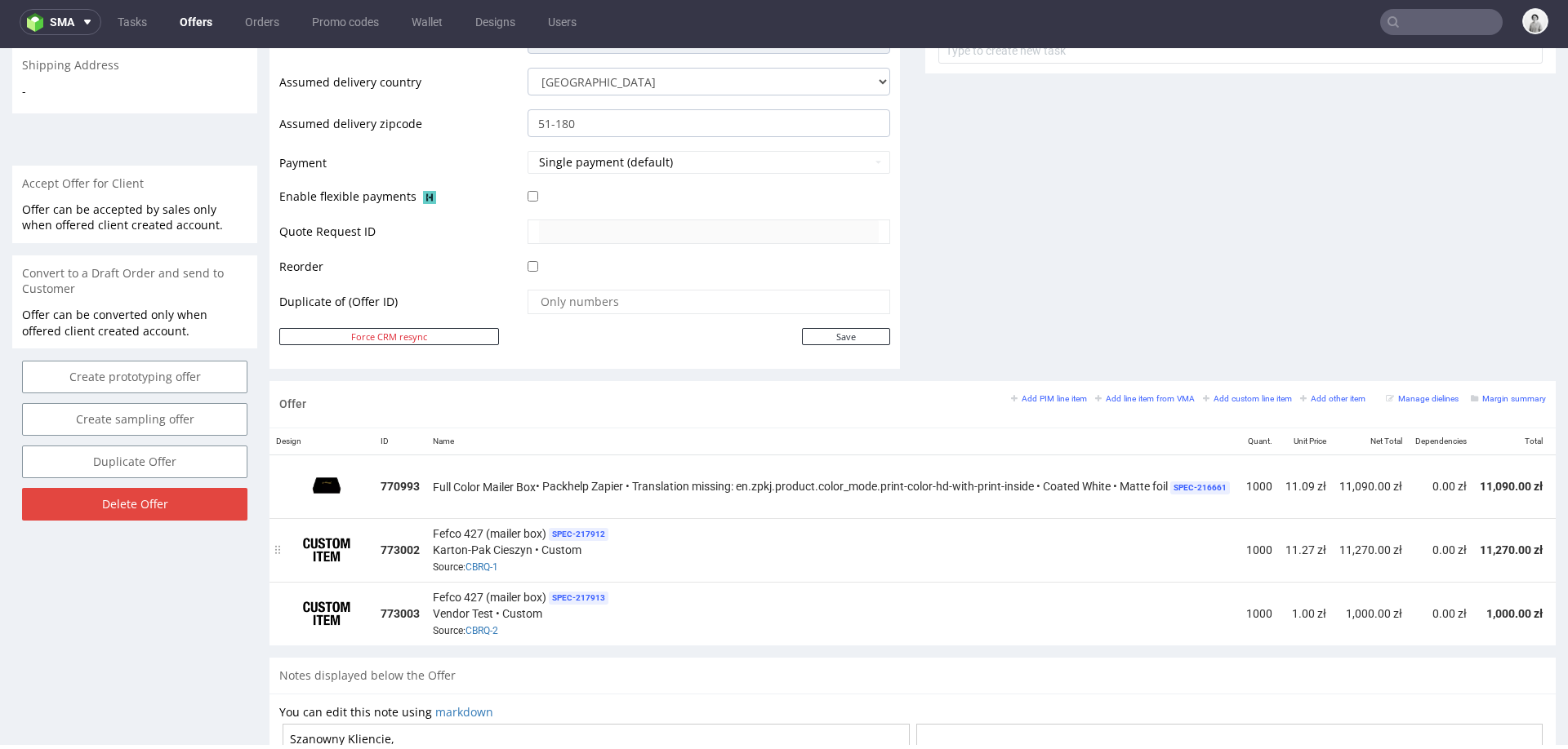
scroll to position [0, 168]
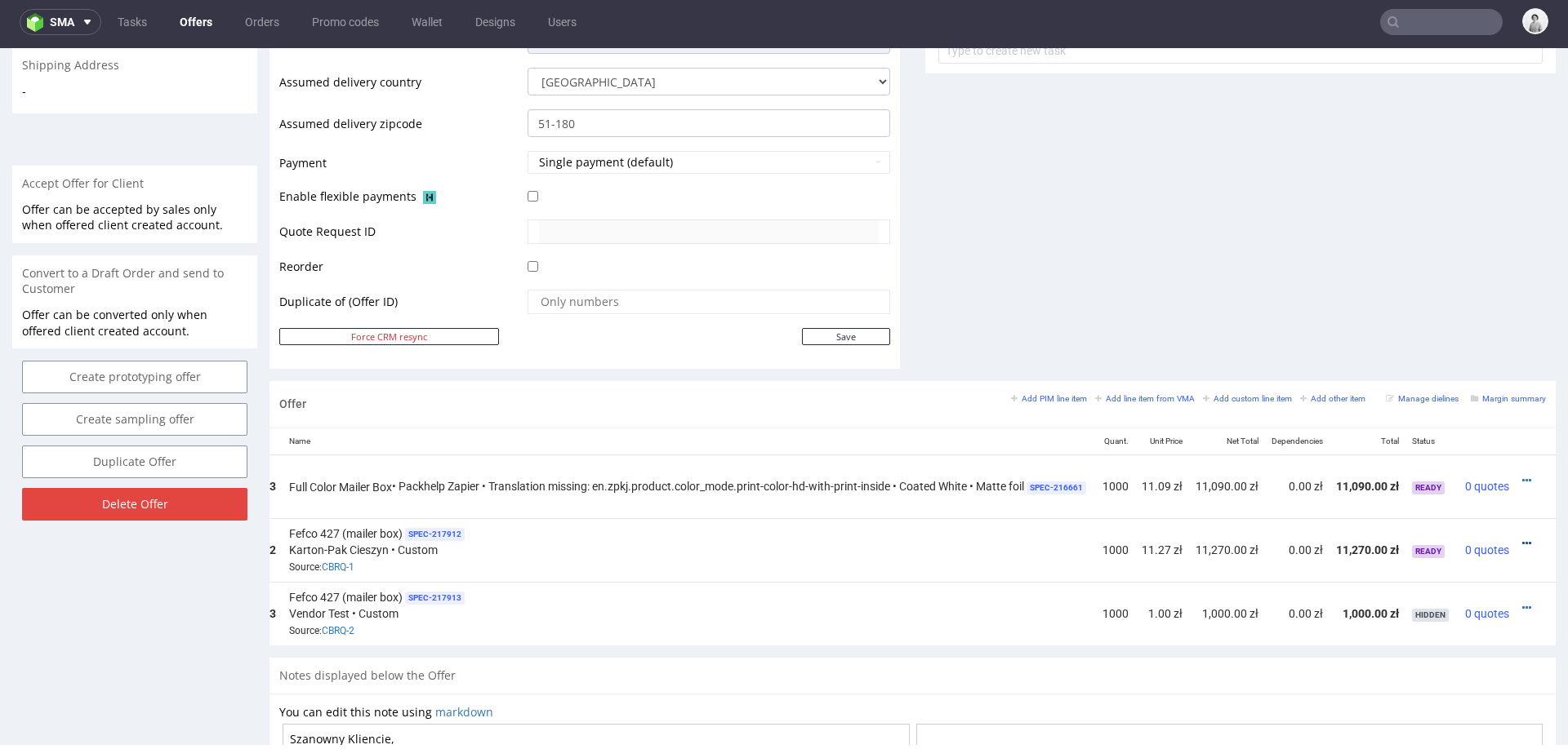
click at [1522, 539] on div at bounding box center [1530, 543] width 17 height 16
click at [1522, 538] on icon at bounding box center [1527, 543] width 9 height 11
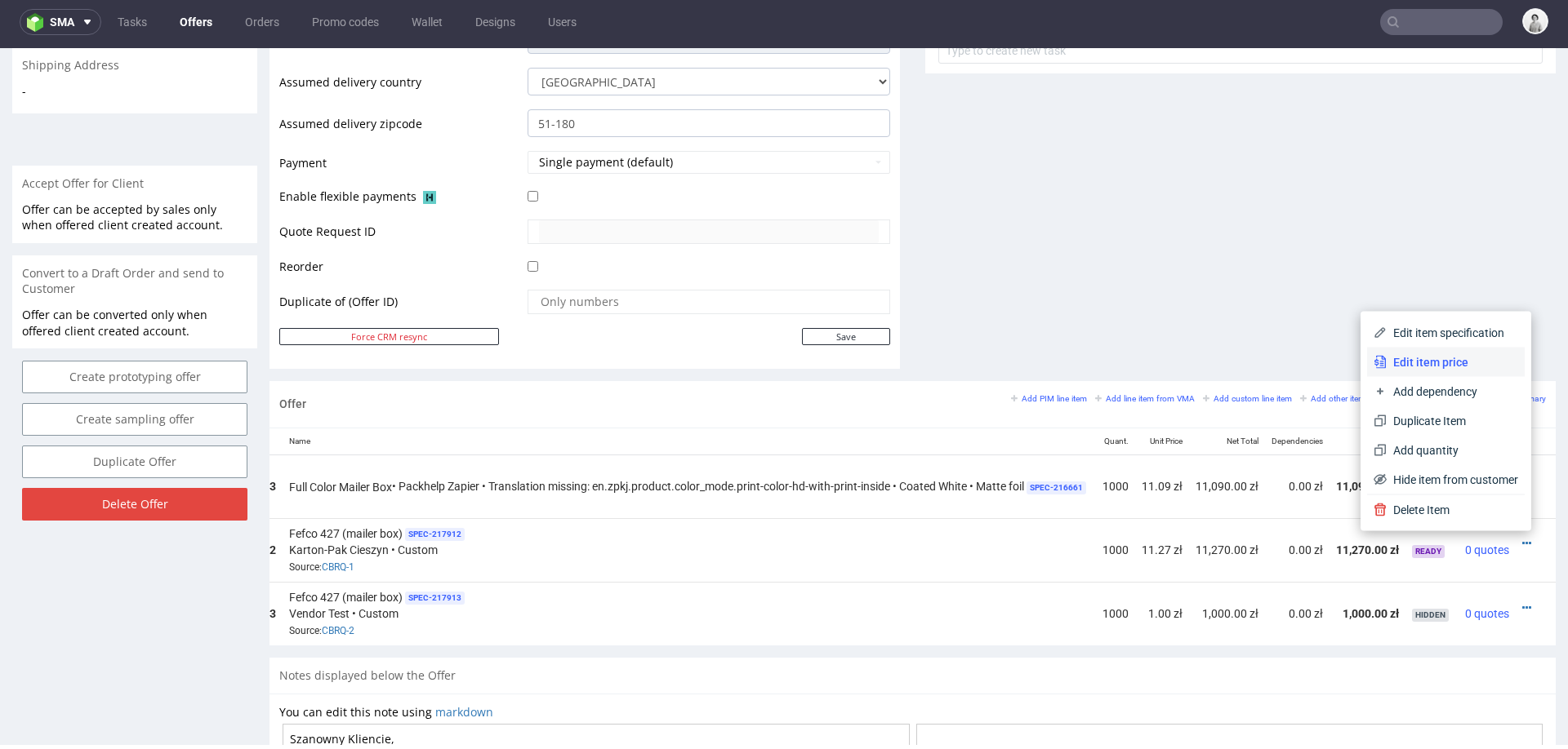
click at [1431, 363] on span "Edit item price" at bounding box center [1452, 362] width 132 height 16
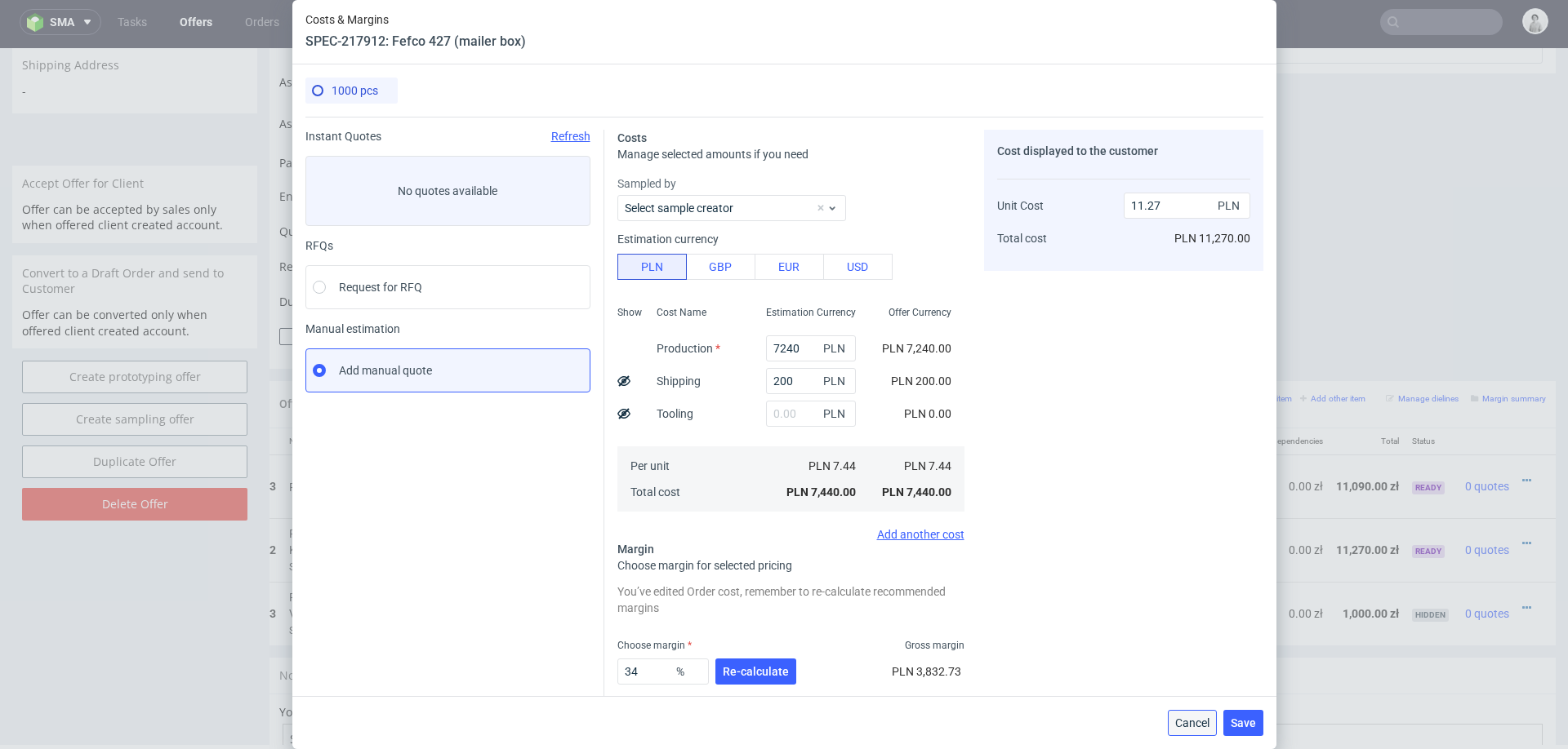
click at [1183, 717] on span "Cancel" at bounding box center [1192, 723] width 34 height 11
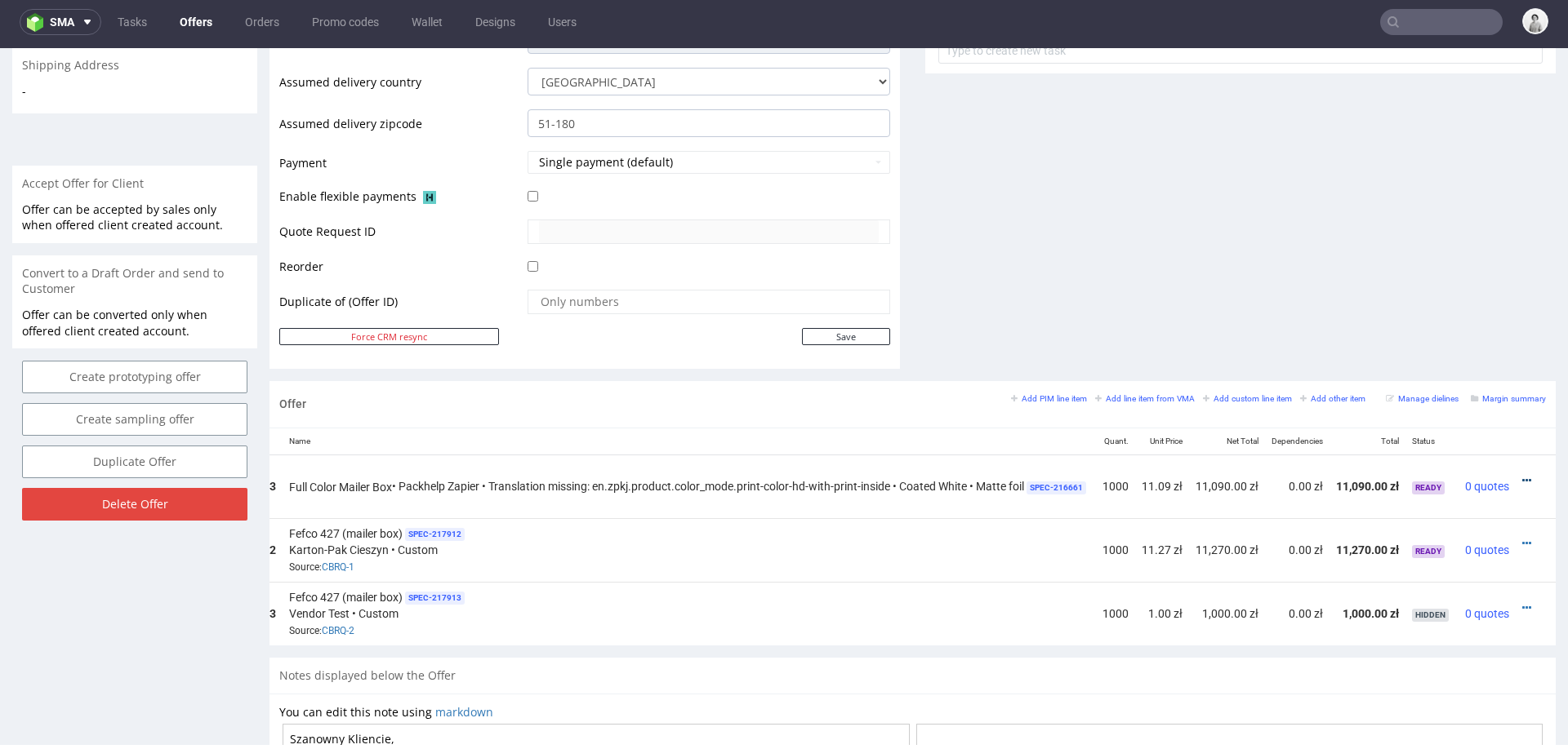
click at [1522, 475] on icon at bounding box center [1527, 480] width 9 height 11
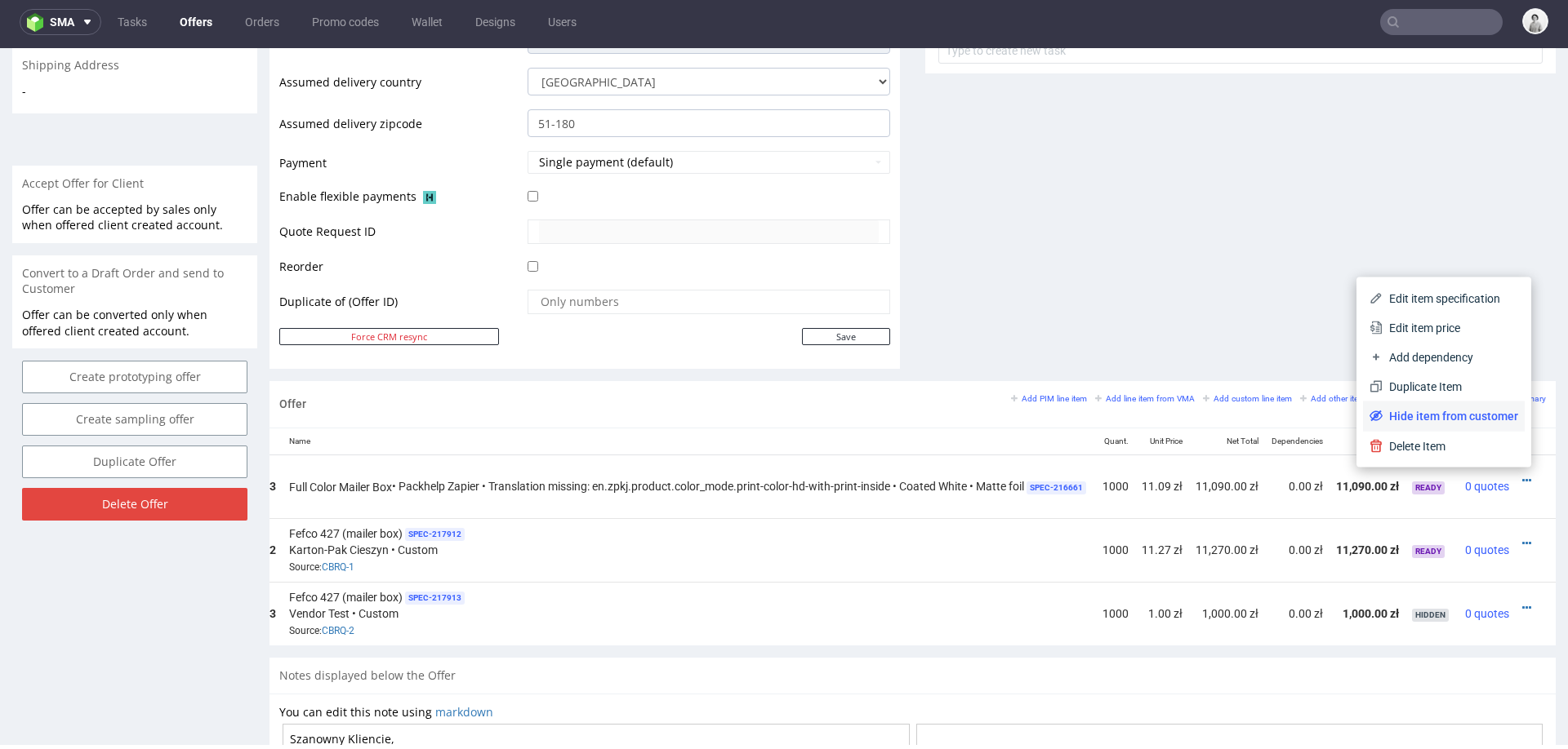
click at [1466, 412] on span "Hide item from customer" at bounding box center [1450, 415] width 135 height 16
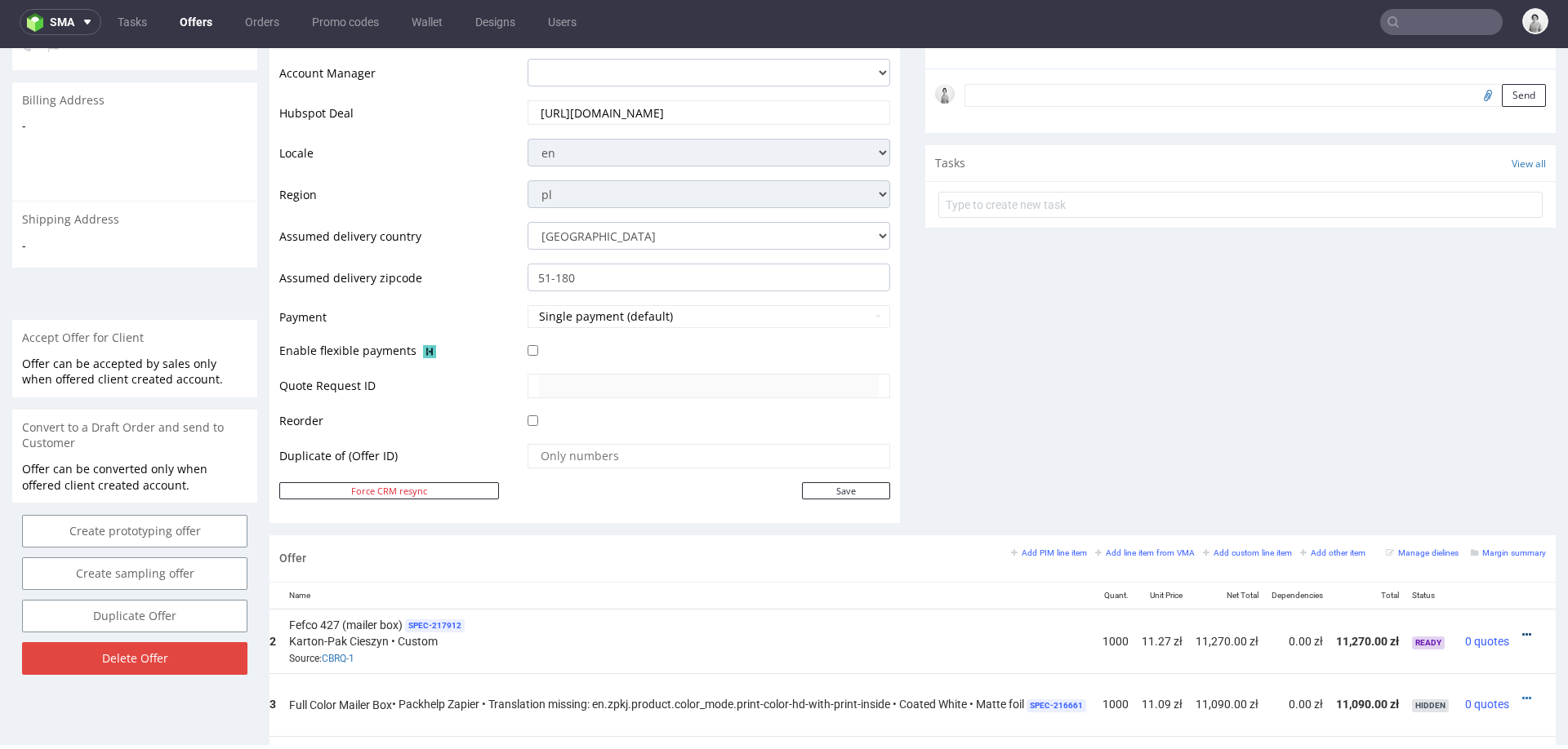
click at [1522, 630] on icon at bounding box center [1527, 635] width 9 height 11
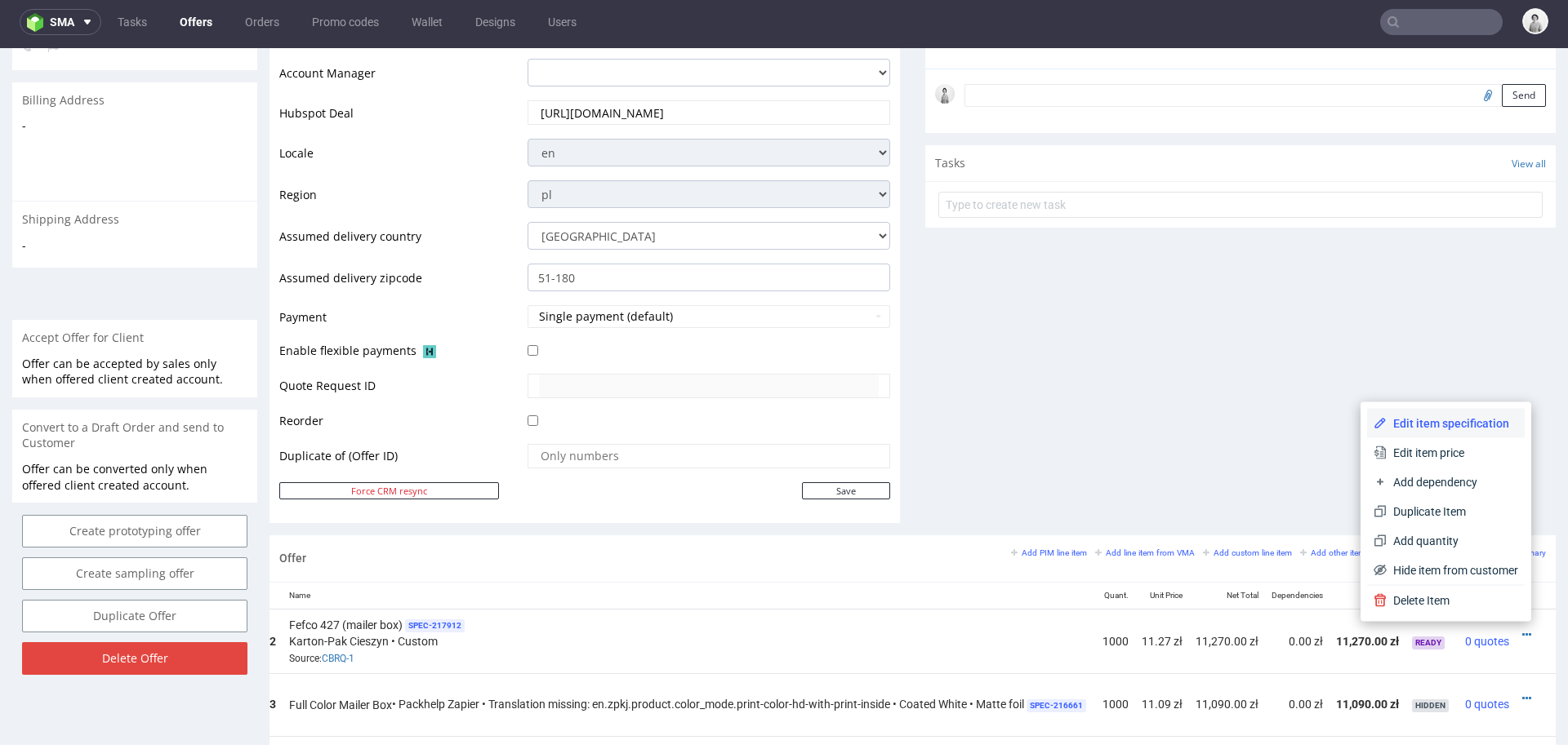
click at [1453, 422] on span "Edit item specification" at bounding box center [1452, 423] width 132 height 16
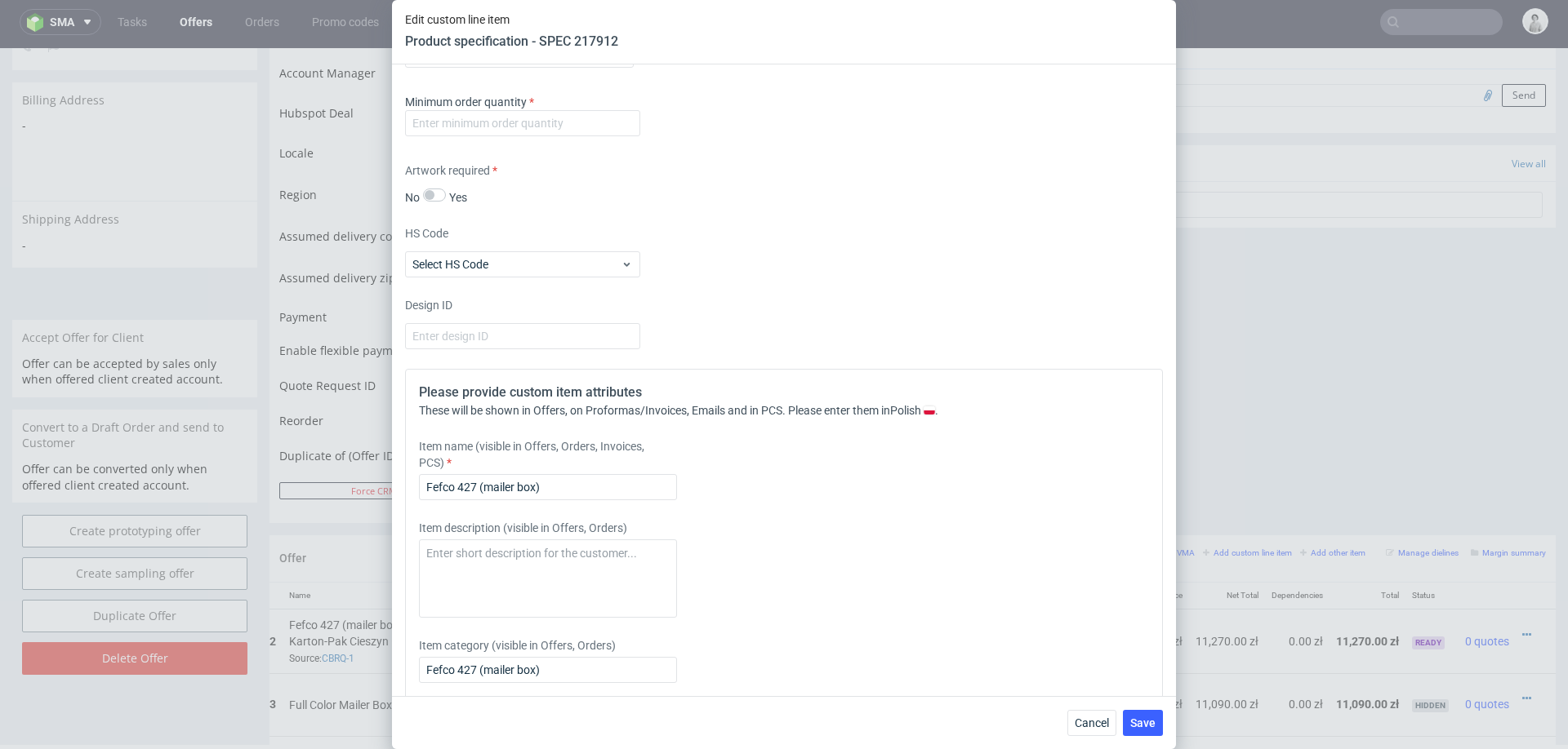
scroll to position [2515, 0]
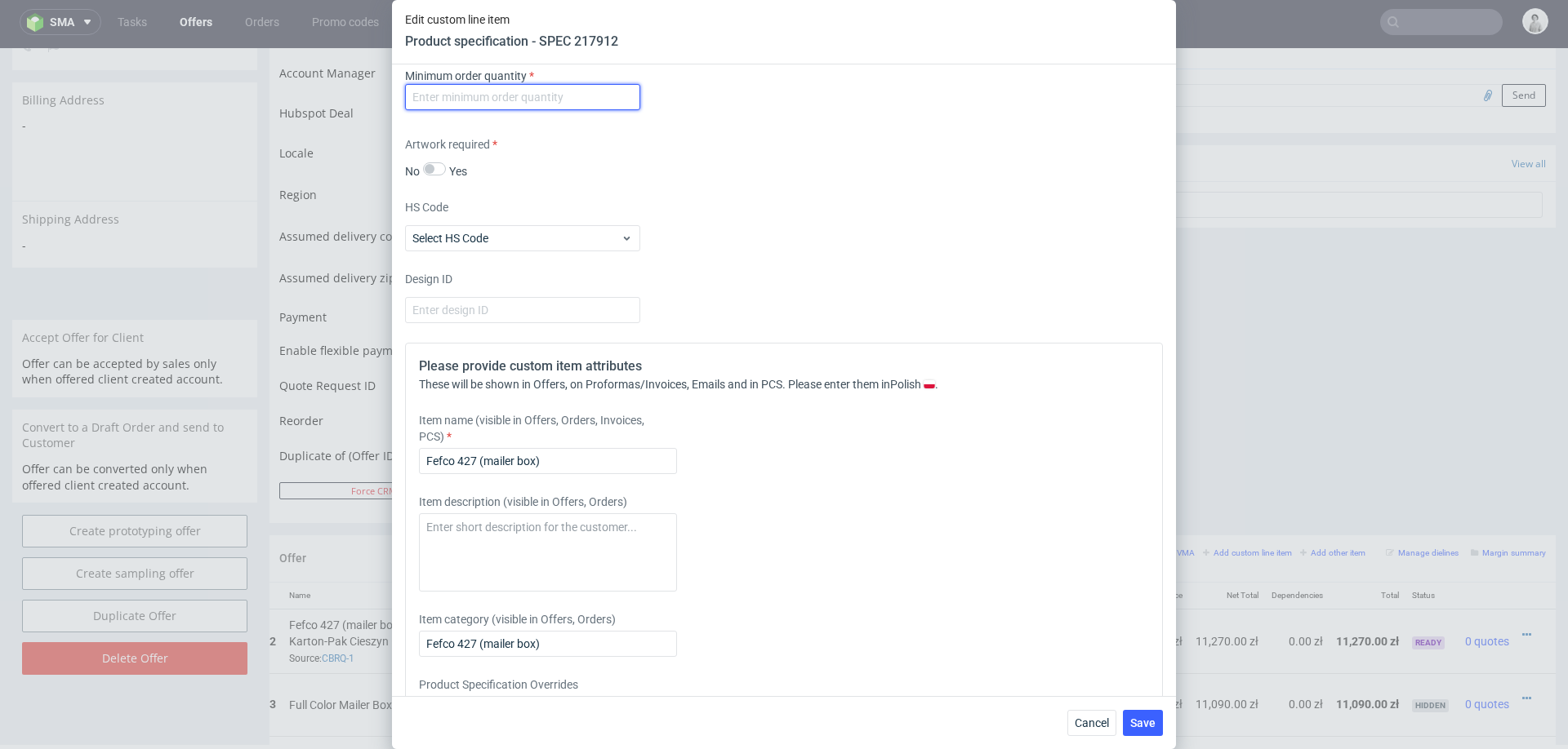
click at [537, 87] on input "number" at bounding box center [523, 97] width 235 height 26
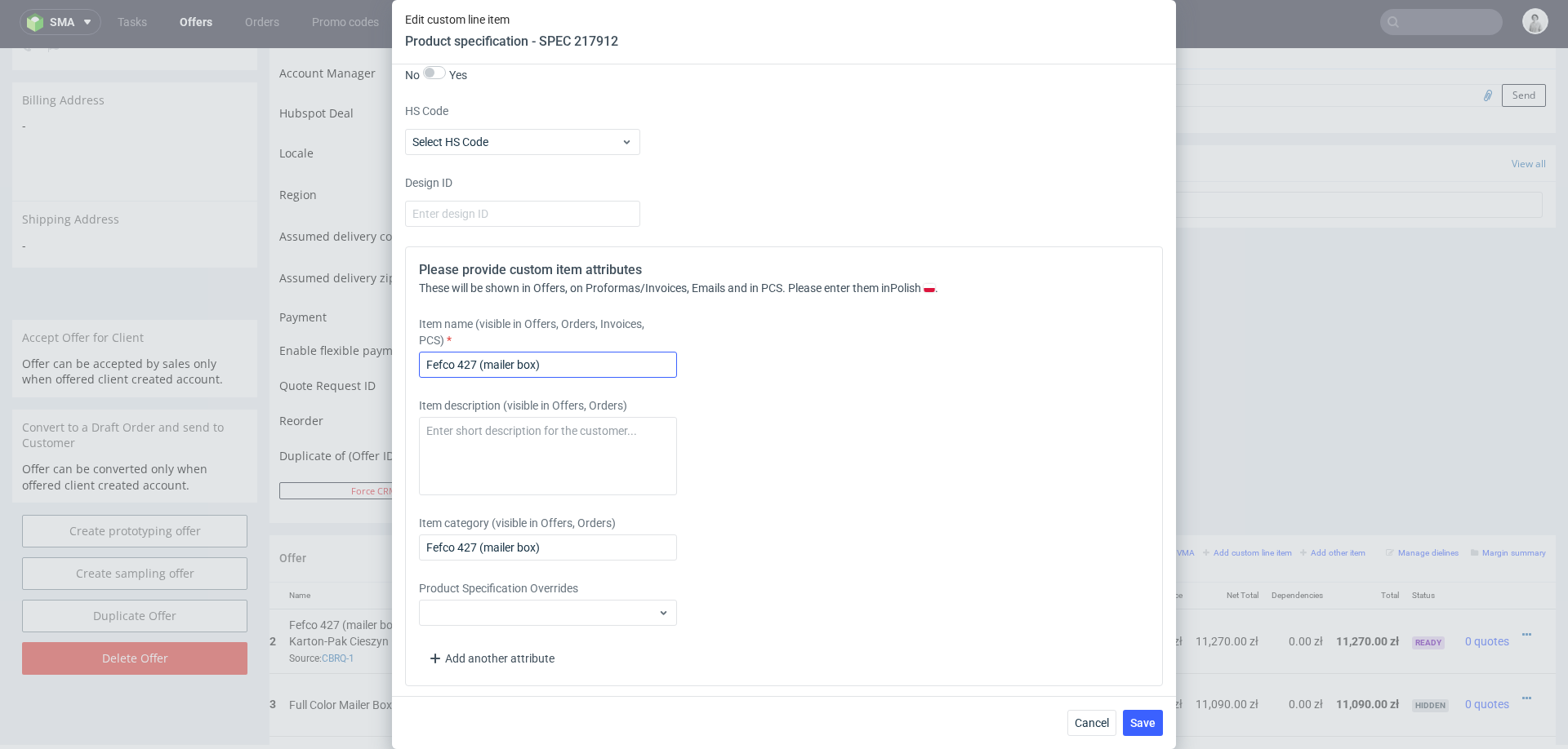
type input "100"
click at [561, 357] on input "Fefco 427 (mailer box)" at bounding box center [548, 365] width 258 height 26
type input "Fefco 427 (mailer box) 30x25x 6 cm, offset obustronny + hotstamping złoty"
click at [1136, 714] on button "Save" at bounding box center [1142, 724] width 40 height 26
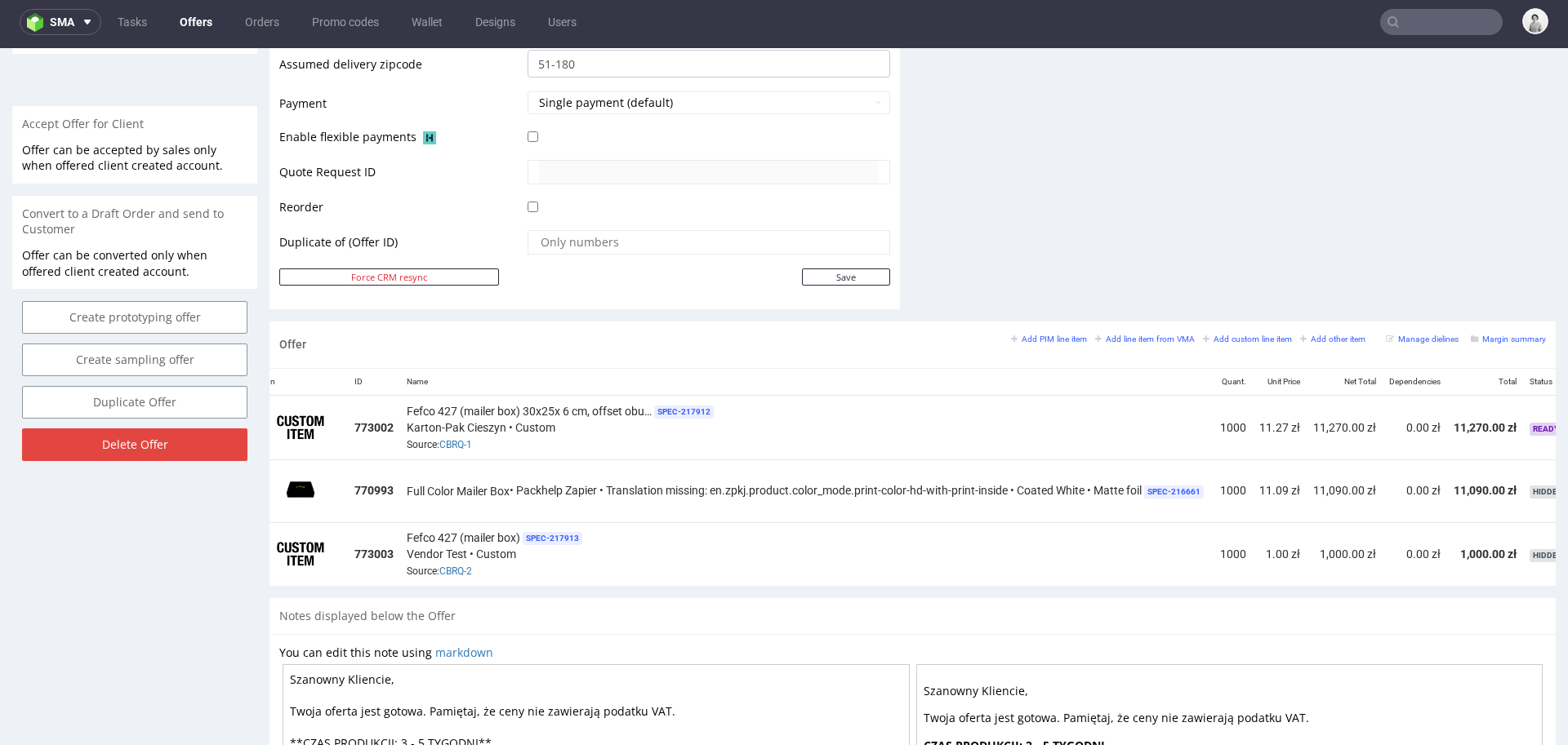
scroll to position [0, 0]
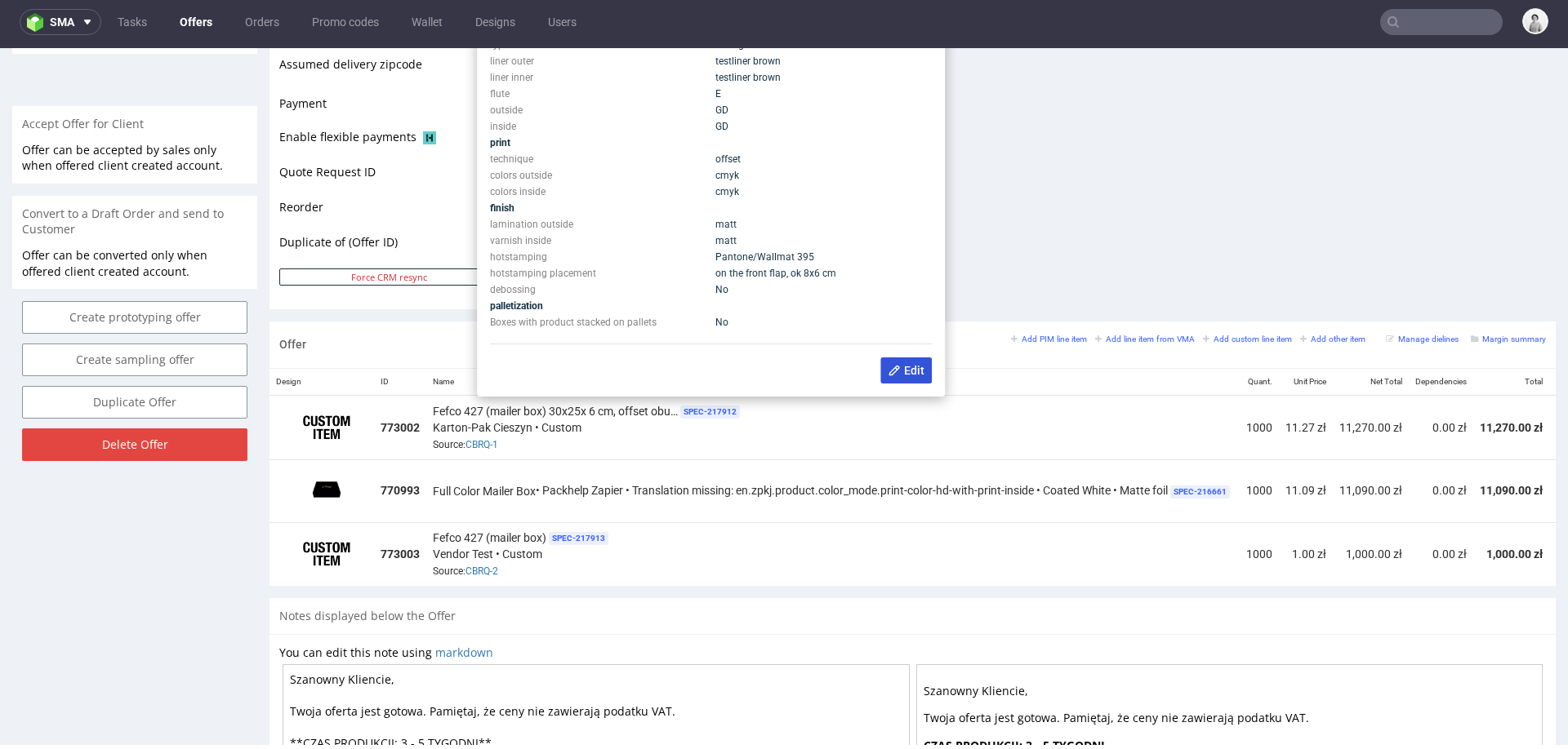
click at [911, 369] on span "Edit" at bounding box center [905, 370] width 37 height 13
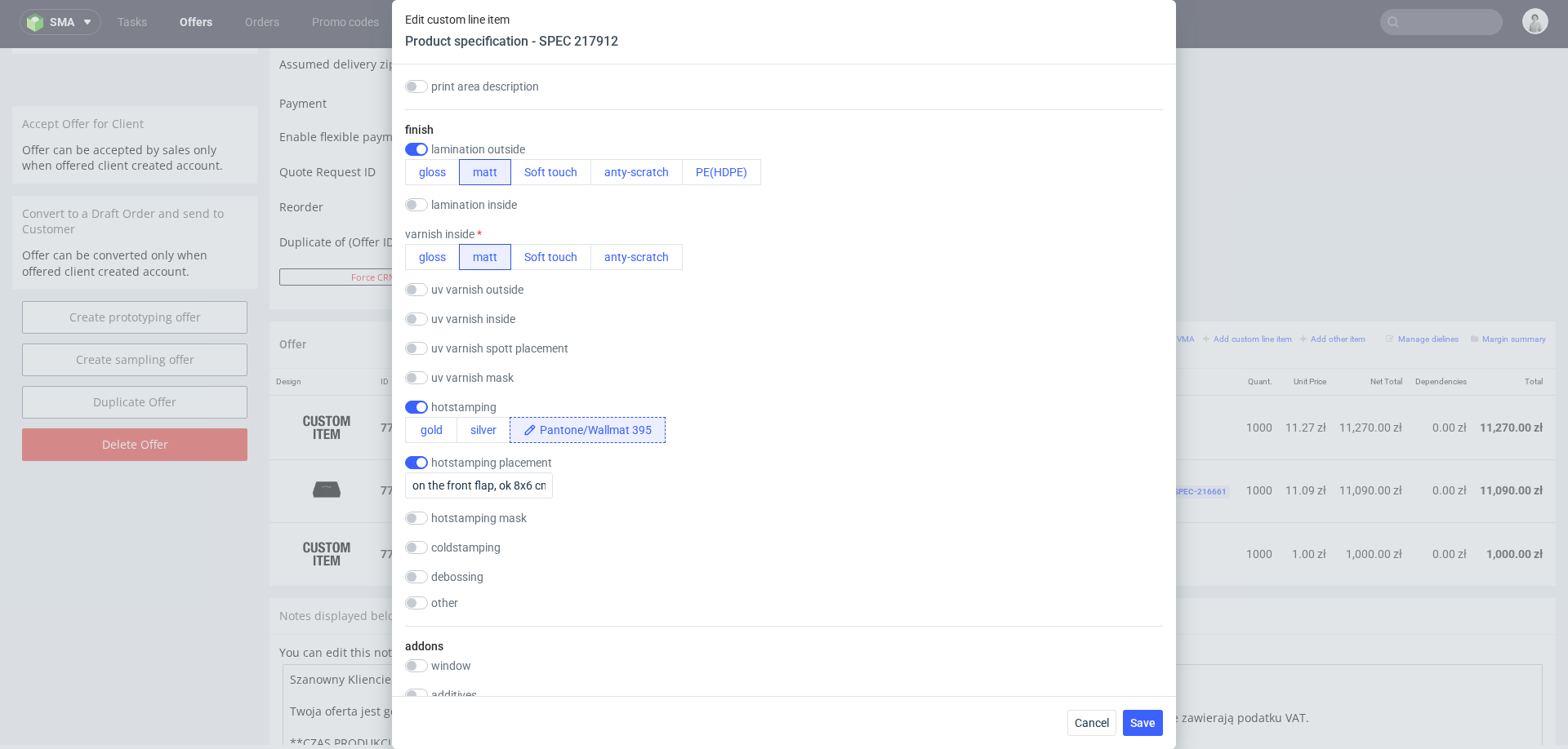
scroll to position [1189, 0]
click at [432, 419] on button "gold" at bounding box center [431, 428] width 53 height 26
click at [1143, 713] on button "Save" at bounding box center [1142, 724] width 40 height 26
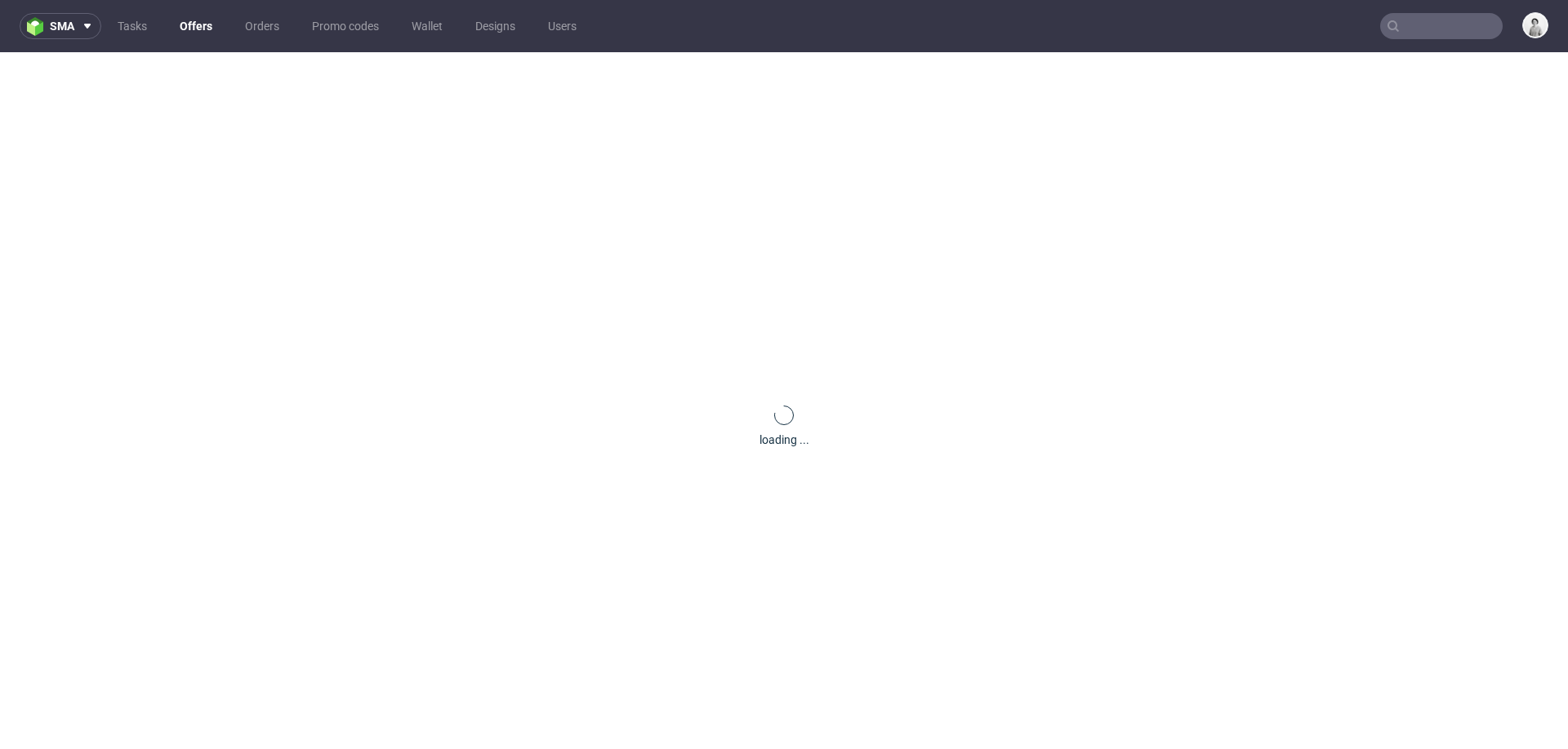
scroll to position [0, 0]
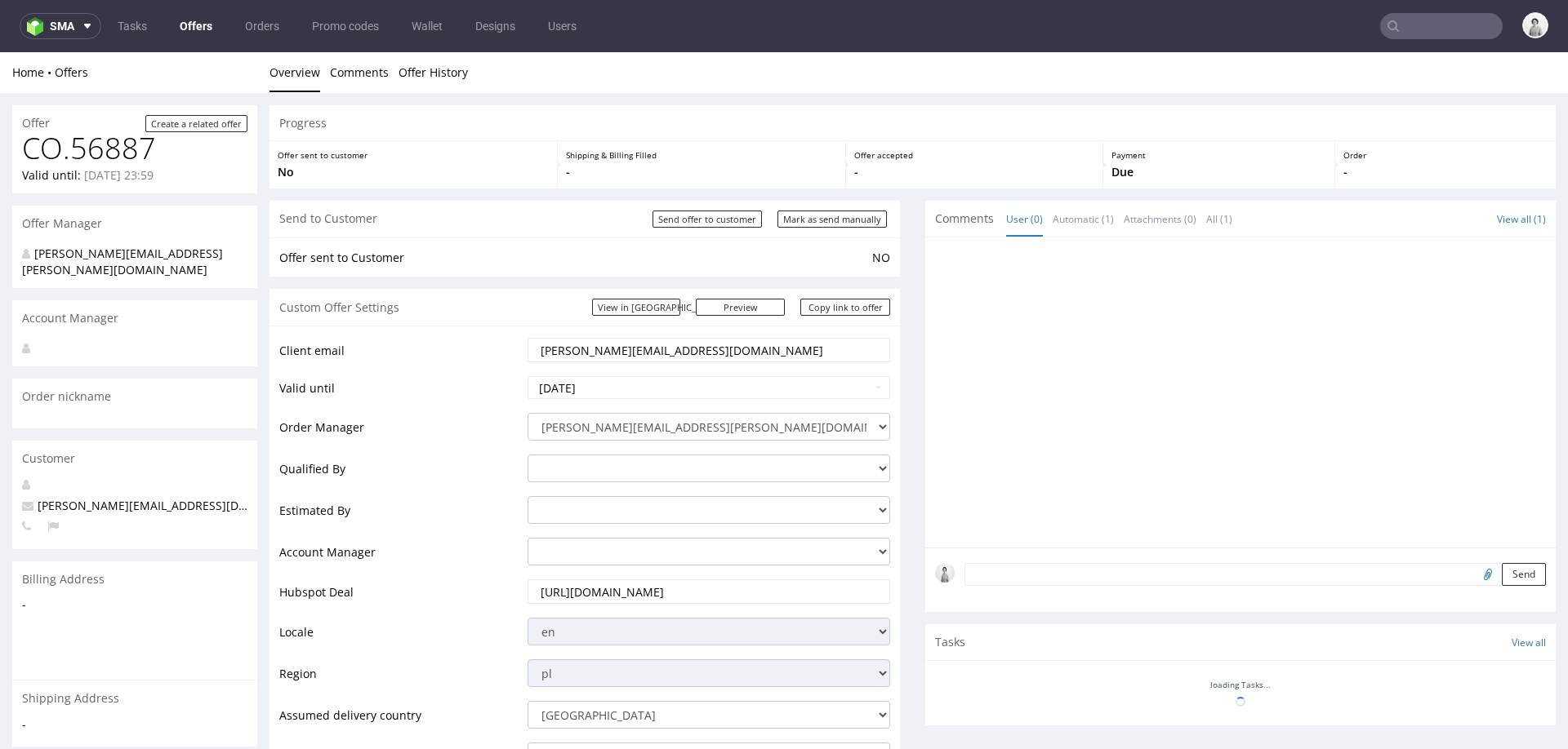
click at [617, 347] on input "franek@dveam.com" at bounding box center [708, 350] width 339 height 23
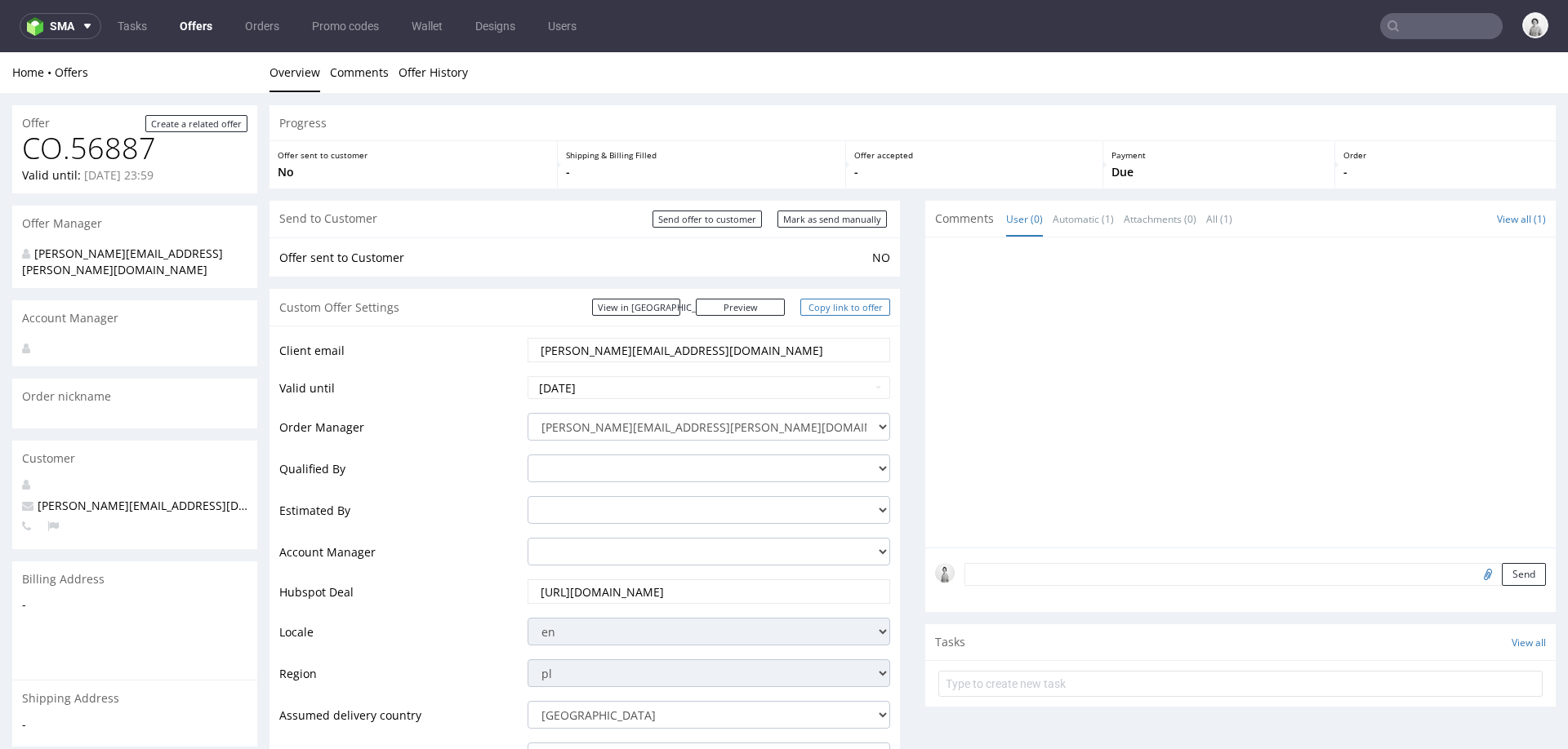
click at [828, 304] on link "Copy link to offer" at bounding box center [845, 307] width 90 height 17
click at [844, 215] on input "Mark as send manually" at bounding box center [832, 219] width 109 height 17
type input "In progress..."
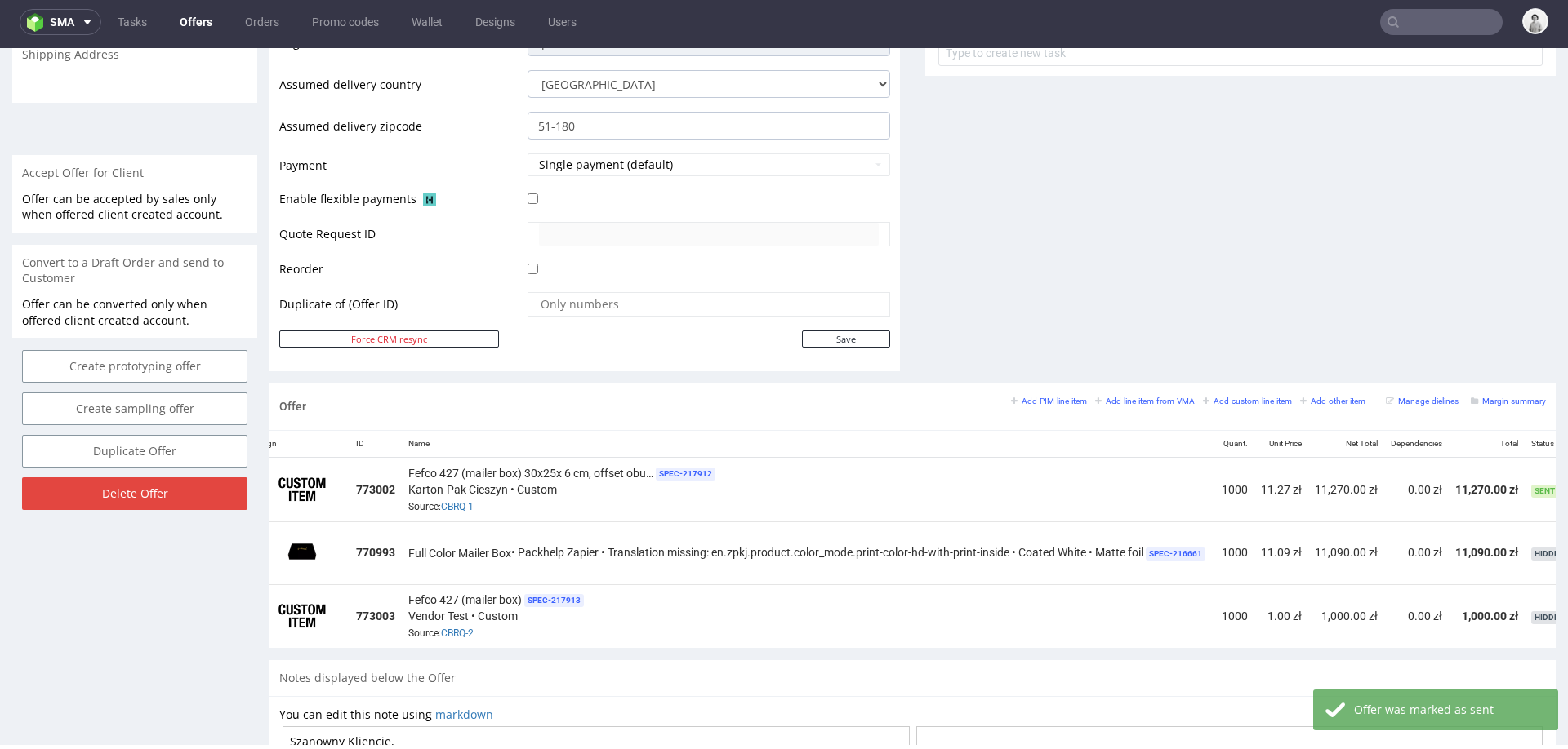
scroll to position [0, 168]
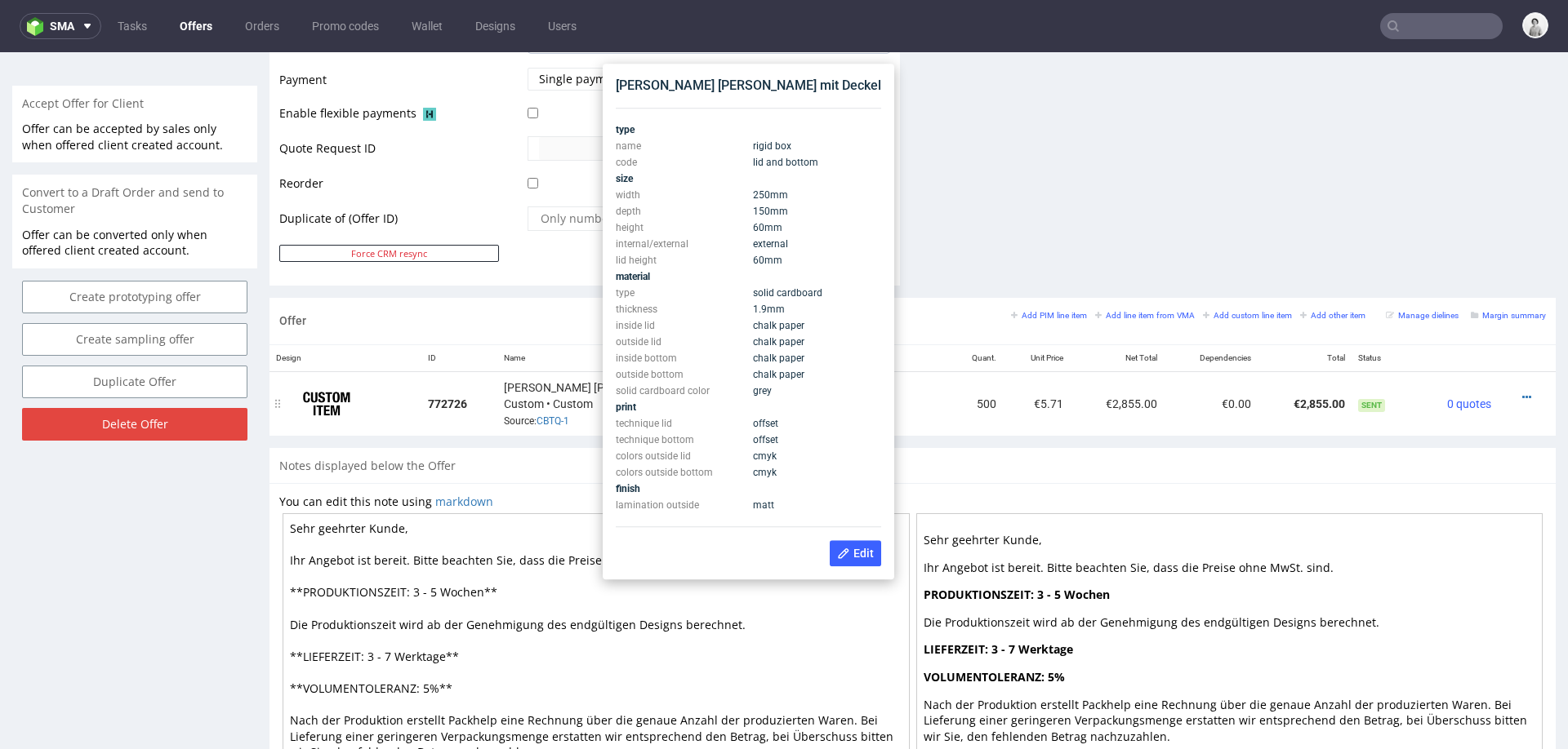
scroll to position [693, 0]
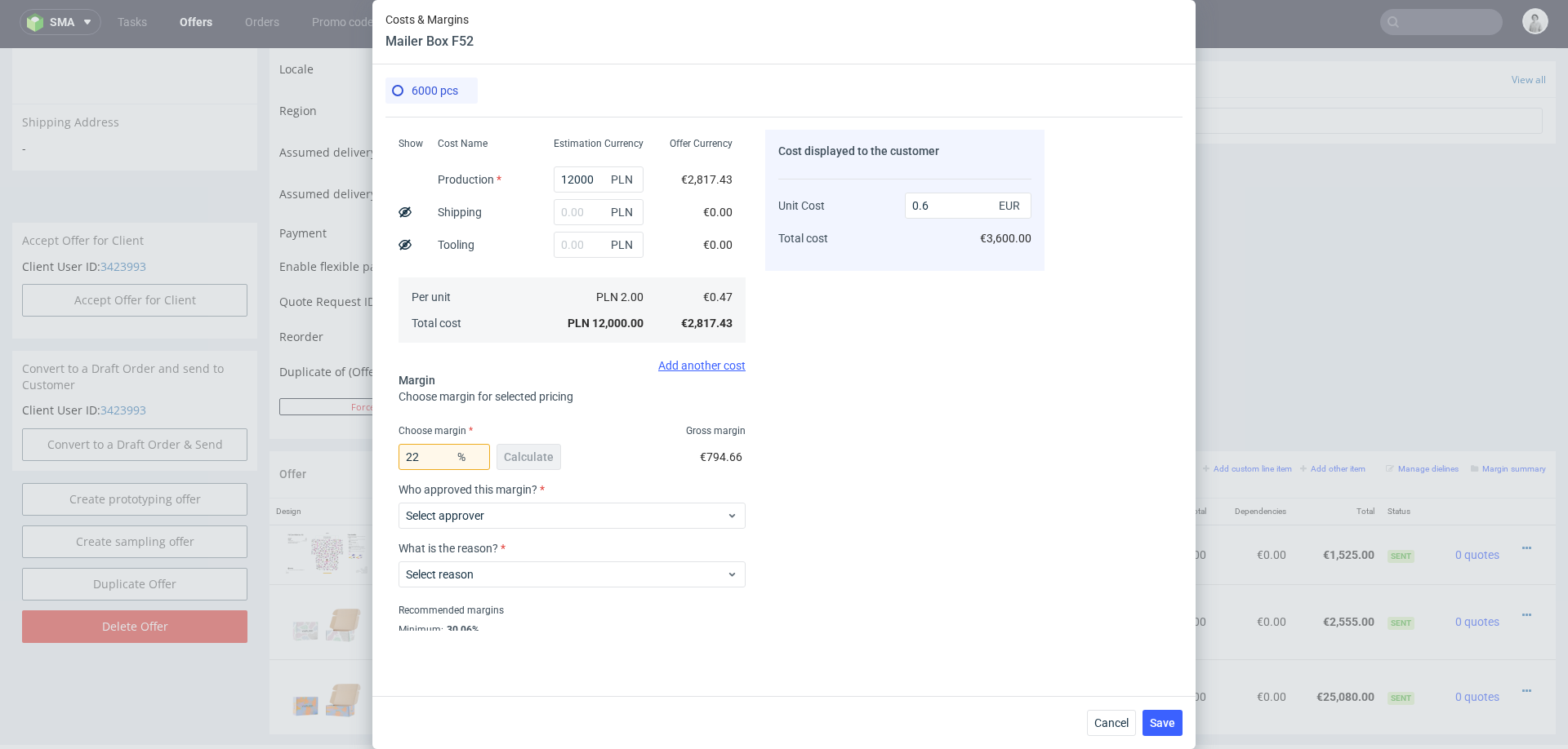
scroll to position [213, 0]
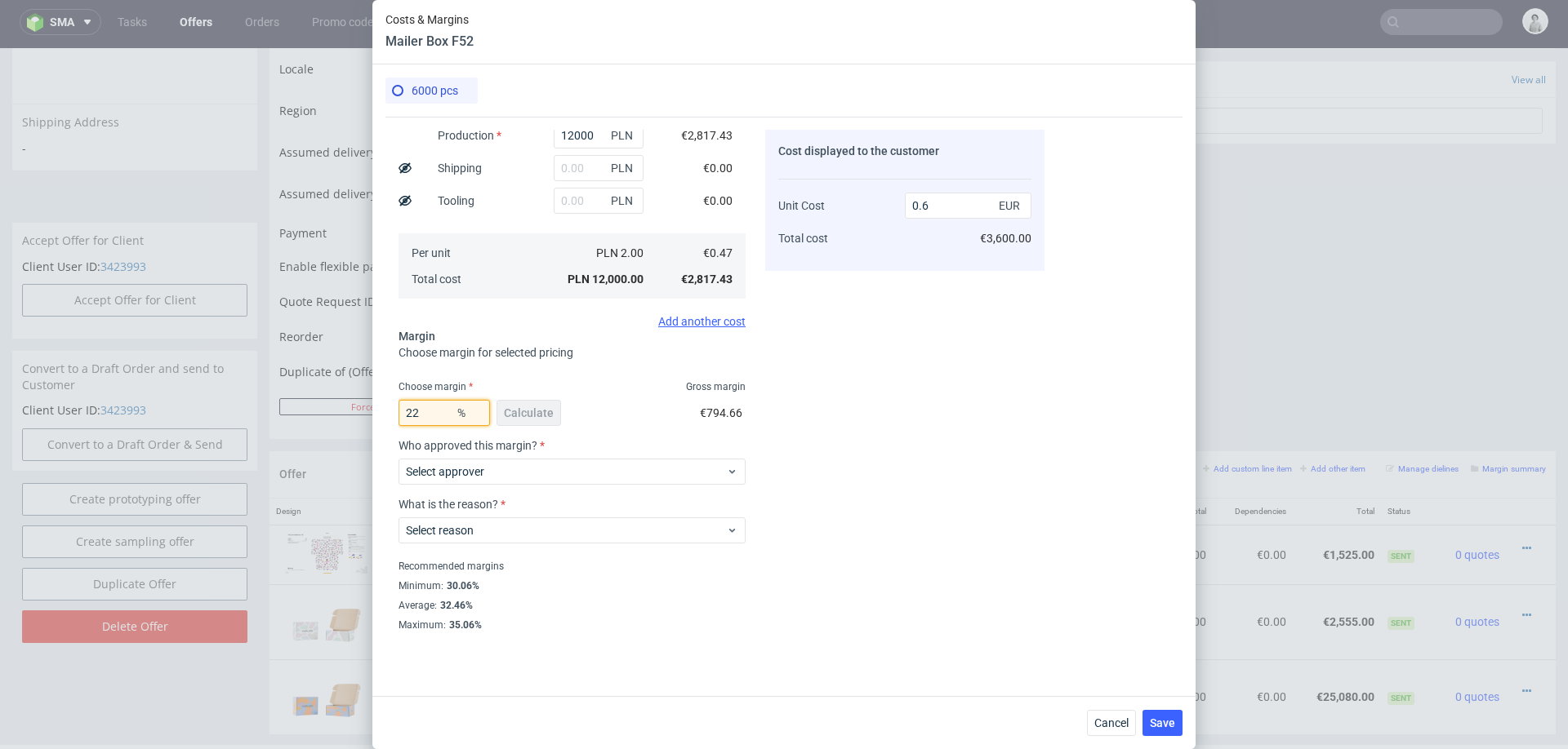
click at [433, 414] on input "22" at bounding box center [444, 414] width 91 height 26
click at [1109, 726] on span "Cancel" at bounding box center [1111, 723] width 34 height 11
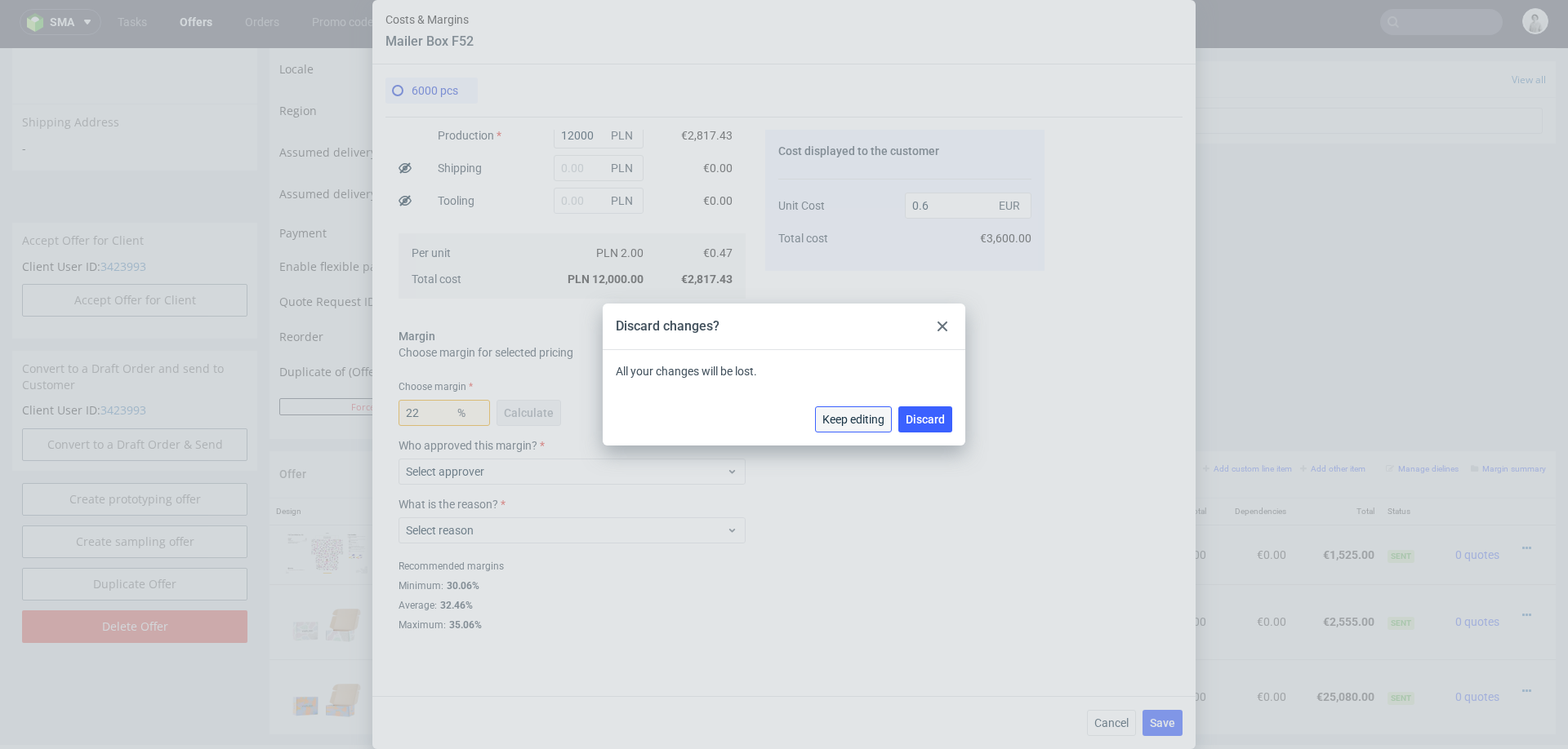
click at [859, 420] on span "Keep editing" at bounding box center [854, 419] width 62 height 11
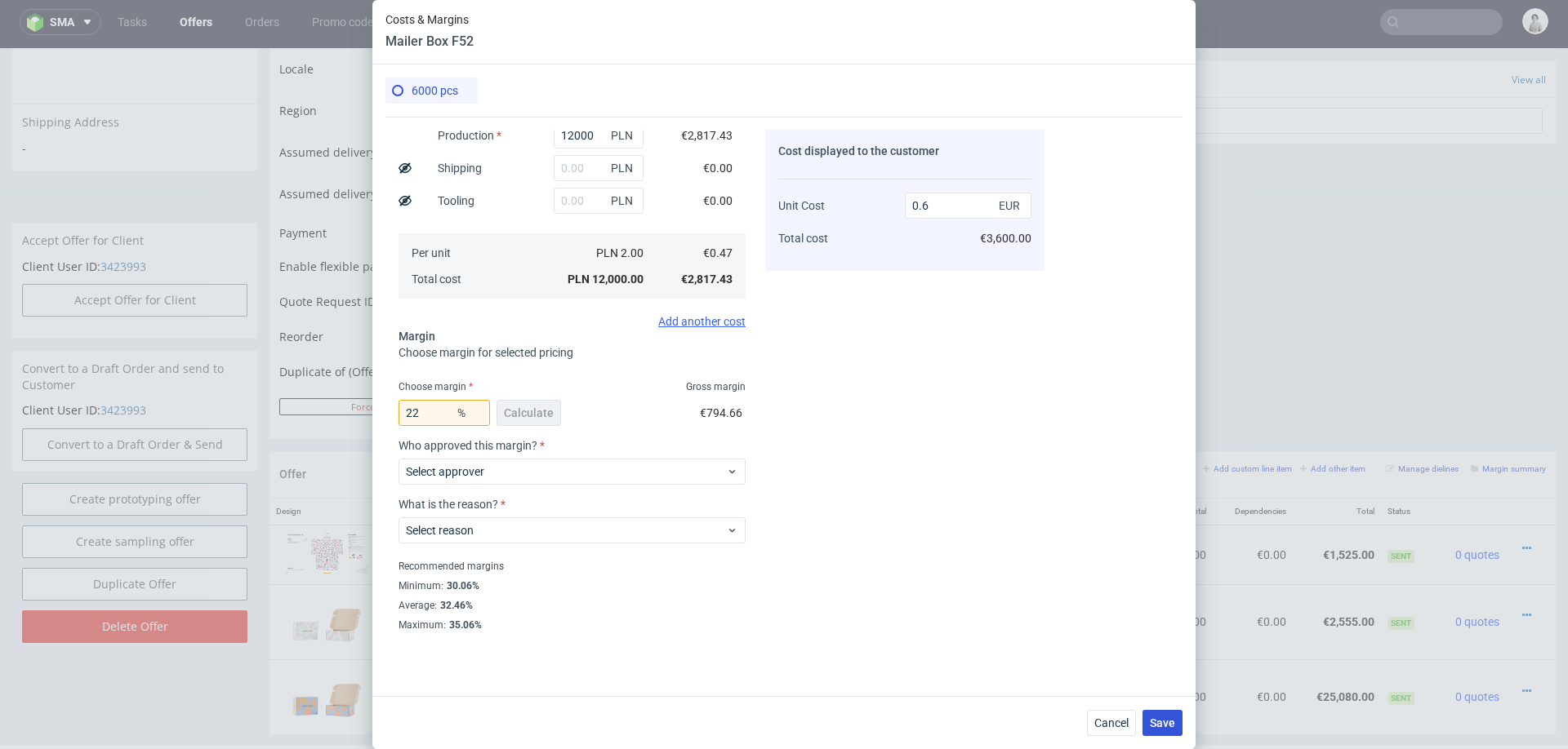
click at [1168, 720] on span "Save" at bounding box center [1162, 723] width 25 height 11
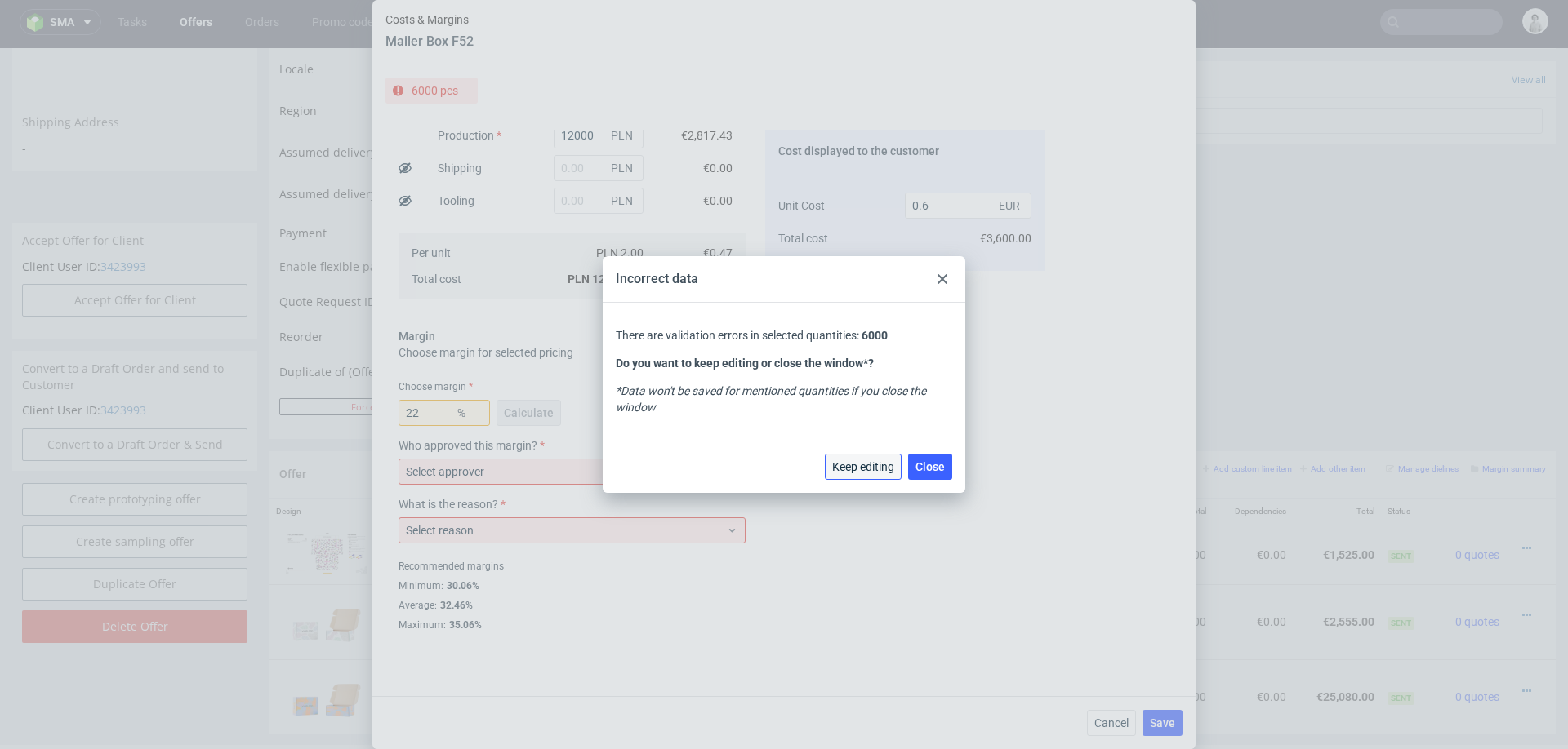
click at [849, 454] on button "Keep editing" at bounding box center [863, 467] width 77 height 26
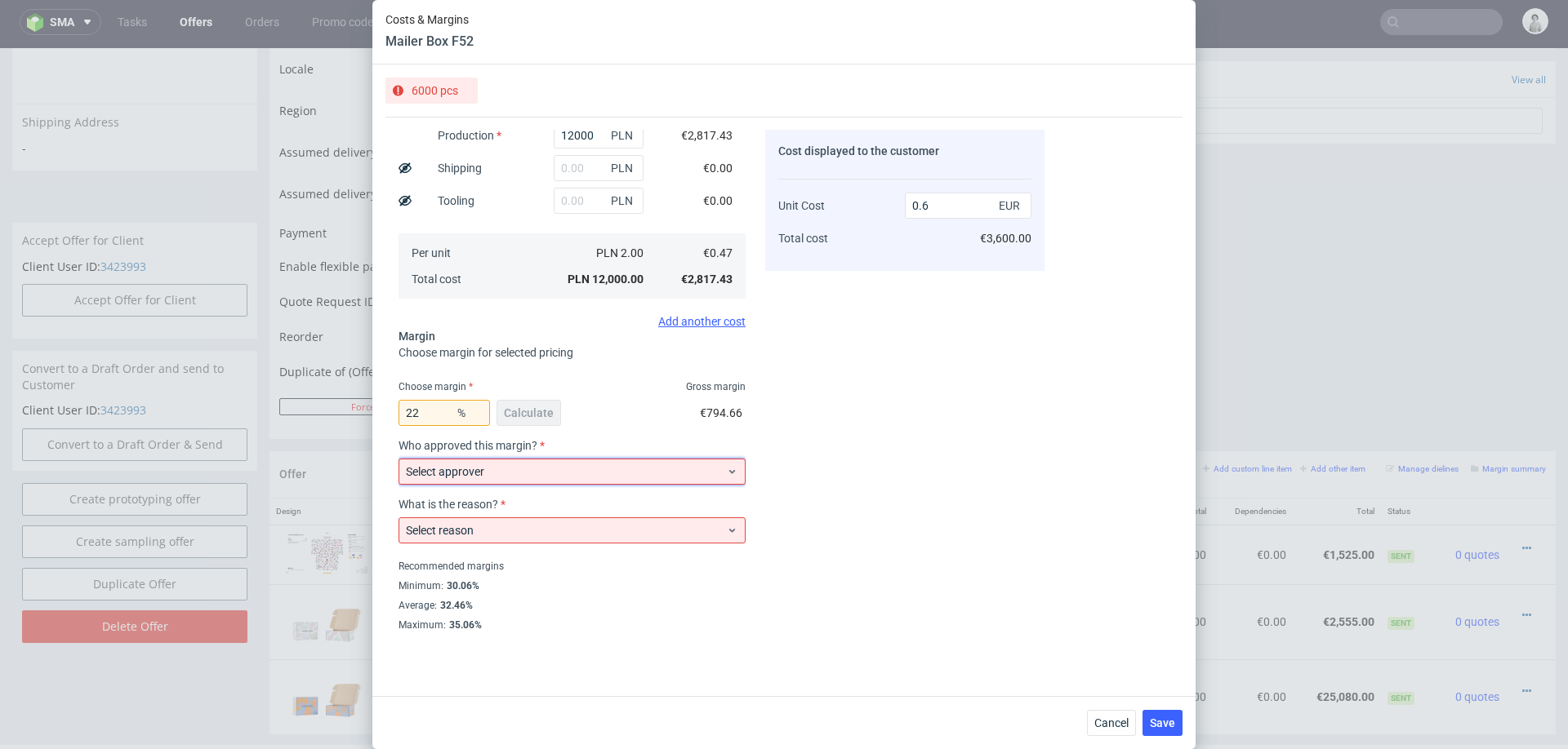
click at [588, 475] on span "Select approver" at bounding box center [566, 471] width 320 height 16
type input "p"
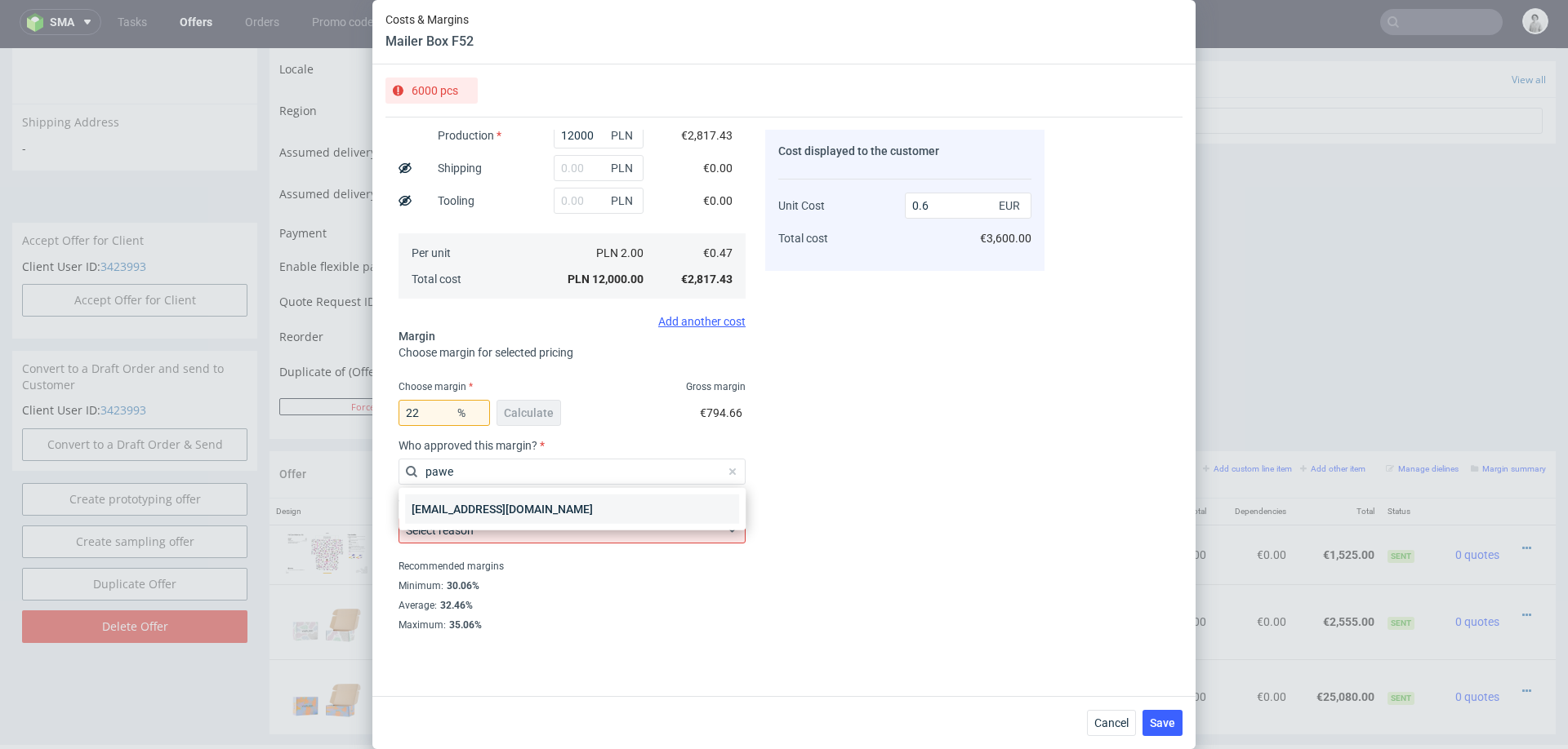
type input "pawe"
click at [417, 516] on div "pawel.grygierczyk@packhelp.com" at bounding box center [572, 508] width 334 height 29
click at [455, 535] on label "Select reason" at bounding box center [440, 531] width 68 height 13
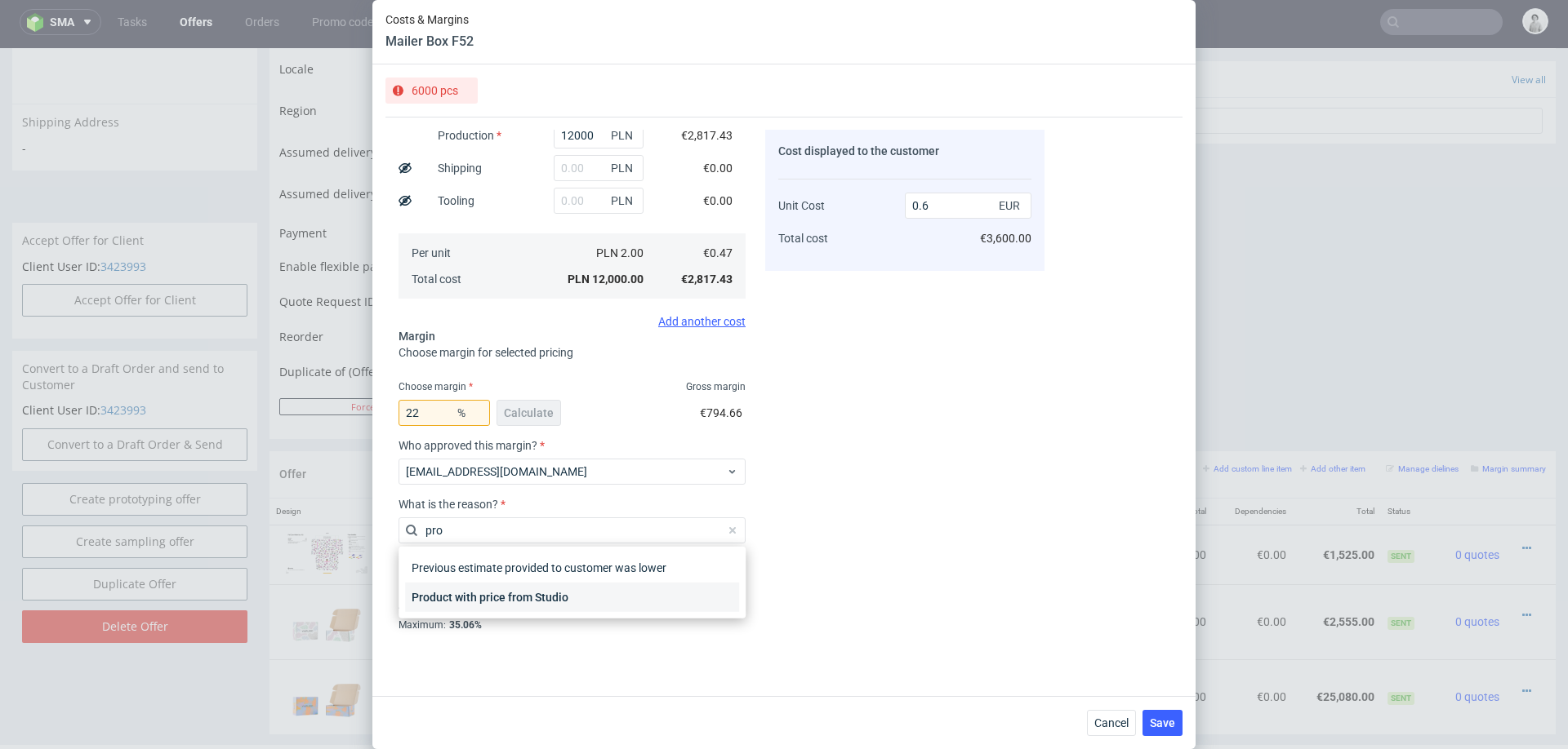
type input "pro"
click at [468, 601] on div "Product with price from Studio" at bounding box center [572, 597] width 334 height 29
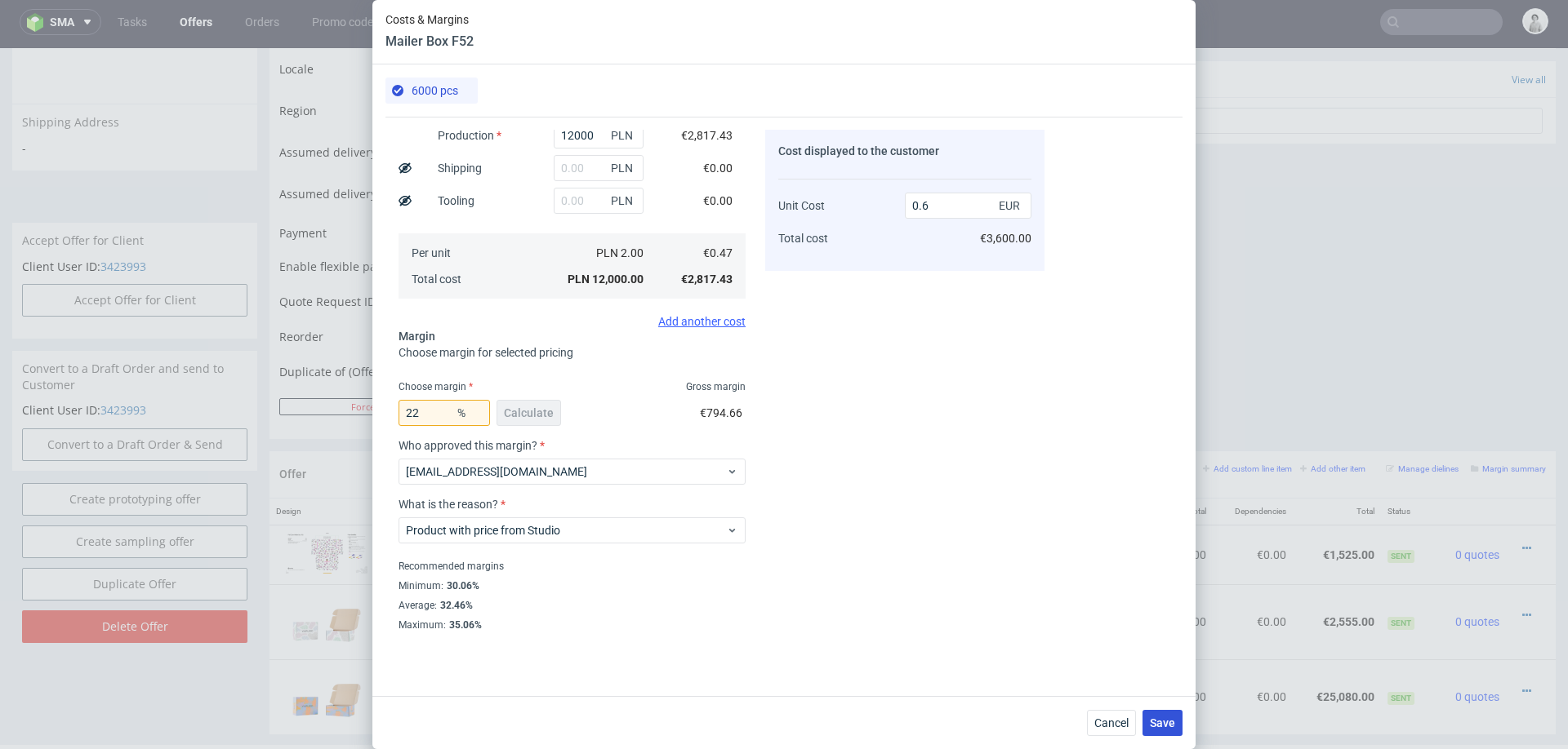
click at [1152, 712] on button "Save" at bounding box center [1162, 724] width 40 height 26
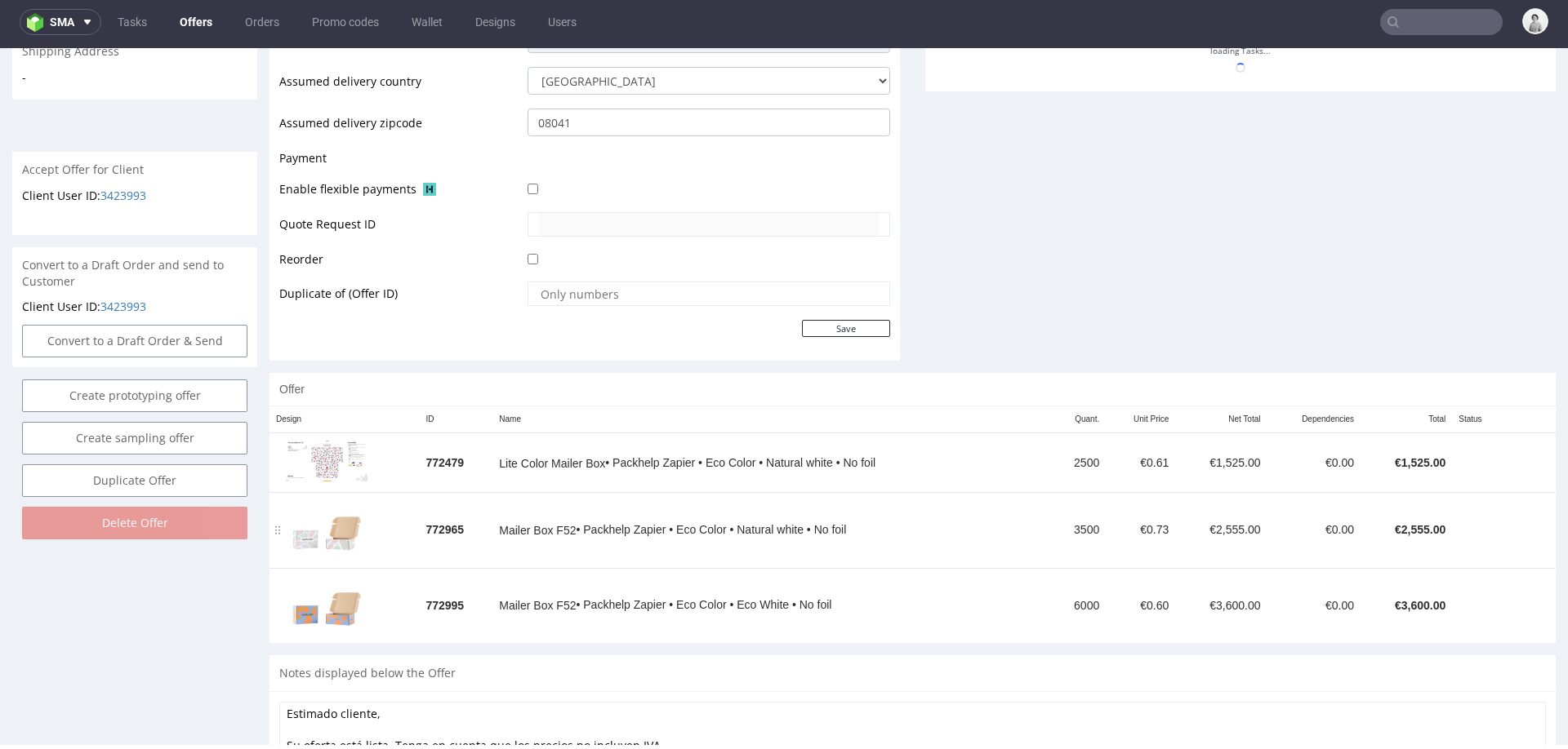
scroll to position [642, 0]
click at [966, 651] on div "Offer Design ID Name Quant. Unit Price Net Total Dependencies Total Status 7724…" at bounding box center [913, 516] width 1286 height 283
click at [966, 600] on div "Mailer Box F52 • Packhelp Zapier • Eco Color • Eco White • No foil" at bounding box center [771, 607] width 544 height 17
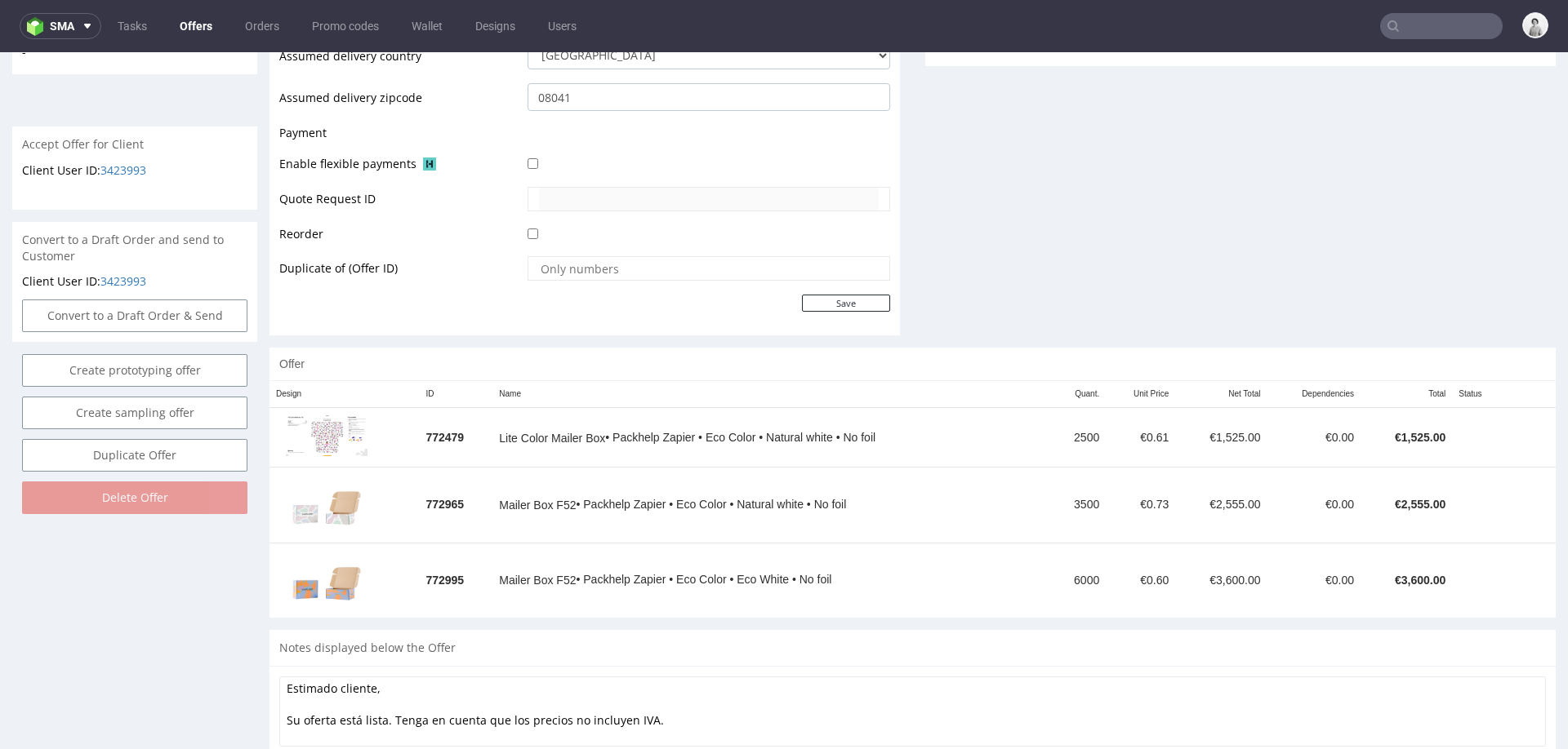
scroll to position [731, 0]
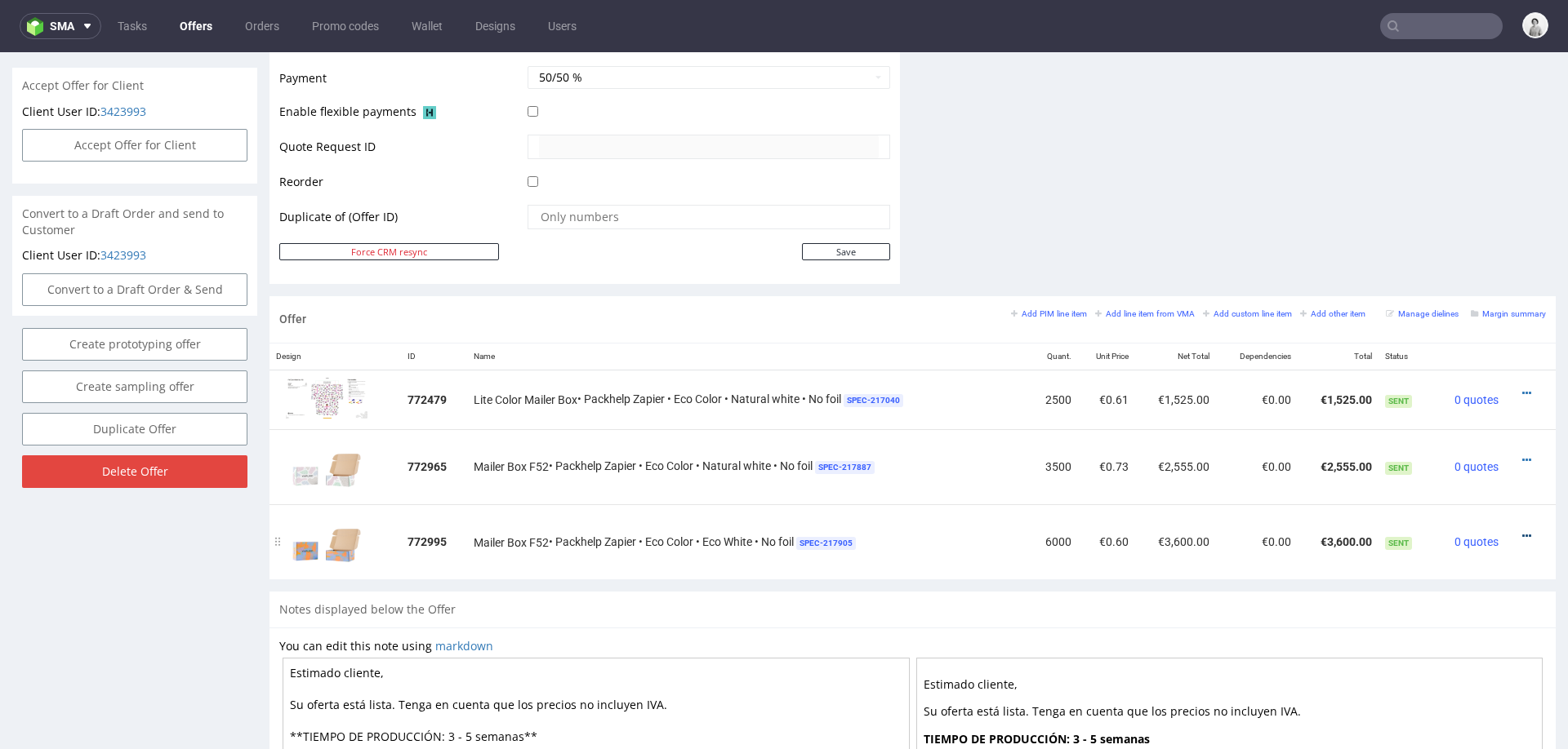
click at [1522, 531] on icon at bounding box center [1527, 537] width 9 height 11
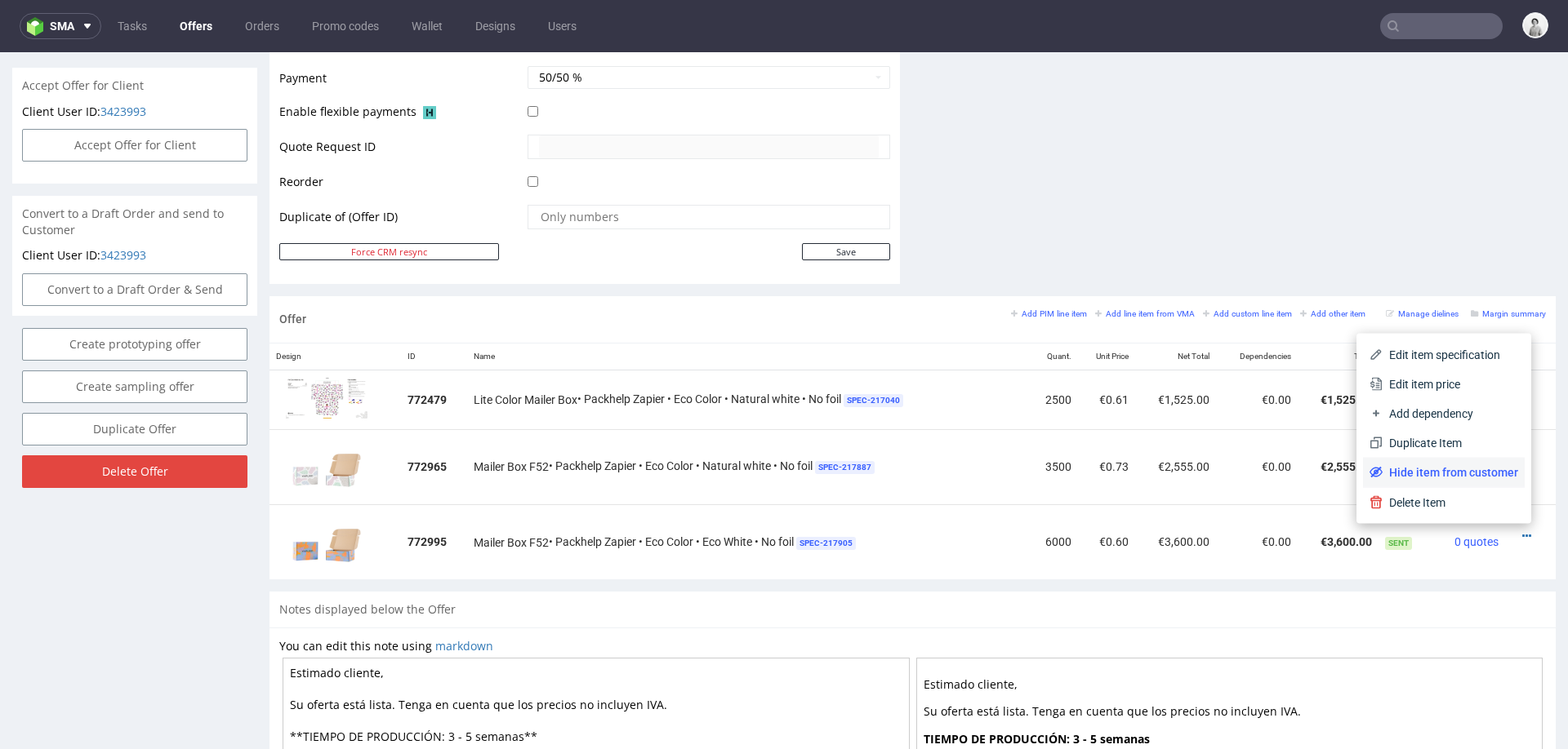
click at [1464, 462] on li "Hide item from customer" at bounding box center [1444, 472] width 162 height 29
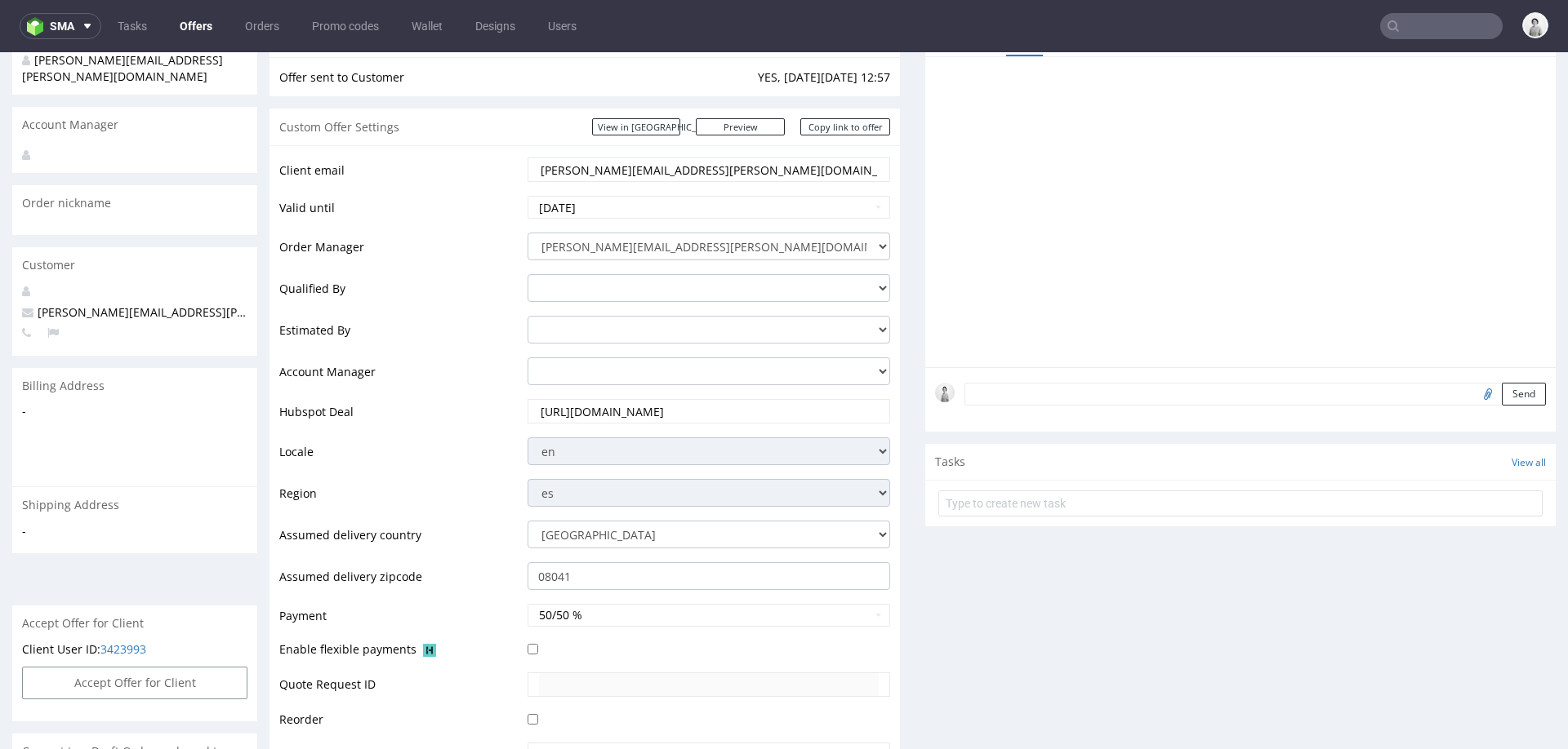
scroll to position [761, 0]
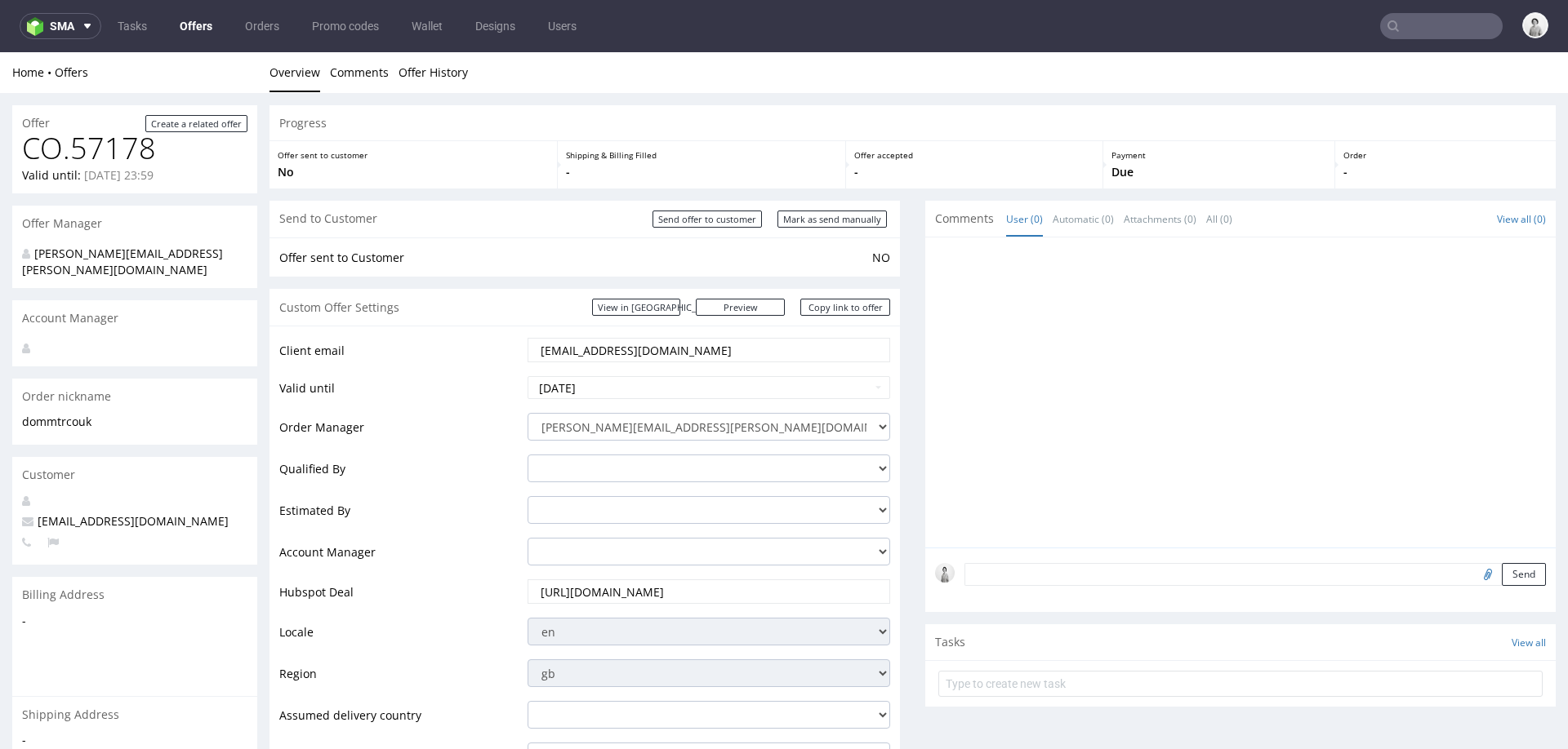
click at [731, 344] on input "[EMAIL_ADDRESS][DOMAIN_NAME]" at bounding box center [708, 350] width 339 height 23
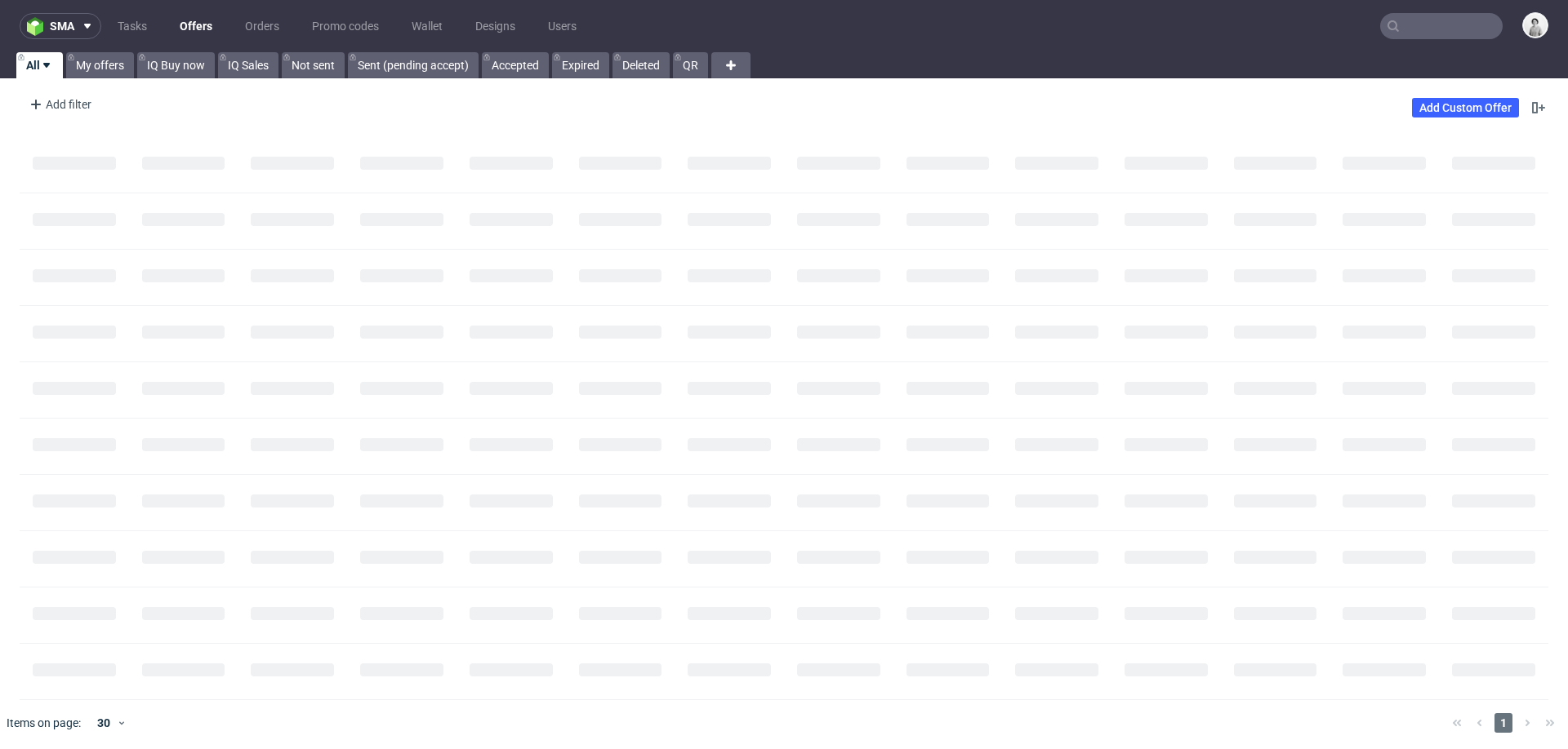
click at [1403, 25] on input "text" at bounding box center [1441, 26] width 122 height 26
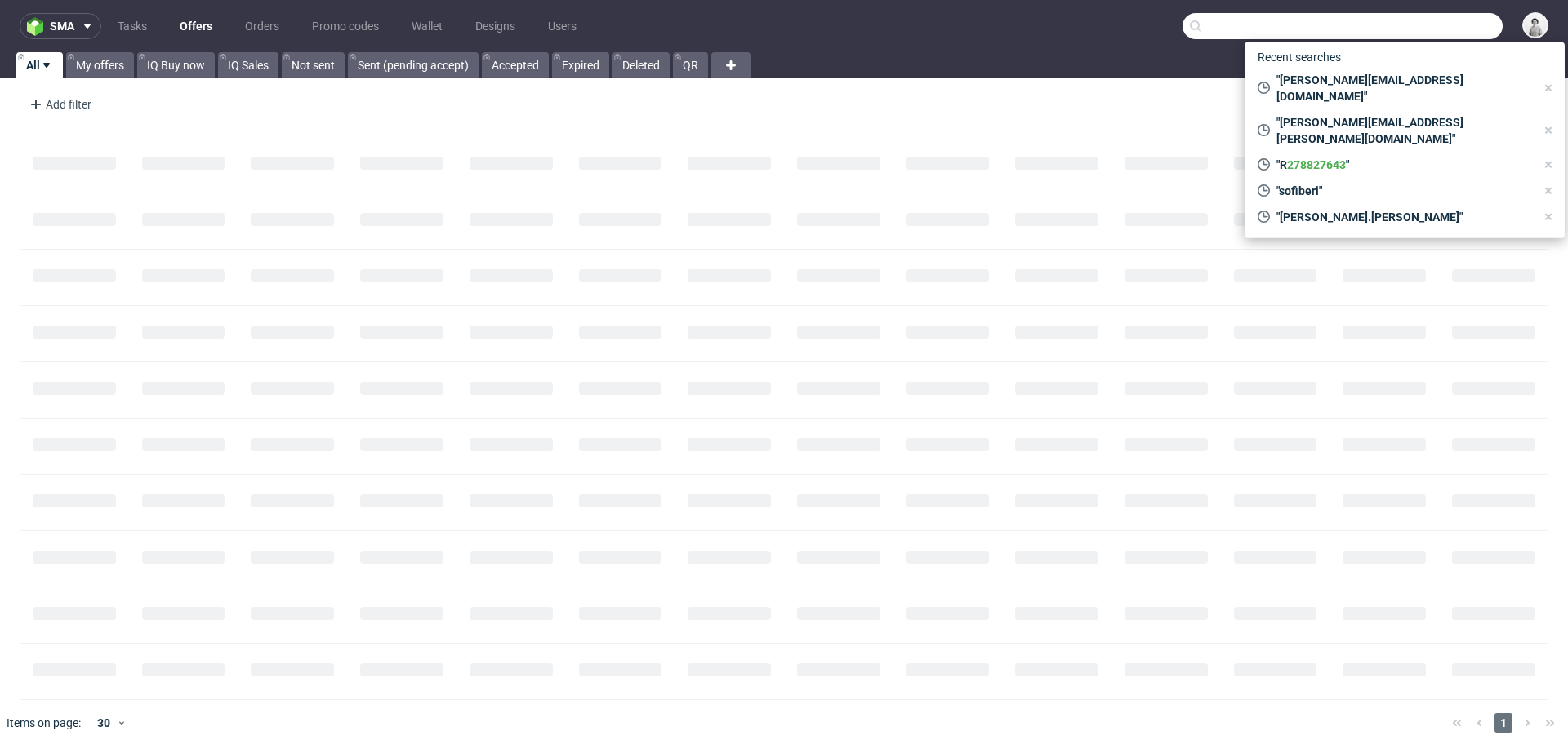
paste input "dom@mtr.co.uk"
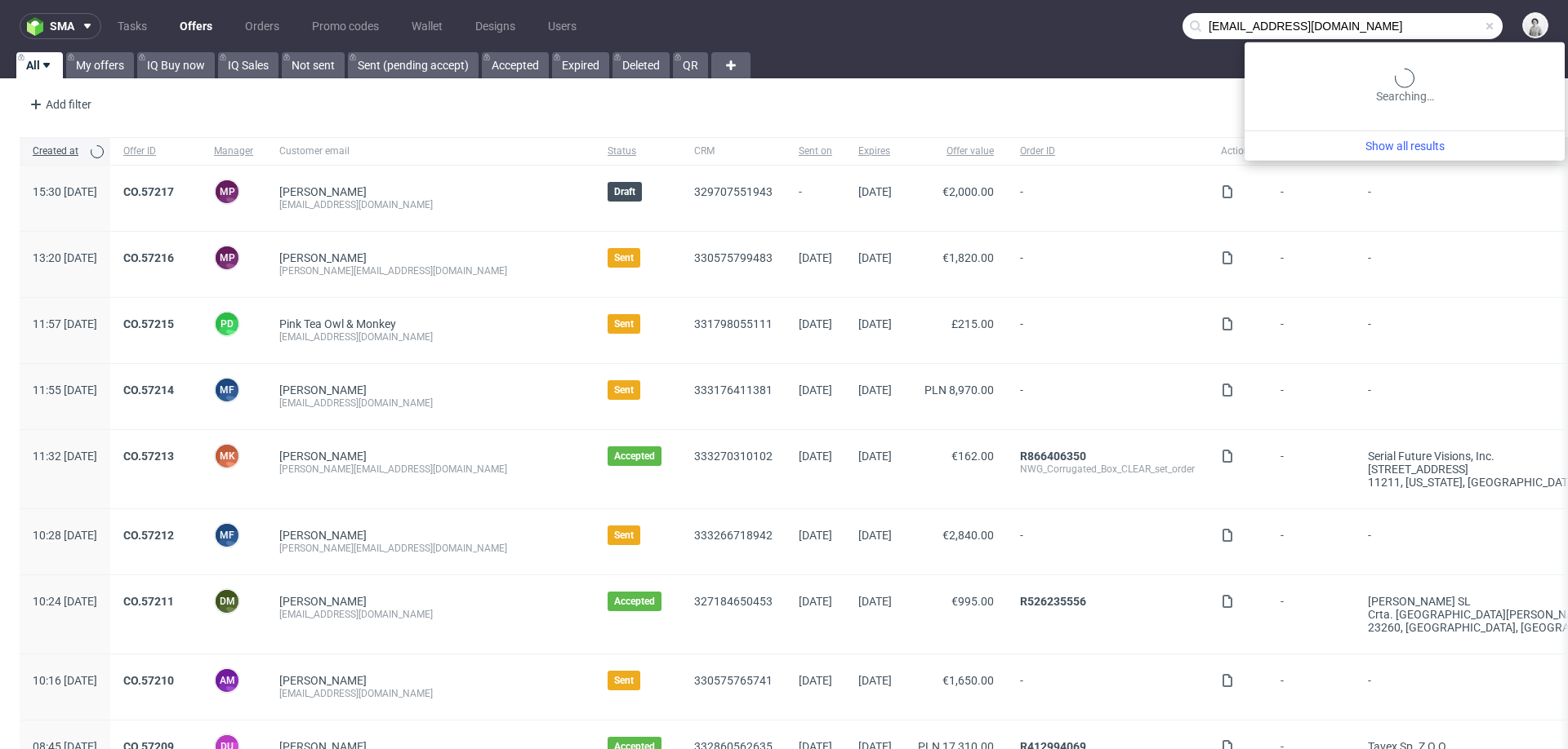
type input "[EMAIL_ADDRESS][DOMAIN_NAME]"
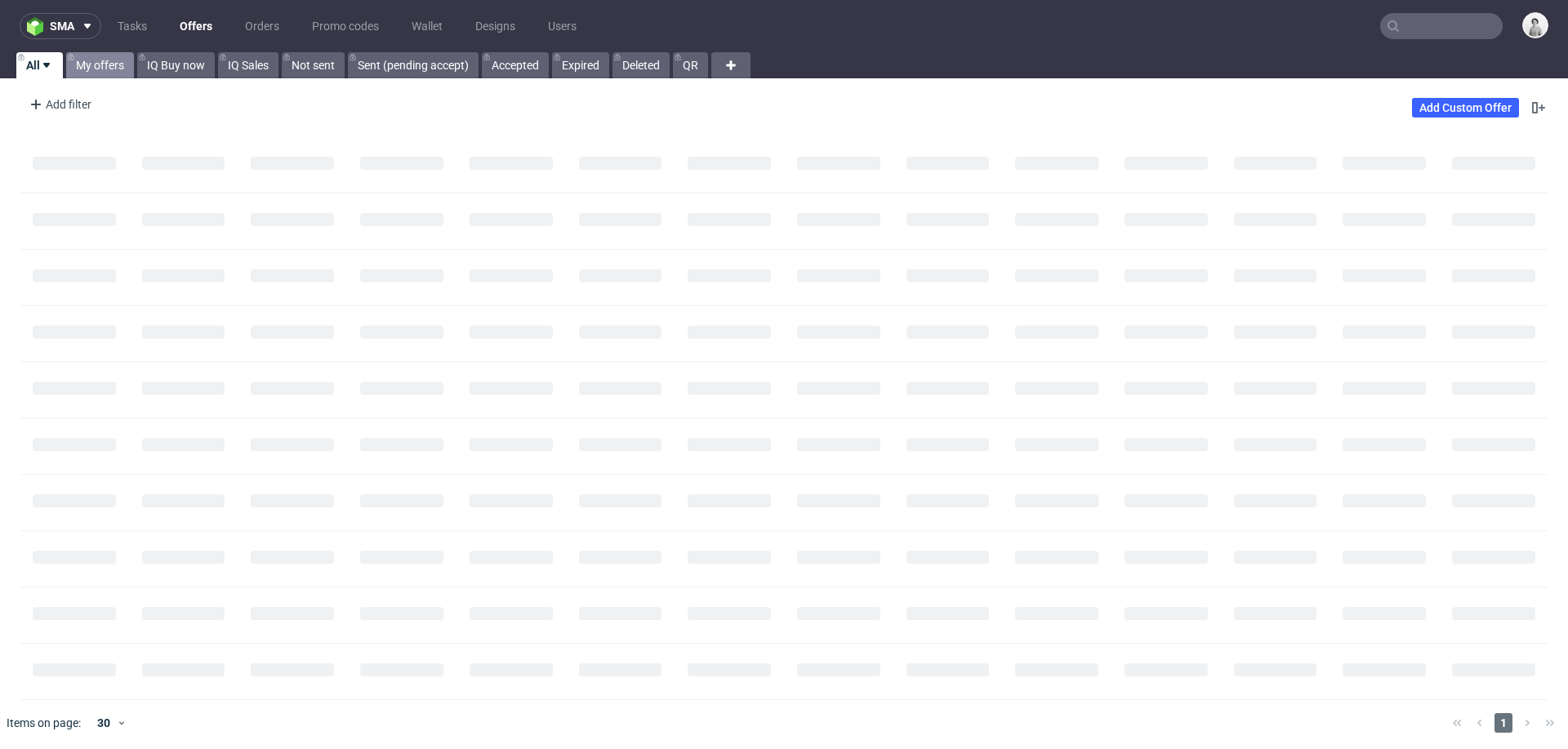
click at [97, 70] on link "My offers" at bounding box center [100, 66] width 68 height 26
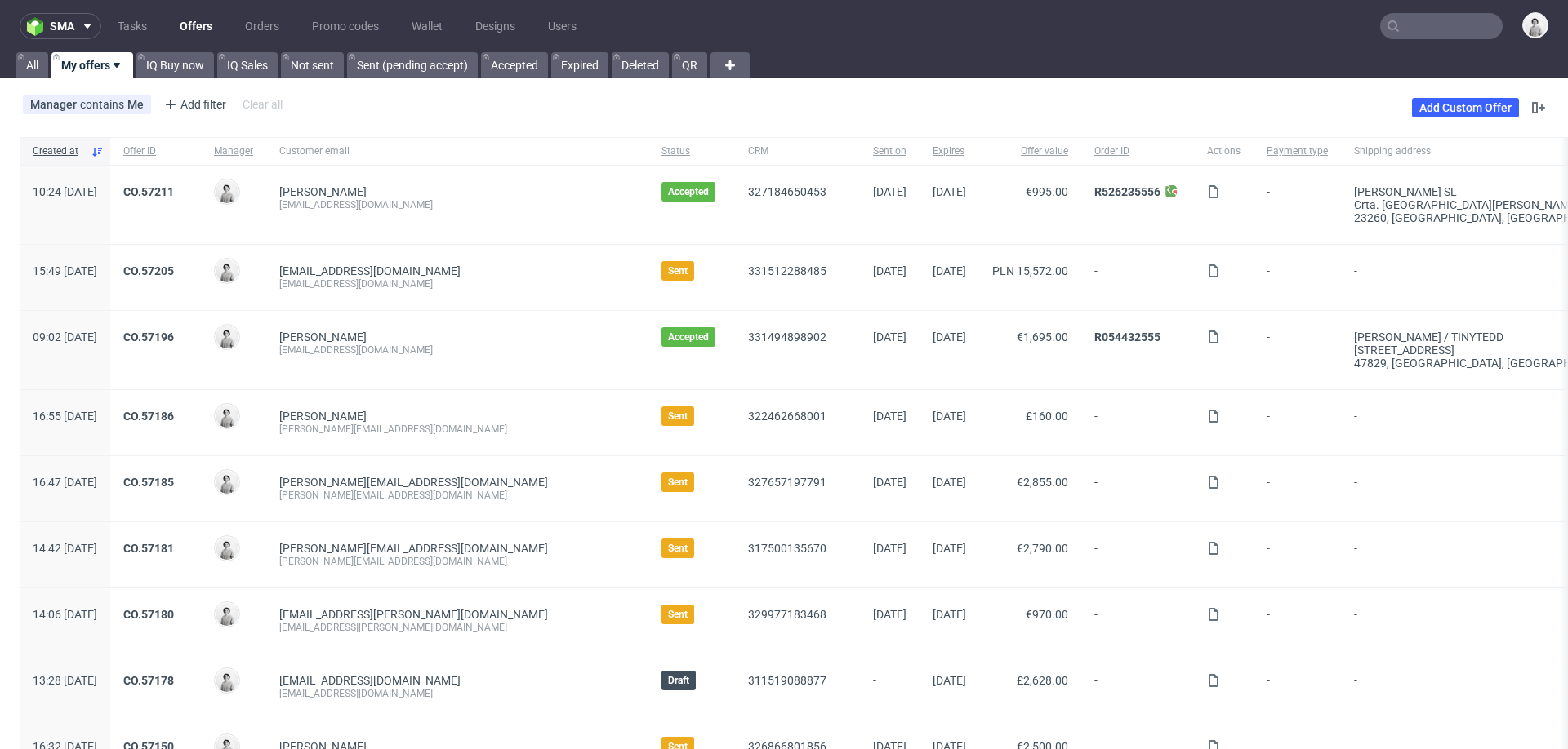
click at [1445, 22] on input "text" at bounding box center [1441, 26] width 122 height 26
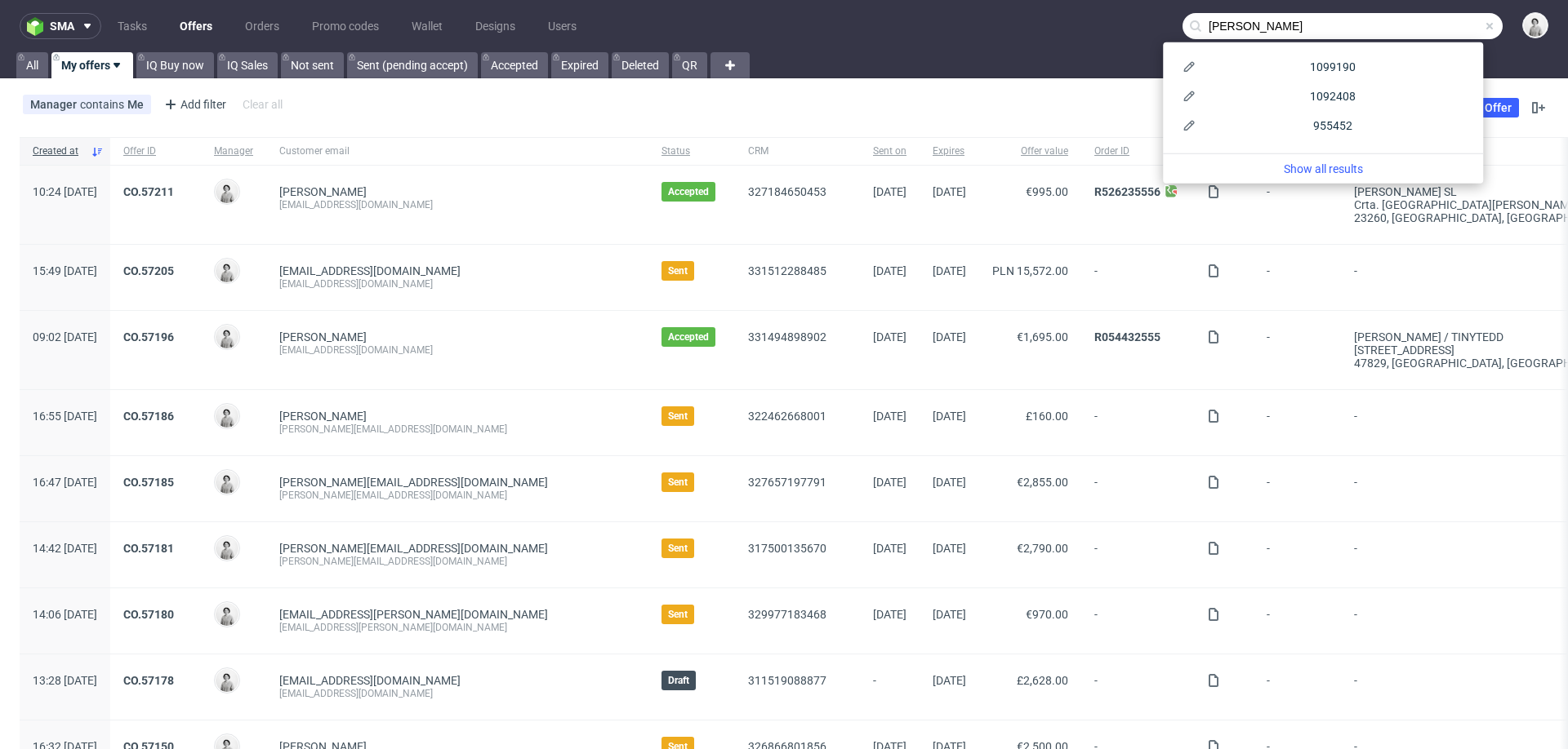
click at [1325, 30] on input "claudia bon" at bounding box center [1342, 26] width 320 height 26
paste input ".bugatto@liderpapel.com"
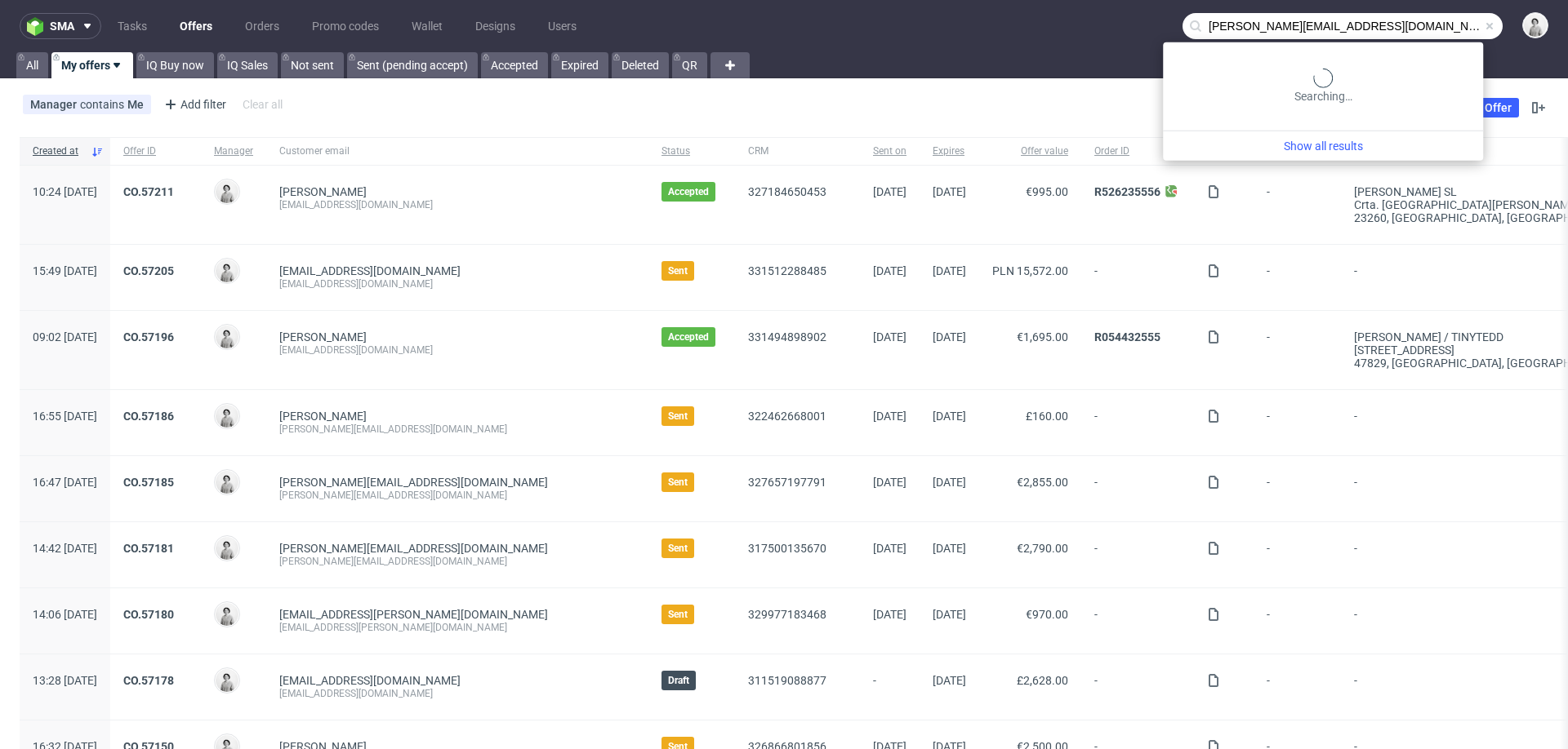
type input "c.bugatto@liderpapel.com"
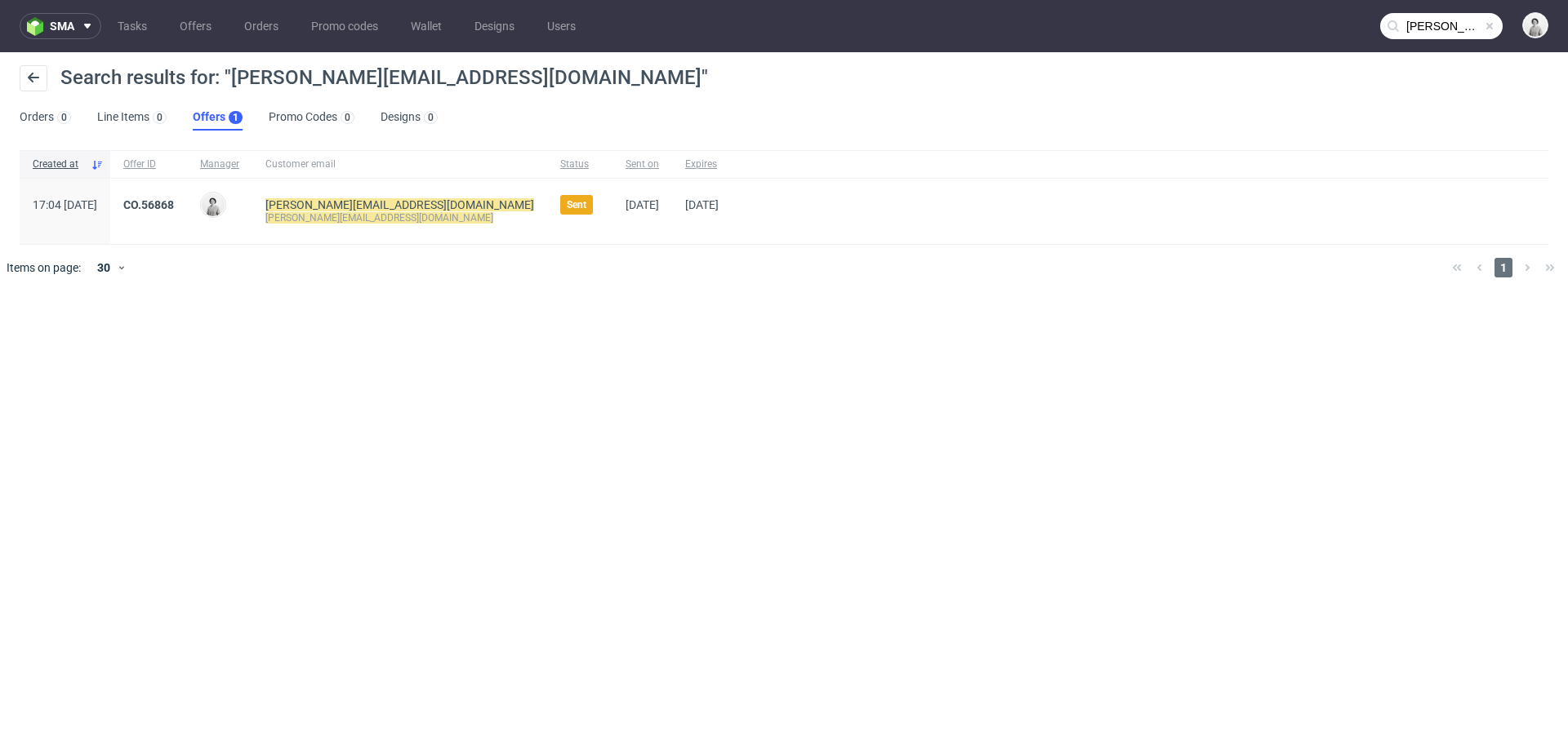
click at [187, 193] on div "CO.56868" at bounding box center [149, 211] width 77 height 65
click at [174, 202] on link "CO.56868" at bounding box center [149, 205] width 51 height 13
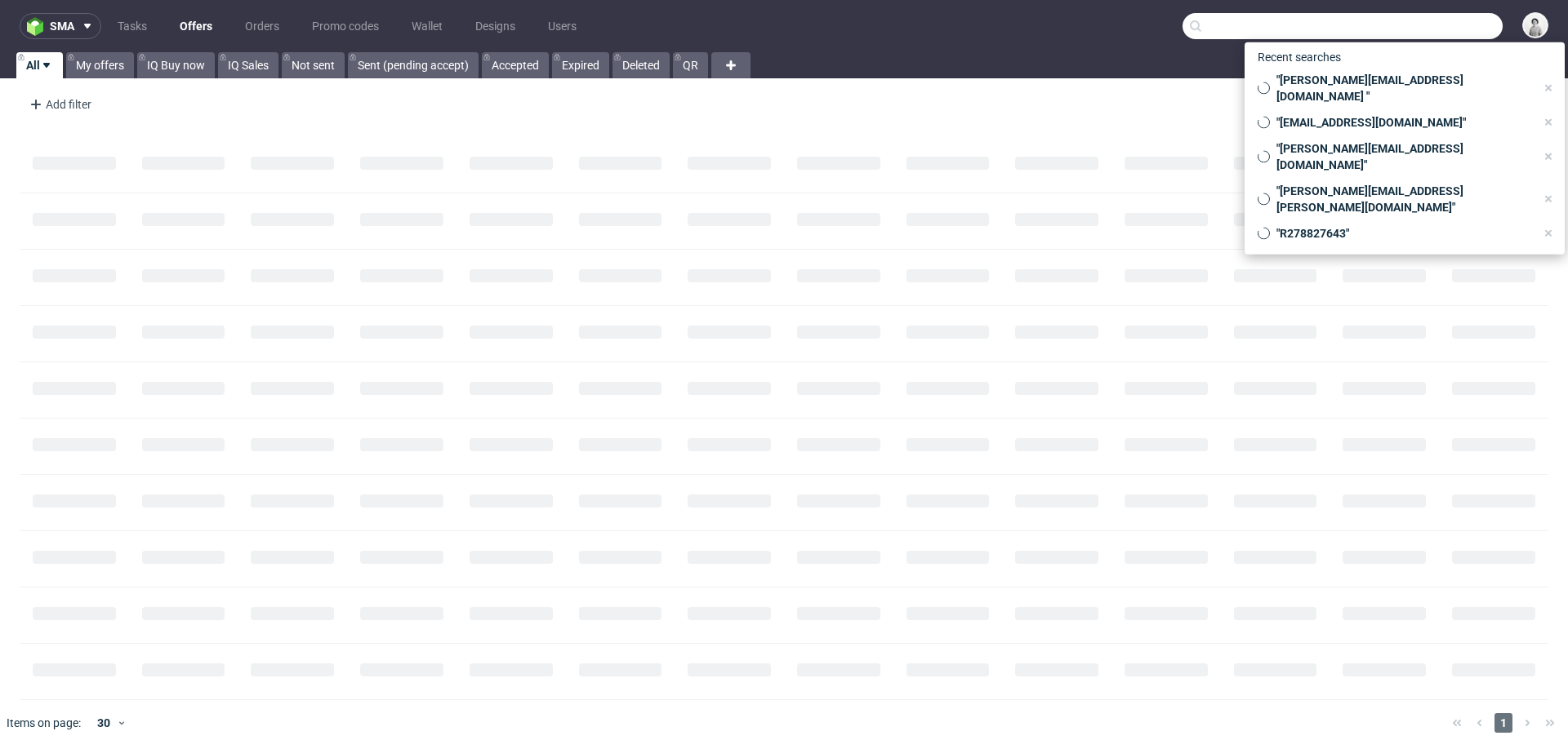
click at [1401, 21] on input "text" at bounding box center [1342, 26] width 320 height 26
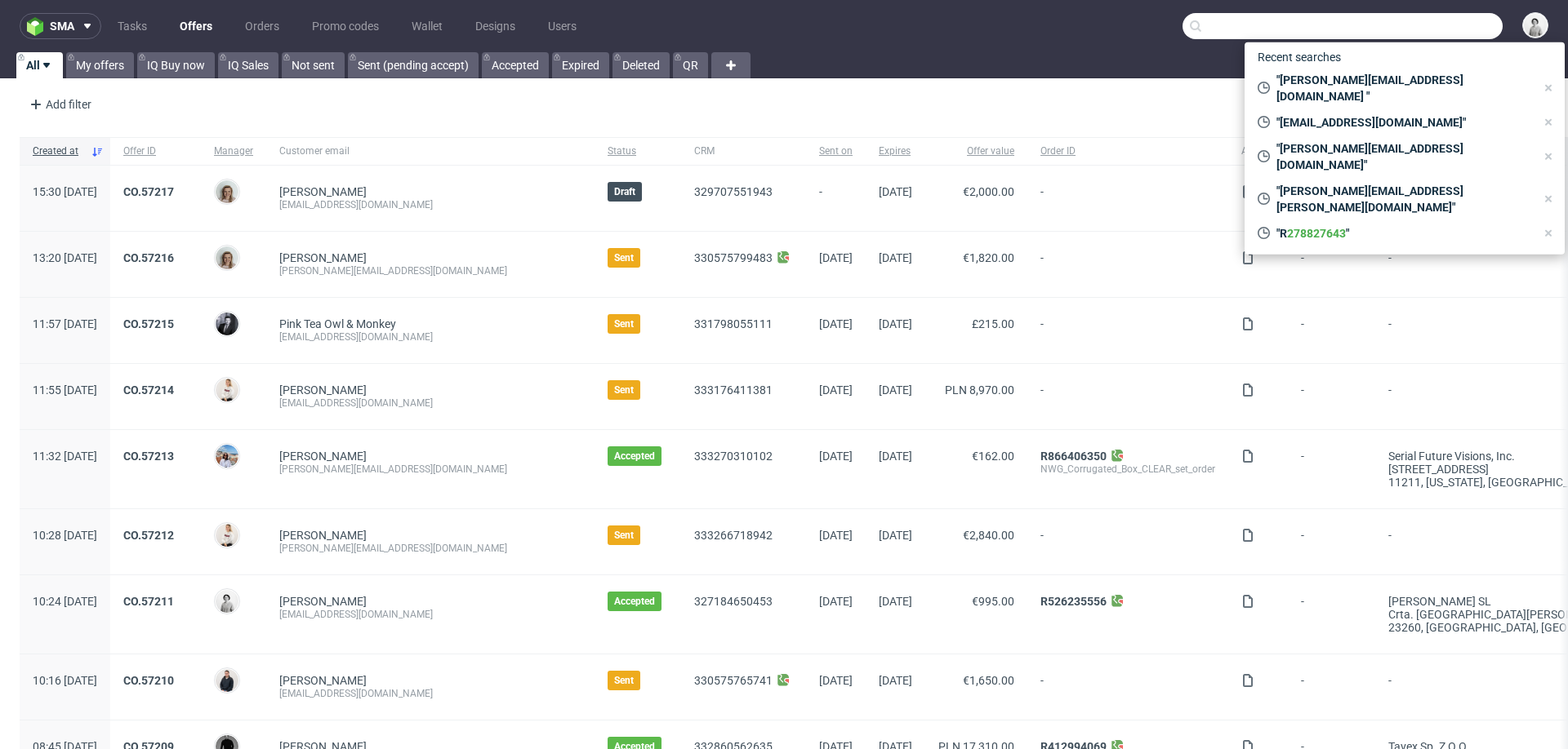
paste input "[EMAIL_ADDRESS][PERSON_NAME][DOMAIN_NAME]"
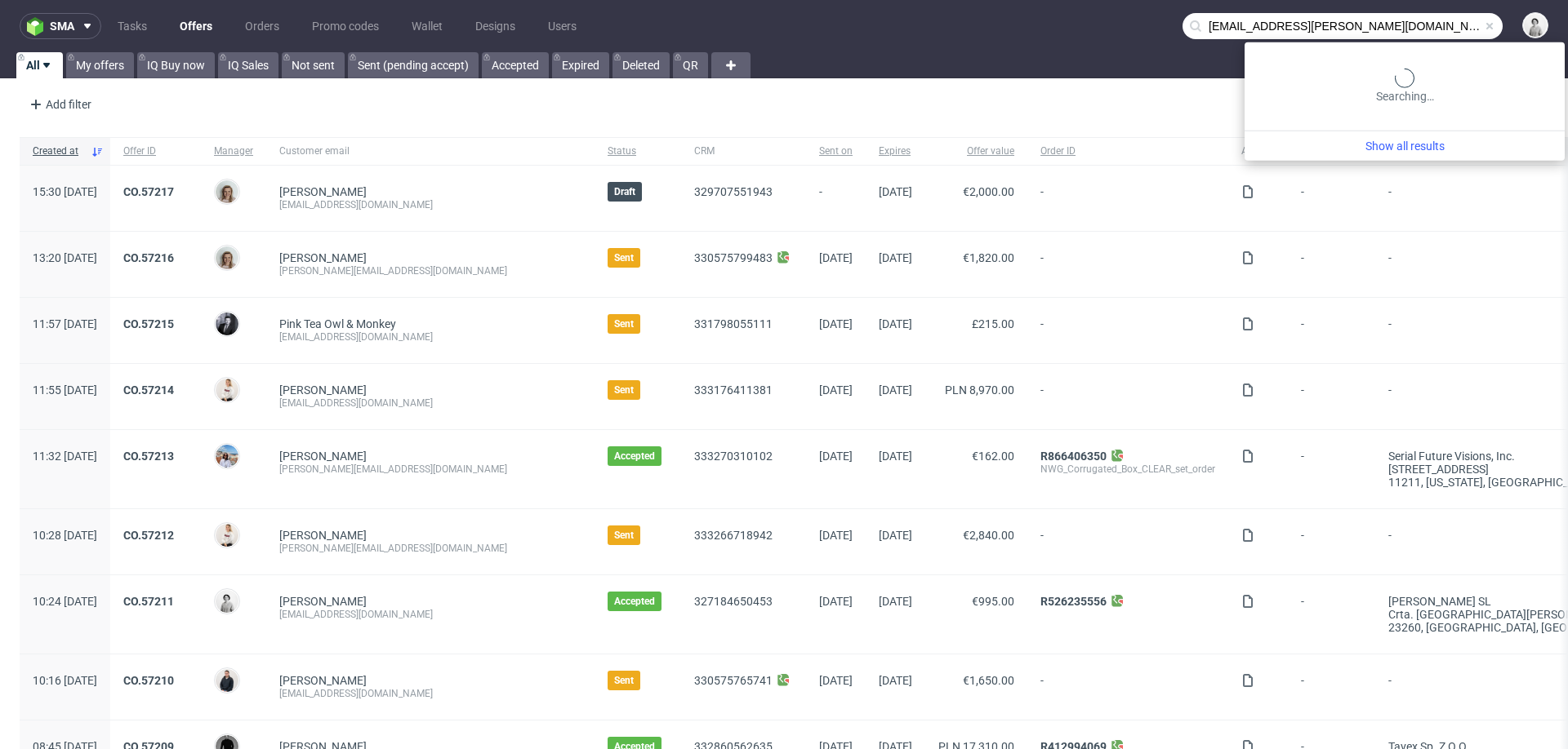
type input "[EMAIL_ADDRESS][PERSON_NAME][DOMAIN_NAME]"
